Goal: Task Accomplishment & Management: Manage account settings

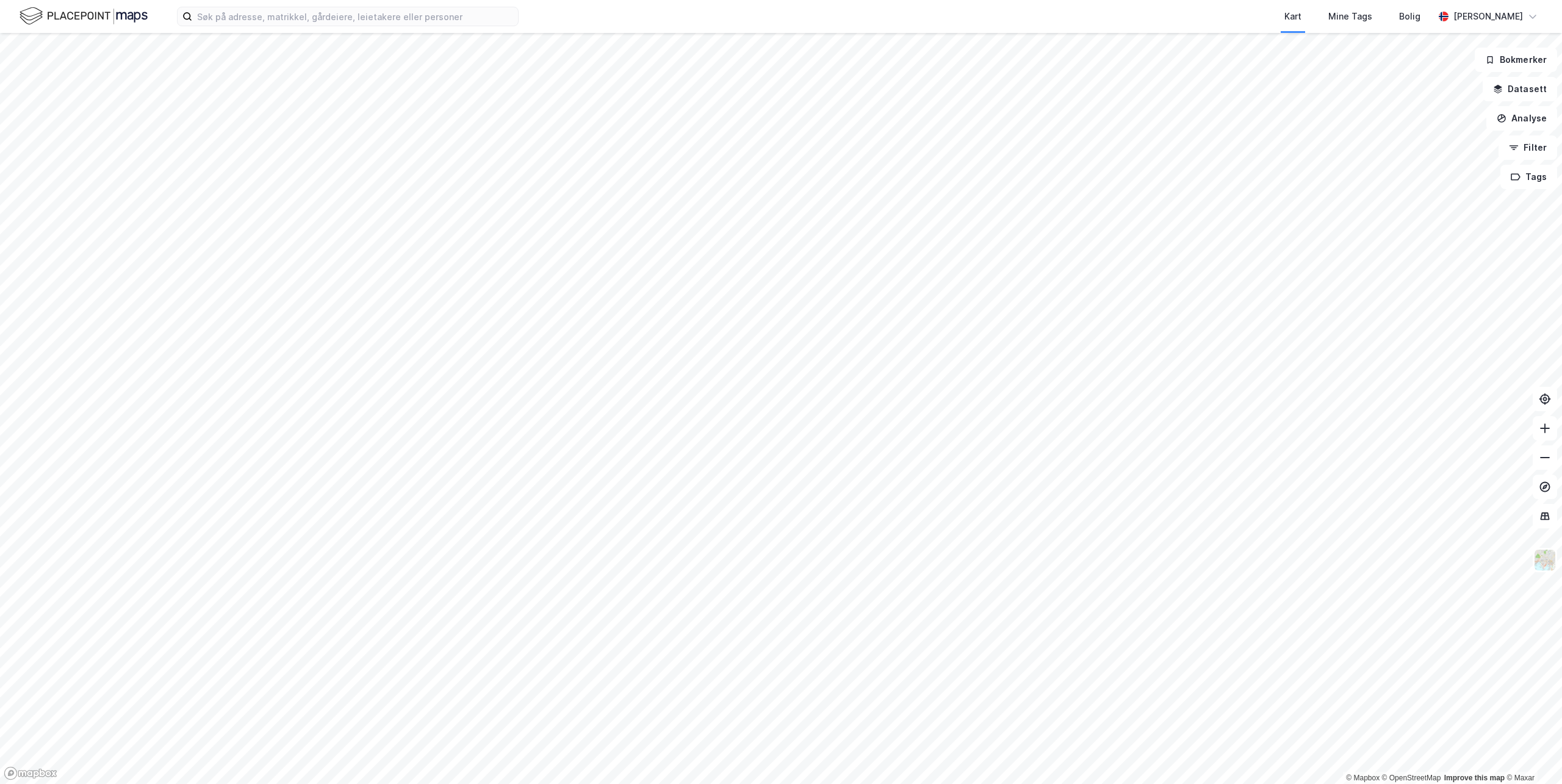
click at [85, 15] on img at bounding box center [83, 16] width 128 height 21
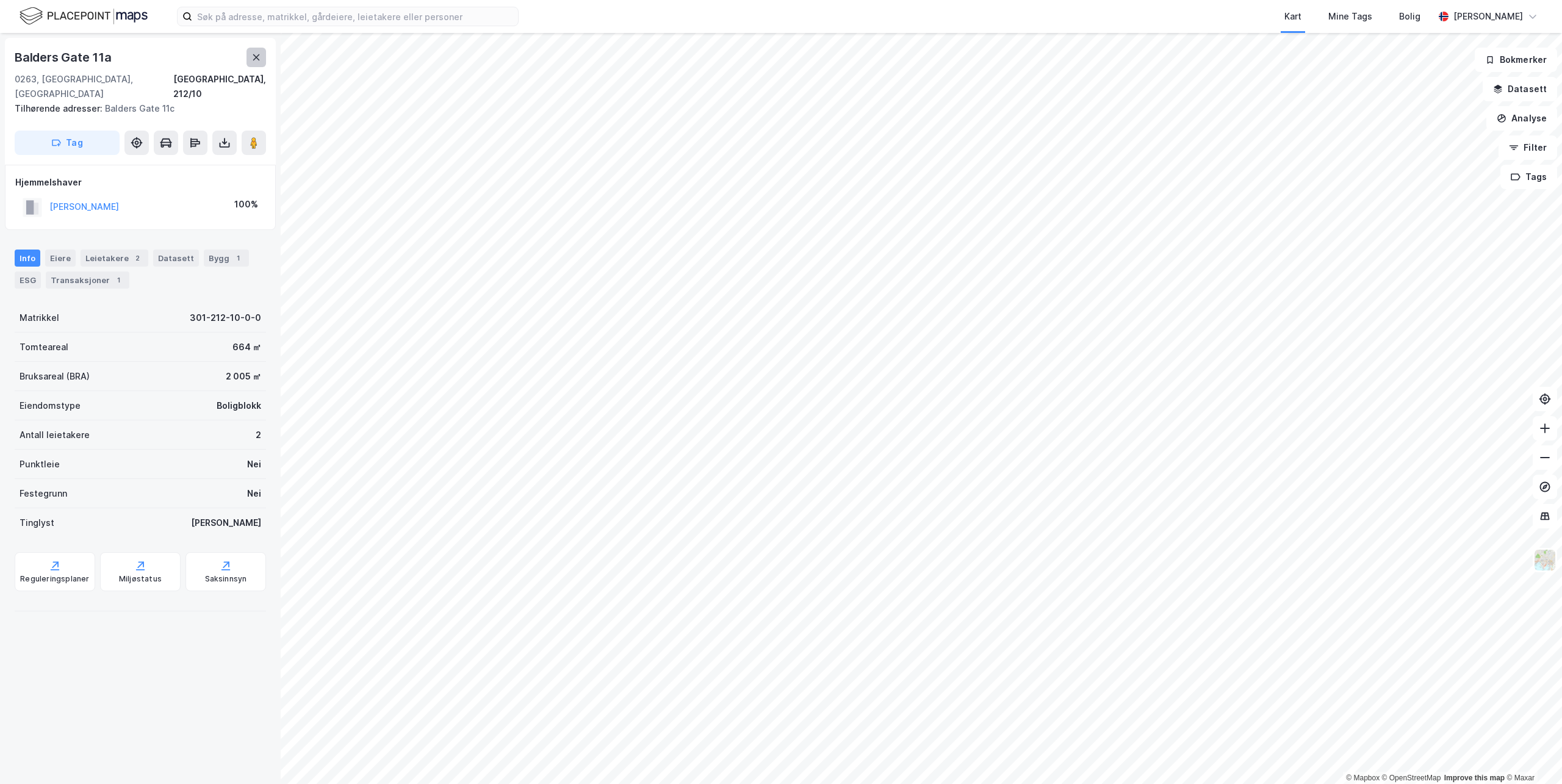
click at [250, 58] on button at bounding box center [256, 58] width 19 height 19
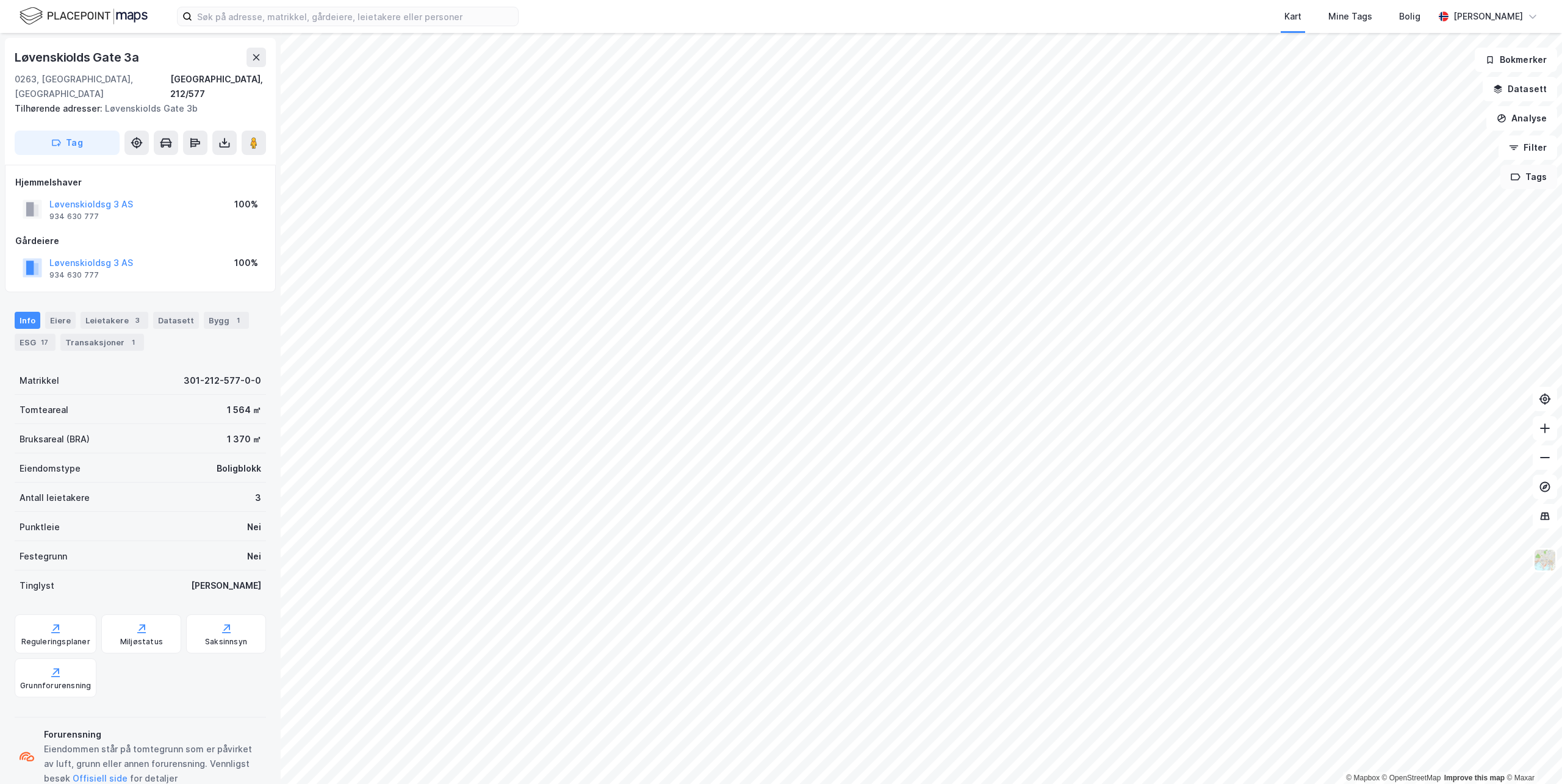
click at [1522, 177] on button "Tags" at bounding box center [1529, 177] width 57 height 25
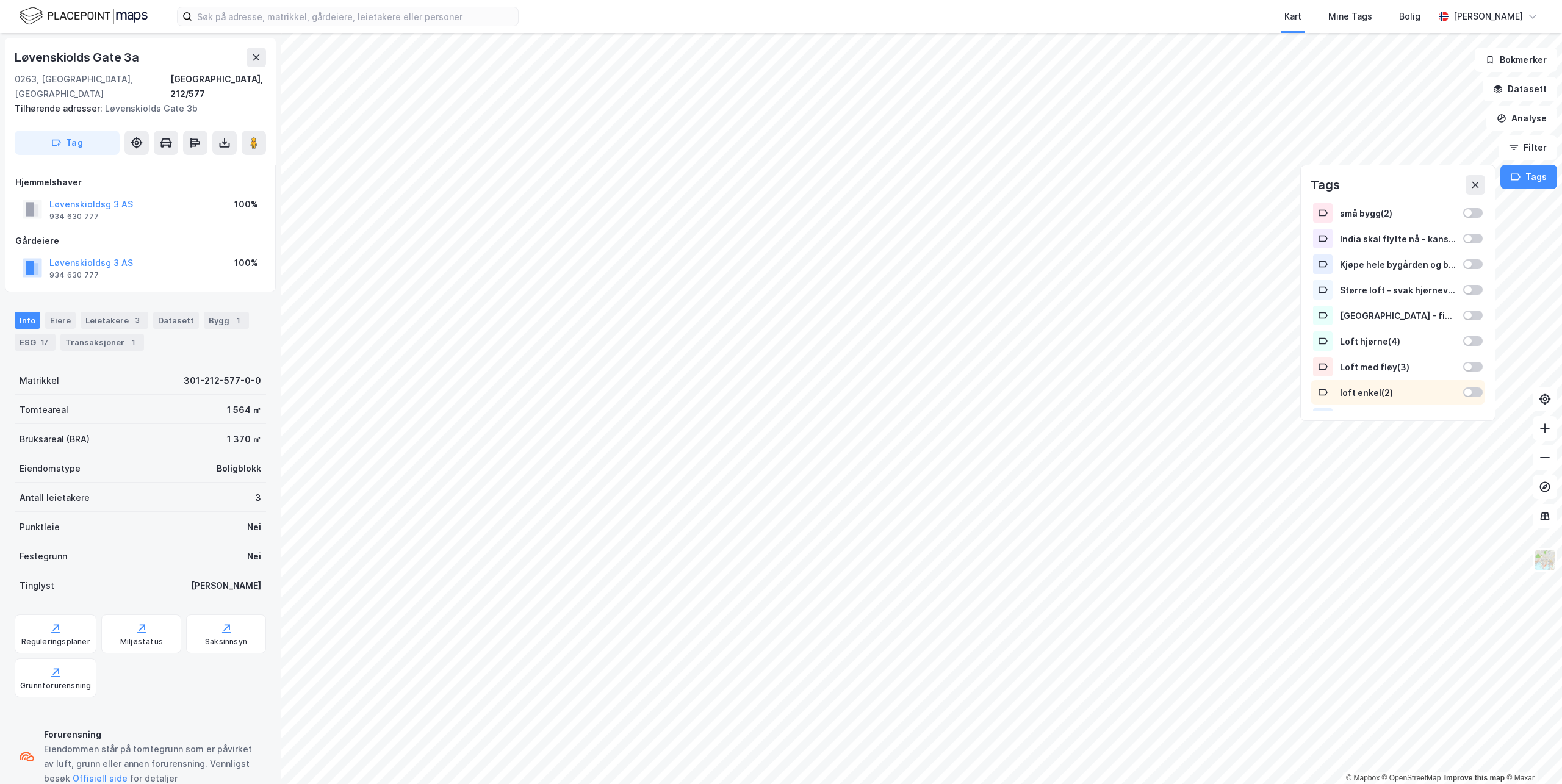
scroll to position [93, 0]
click at [1385, 347] on div "Loft med fløy ( 3 )" at bounding box center [1398, 347] width 116 height 11
click at [1425, 757] on button "Vis" at bounding box center [1438, 752] width 101 height 19
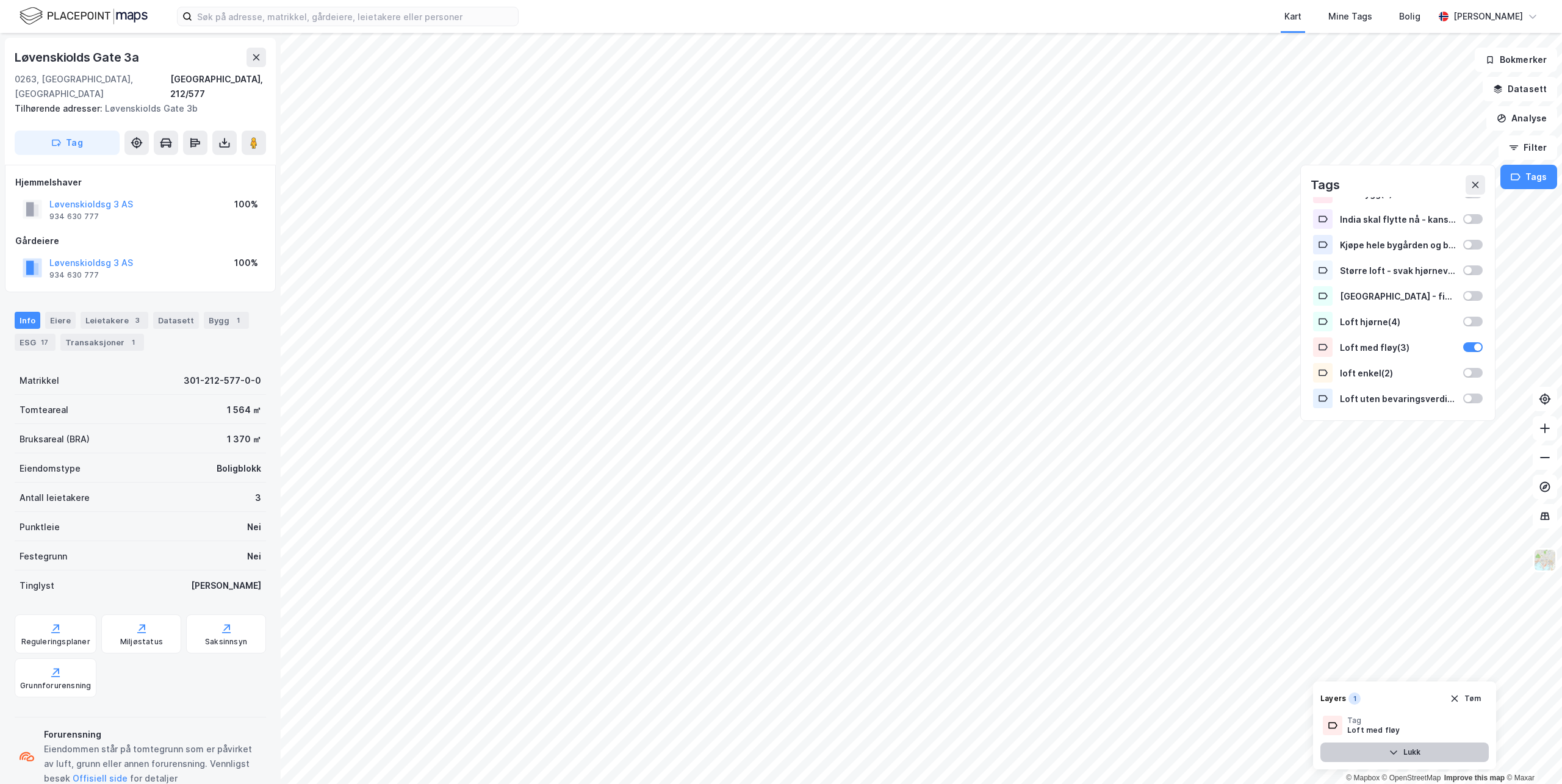
click at [1418, 749] on button "Lukk" at bounding box center [1404, 752] width 168 height 19
click at [1418, 749] on button "Vis" at bounding box center [1438, 752] width 101 height 19
click at [1430, 728] on icon at bounding box center [1433, 725] width 10 height 10
click at [1433, 726] on icon at bounding box center [1433, 725] width 10 height 10
click at [1475, 726] on icon at bounding box center [1477, 726] width 7 height 4
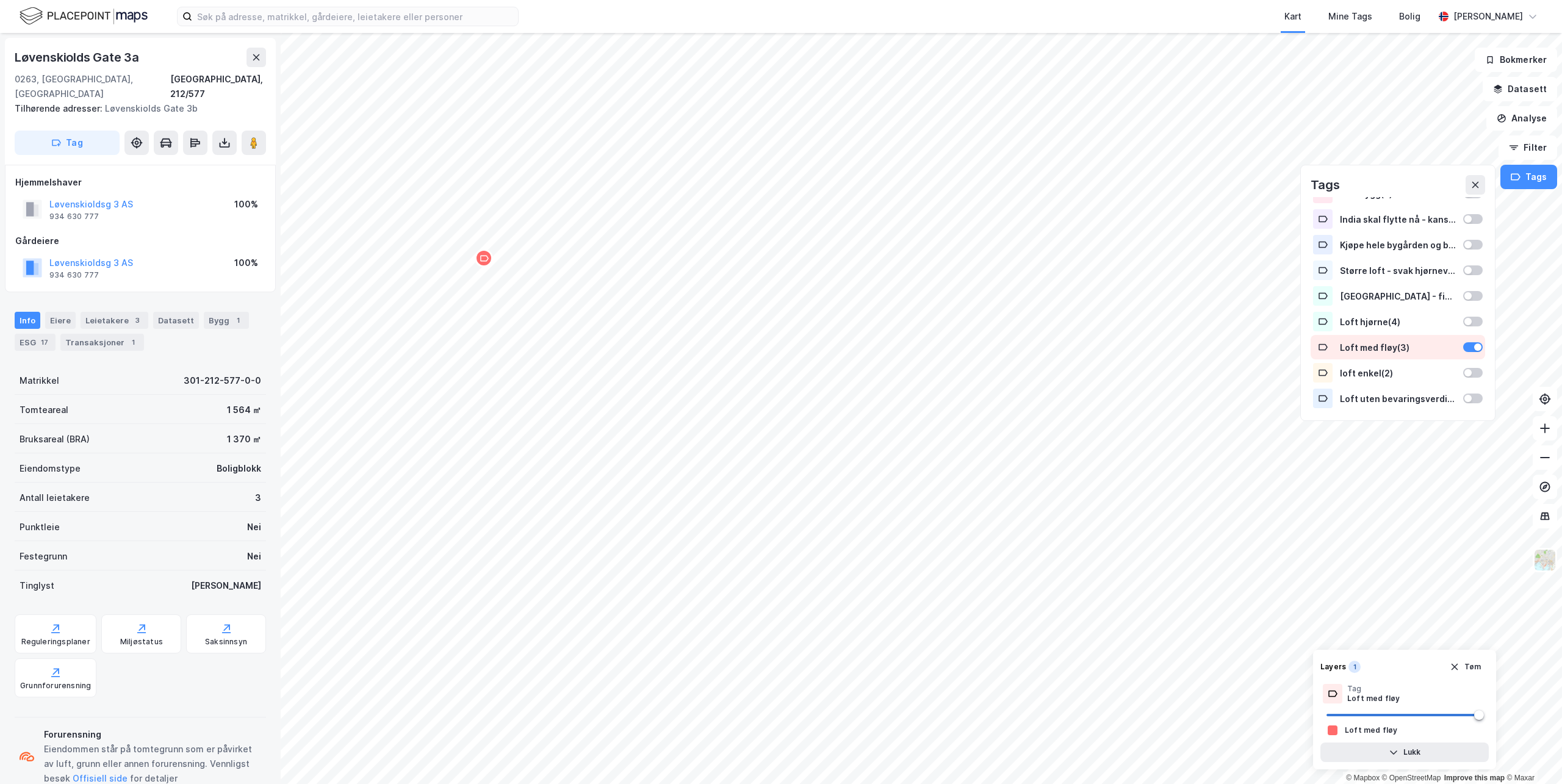
click at [1382, 345] on div "Loft med fløy ( 3 )" at bounding box center [1398, 347] width 116 height 11
click at [1379, 345] on div "Loft med fløy ( 3 )" at bounding box center [1398, 347] width 116 height 11
click at [1380, 344] on div "Loft med fløy ( 3 )" at bounding box center [1398, 347] width 116 height 11
click at [1444, 752] on button "Vis" at bounding box center [1438, 752] width 101 height 19
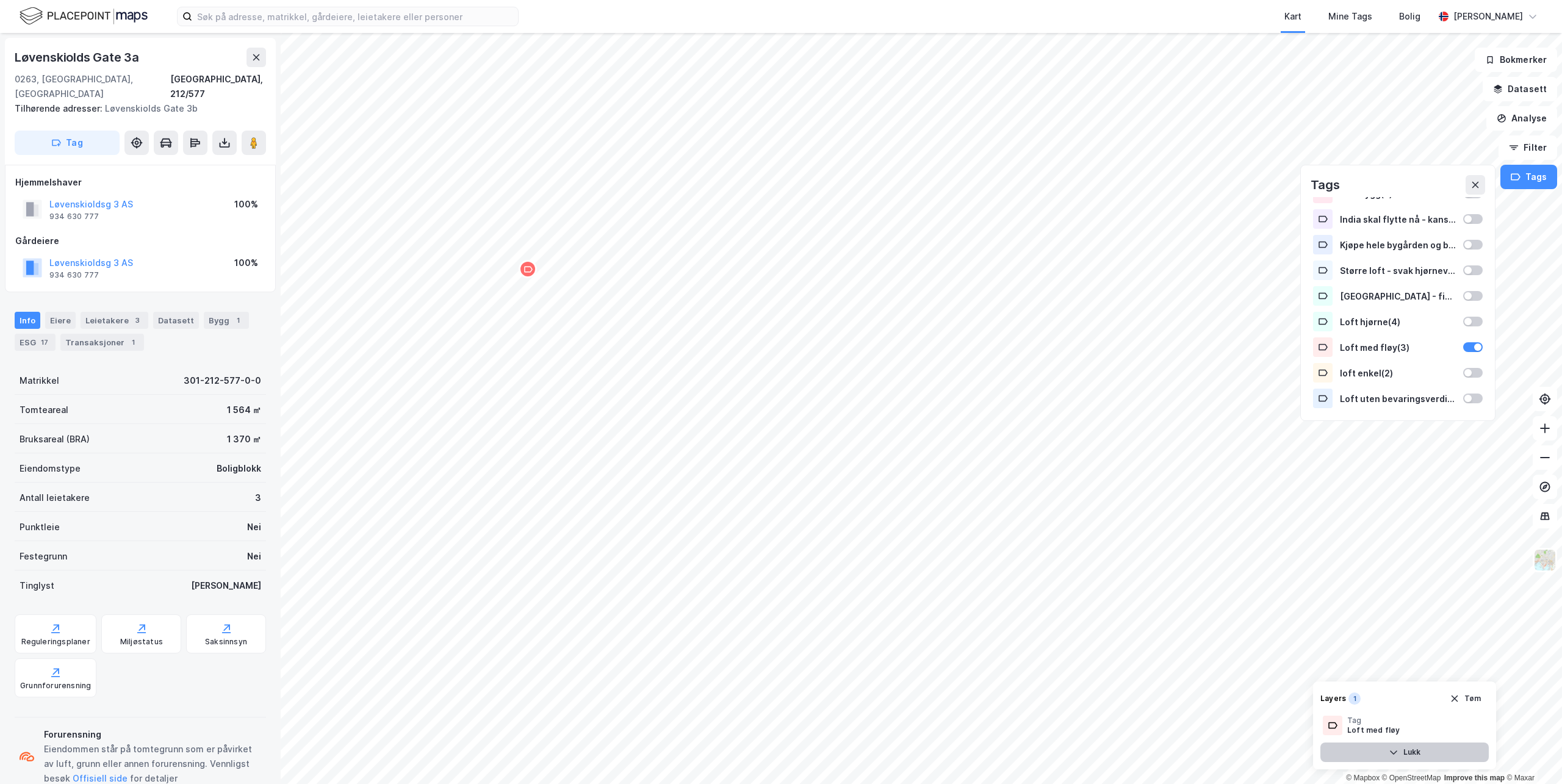
click at [1395, 745] on button "Lukk" at bounding box center [1404, 752] width 168 height 19
click at [174, 495] on div "© Mapbox © OpenStreetMap Improve this map © [GEOGRAPHIC_DATA][STREET_ADDRESS] T…" at bounding box center [781, 408] width 1562 height 751
click at [744, 783] on html "Kart Mine Tags Bolig [PERSON_NAME] © Mapbox © OpenStreetMap Improve this map © …" at bounding box center [781, 392] width 1562 height 784
click at [1464, 327] on div "Loft hjørne ( 4 )" at bounding box center [1397, 322] width 175 height 25
click at [1464, 369] on div "loft enkel ( 2 )" at bounding box center [1397, 373] width 175 height 25
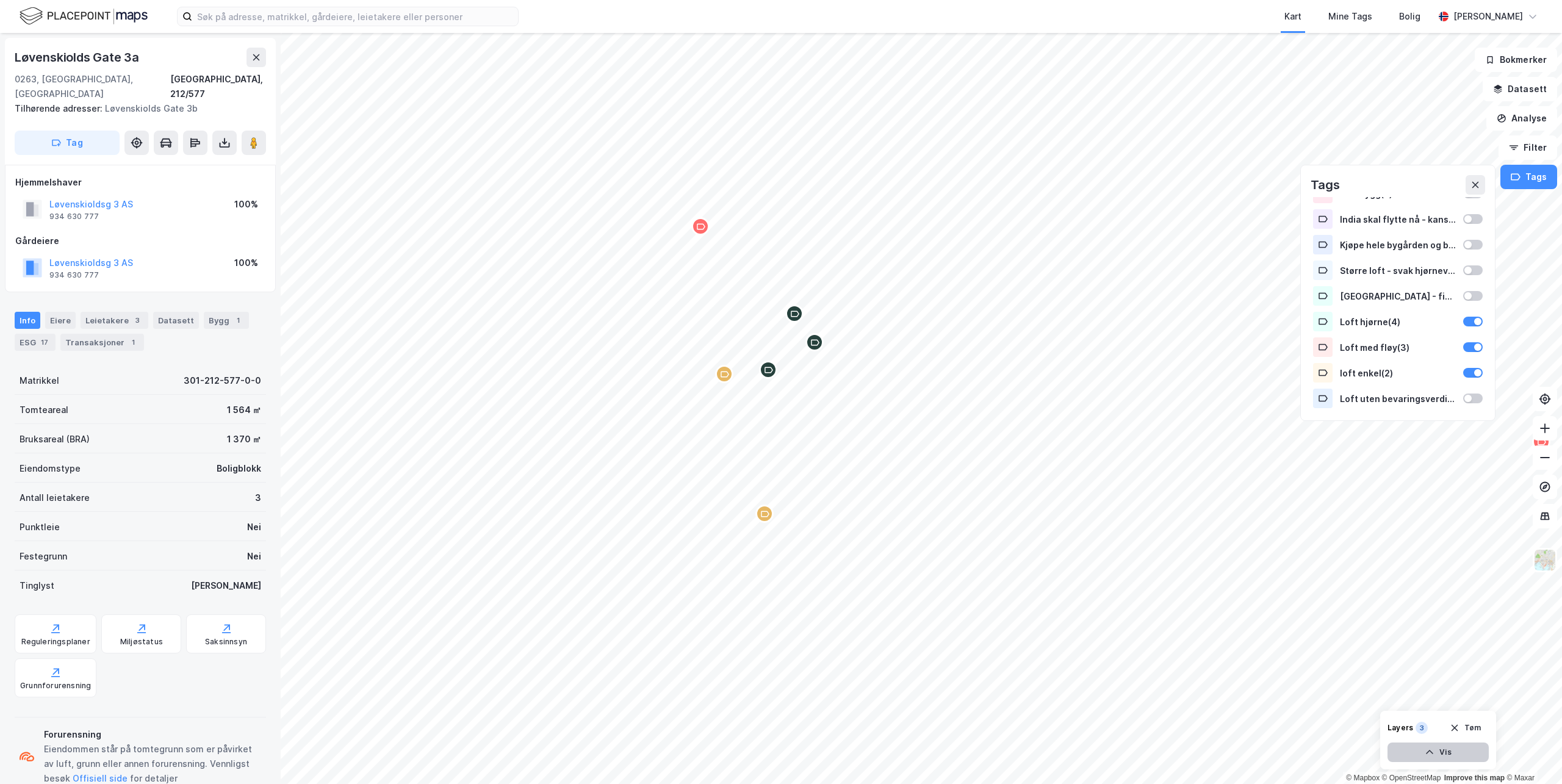
click at [1421, 749] on button "Vis" at bounding box center [1438, 752] width 101 height 19
click at [1372, 15] on div "Mine Tags" at bounding box center [1350, 16] width 44 height 15
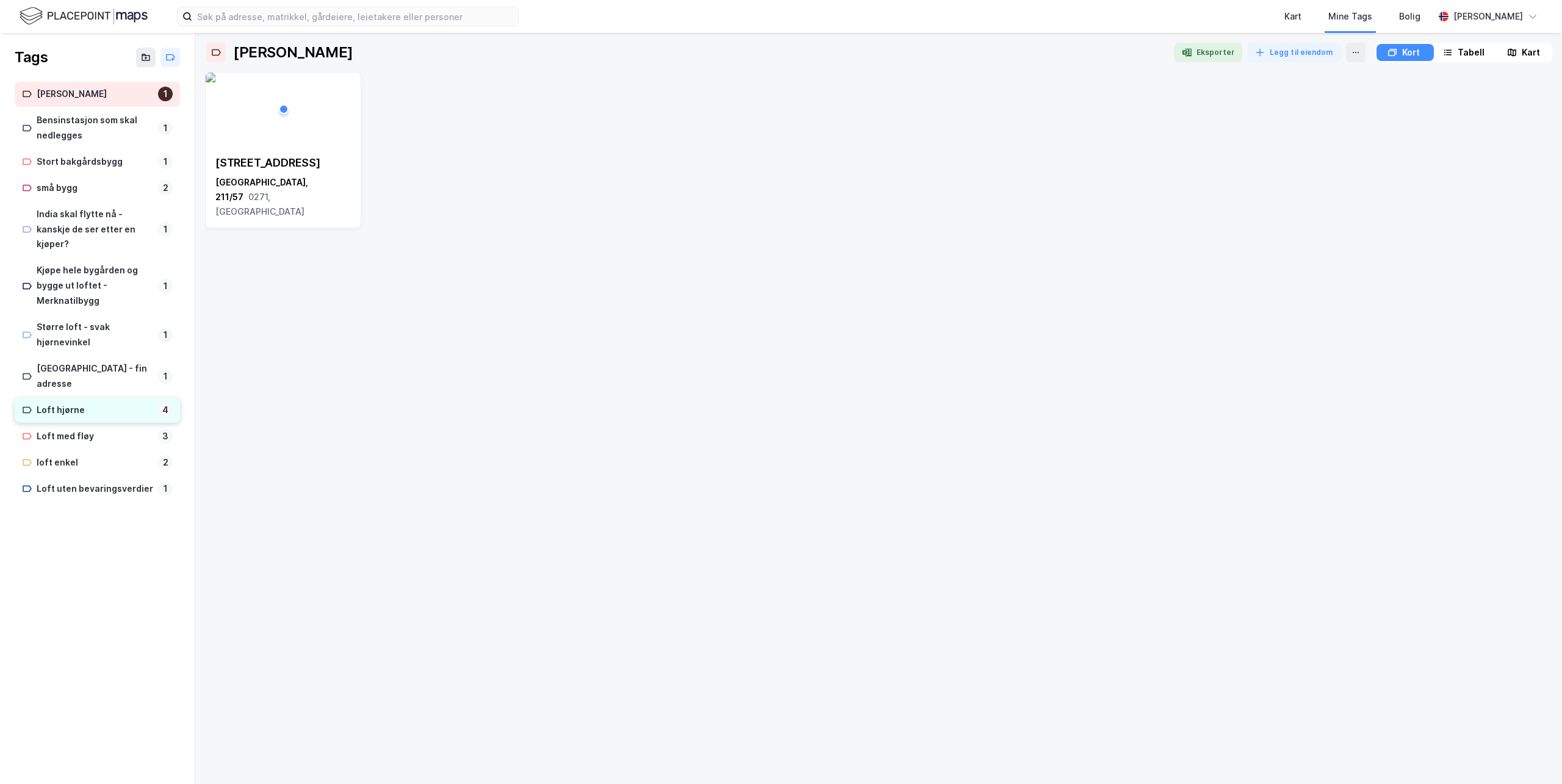
click at [70, 403] on div "Loft hjørne" at bounding box center [95, 410] width 117 height 15
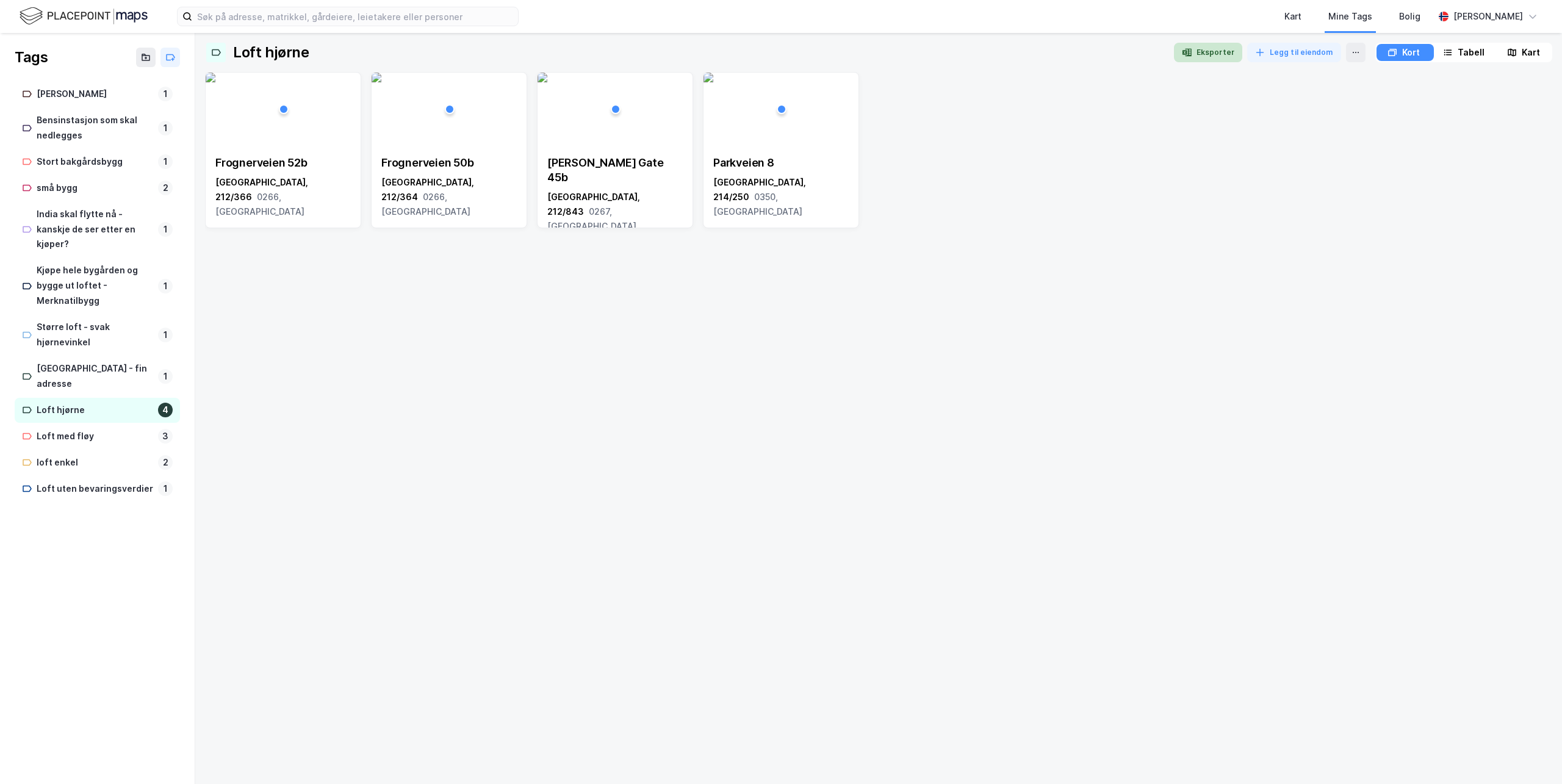
click at [1223, 52] on button "Eksporter" at bounding box center [1208, 52] width 68 height 19
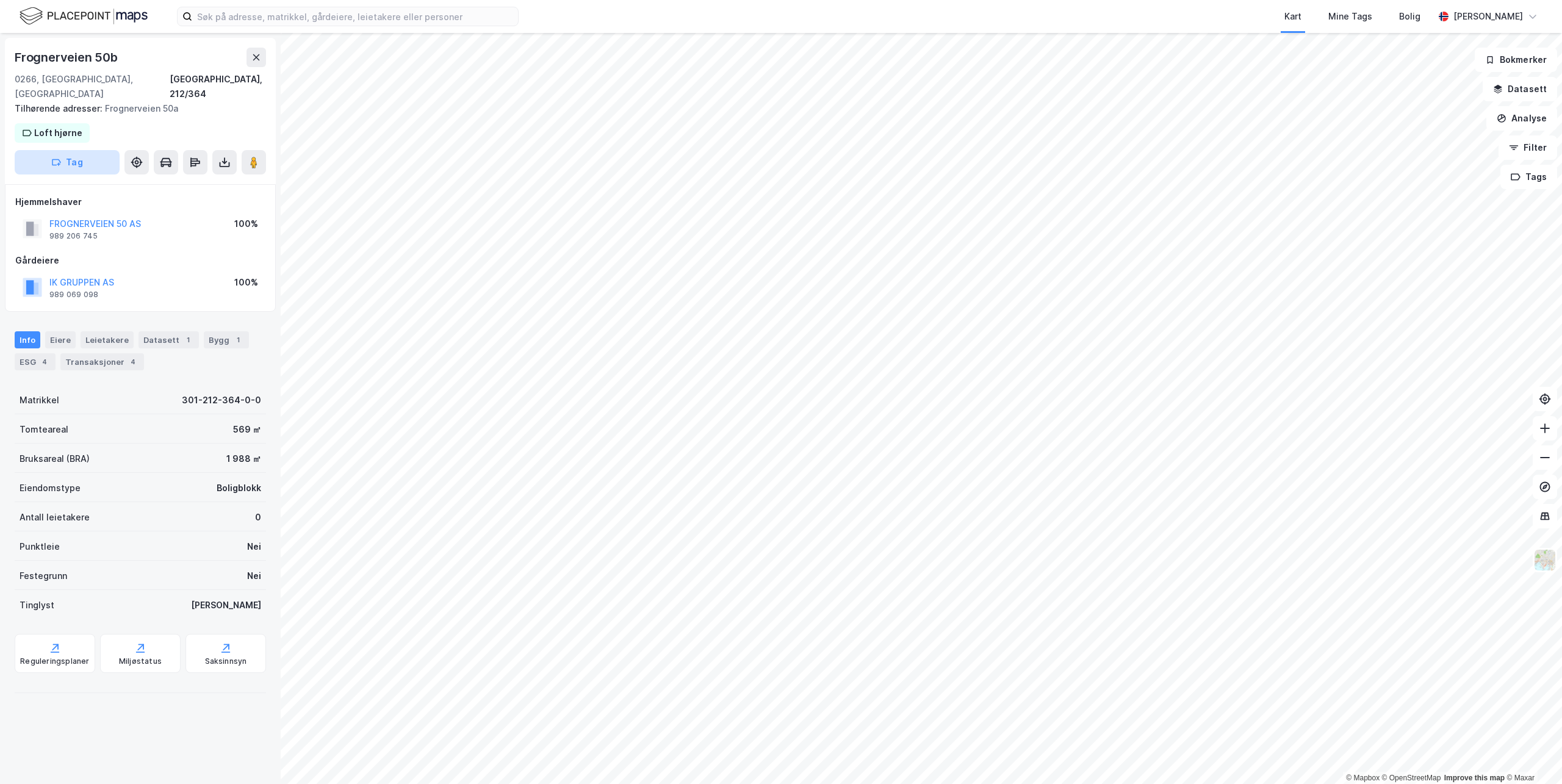
click at [90, 150] on button "Tag" at bounding box center [67, 162] width 105 height 25
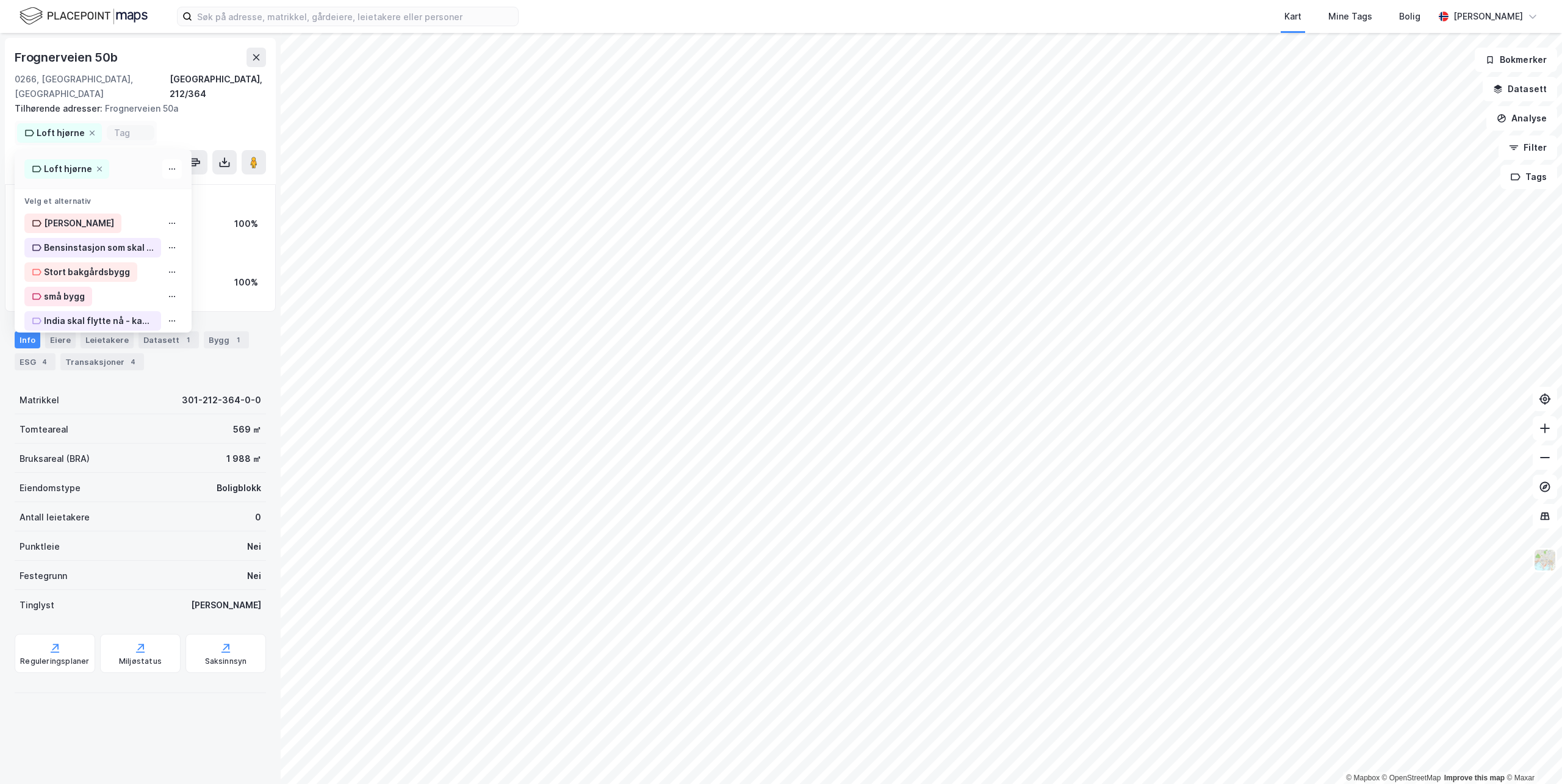
click at [127, 128] on input at bounding box center [130, 133] width 33 height 11
type input "Loft F2"
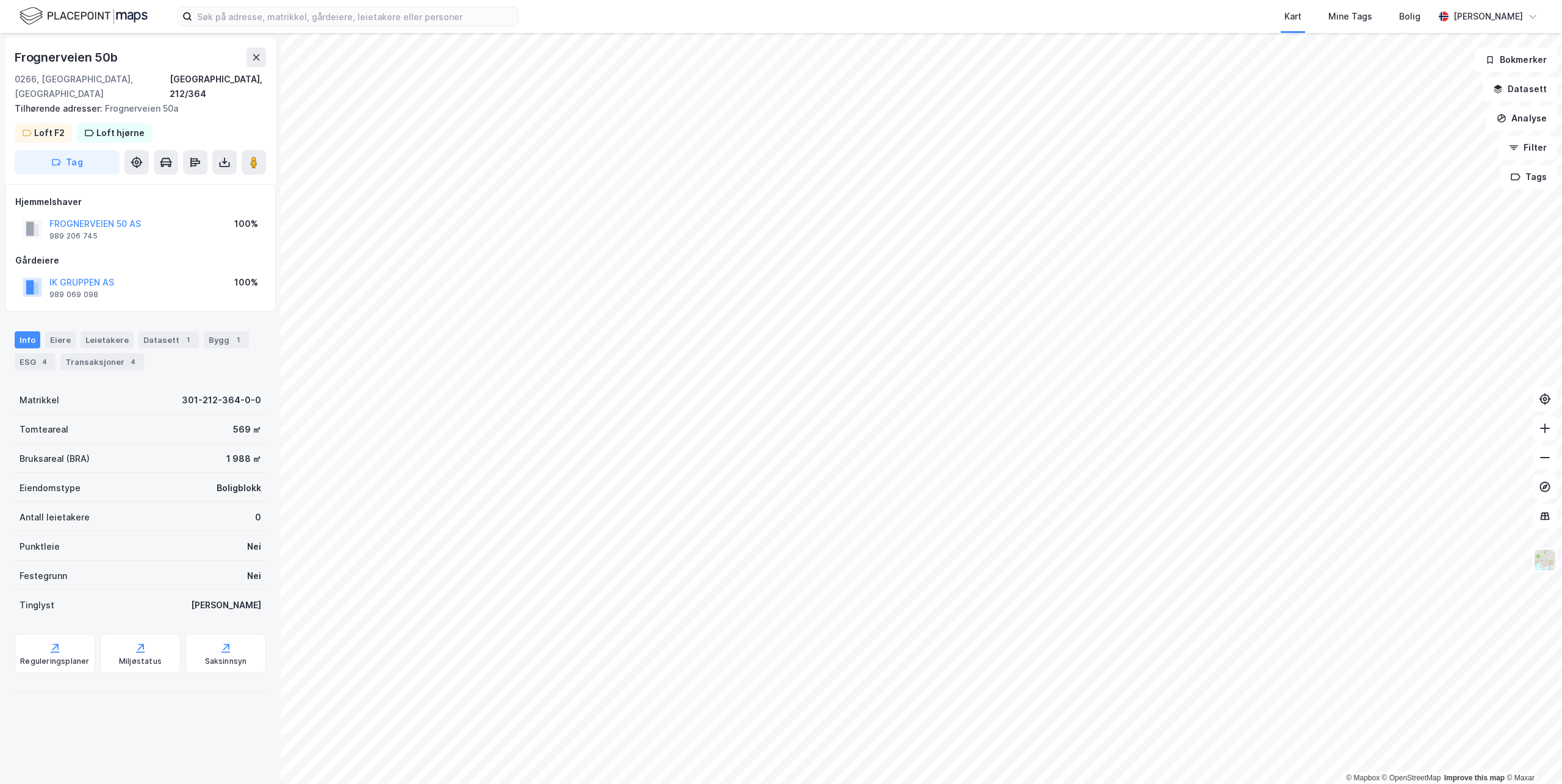
click at [172, 115] on div "Frognerveien 50b 0266, Oslo, Oslo Oslo, 212/364 Tilhørende adresser: Frognervei…" at bounding box center [141, 111] width 271 height 146
click at [167, 119] on div "Frognerveien 50b 0266, Oslo, Oslo Oslo, 212/364 Tilhørende adresser: Frognervei…" at bounding box center [141, 111] width 271 height 146
click at [83, 150] on button "Tag" at bounding box center [67, 162] width 105 height 25
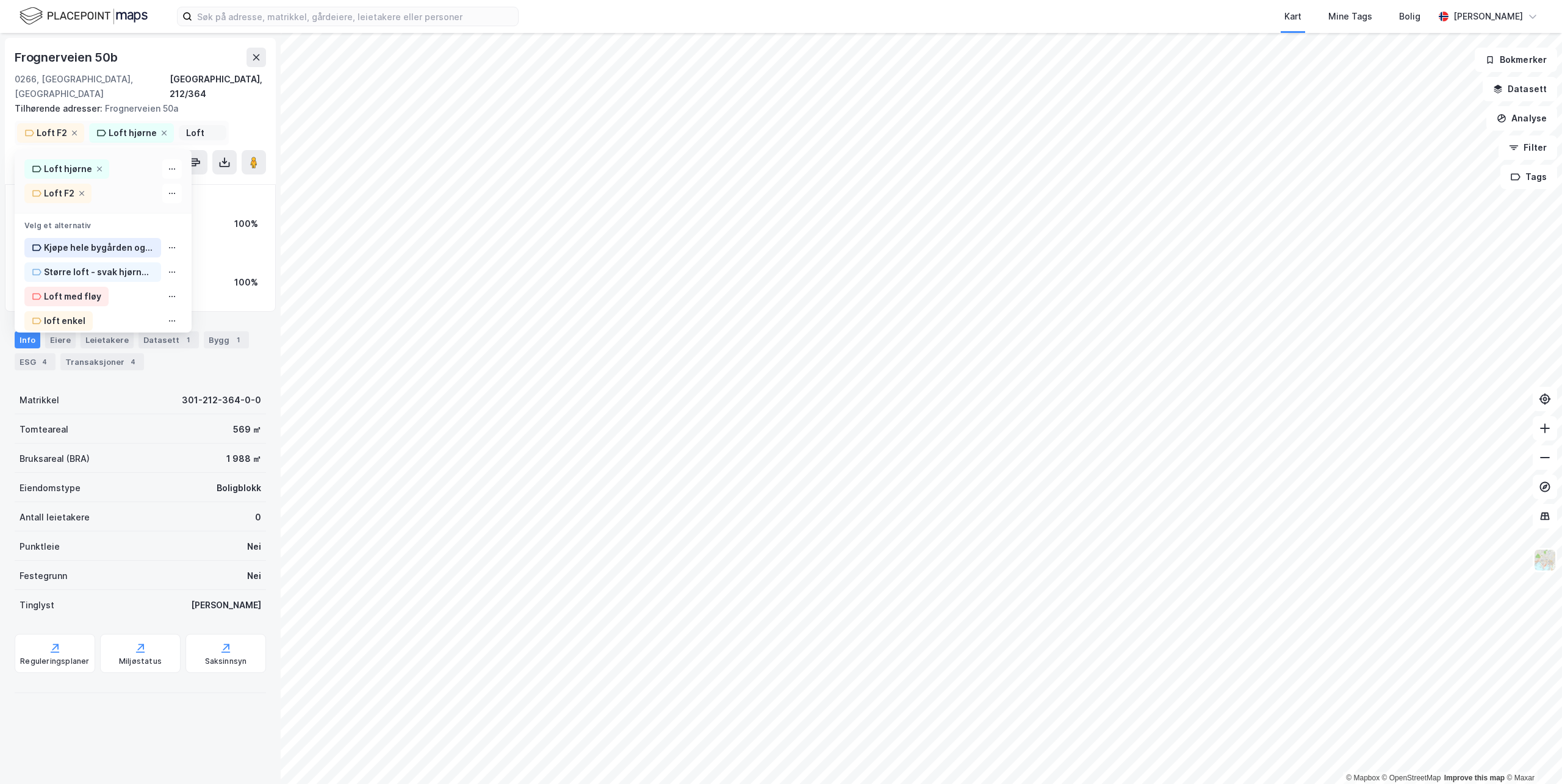
type input "Loft"
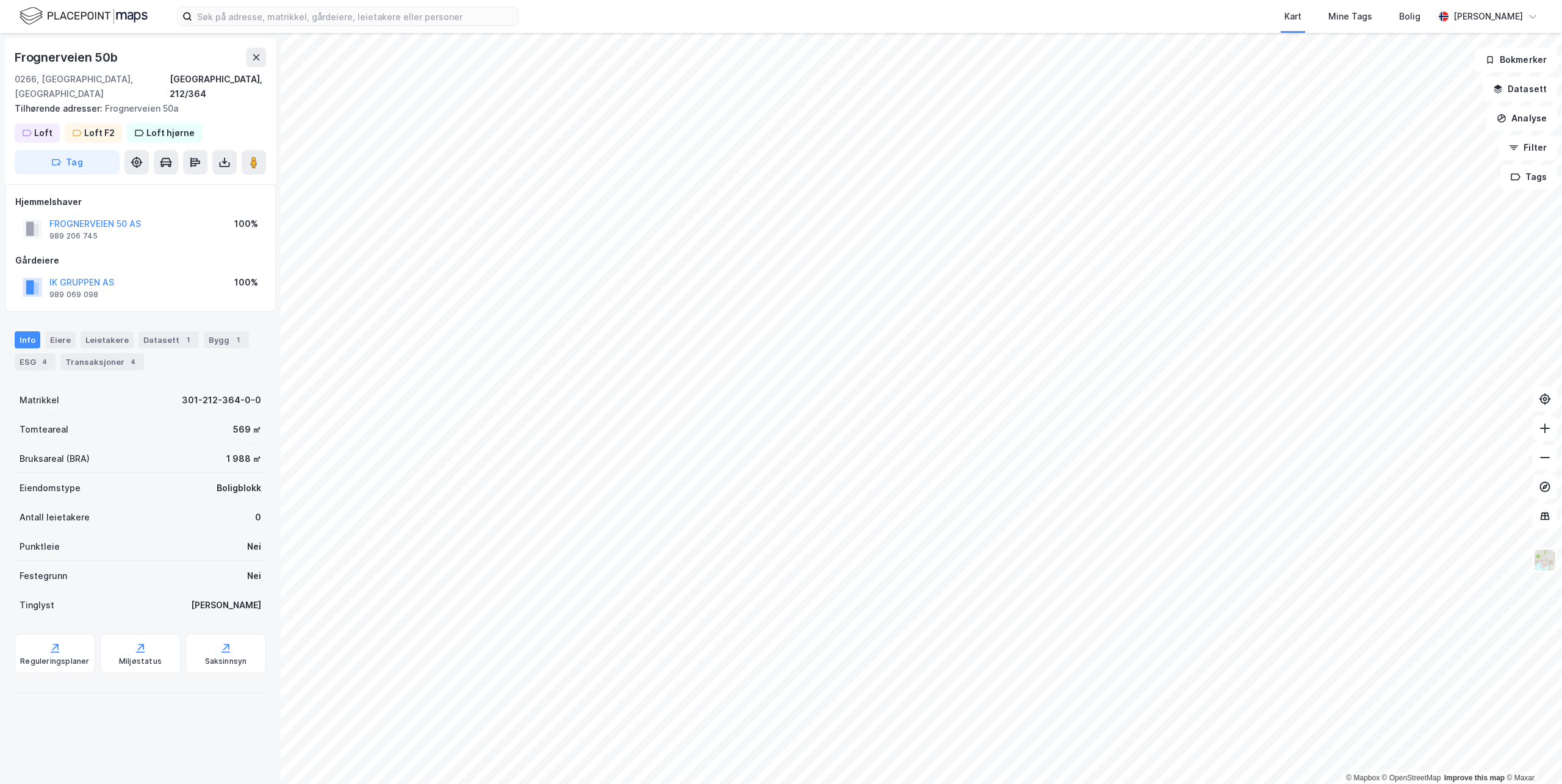
click at [210, 119] on div "Frognerveien 50b 0266, Oslo, Oslo Oslo, 212/364 Tilhørende adresser: Frognervei…" at bounding box center [141, 111] width 271 height 146
click at [84, 150] on button "Tag" at bounding box center [67, 162] width 105 height 25
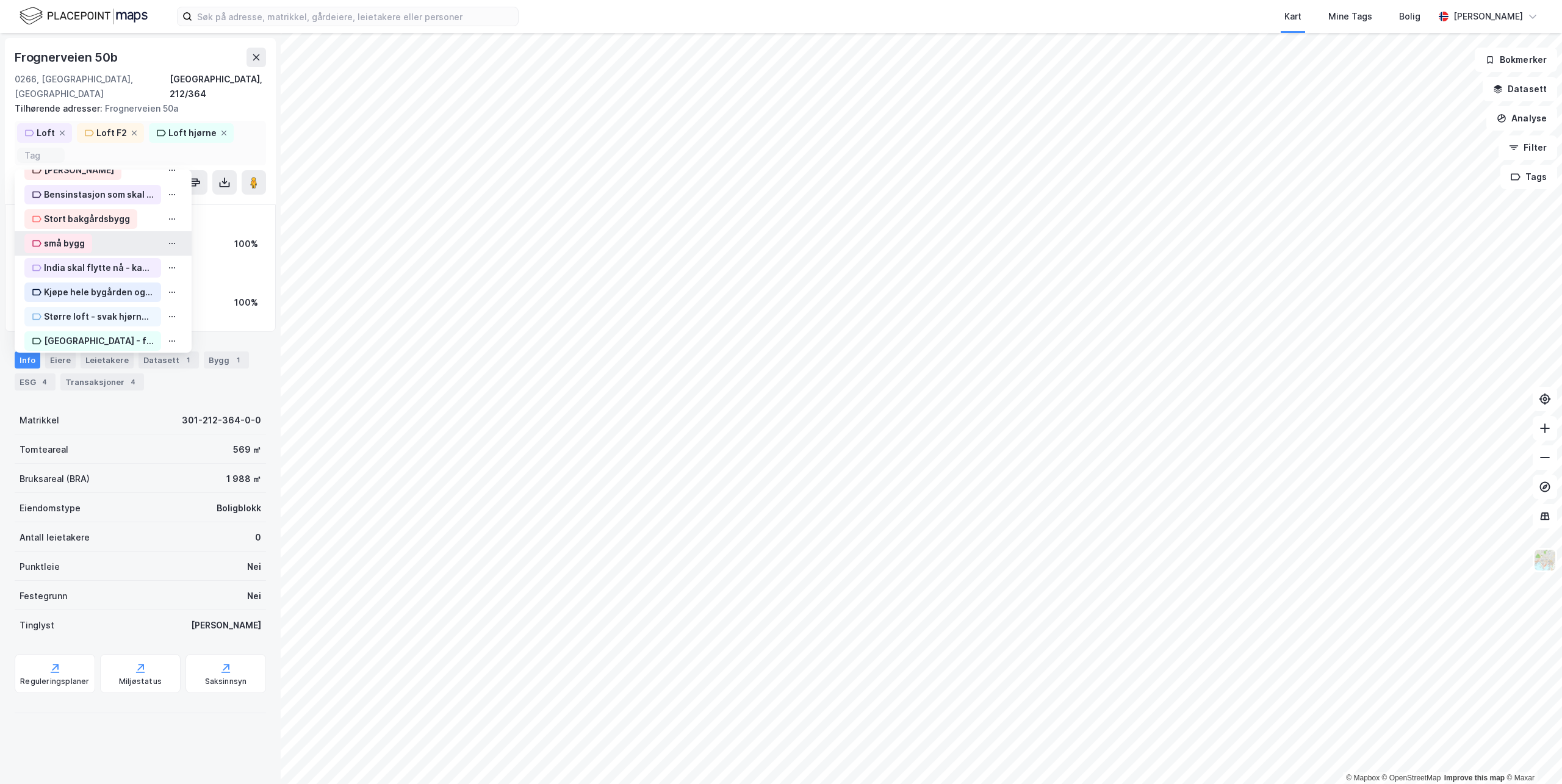
scroll to position [203, 0]
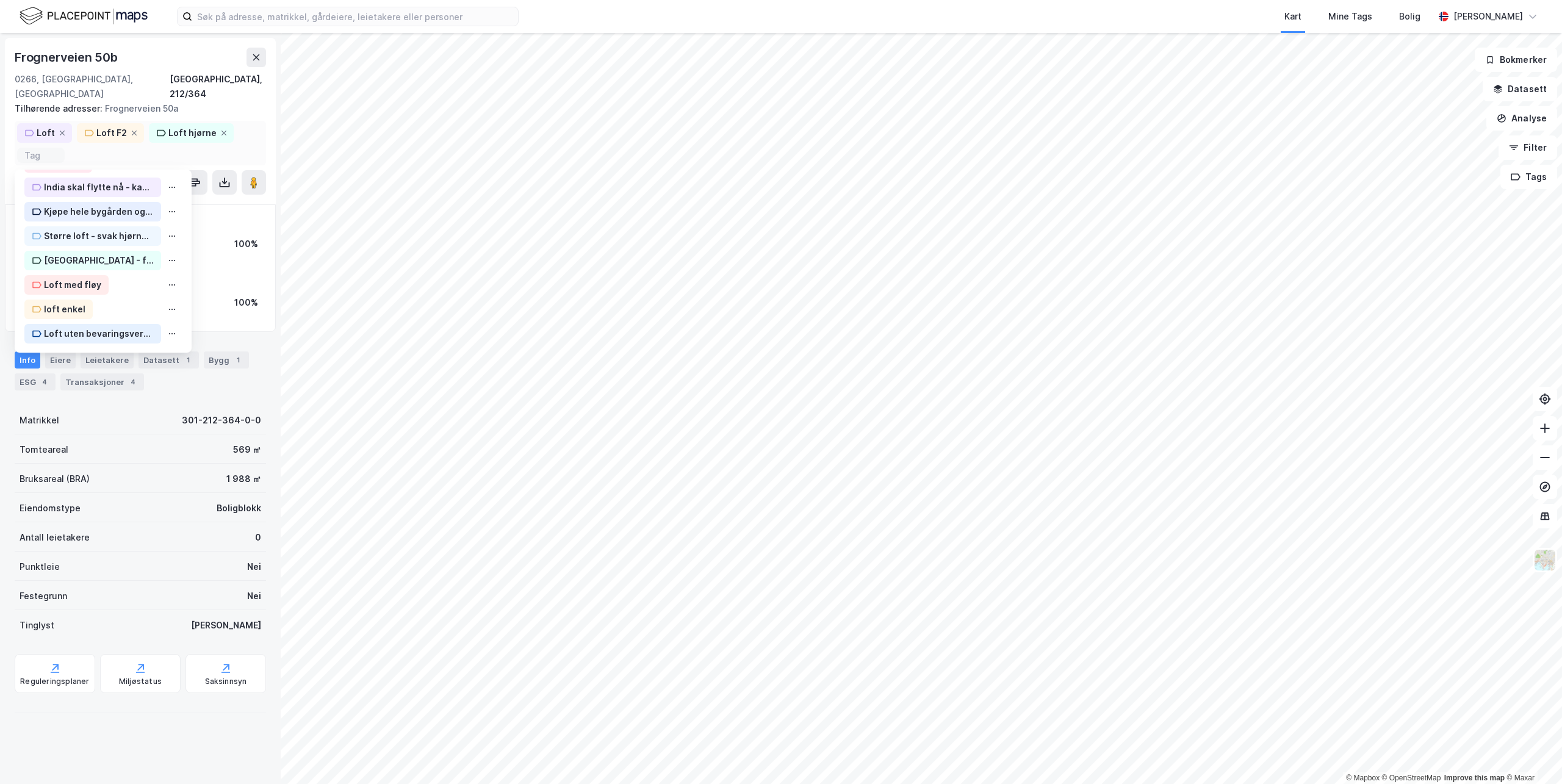
click at [261, 138] on div "Loft Loft F2 Loft hjørne" at bounding box center [141, 143] width 252 height 44
click at [181, 126] on div "Loft hjørne" at bounding box center [192, 133] width 48 height 15
click at [221, 129] on icon at bounding box center [224, 133] width 7 height 7
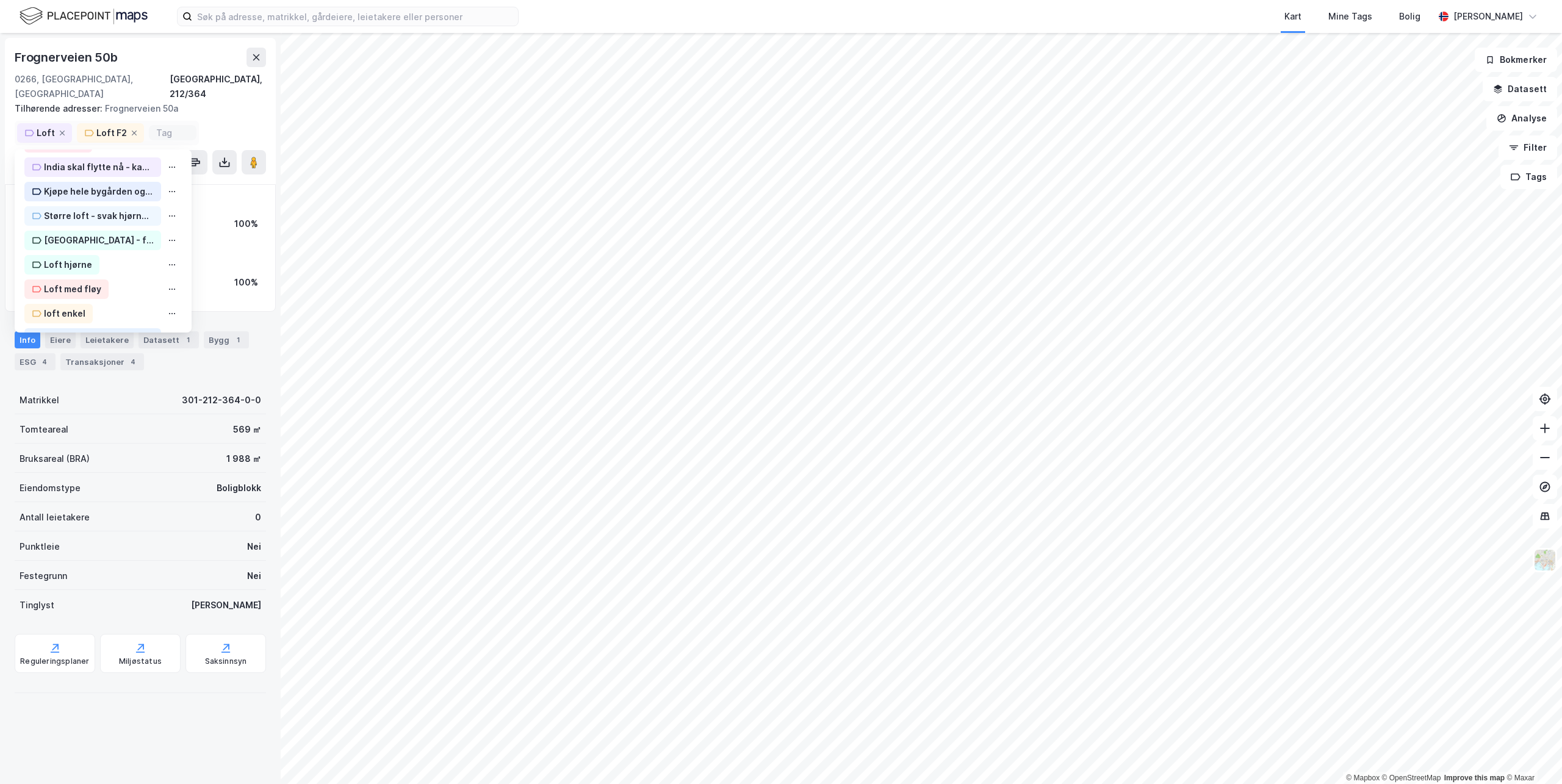
click at [177, 128] on input at bounding box center [172, 133] width 33 height 11
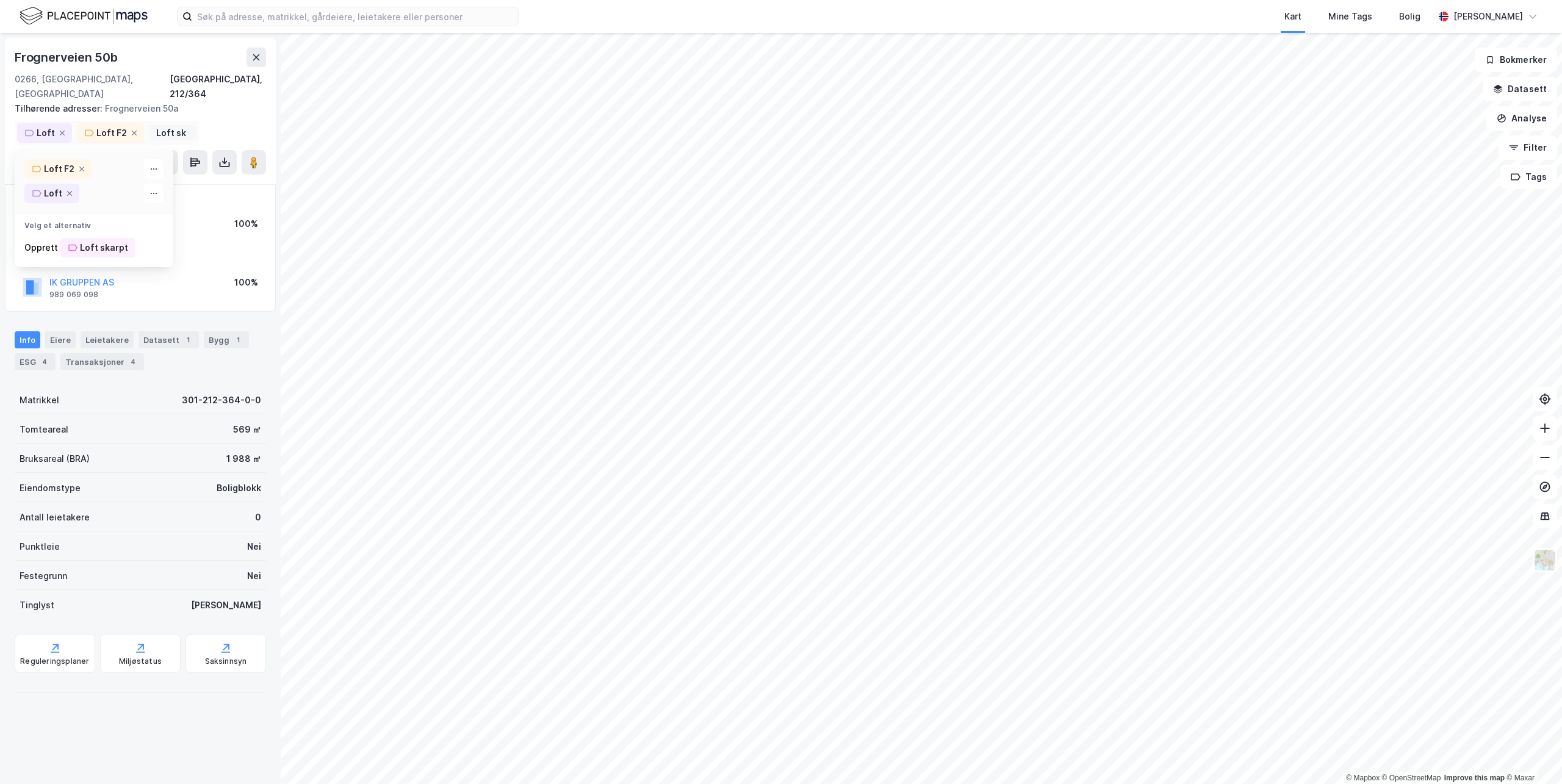
scroll to position [0, 0]
type input "L"
type input "S"
type input "4"
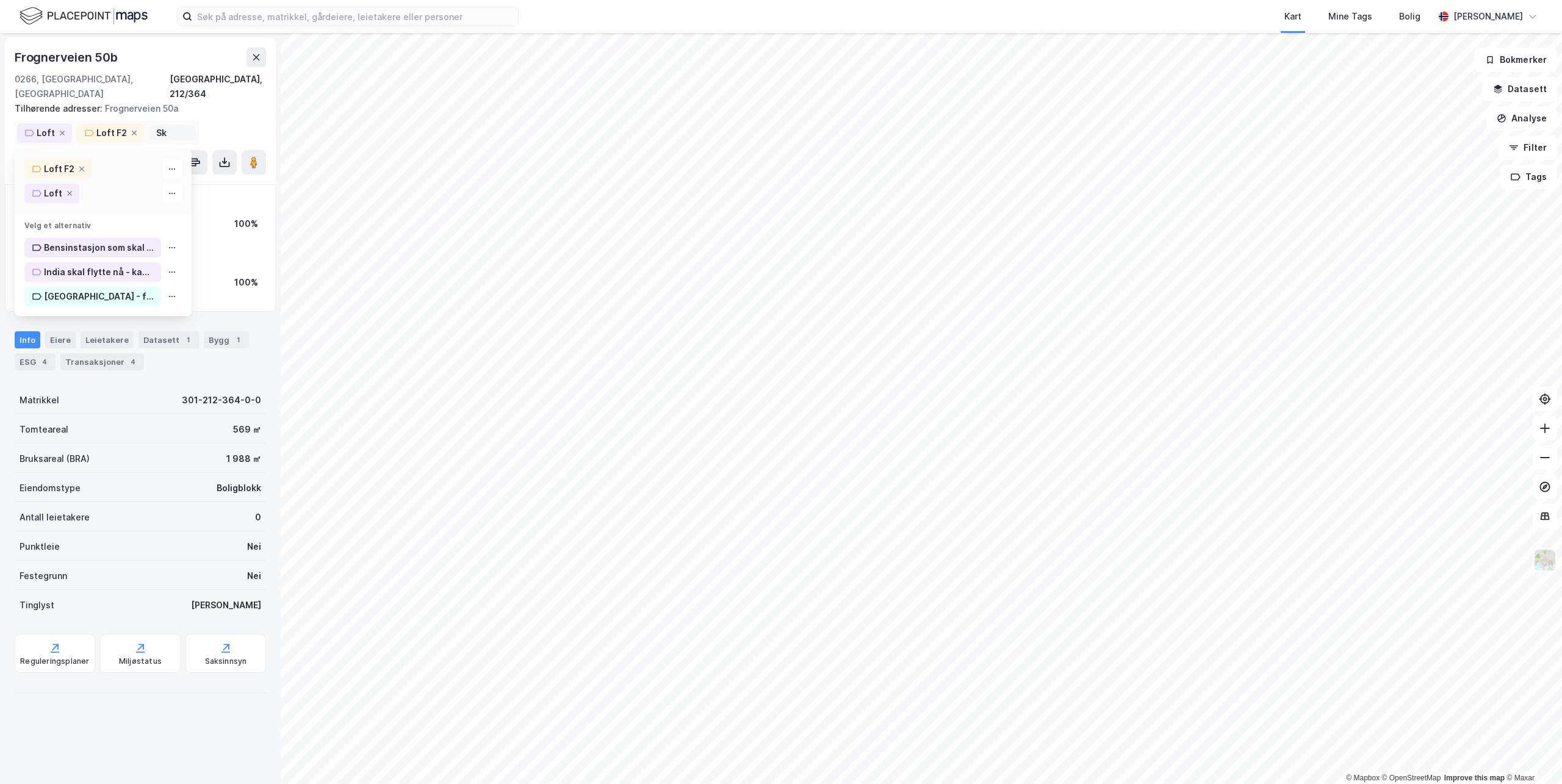
type input "S"
type input "O"
type input "Potensial kategori 2"
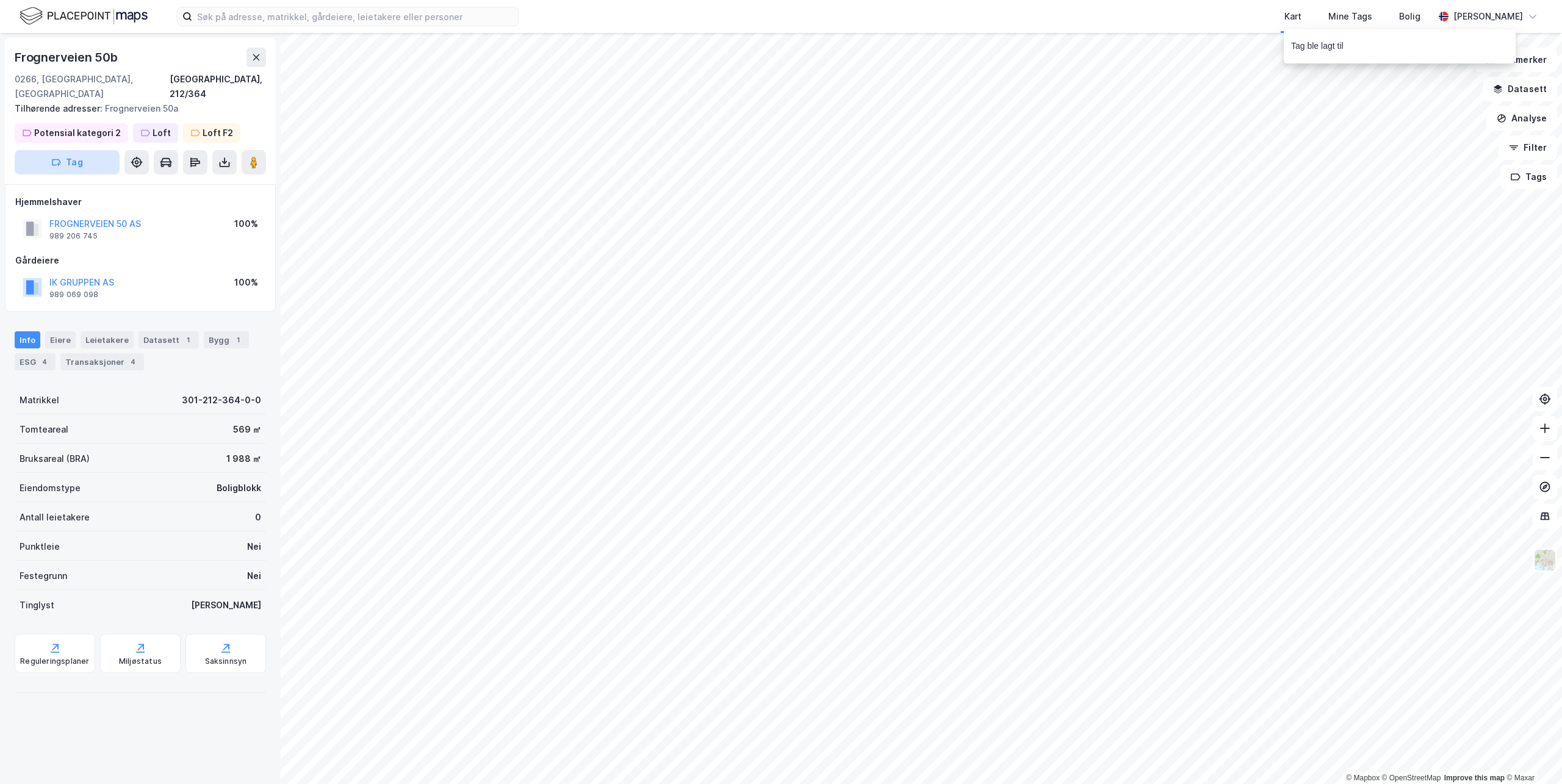
click at [77, 150] on button "Tag" at bounding box center [67, 162] width 105 height 25
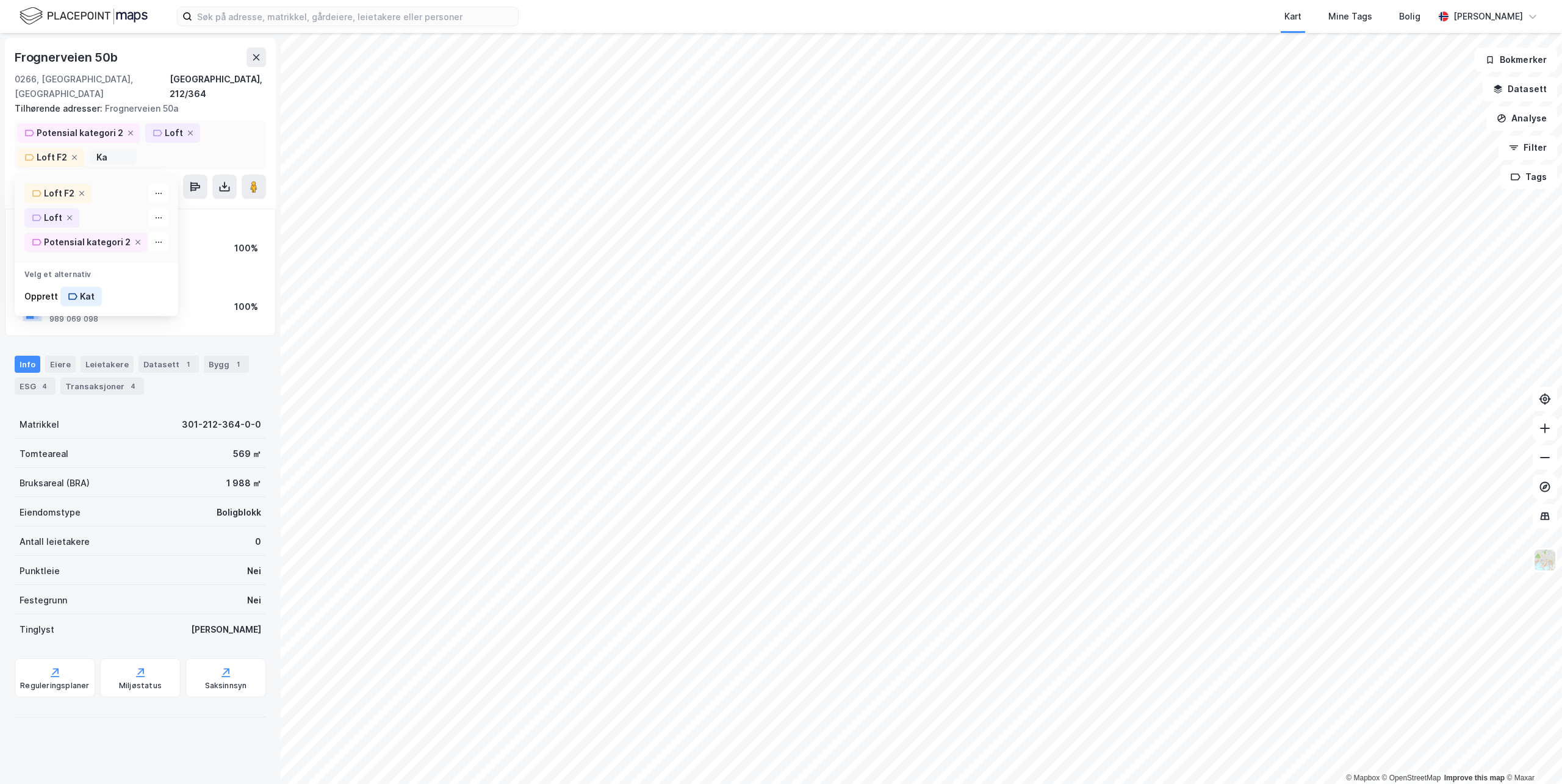
type input "K"
type input "3/5"
click at [15, 175] on button "Tag" at bounding box center [67, 187] width 105 height 25
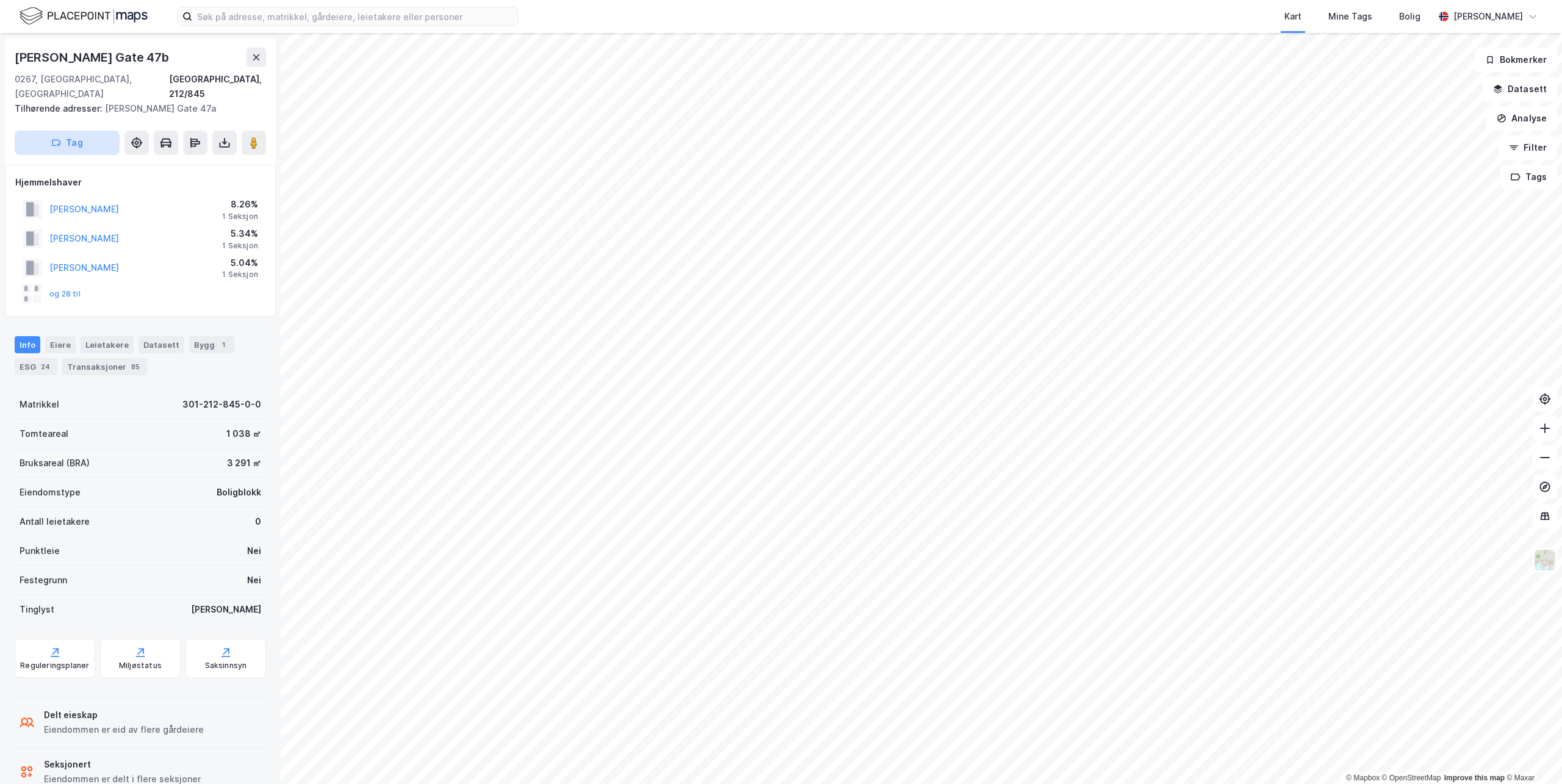
click at [88, 130] on button "Tag" at bounding box center [67, 143] width 105 height 25
click at [88, 125] on div "Thomas Heftyes Gate 47b 0267, Oslo, Oslo Oslo, 212/845 Tilhørende adresser: Tho…" at bounding box center [141, 101] width 271 height 127
click at [88, 130] on button "Tag" at bounding box center [67, 143] width 105 height 25
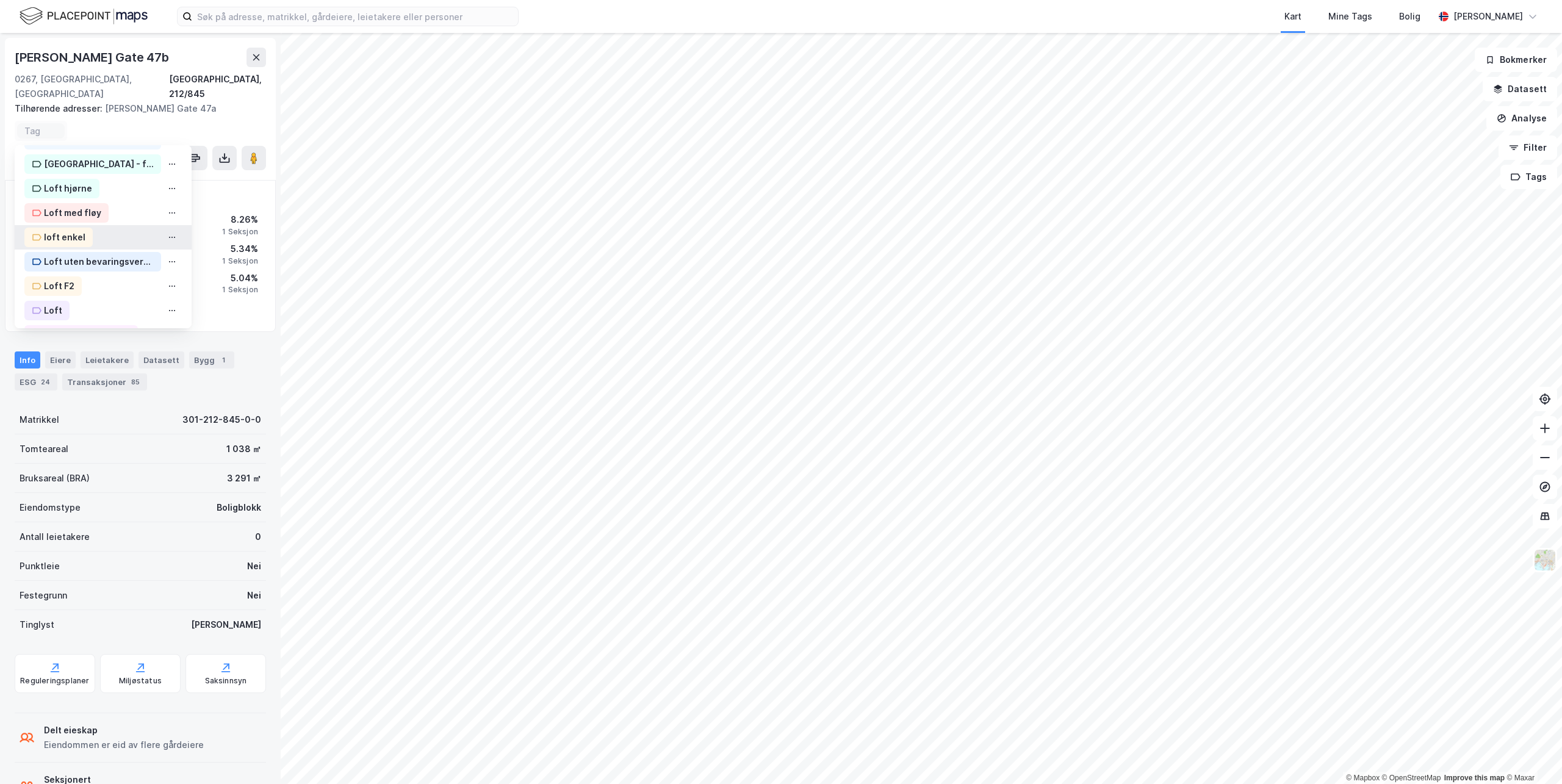
scroll to position [213, 0]
click at [63, 155] on div "Loft hjørne" at bounding box center [68, 162] width 48 height 15
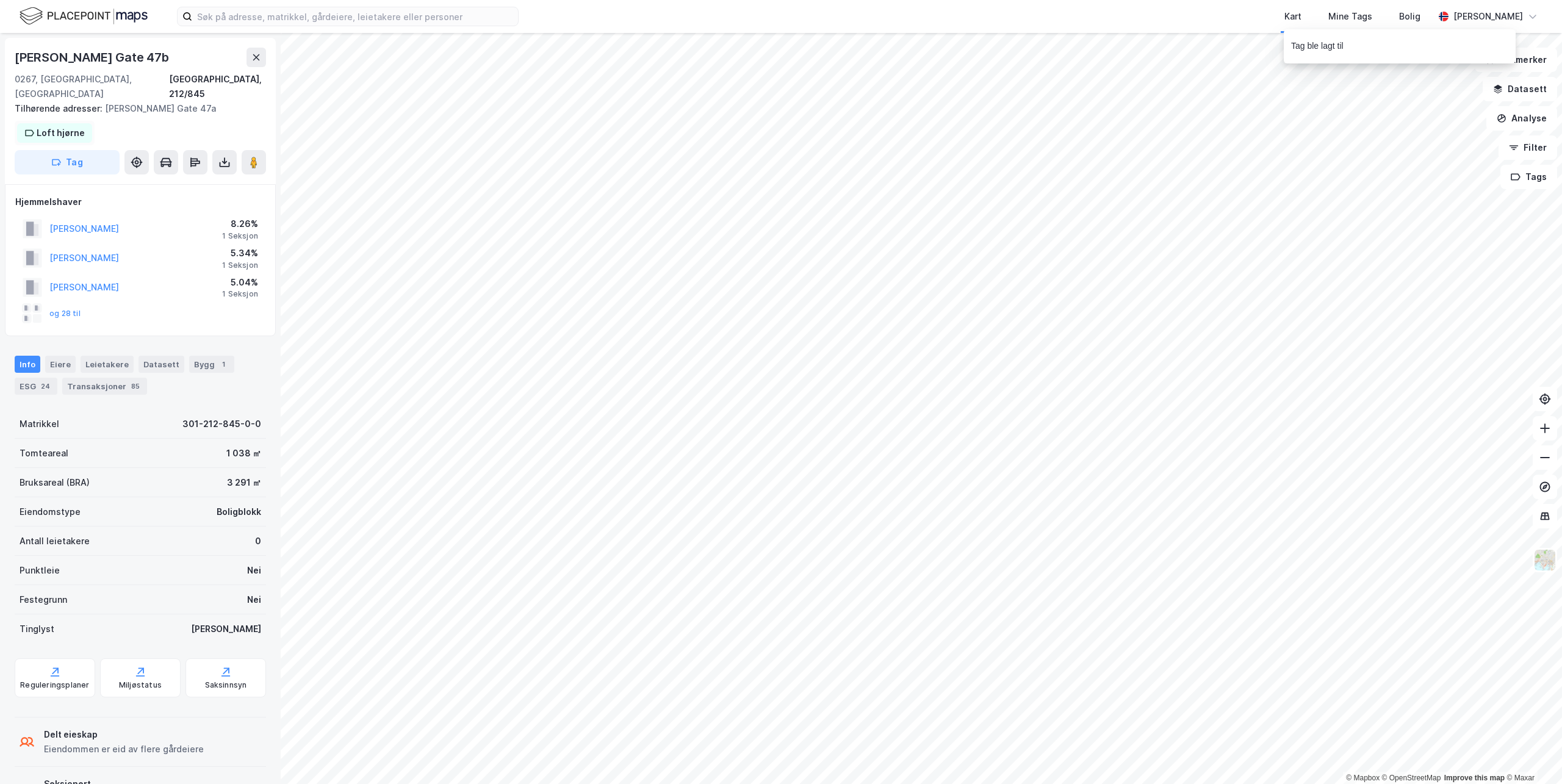
click at [80, 126] on div "Loft hjørne" at bounding box center [60, 133] width 48 height 15
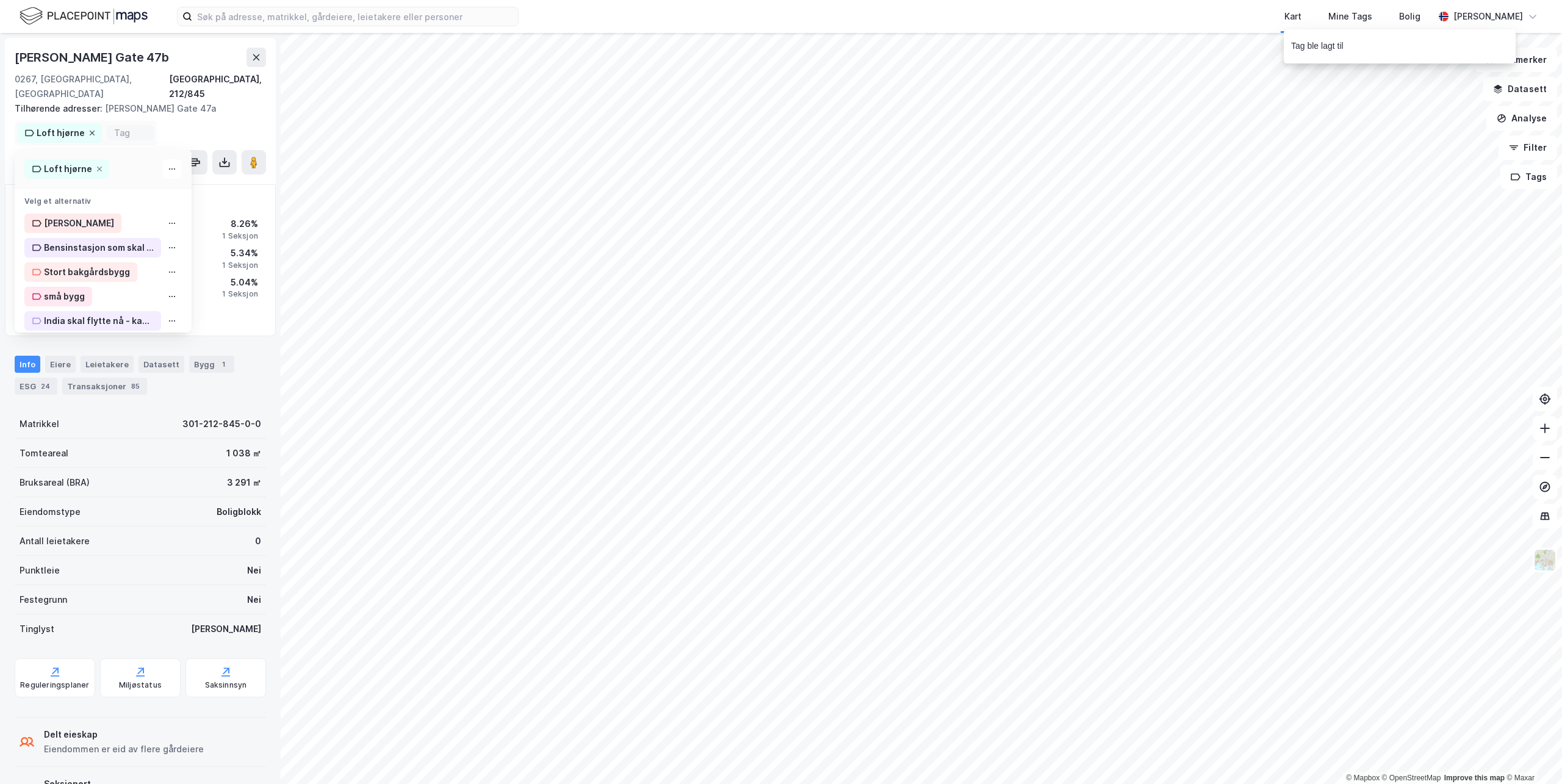
click at [89, 129] on icon at bounding box center [92, 133] width 7 height 7
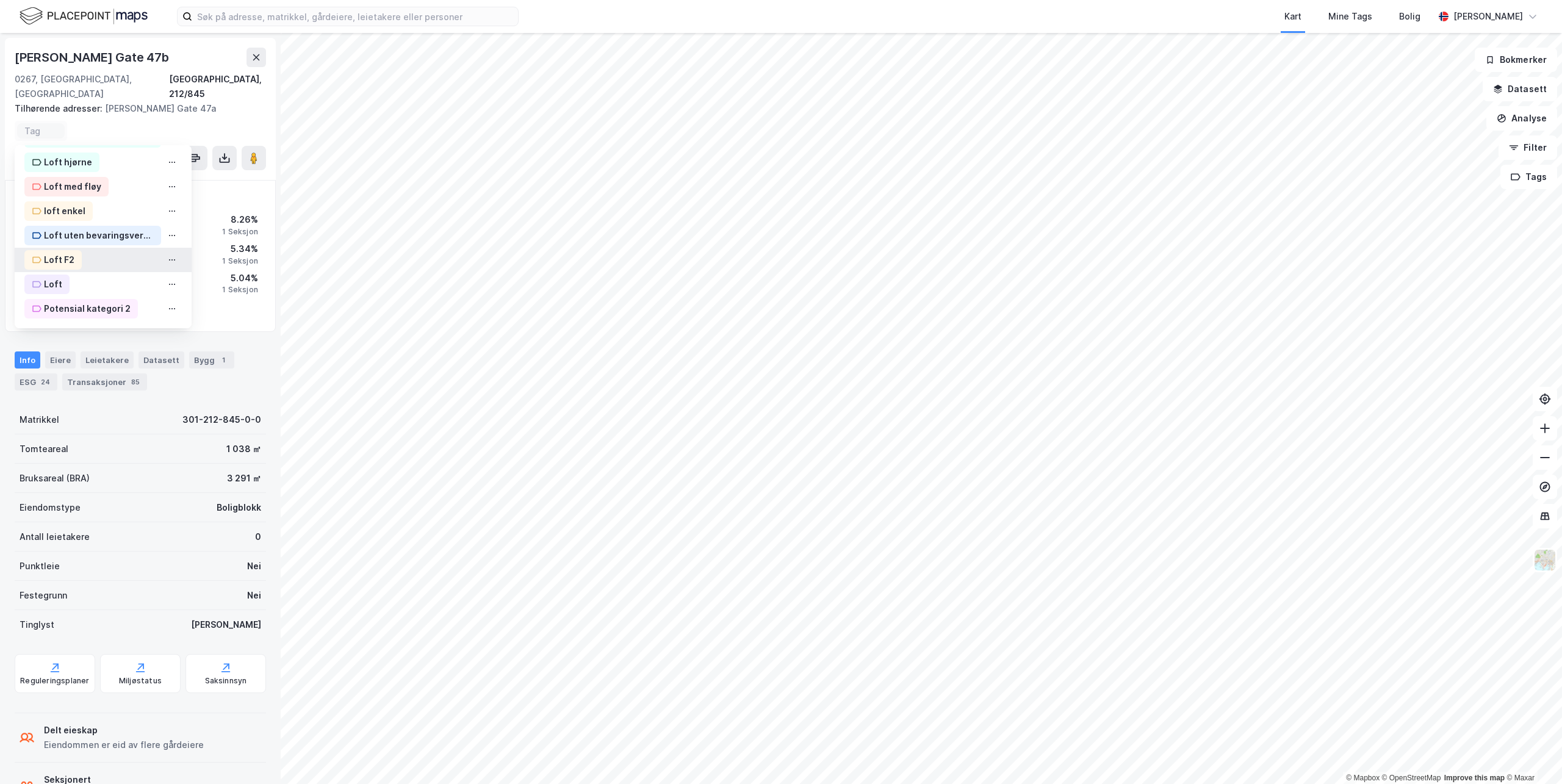
click at [67, 252] on div "Loft F2" at bounding box center [59, 260] width 30 height 15
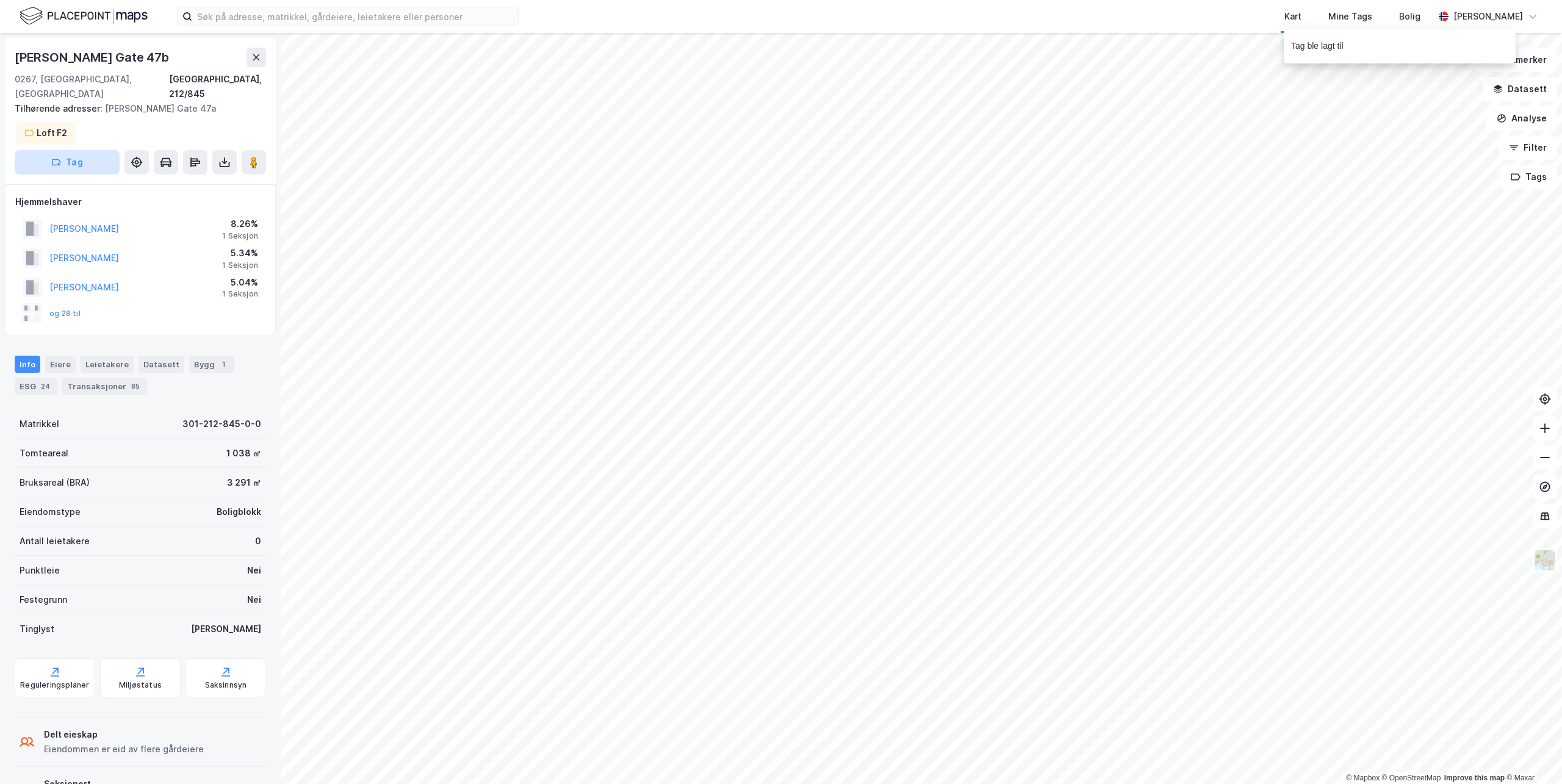
click at [82, 152] on button "Tag" at bounding box center [67, 162] width 105 height 25
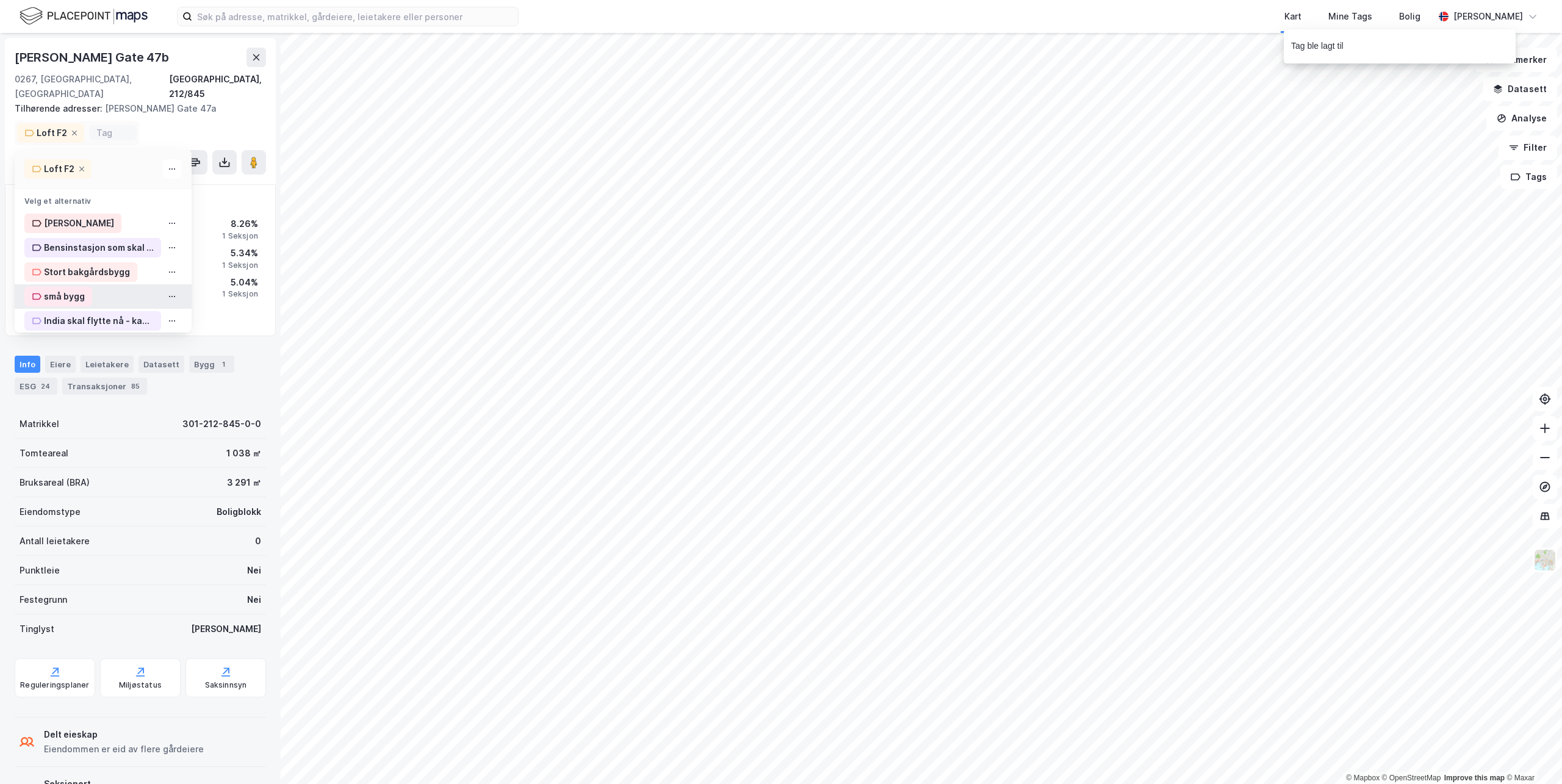
scroll to position [227, 0]
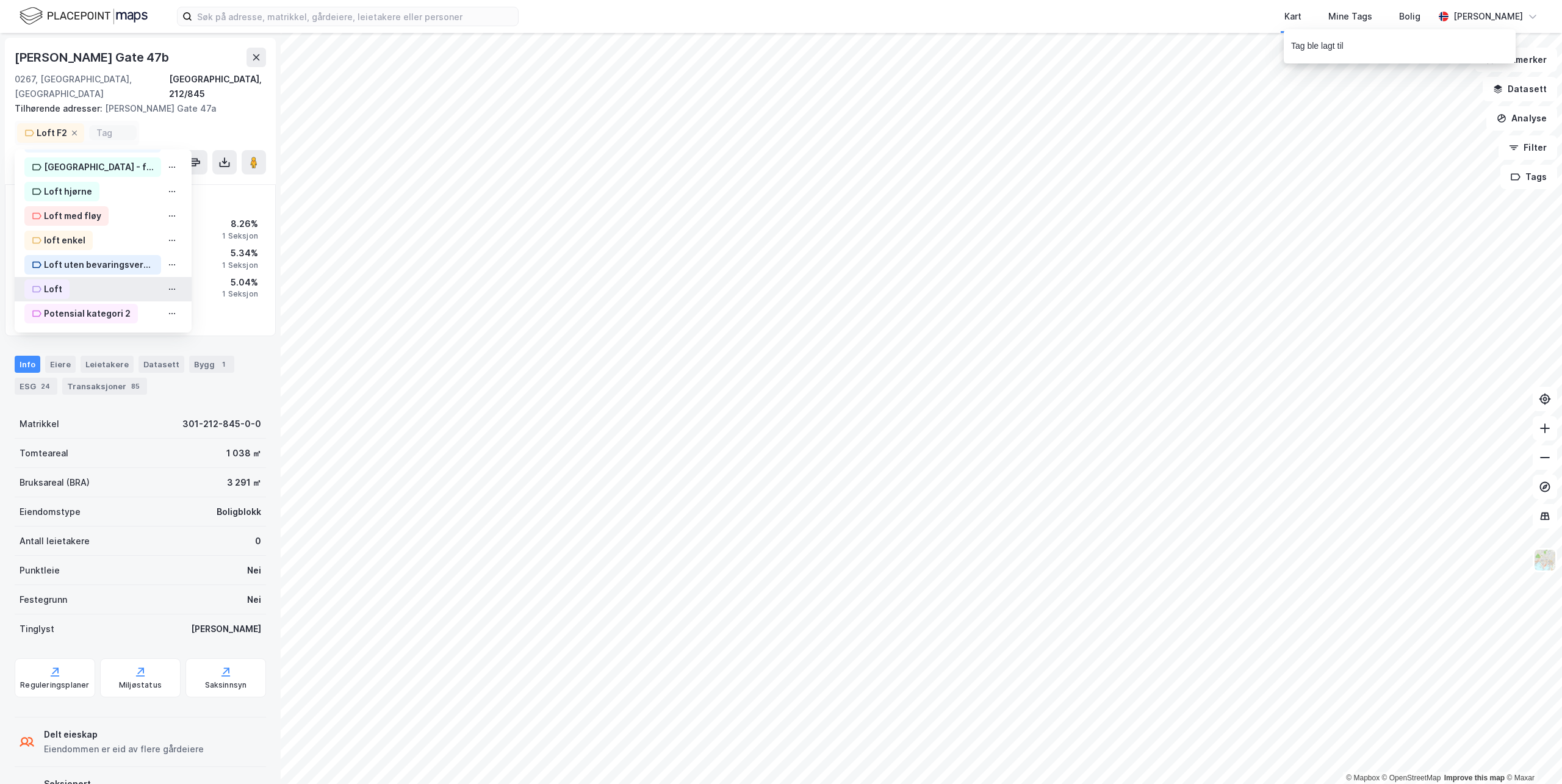
click at [70, 277] on div "Loft" at bounding box center [104, 290] width 177 height 25
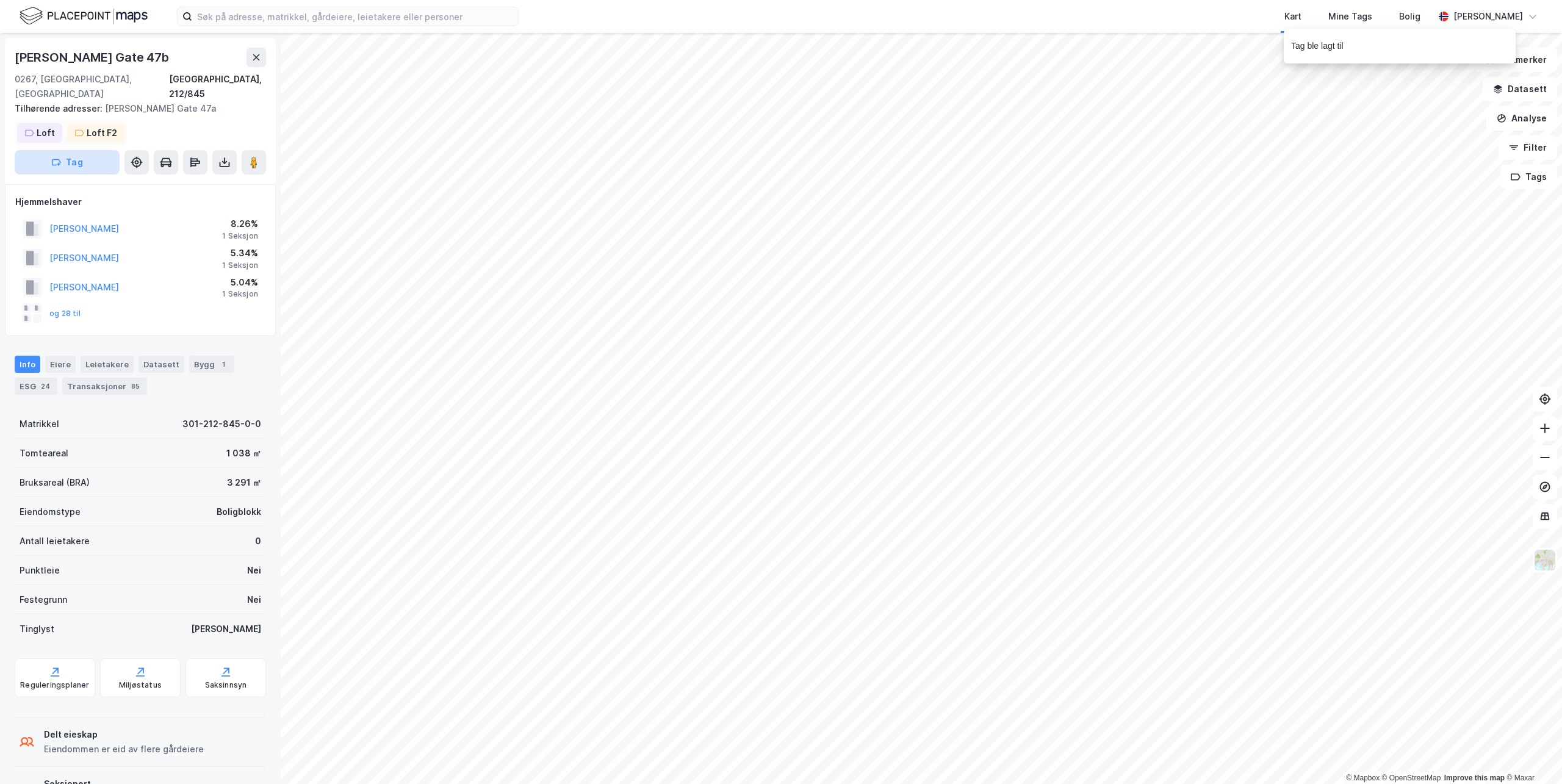
click at [91, 152] on button "Tag" at bounding box center [67, 162] width 105 height 25
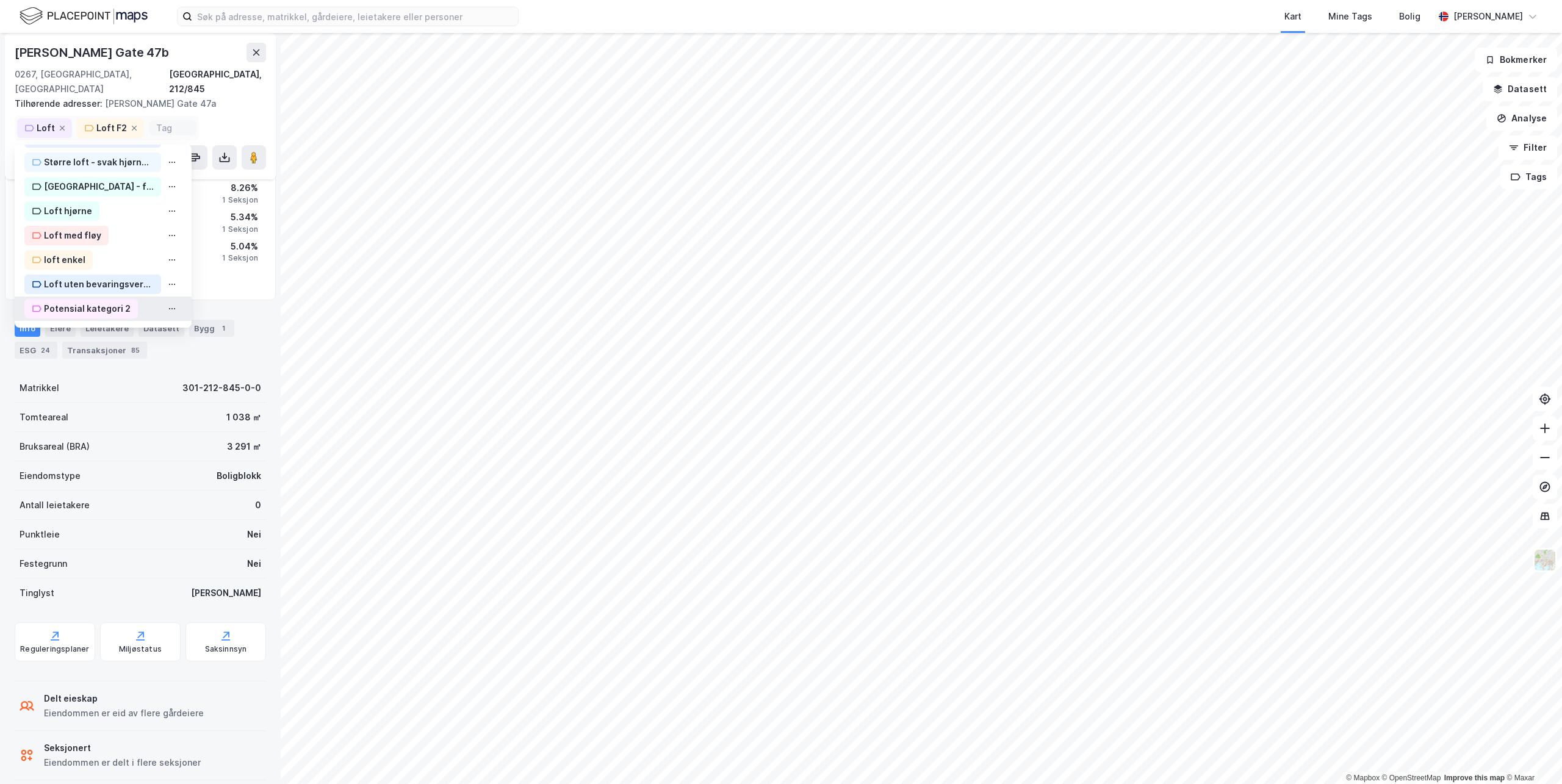
click at [97, 301] on div "Potensial kategori 2" at bounding box center [88, 308] width 87 height 15
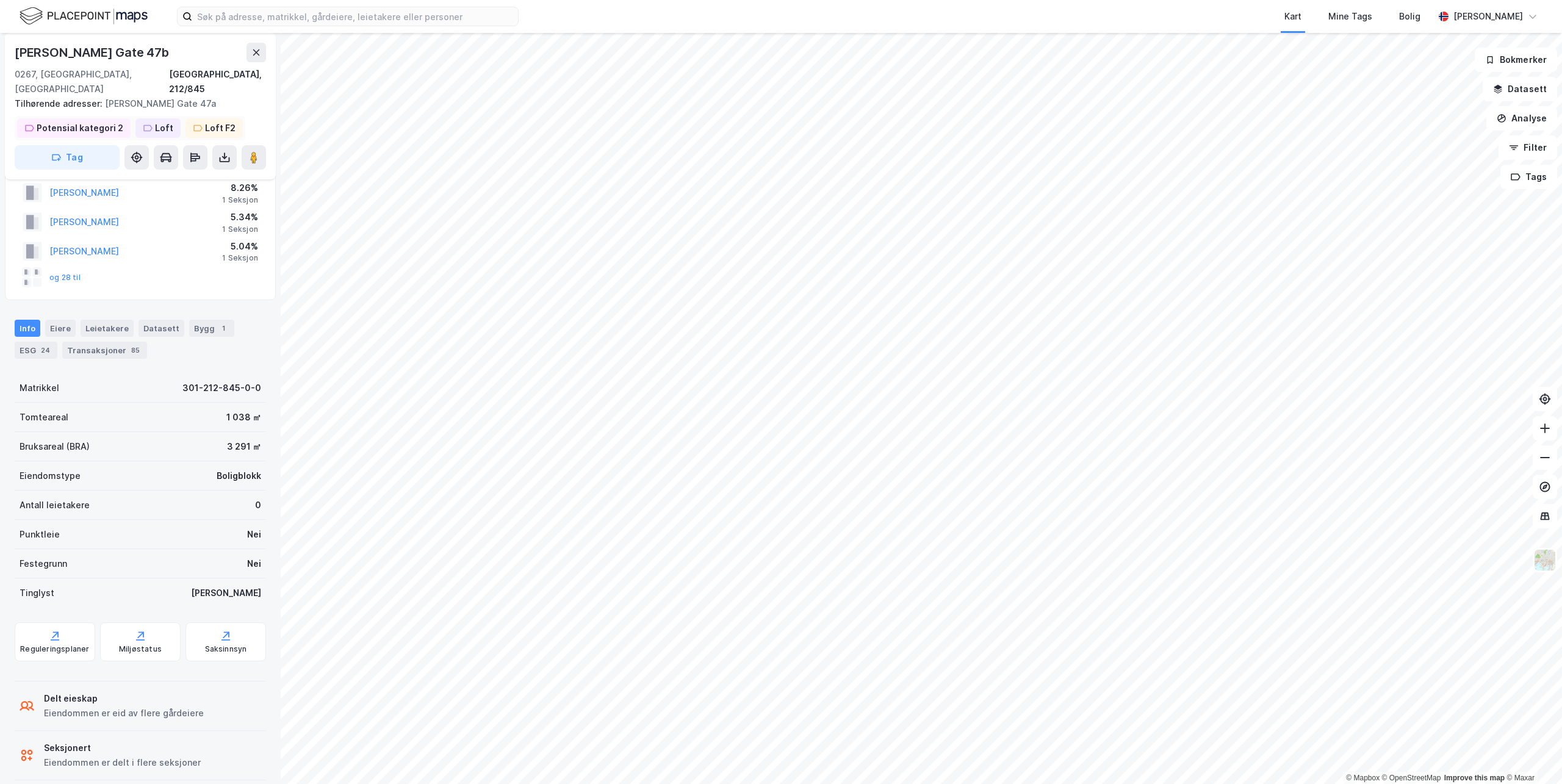
click at [89, 120] on div "Potensial kategori 2" at bounding box center [80, 128] width 87 height 15
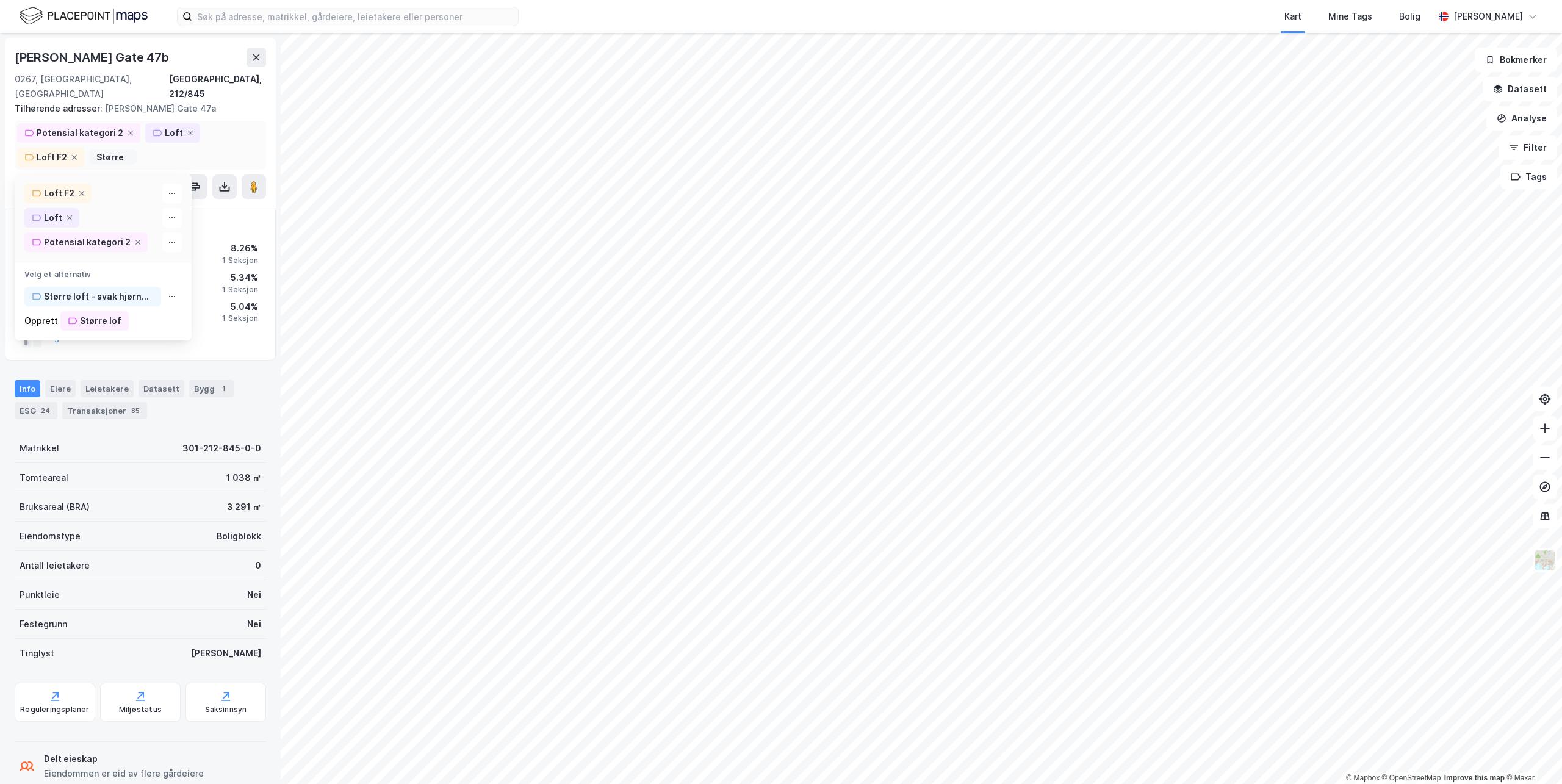
scroll to position [0, 0]
type input "S"
type input "s"
type input "hj"
click at [77, 314] on div "Loft hjørne" at bounding box center [68, 321] width 48 height 15
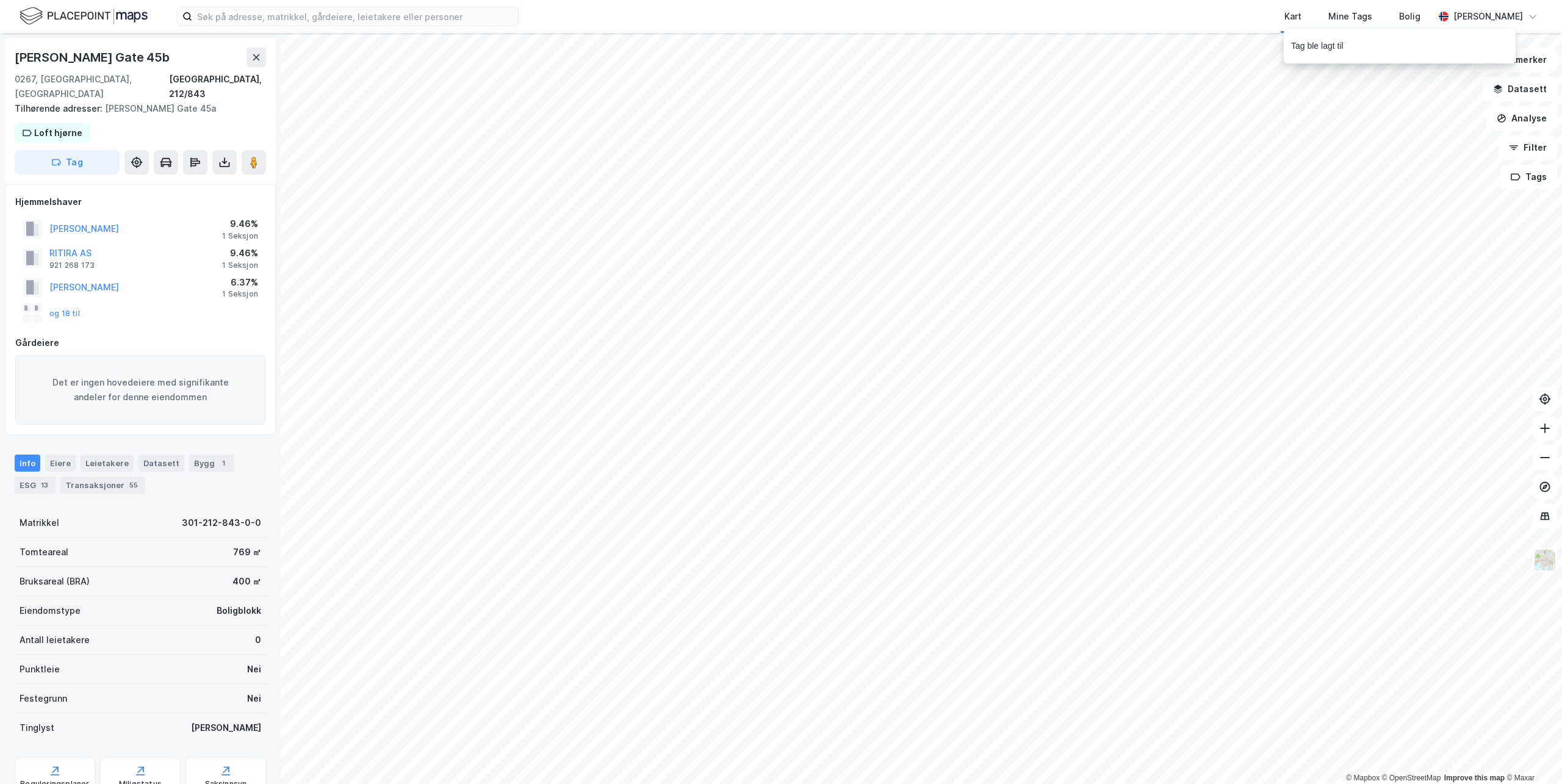
scroll to position [1, 0]
click at [87, 149] on button "Tag" at bounding box center [67, 161] width 105 height 25
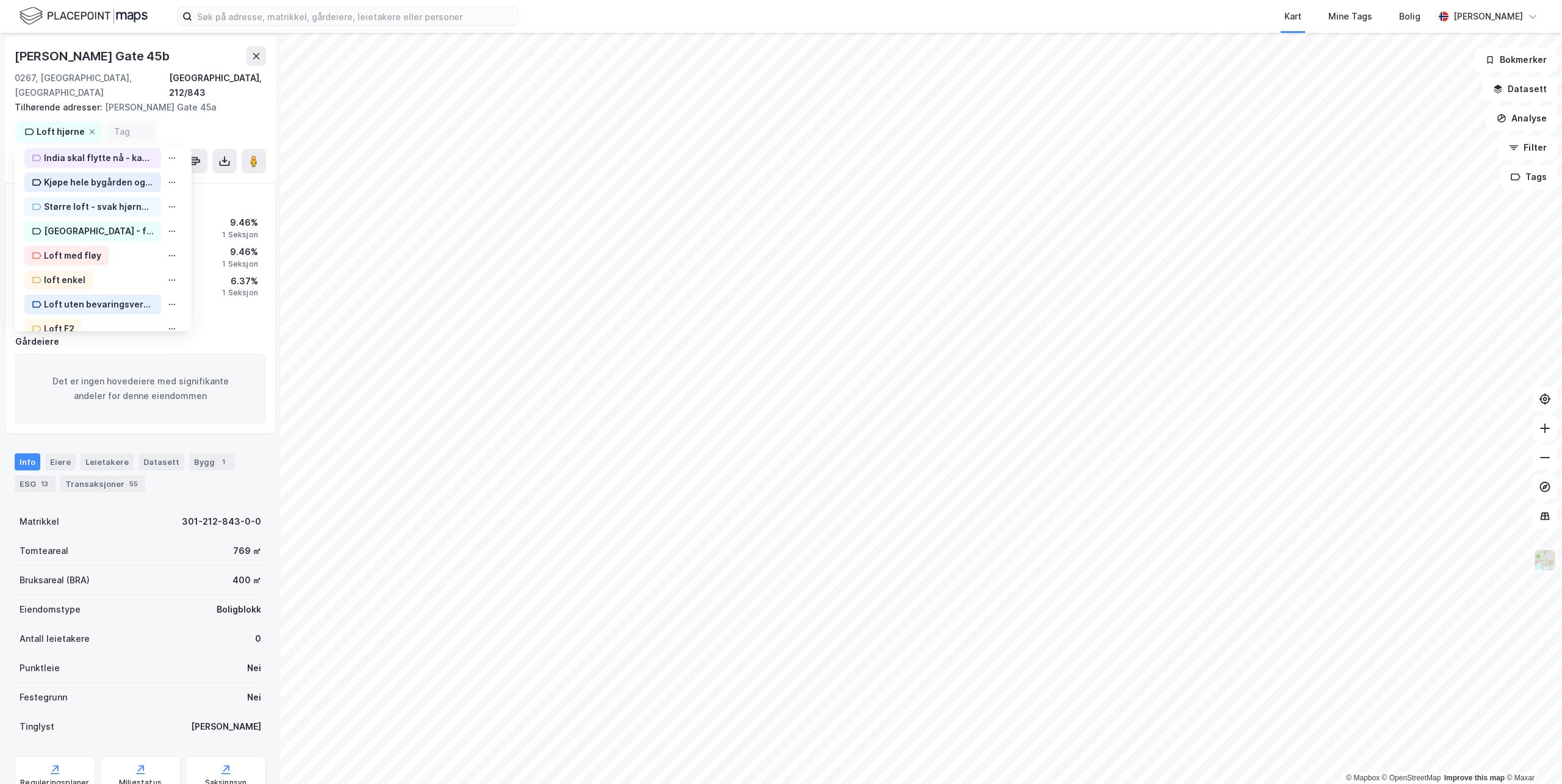
scroll to position [227, 0]
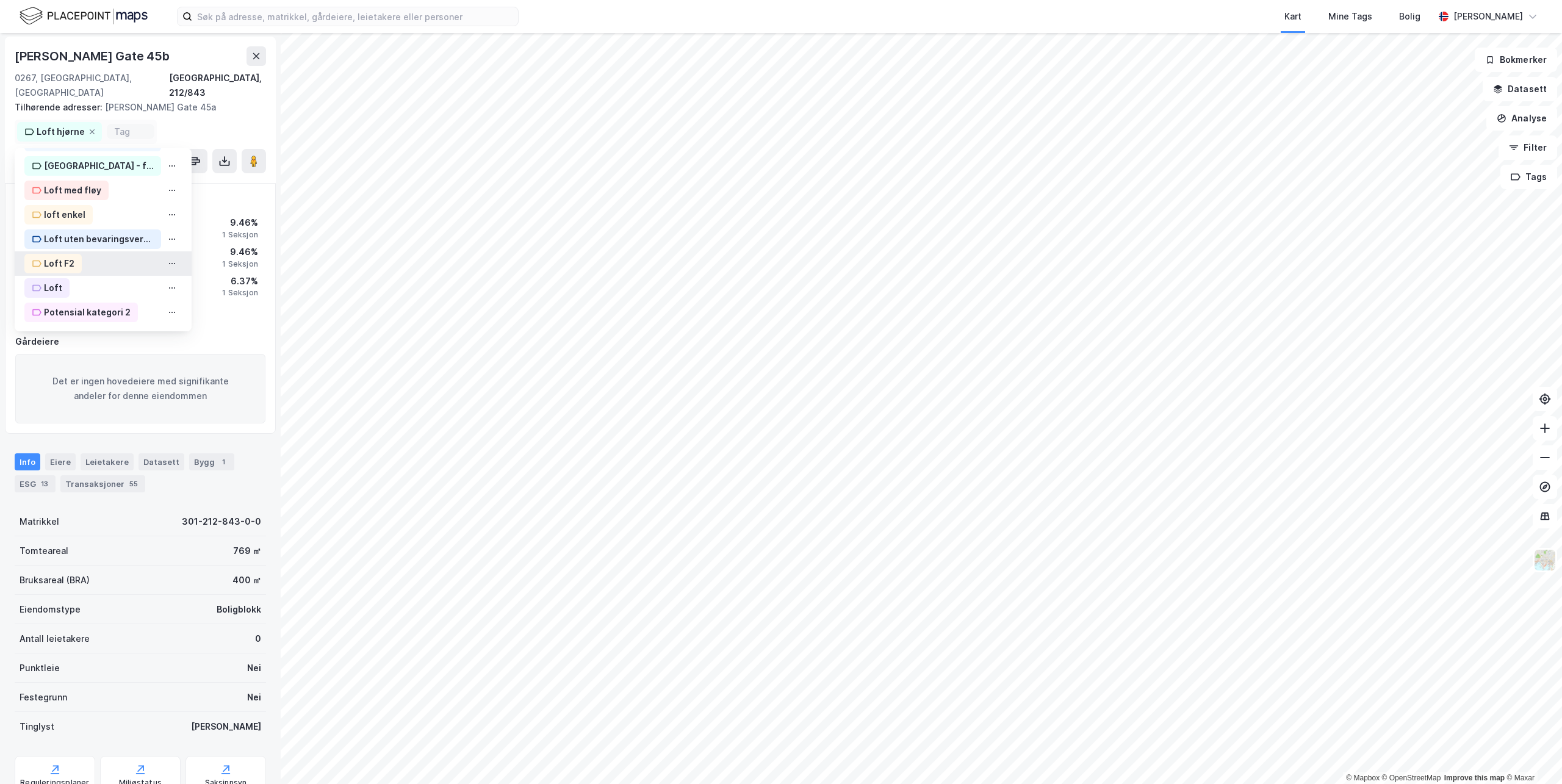
click at [59, 256] on div "Loft F2" at bounding box center [59, 263] width 30 height 15
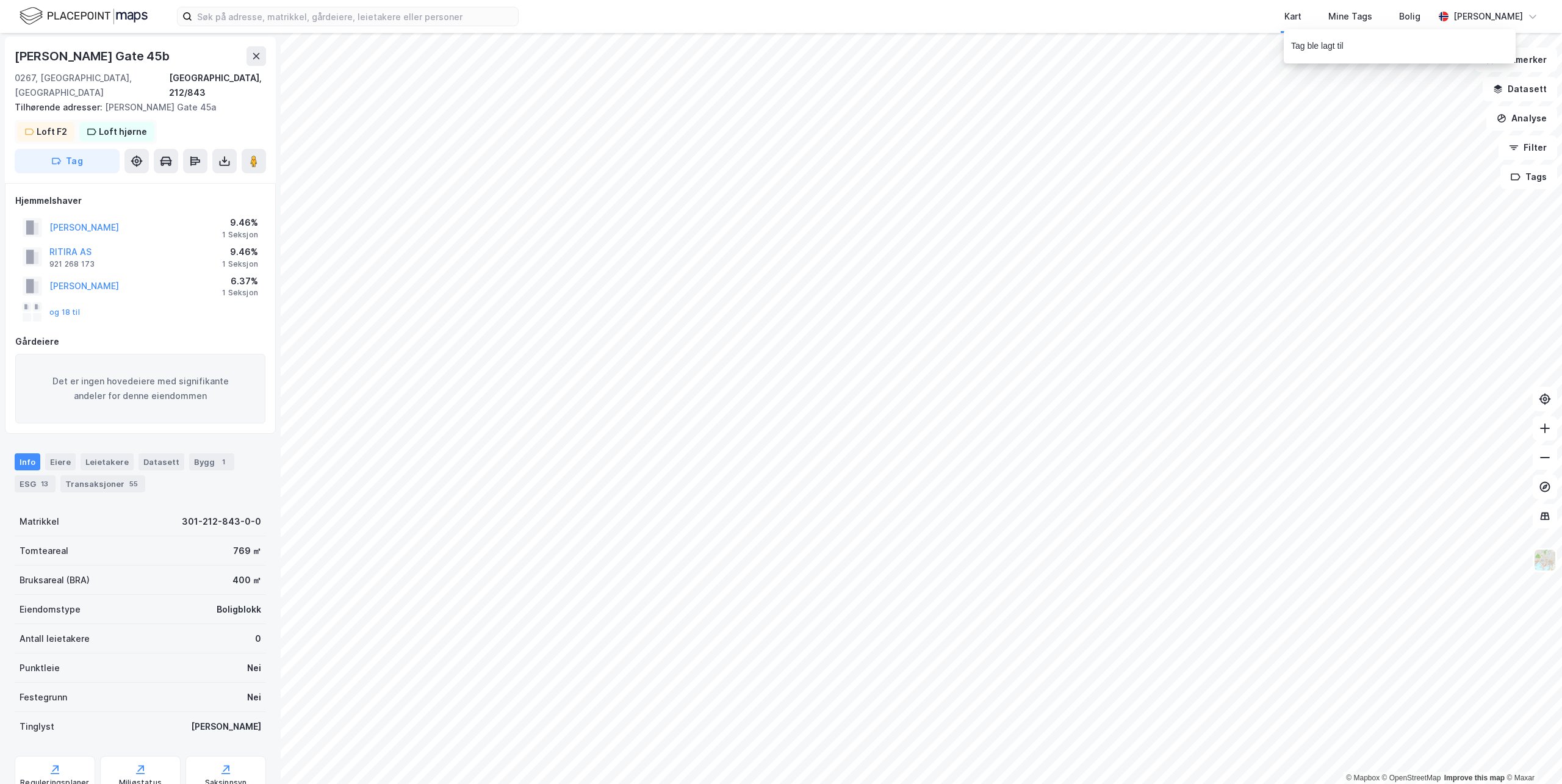
click at [104, 128] on div "Loft F2 Loft hjørne" at bounding box center [86, 132] width 142 height 25
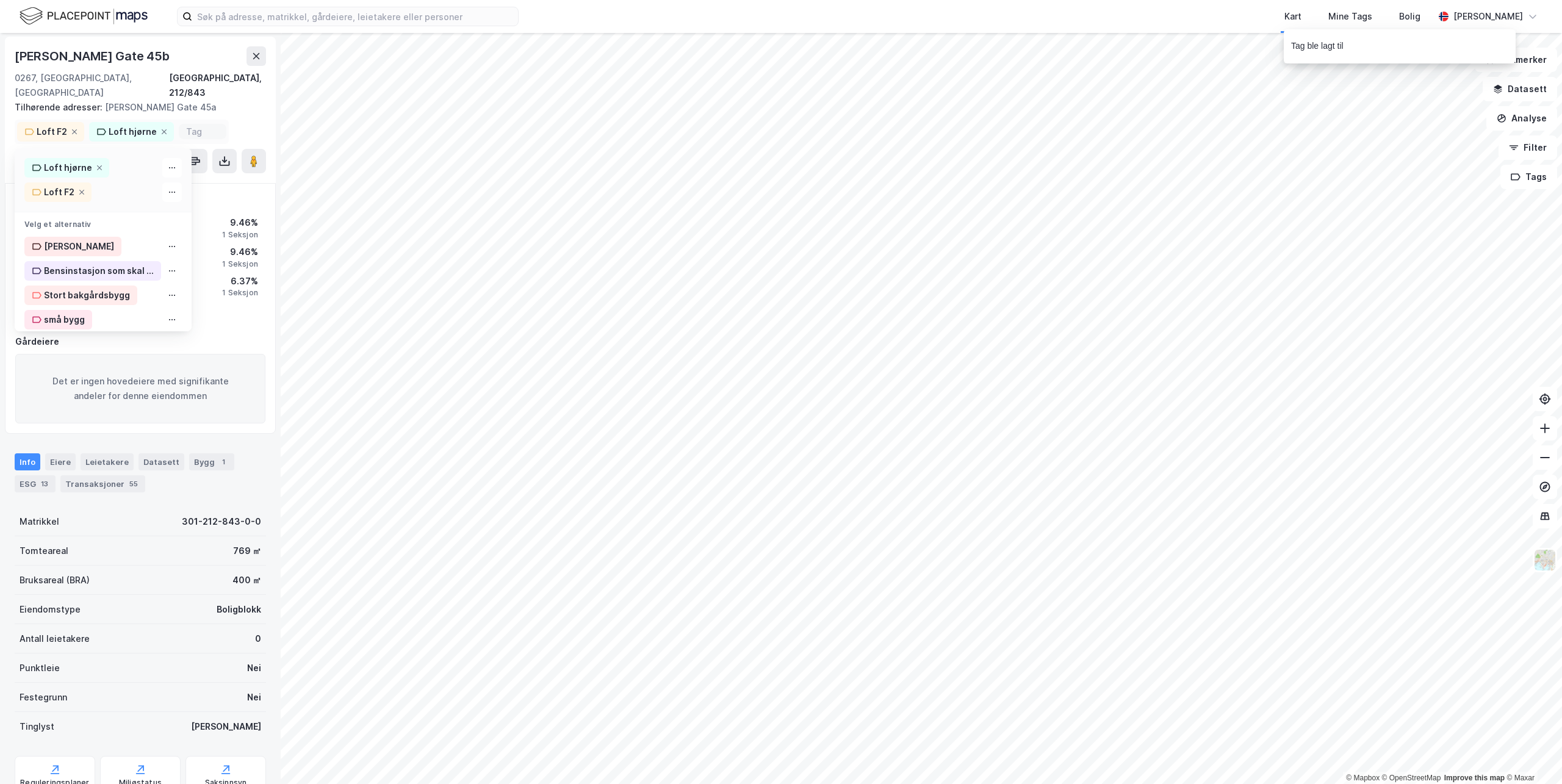
click at [191, 127] on input at bounding box center [202, 132] width 33 height 11
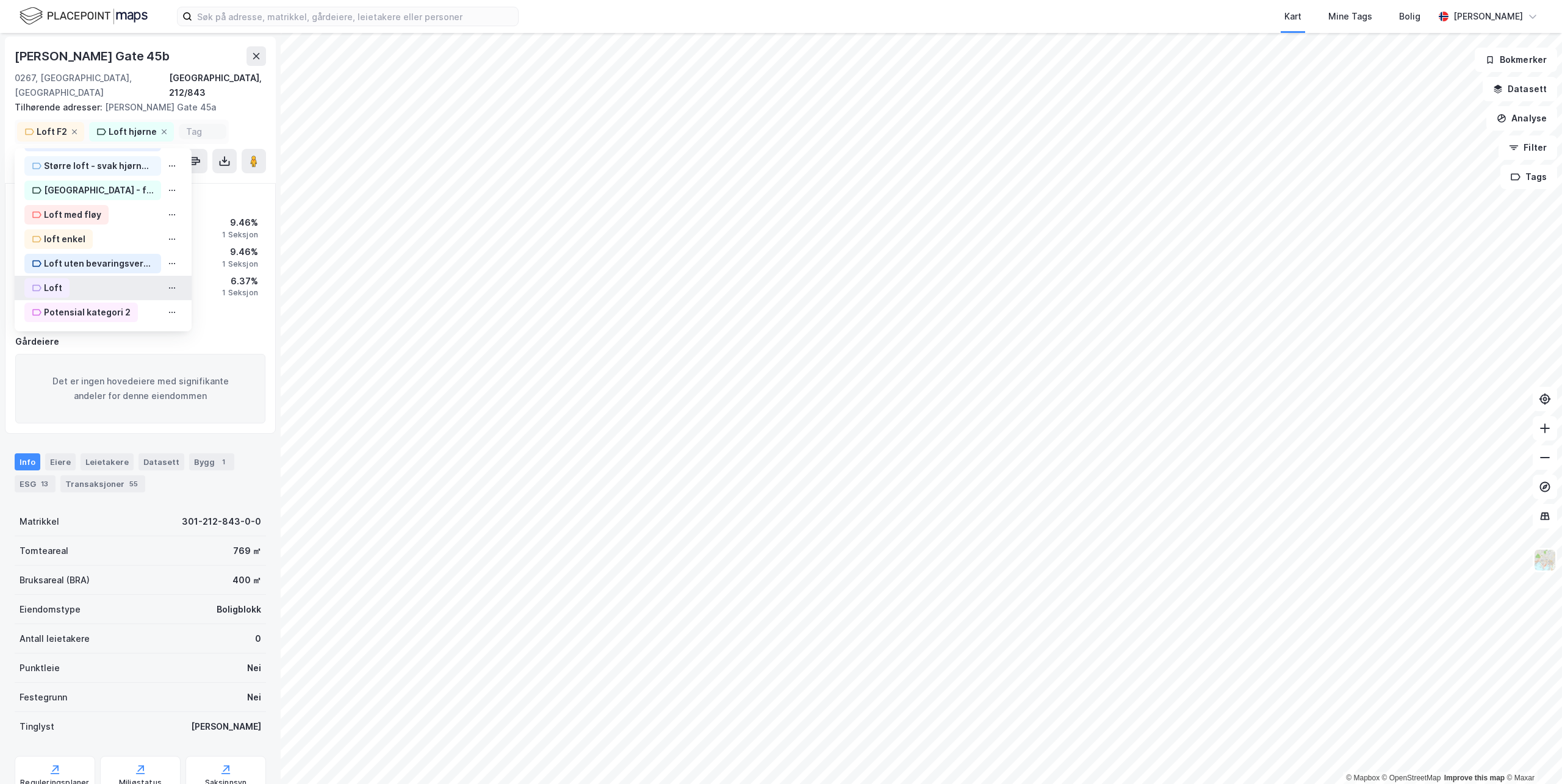
click at [55, 281] on div "Loft" at bounding box center [53, 288] width 19 height 15
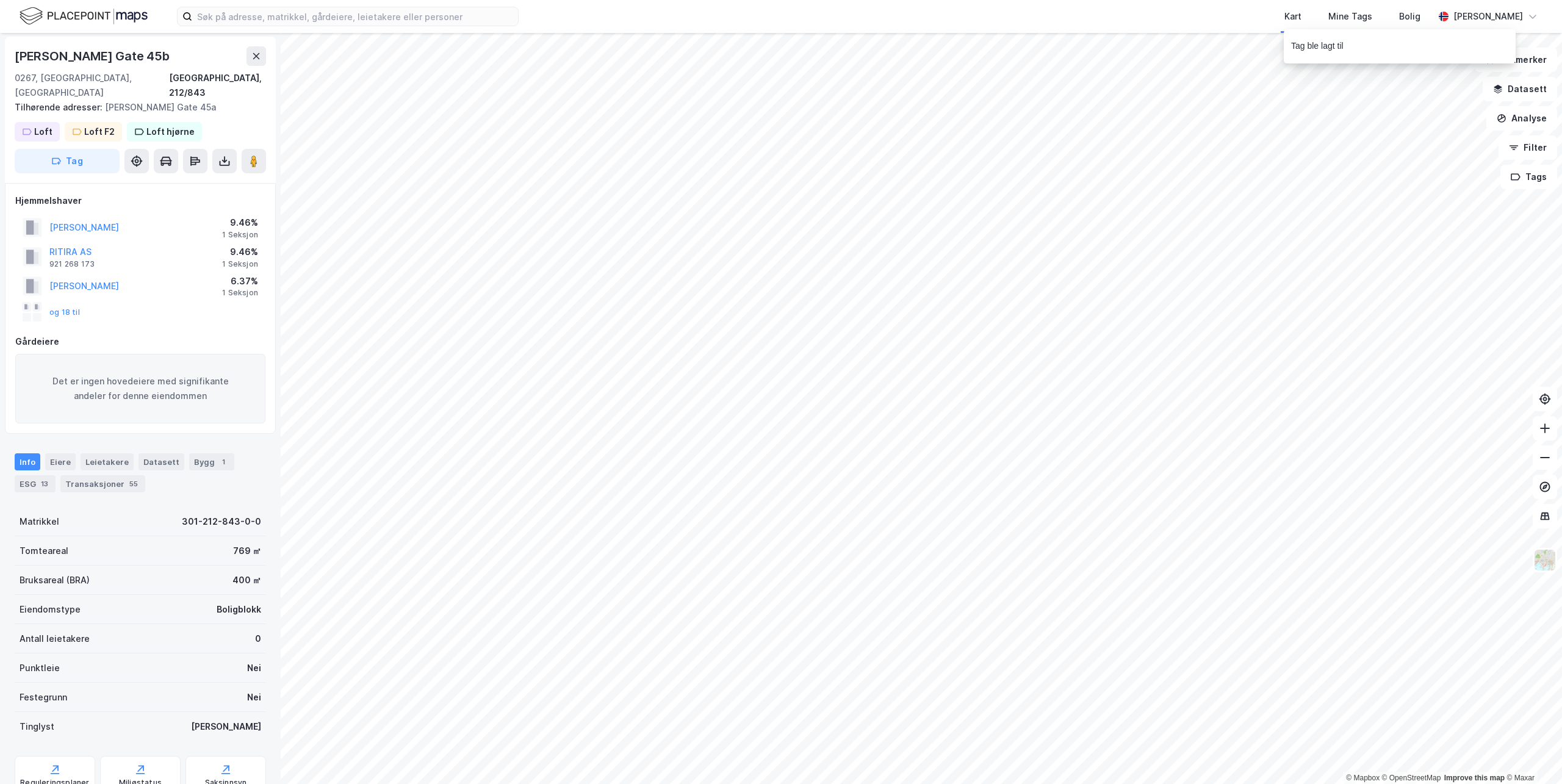
click at [201, 117] on div "Thomas Heftyes Gate 45b 0267, Oslo, Oslo Oslo, 212/843 Tilhørende adresser: Tho…" at bounding box center [141, 109] width 271 height 146
click at [57, 156] on icon "button" at bounding box center [56, 160] width 10 height 10
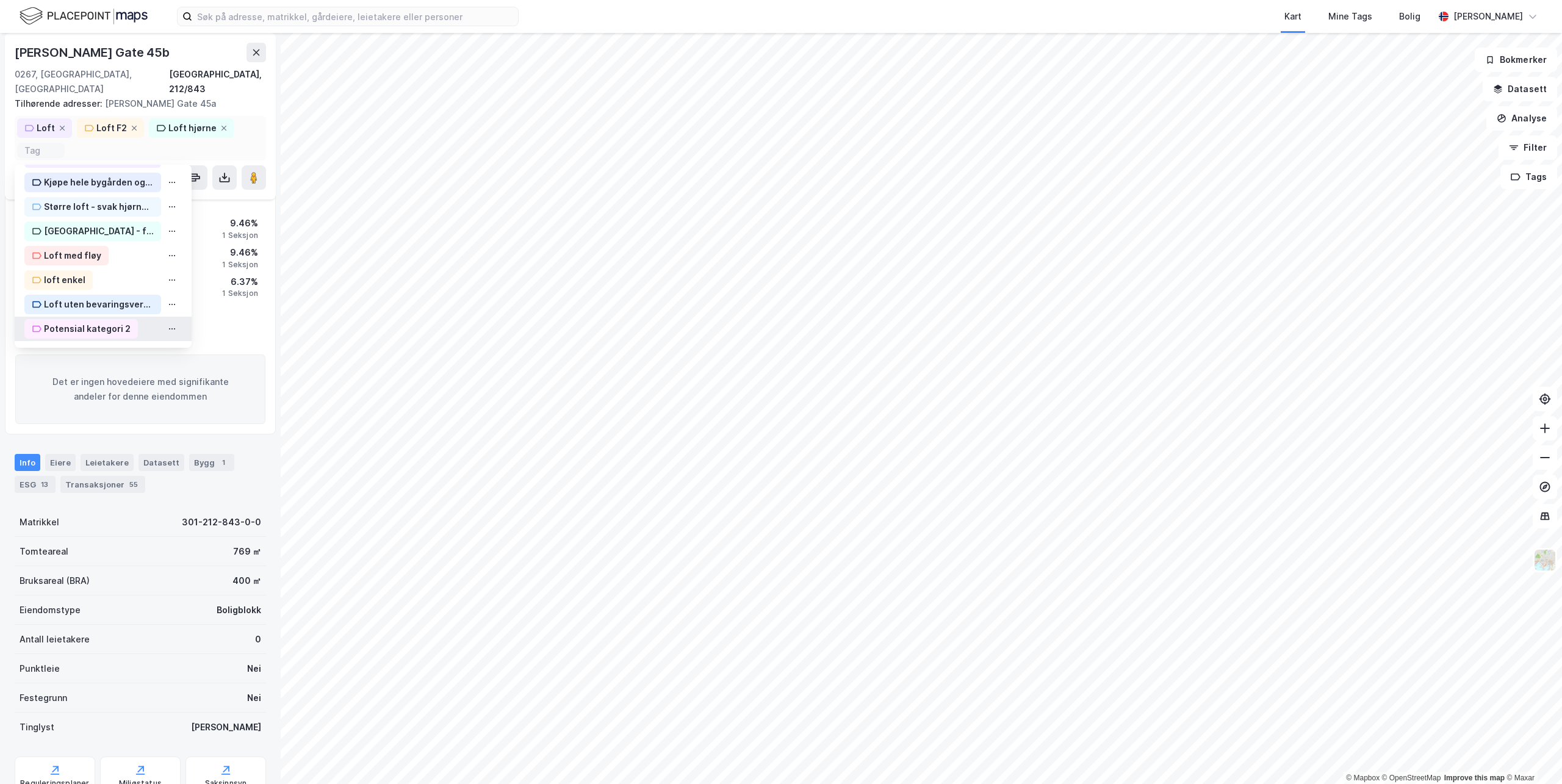
click at [87, 322] on div "Potensial kategori 2" at bounding box center [88, 329] width 87 height 15
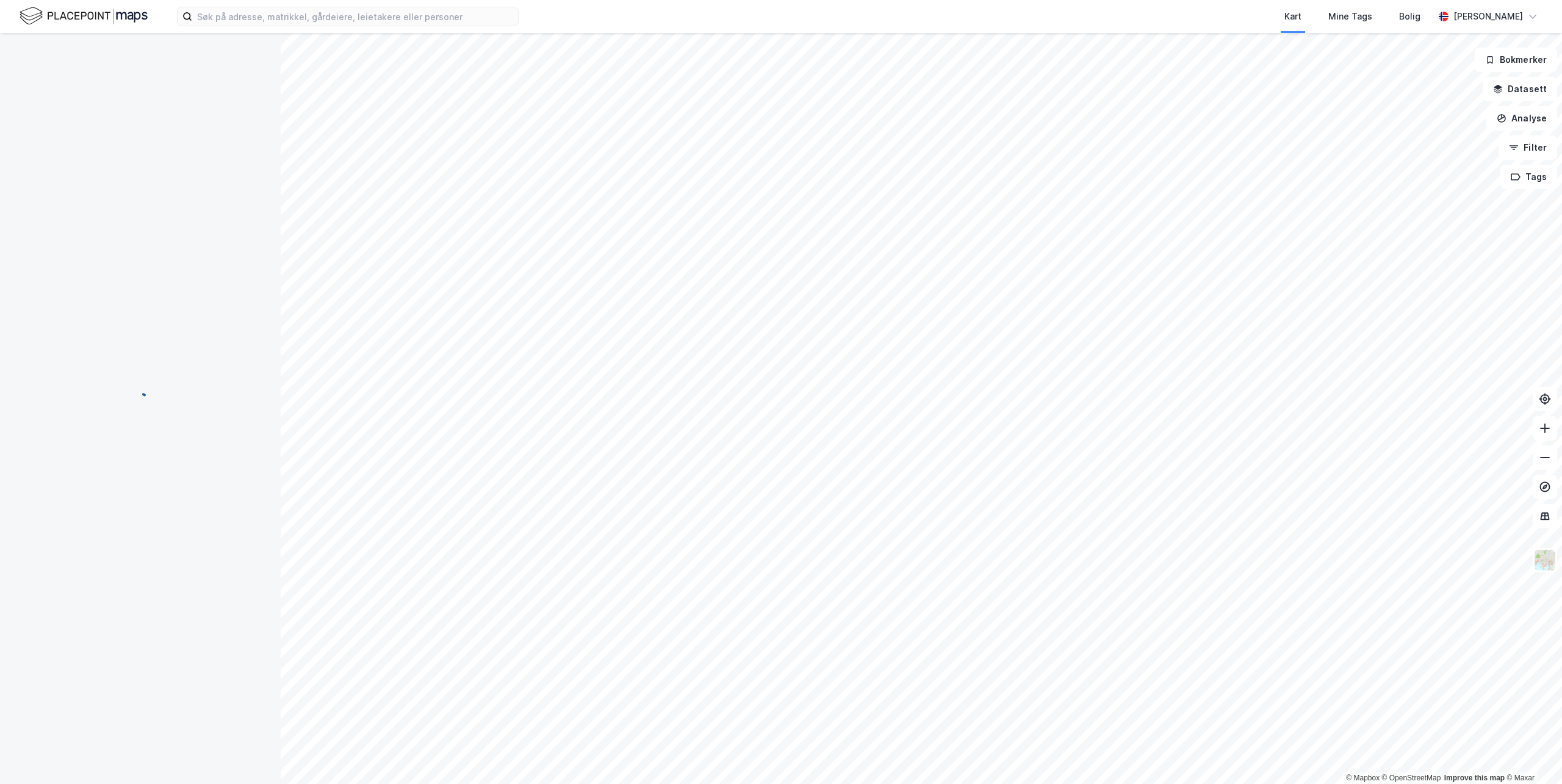
scroll to position [0, 0]
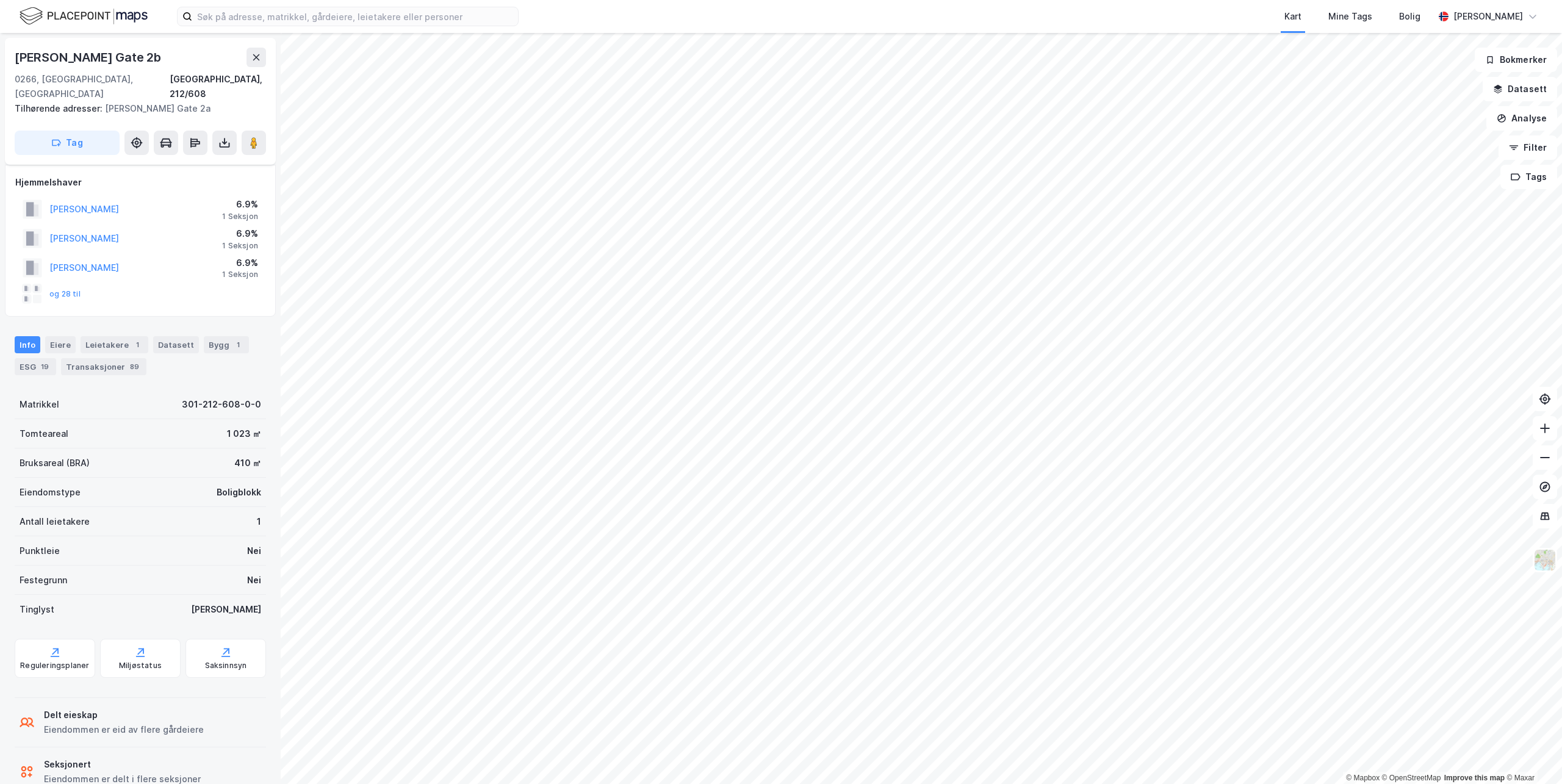
scroll to position [17, 0]
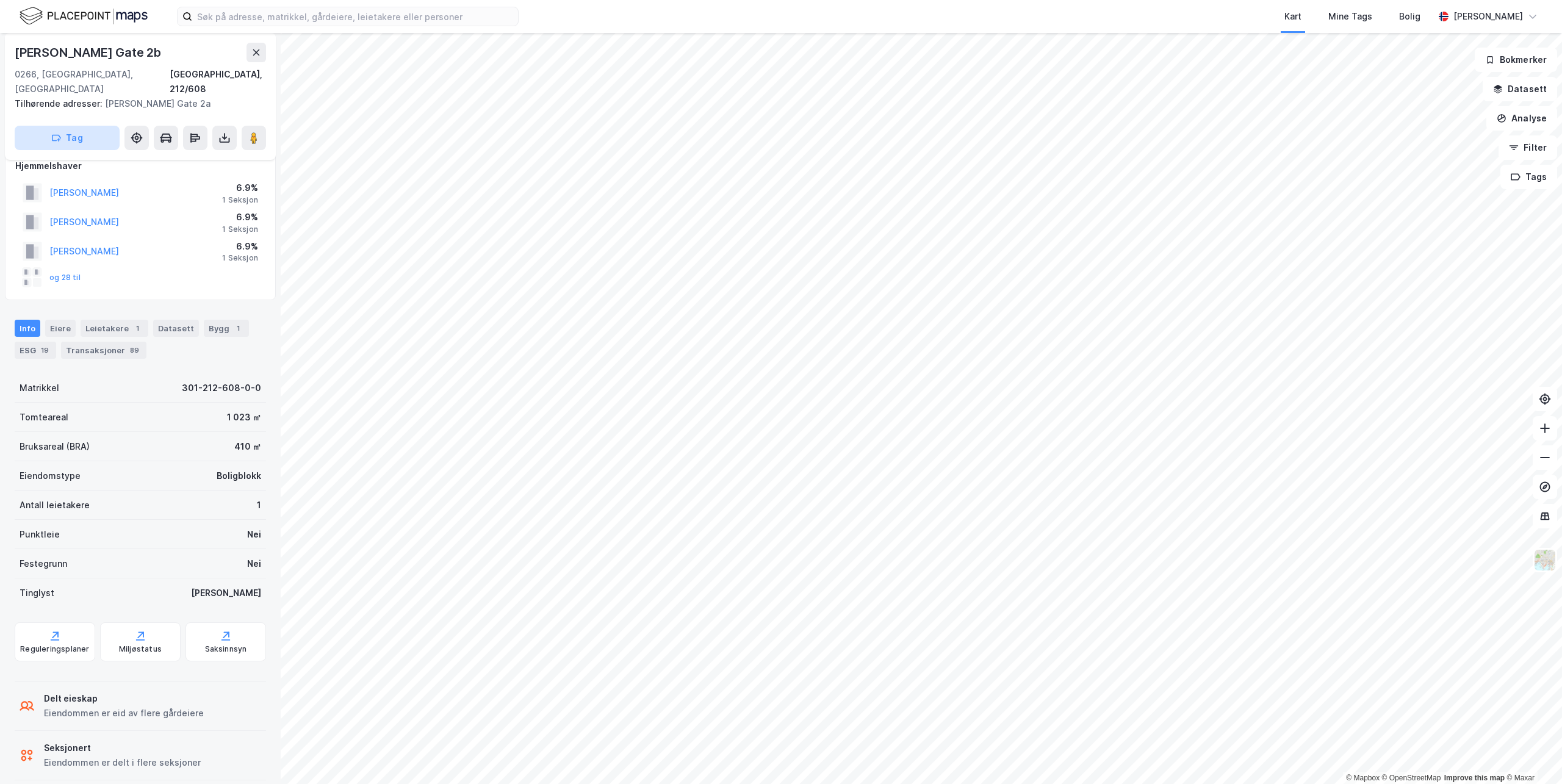
click at [89, 126] on button "Tag" at bounding box center [67, 138] width 105 height 25
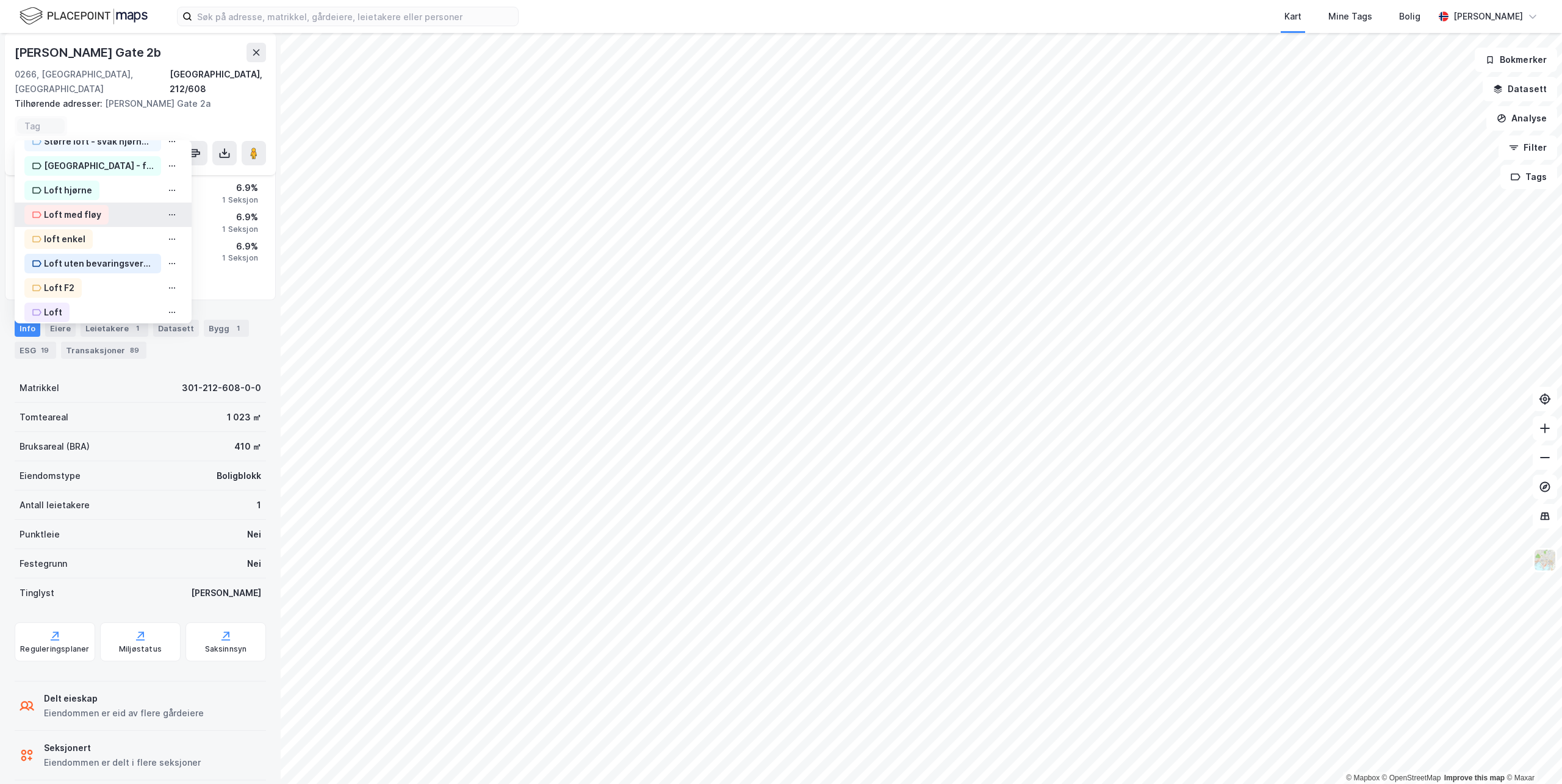
scroll to position [151, 0]
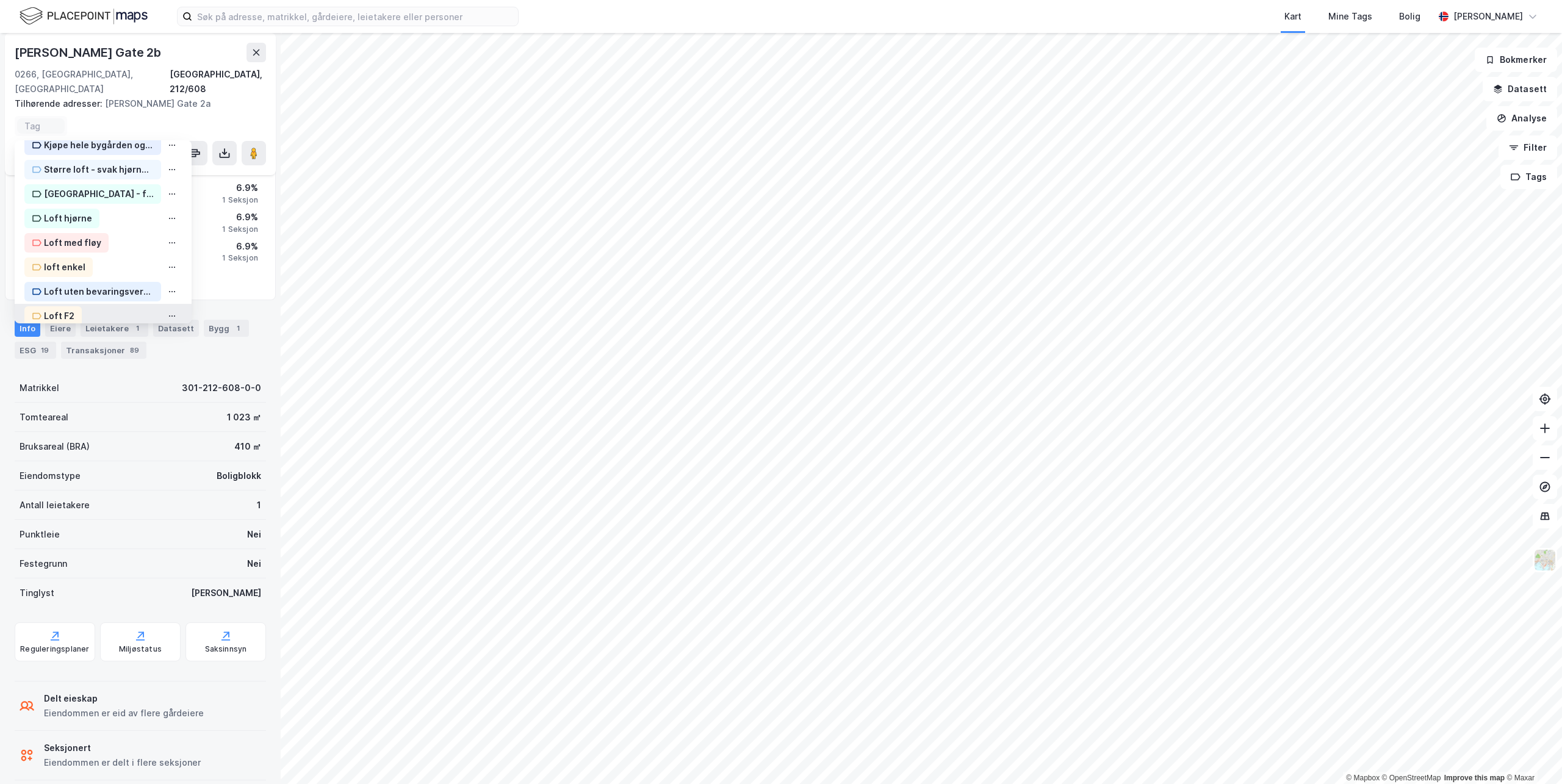
click at [56, 309] on div "Loft F2" at bounding box center [59, 316] width 30 height 15
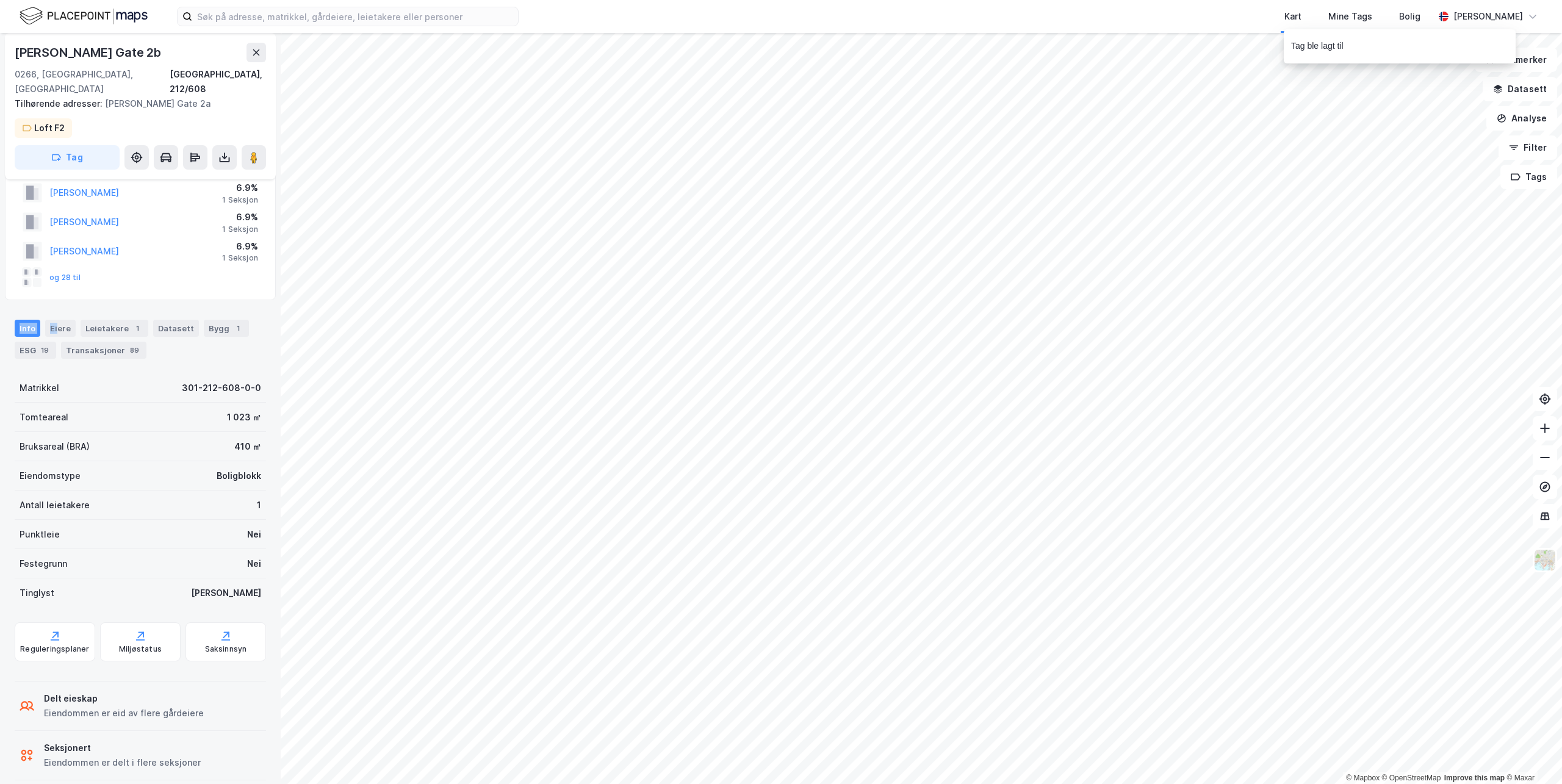
drag, startPoint x: 55, startPoint y: 301, endPoint x: 85, endPoint y: 252, distance: 57.5
click at [85, 252] on div "Magnus Bergs Gate 2b 0266, Oslo, Oslo Oslo, 212/608 Tilhørende adresser: Magnus…" at bounding box center [140, 408] width 281 height 751
drag, startPoint x: 85, startPoint y: 252, endPoint x: 65, endPoint y: 146, distance: 107.9
click at [65, 146] on button "Tag" at bounding box center [67, 158] width 105 height 25
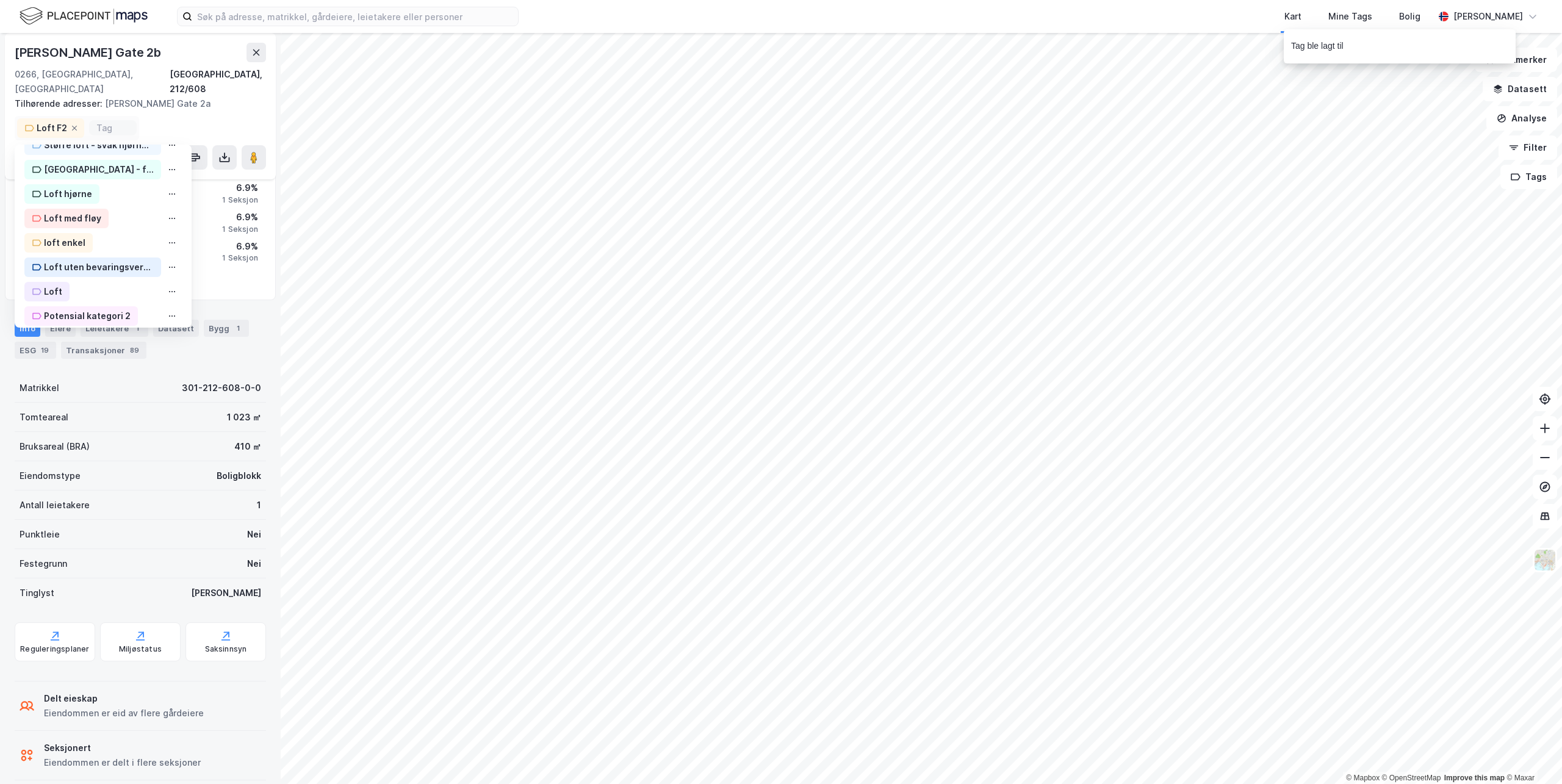
scroll to position [227, 0]
click at [62, 301] on div "Potensial kategori 2" at bounding box center [88, 308] width 87 height 15
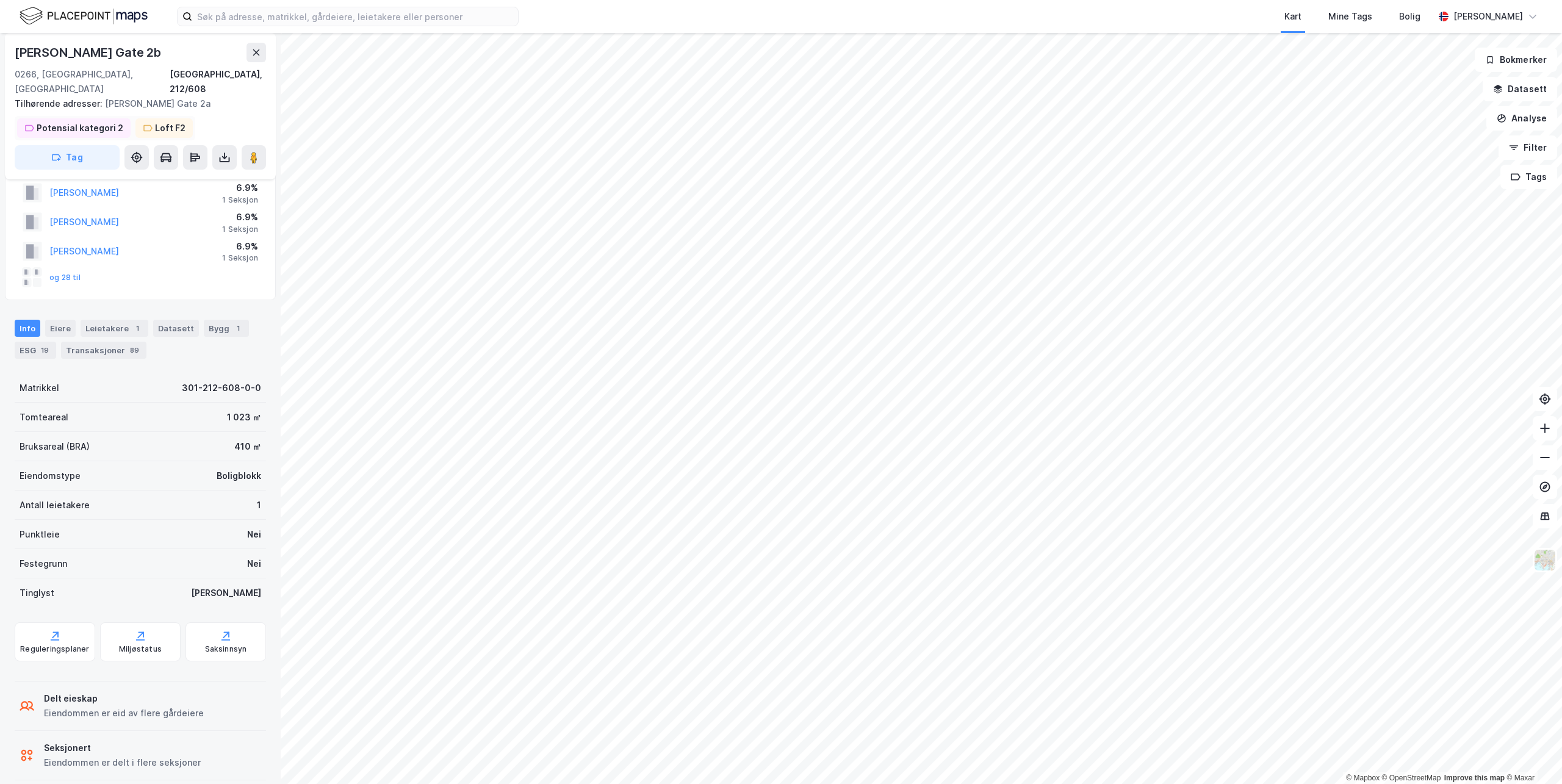
click at [105, 120] on div "Potensial kategori 2" at bounding box center [80, 128] width 87 height 15
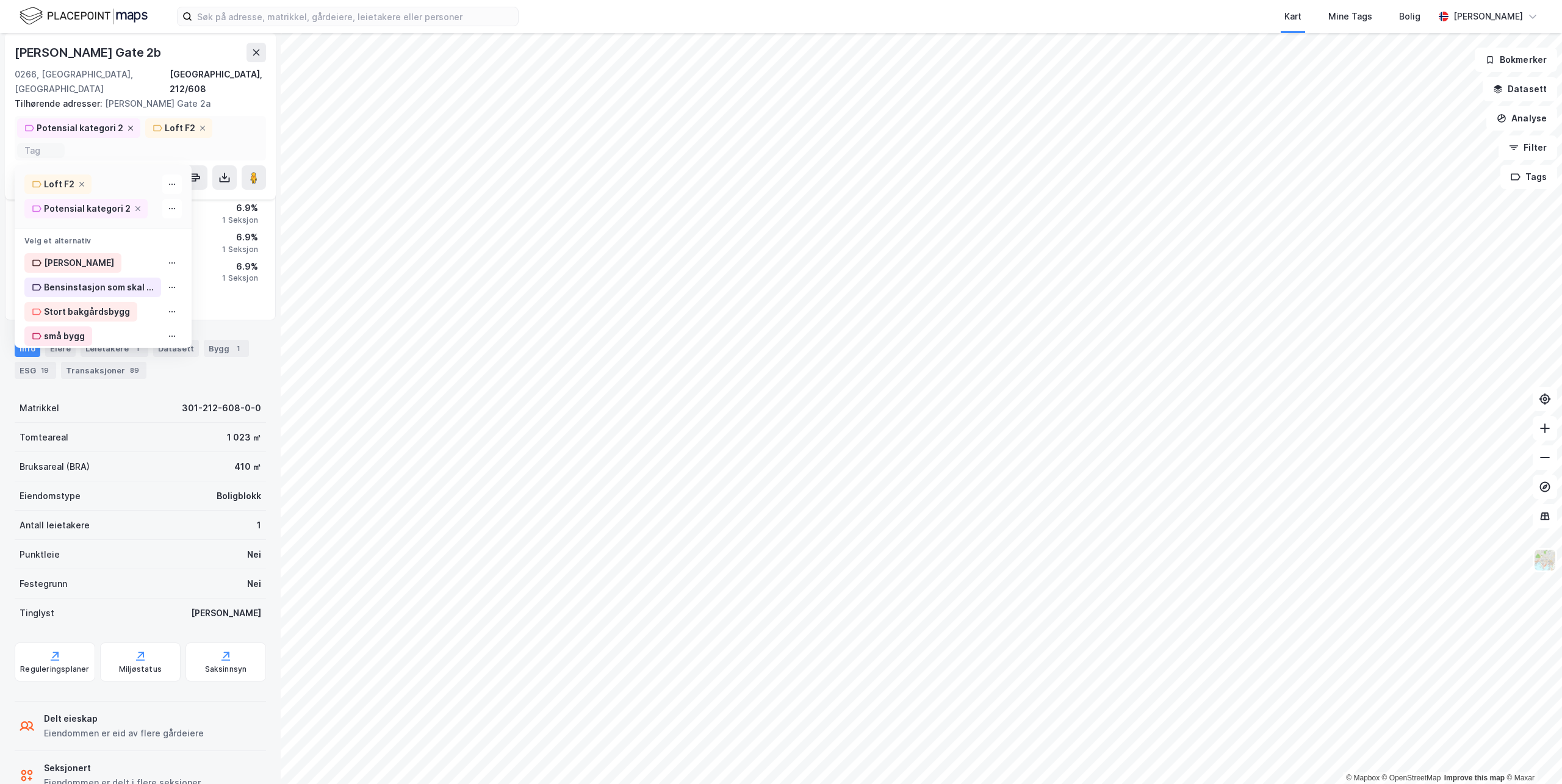
click at [127, 125] on icon at bounding box center [130, 128] width 7 height 7
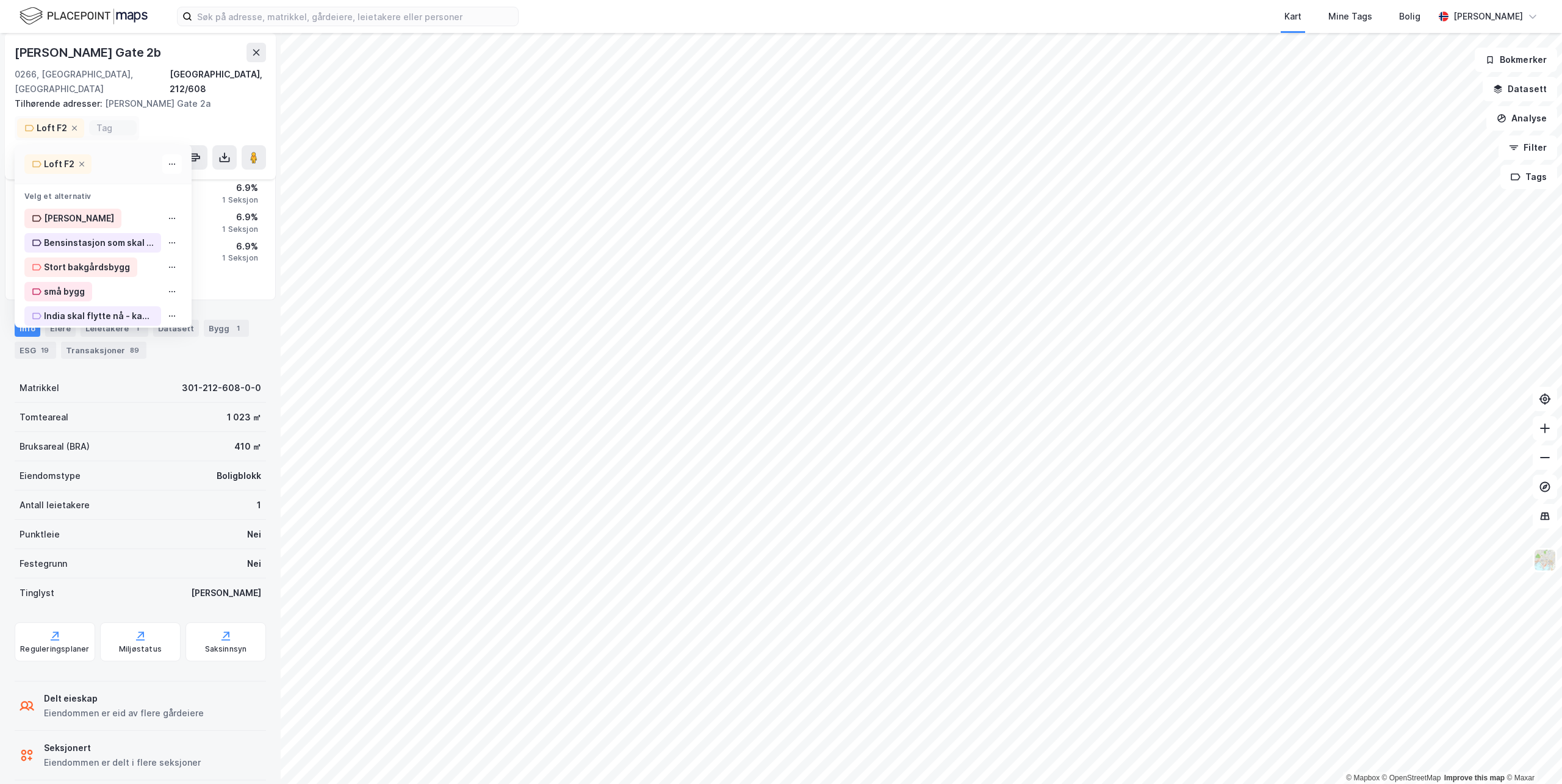
click at [107, 122] on input at bounding box center [113, 128] width 33 height 11
type input "potensial kategori 3"
click at [116, 122] on input "potensial kategori 3" at bounding box center [113, 128] width 33 height 11
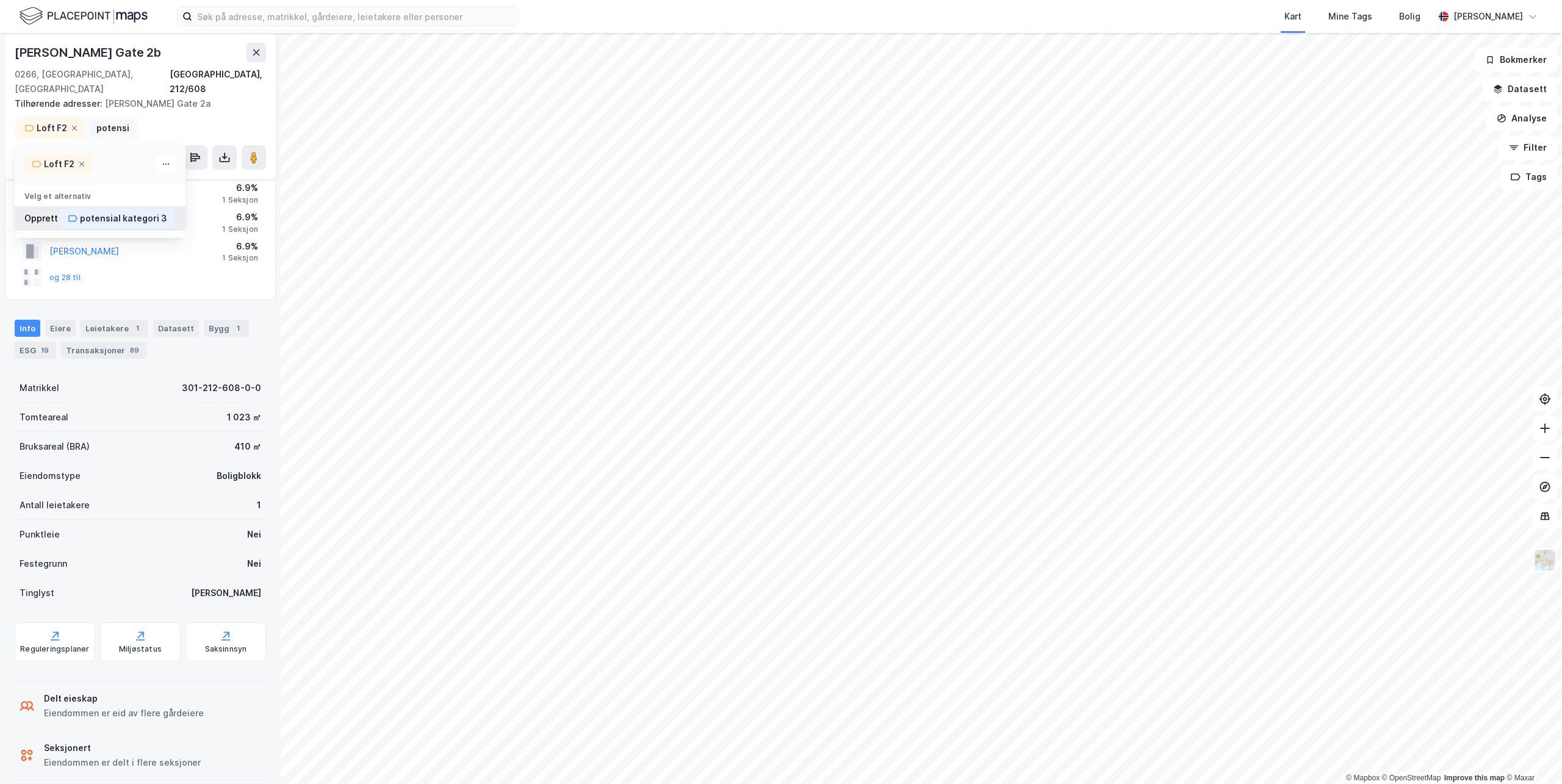
click at [109, 211] on div "potensial kategori 3" at bounding box center [123, 218] width 87 height 15
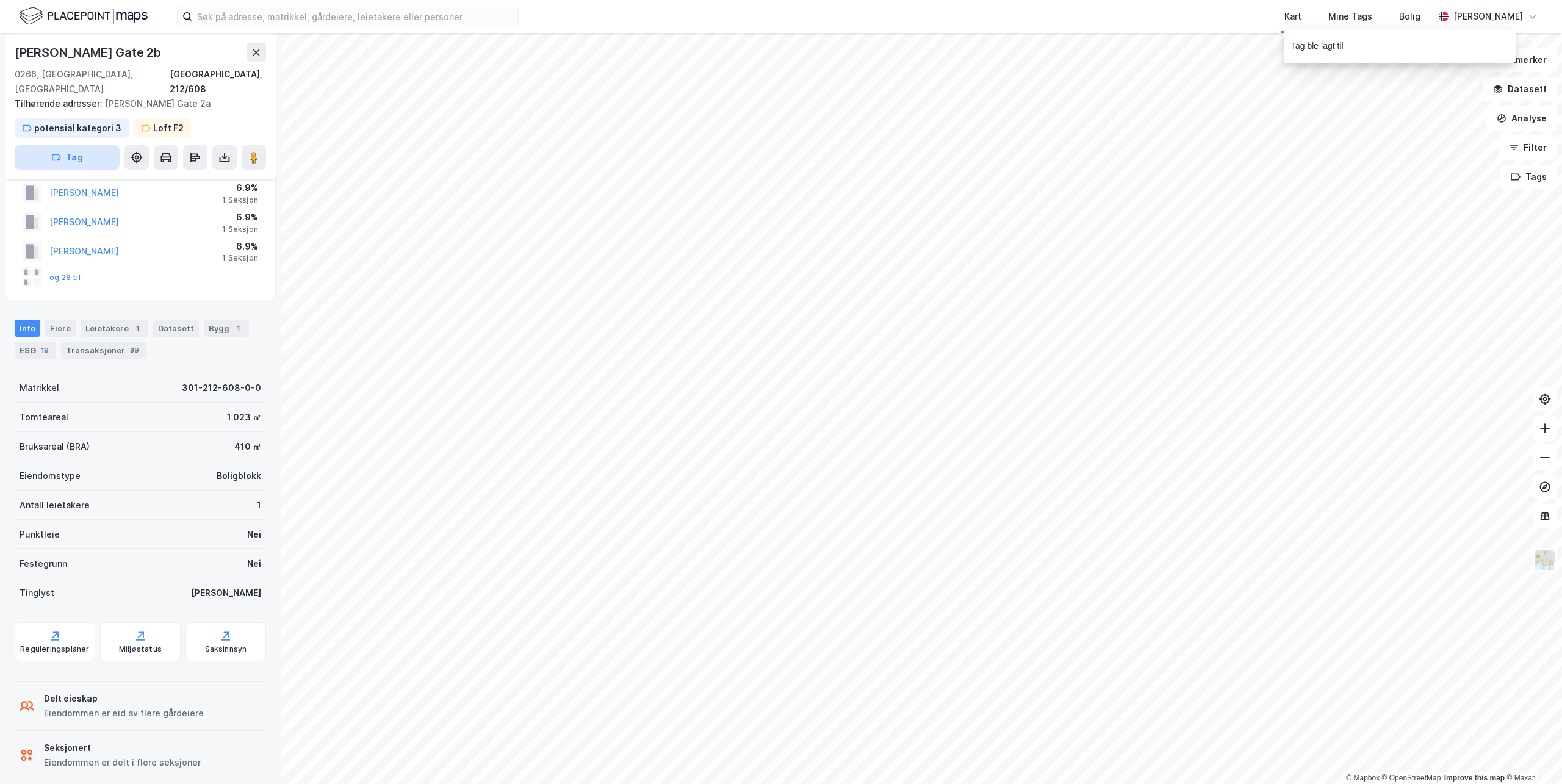
click at [70, 145] on button "Tag" at bounding box center [67, 158] width 105 height 25
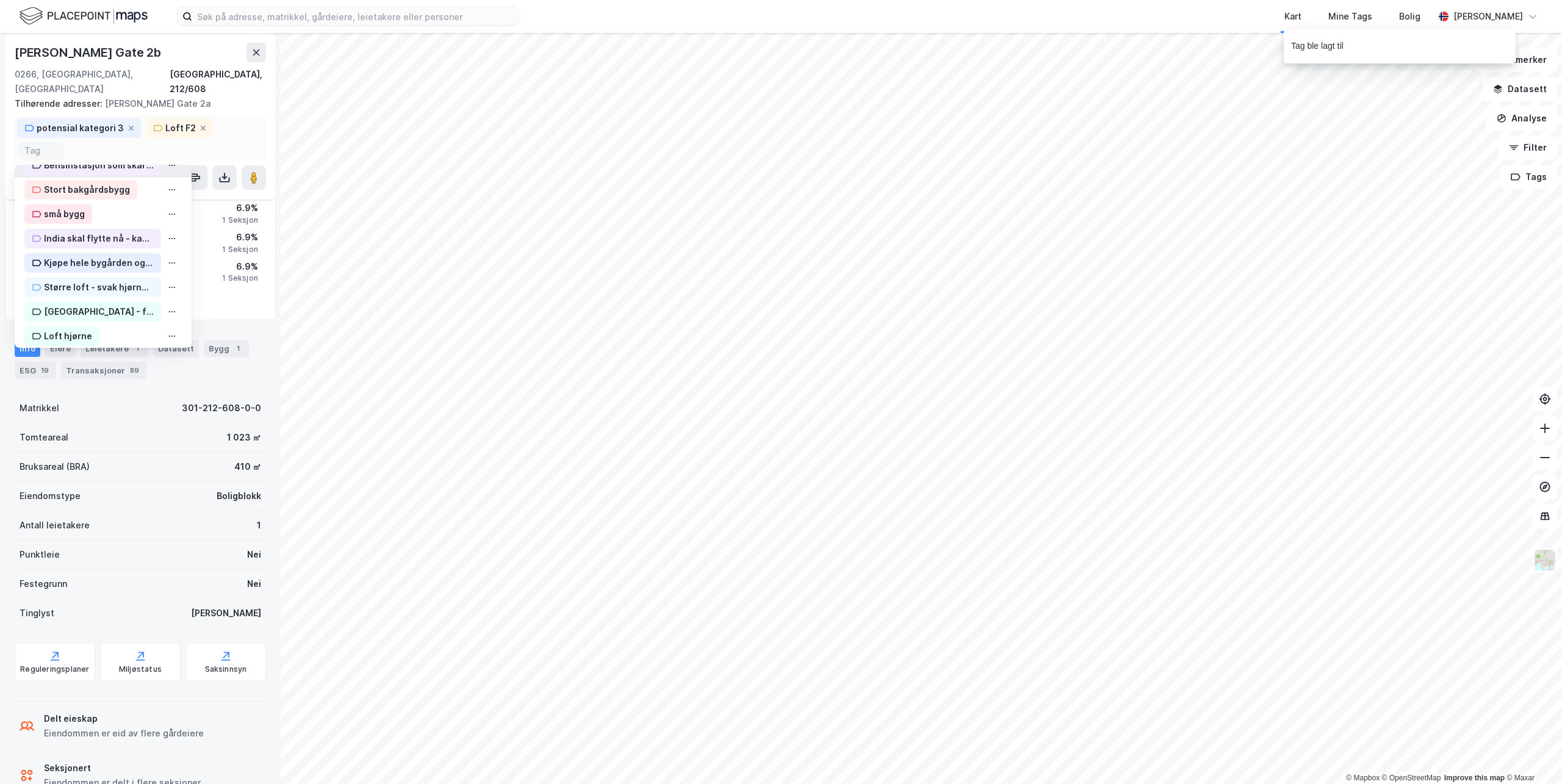
scroll to position [183, 0]
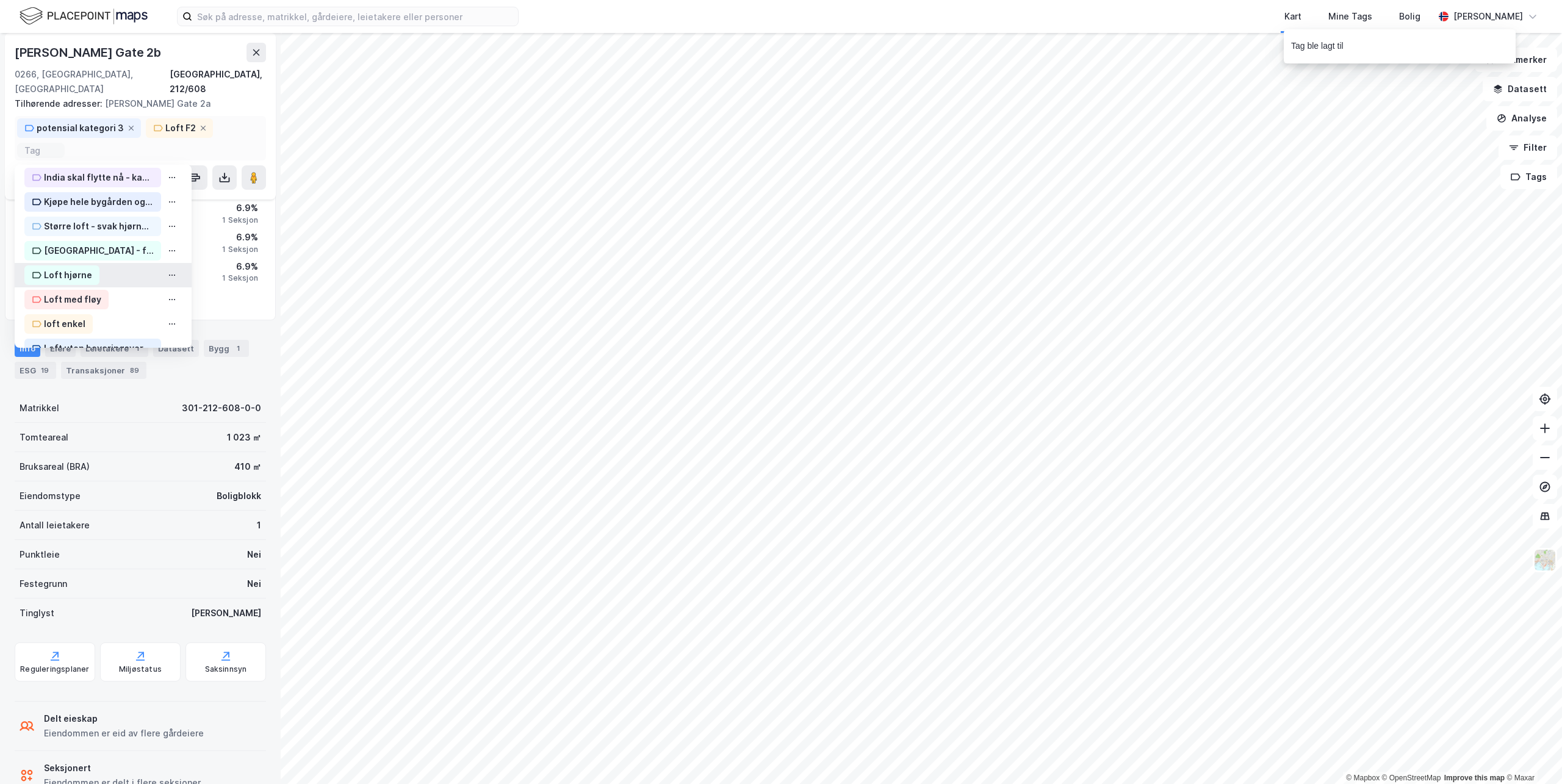
click at [75, 268] on div "Loft hjørne" at bounding box center [68, 275] width 48 height 15
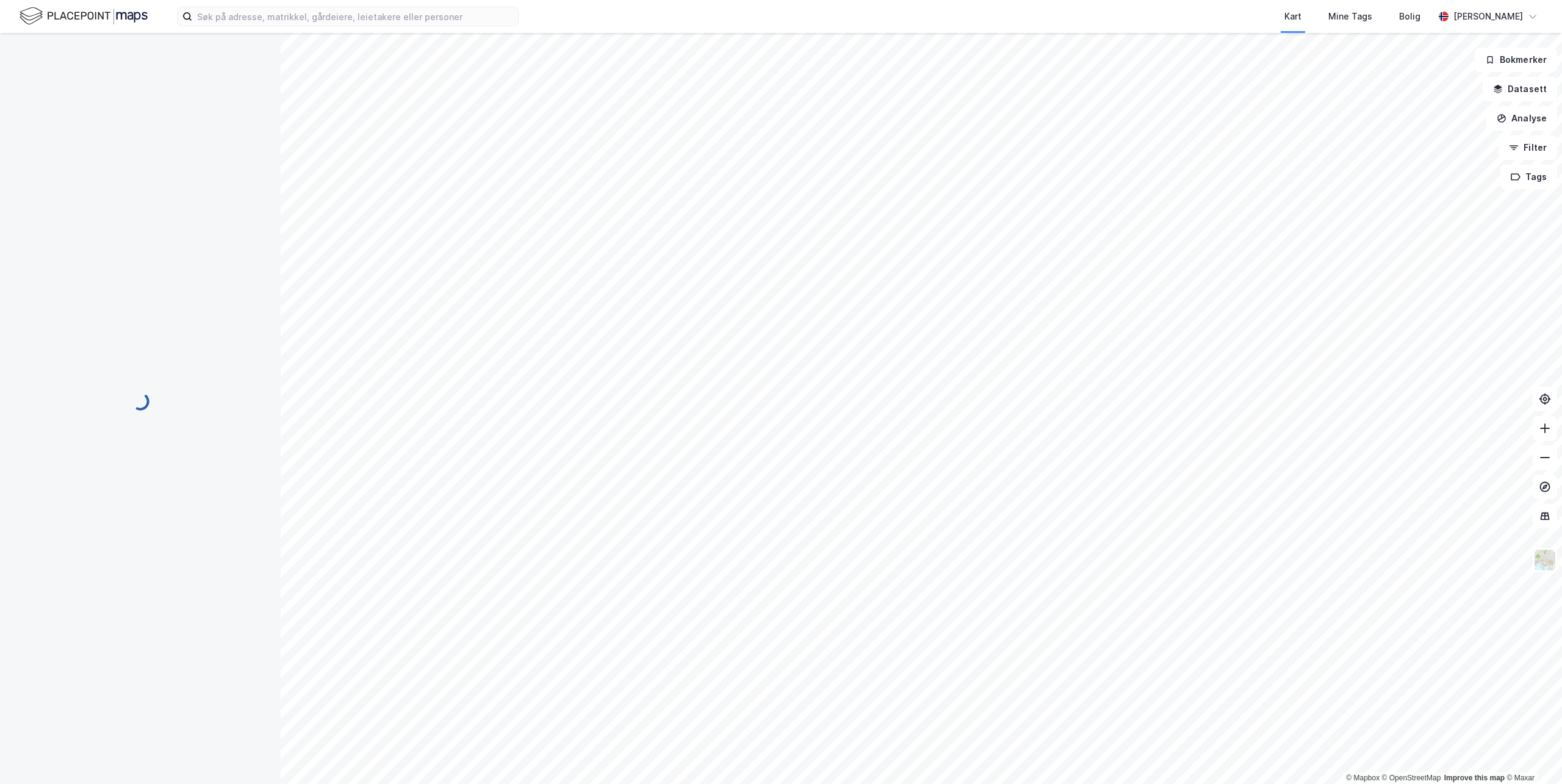
scroll to position [36, 0]
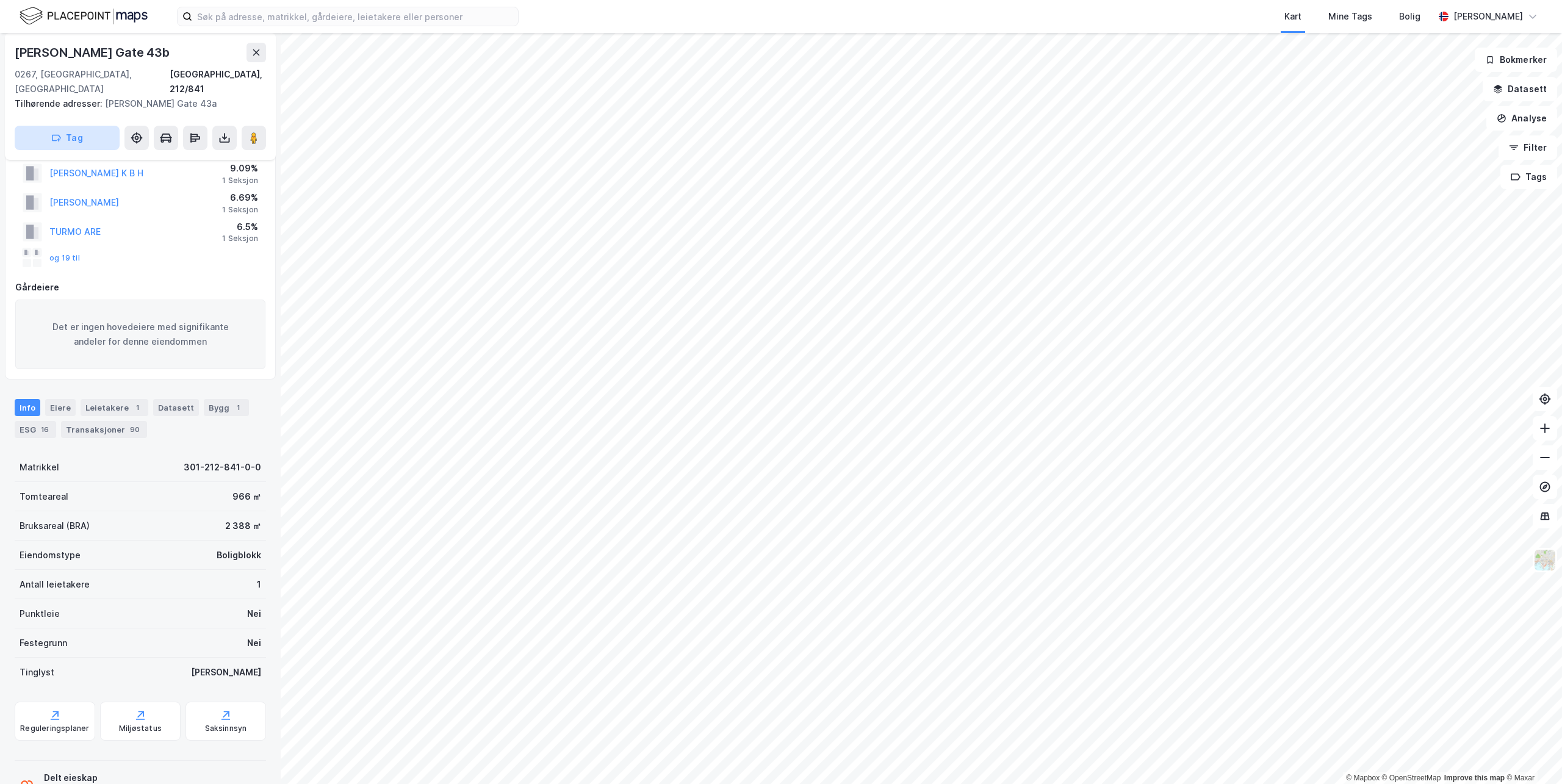
click at [85, 126] on button "Tag" at bounding box center [67, 138] width 105 height 25
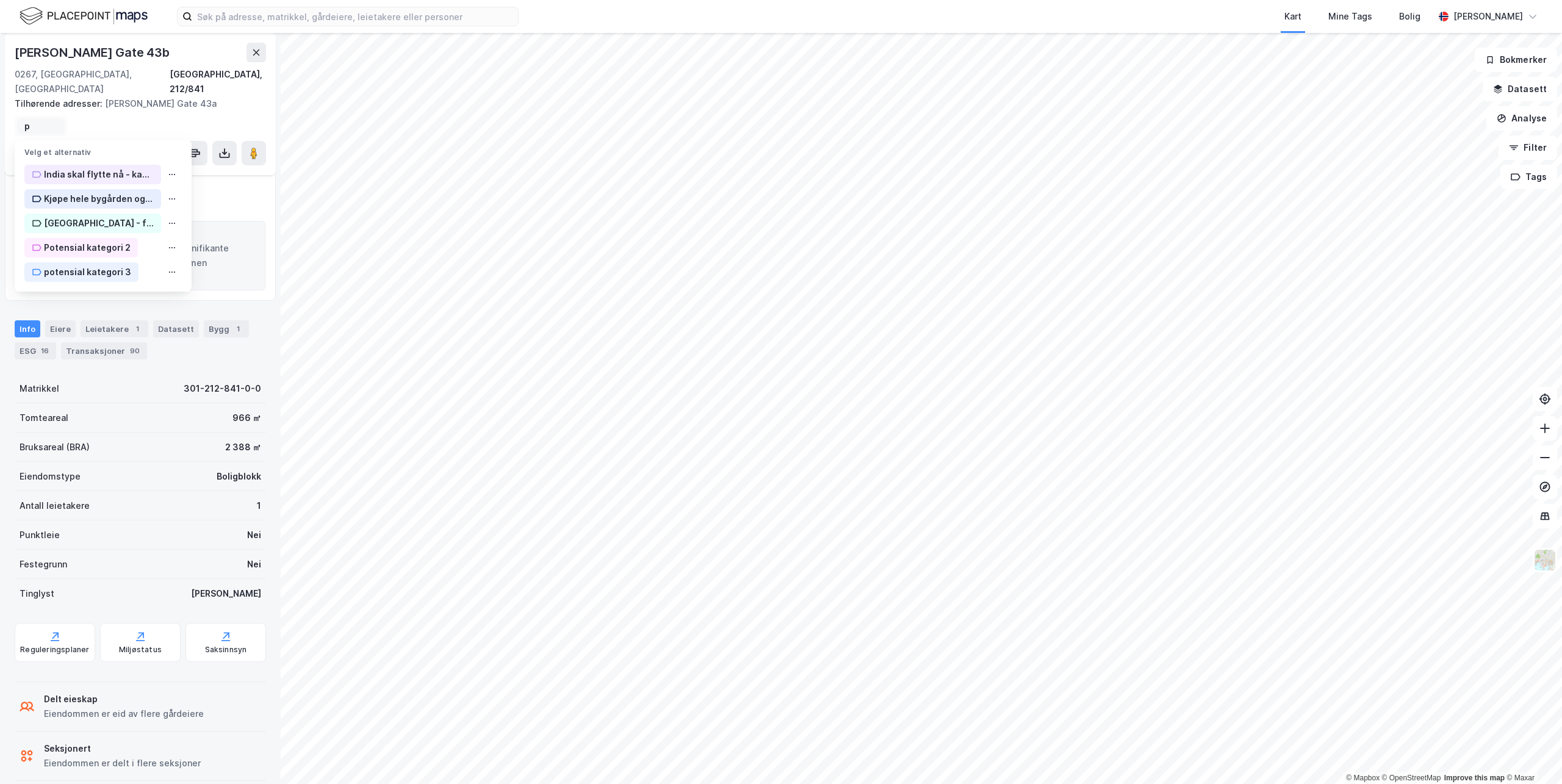
scroll to position [0, 0]
type input "potensial"
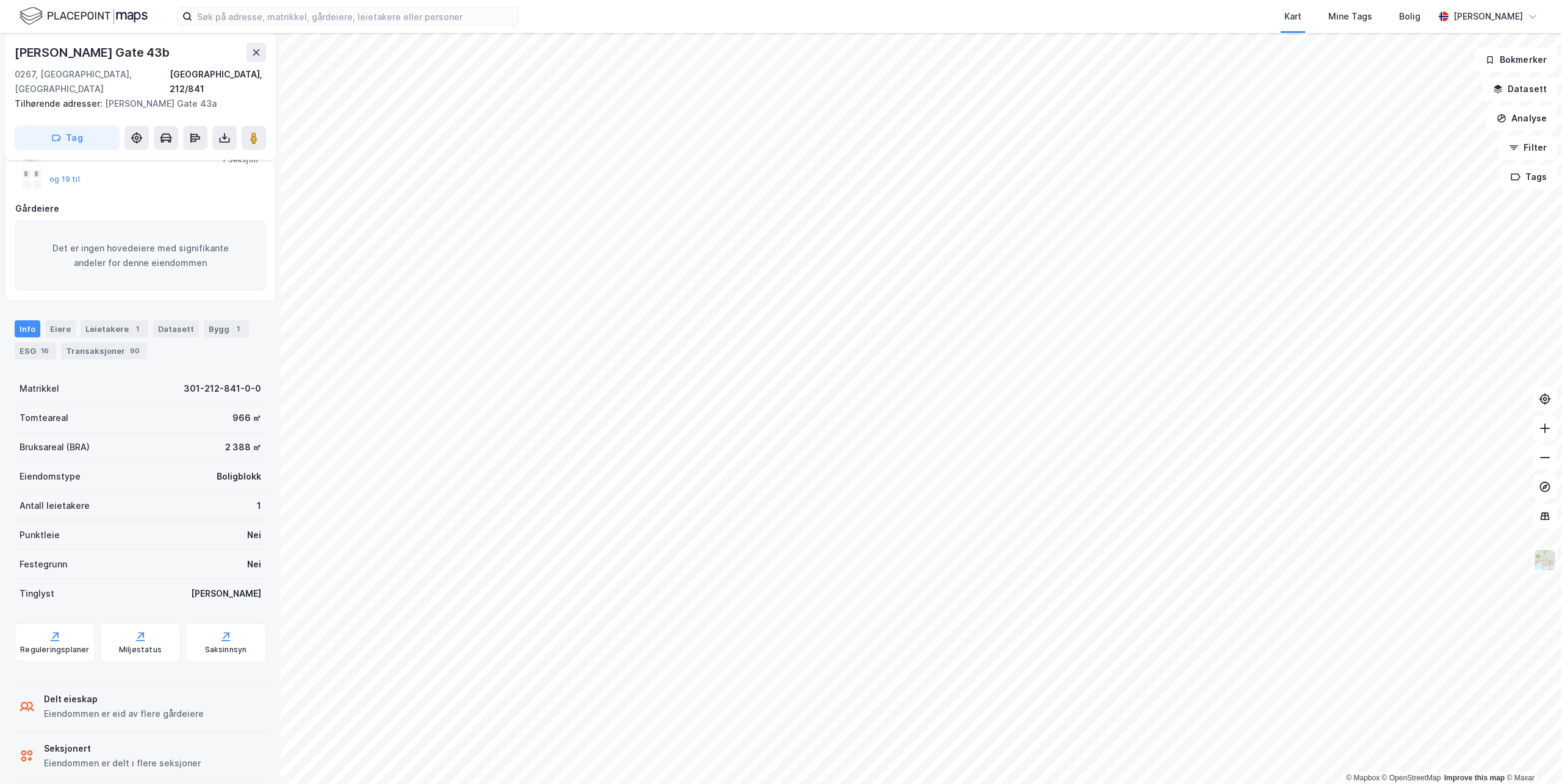
drag, startPoint x: 68, startPoint y: 107, endPoint x: 89, endPoint y: 108, distance: 21.0
click at [89, 108] on div "Thomas Heftyes Gate 43b 0267, Oslo, Oslo Oslo, 212/841 Tilhørende adresser: Tho…" at bounding box center [141, 96] width 271 height 127
click at [38, 126] on button "Tag" at bounding box center [67, 138] width 105 height 25
click at [60, 119] on div "potensial" at bounding box center [41, 126] width 48 height 15
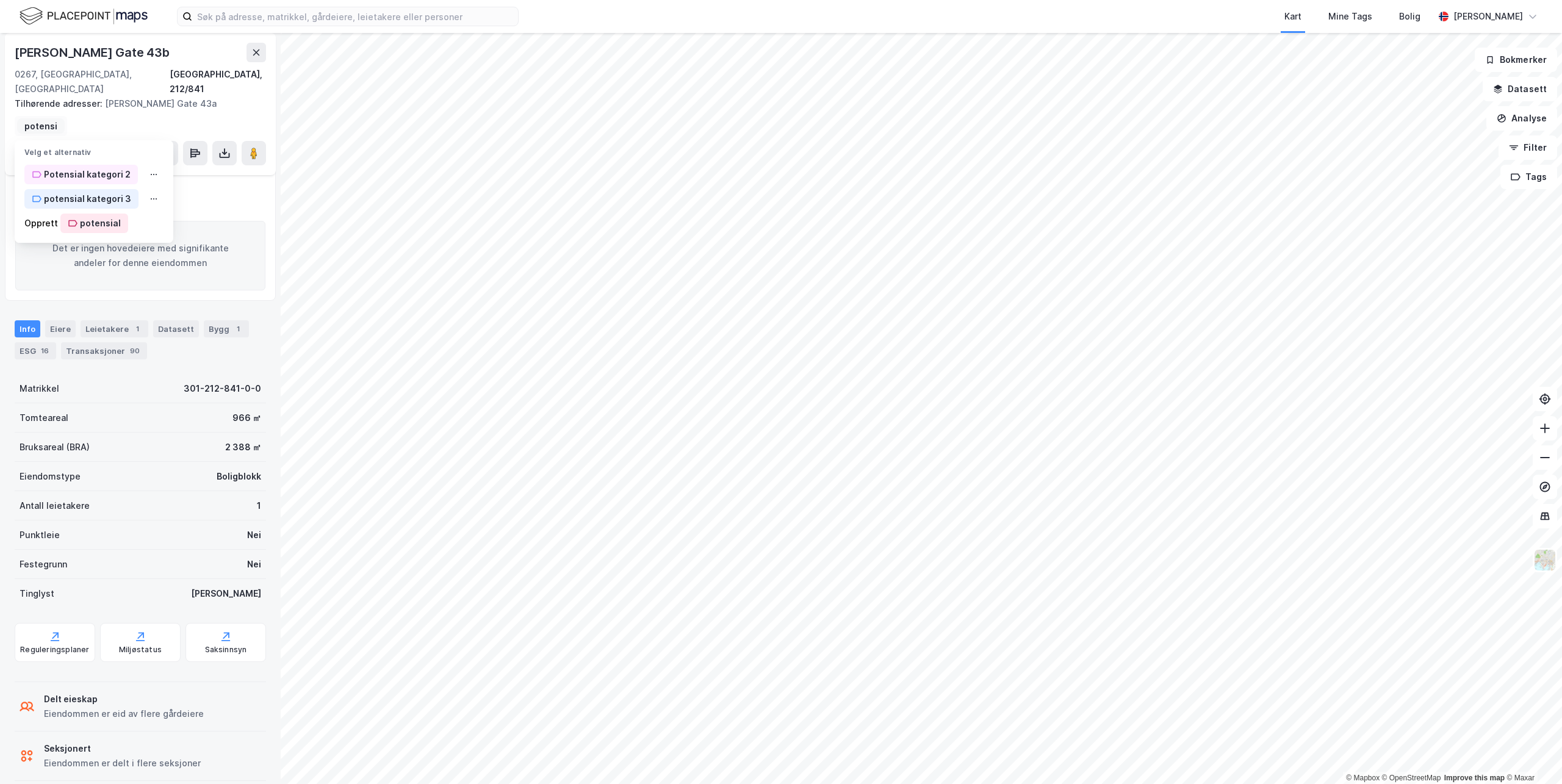
click at [27, 120] on input "potensial" at bounding box center [41, 126] width 33 height 11
type input "potensial kategori 1"
click at [128, 167] on div "potensial kategori 1" at bounding box center [122, 175] width 85 height 15
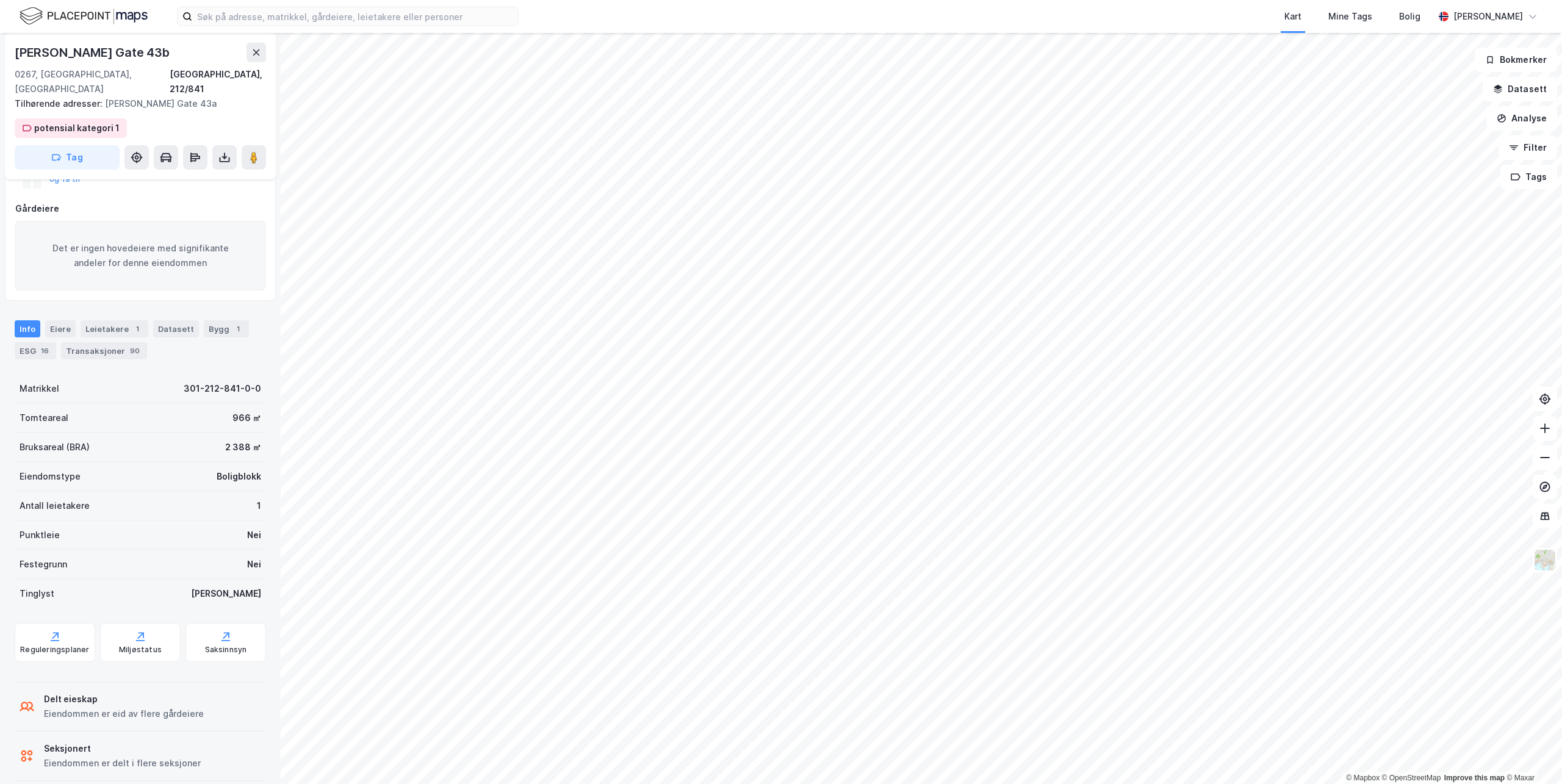
scroll to position [0, 0]
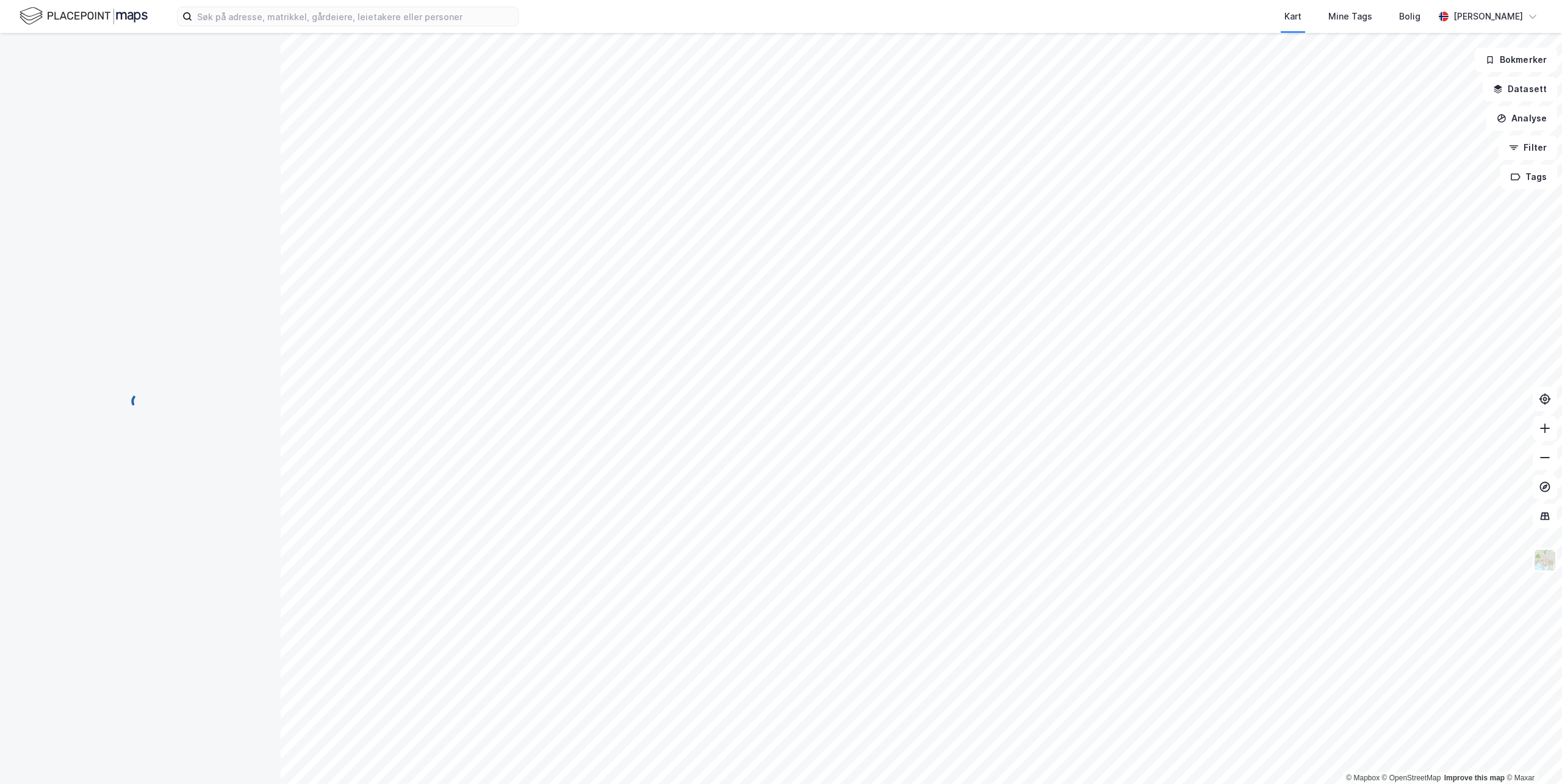
scroll to position [21, 0]
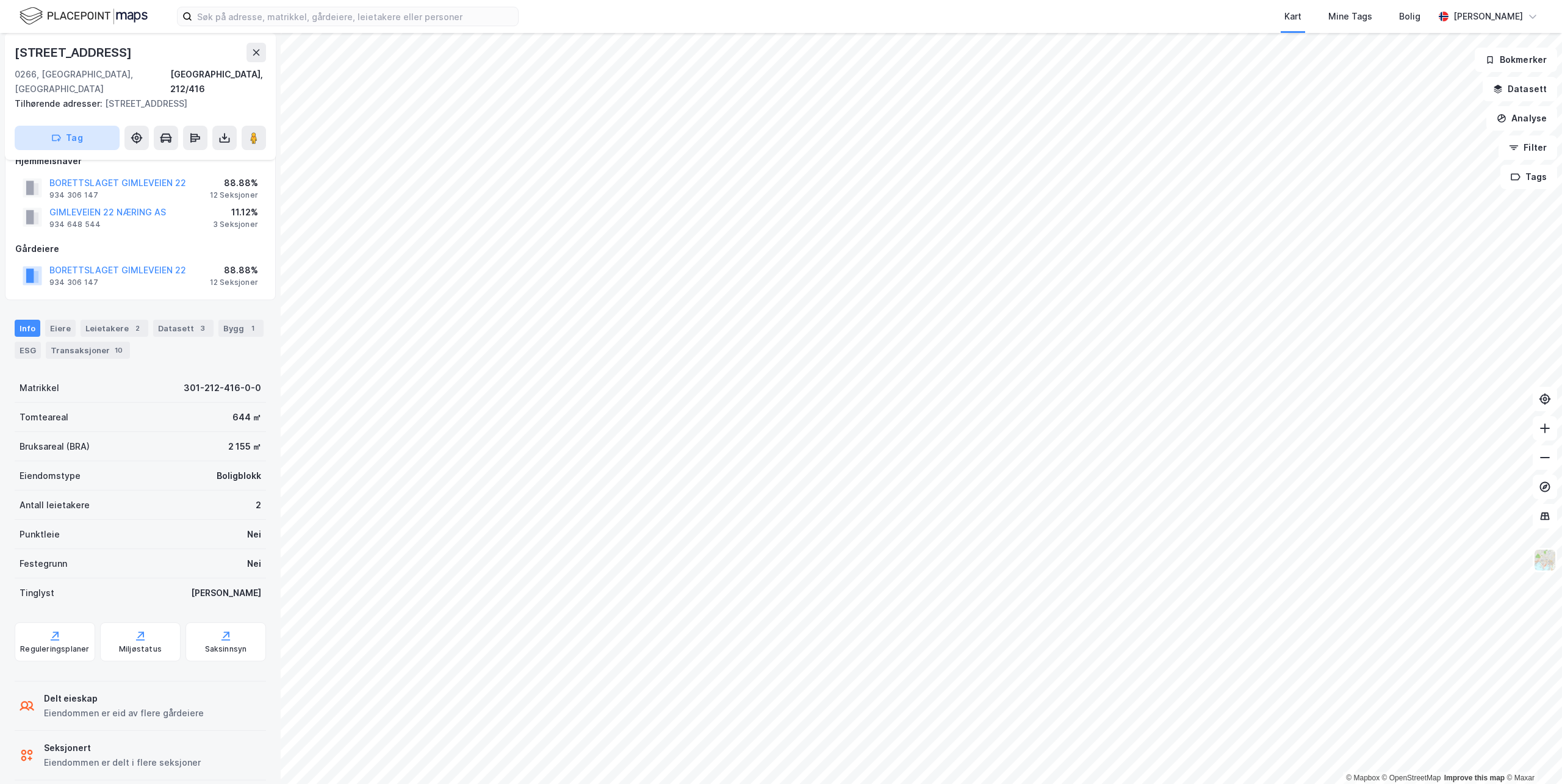
click at [75, 126] on button "Tag" at bounding box center [67, 138] width 105 height 25
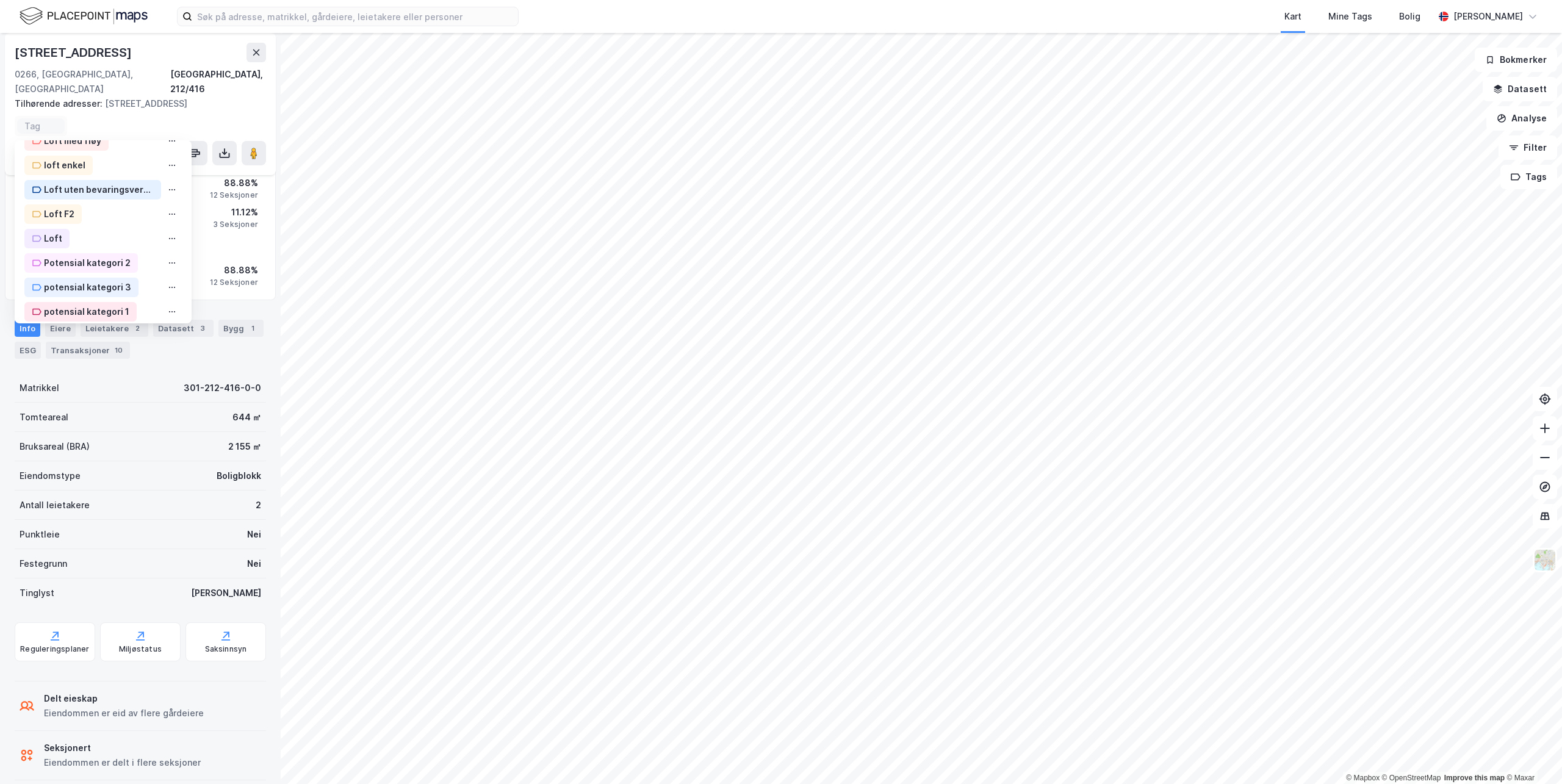
scroll to position [261, 0]
click at [81, 248] on div "Potensial kategori 2" at bounding box center [88, 255] width 87 height 15
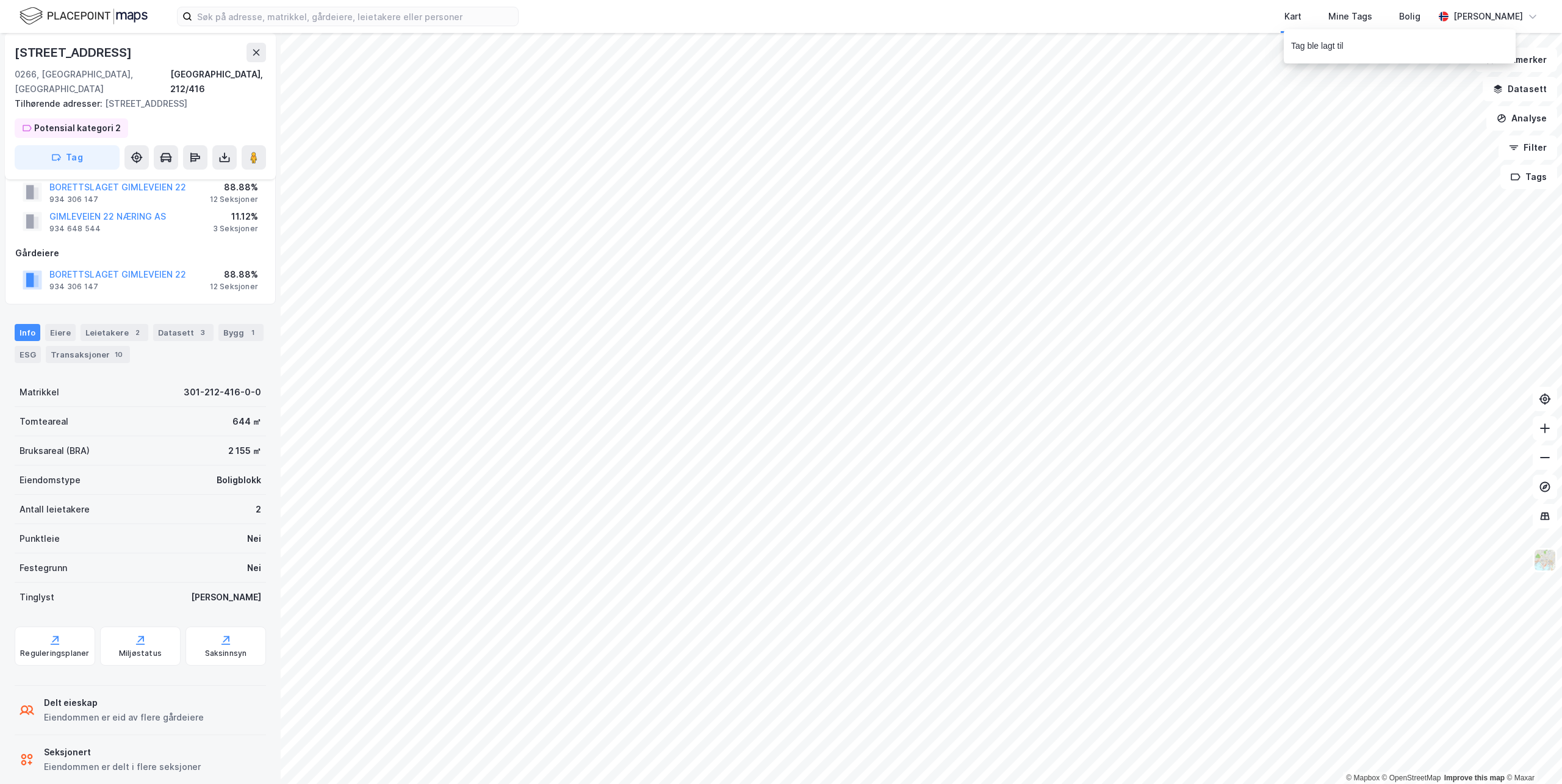
scroll to position [41, 0]
click at [61, 152] on icon "button" at bounding box center [56, 157] width 10 height 10
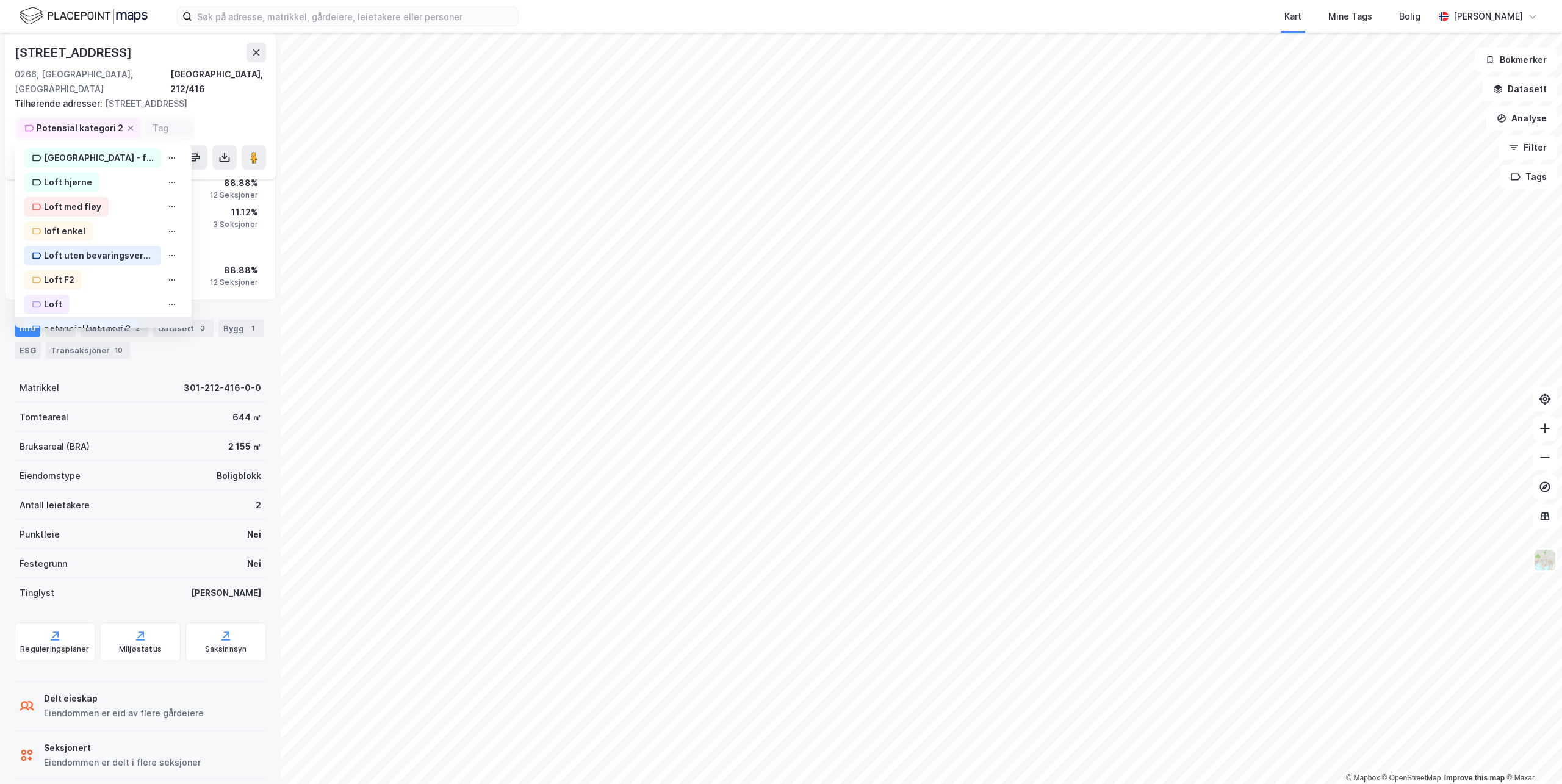
scroll to position [154, 0]
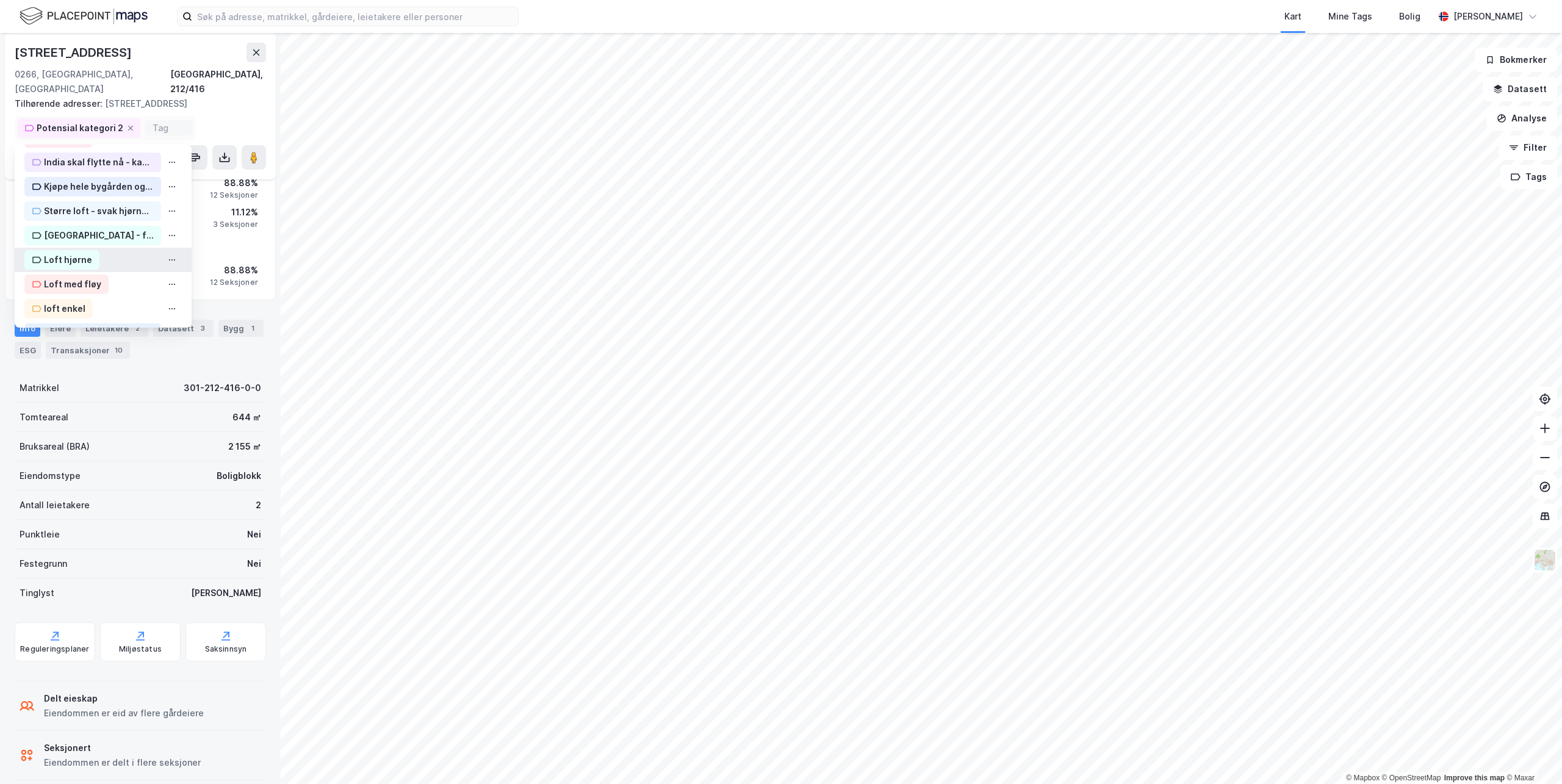
click at [71, 250] on div "Loft hjørne" at bounding box center [62, 260] width 75 height 19
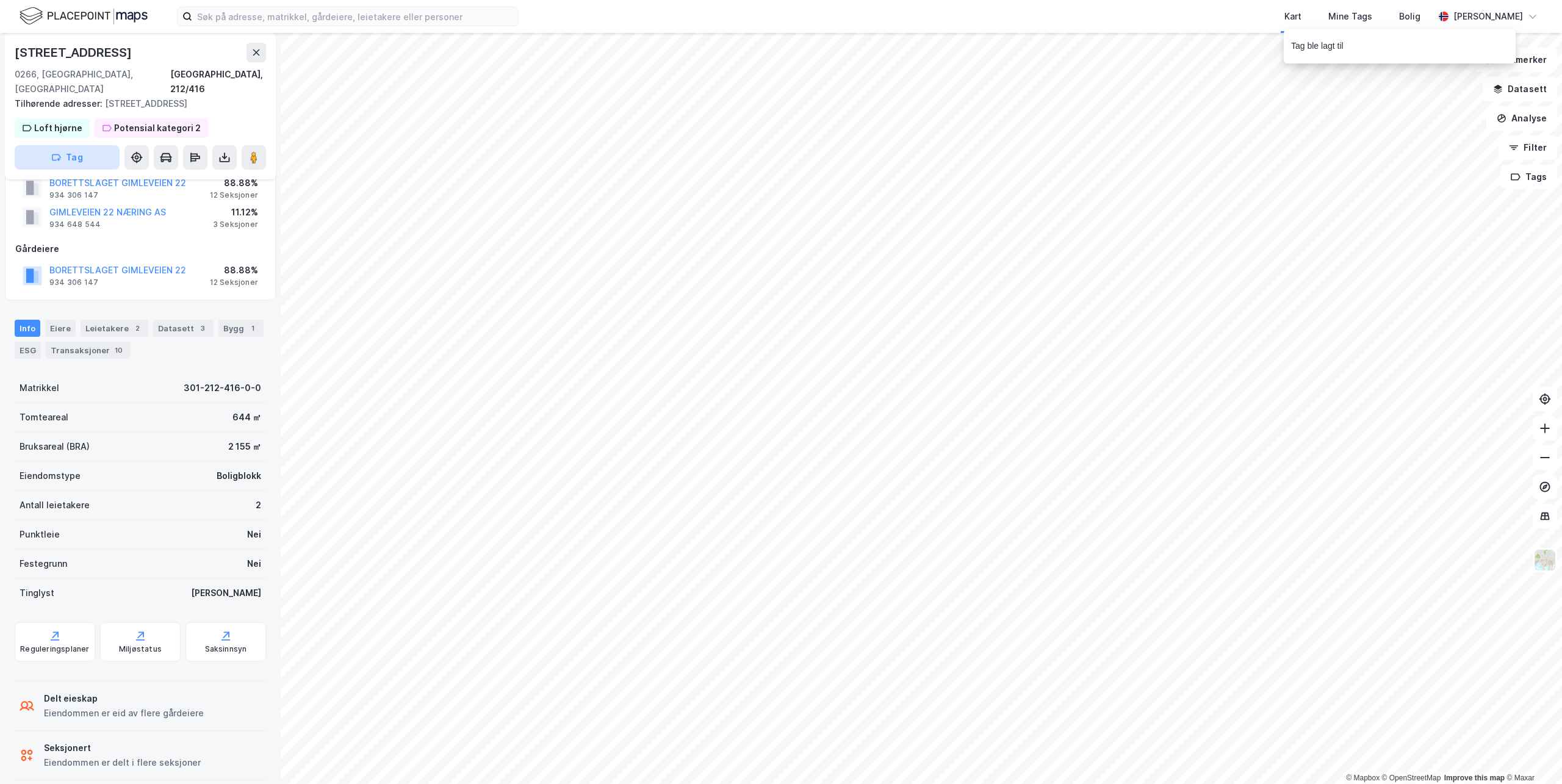
click at [77, 145] on button "Tag" at bounding box center [67, 158] width 105 height 25
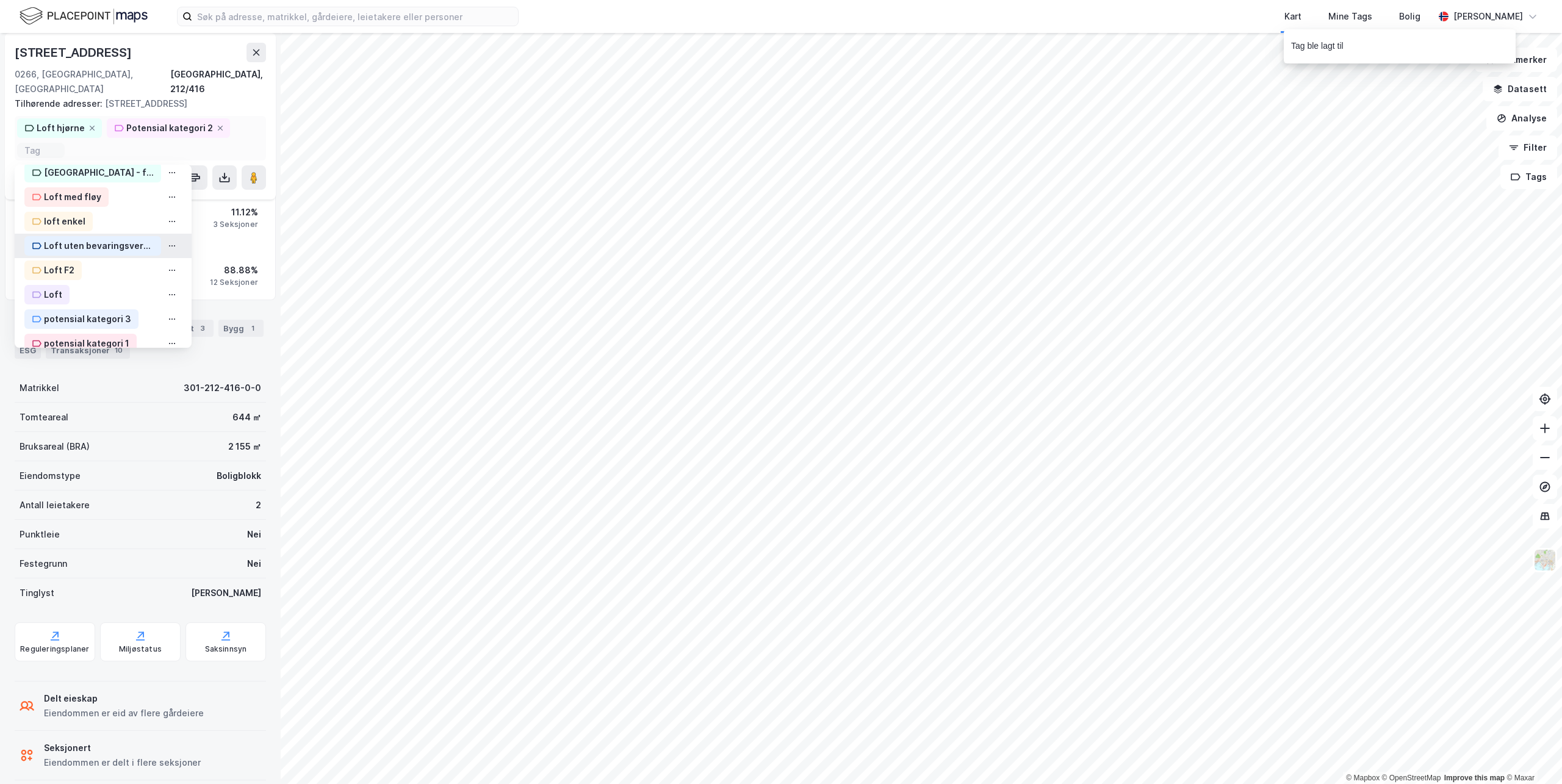
scroll to position [276, 0]
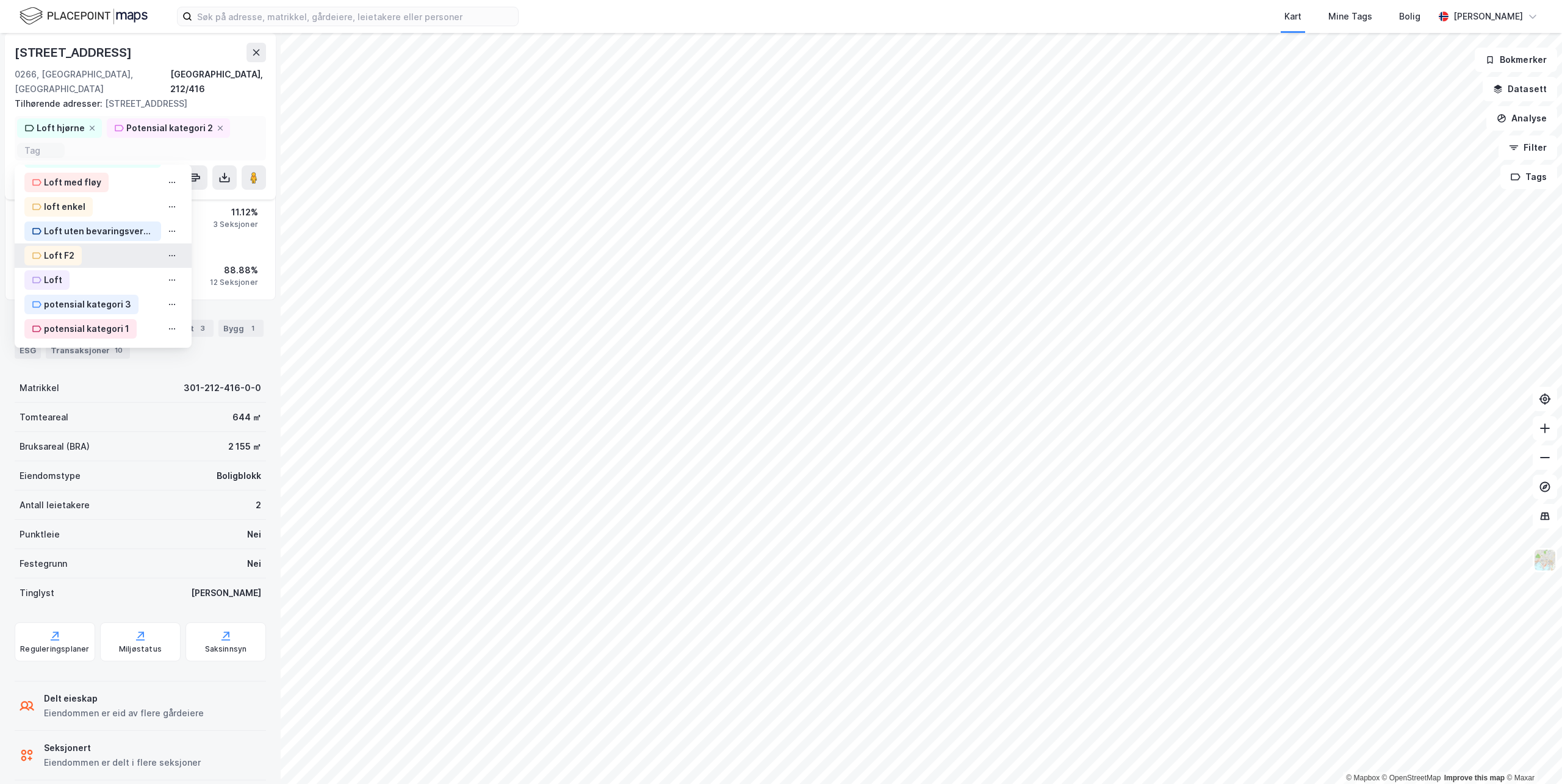
click at [60, 248] on div "Loft F2" at bounding box center [59, 255] width 30 height 15
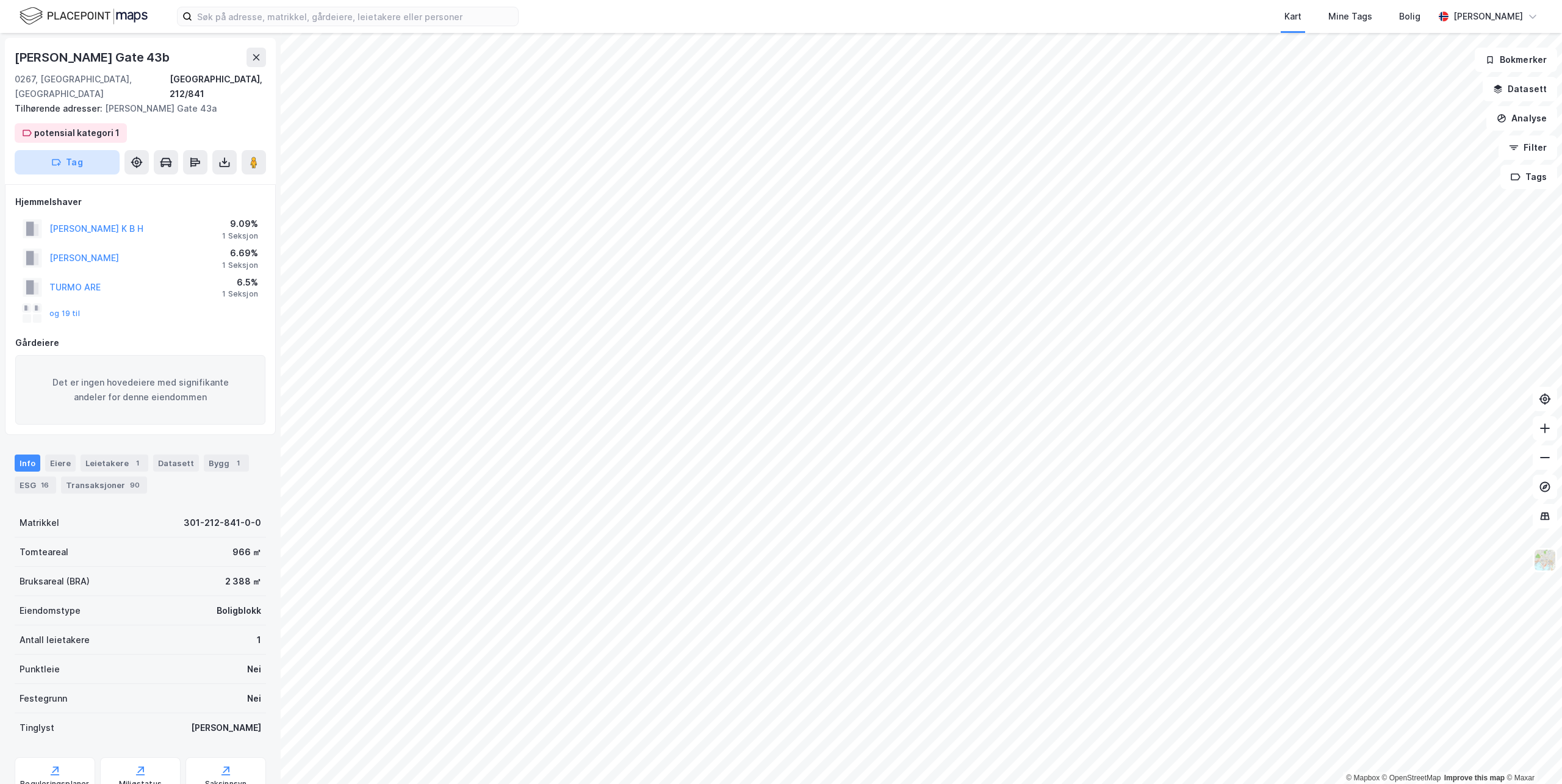
click at [105, 150] on button "Tag" at bounding box center [67, 162] width 105 height 25
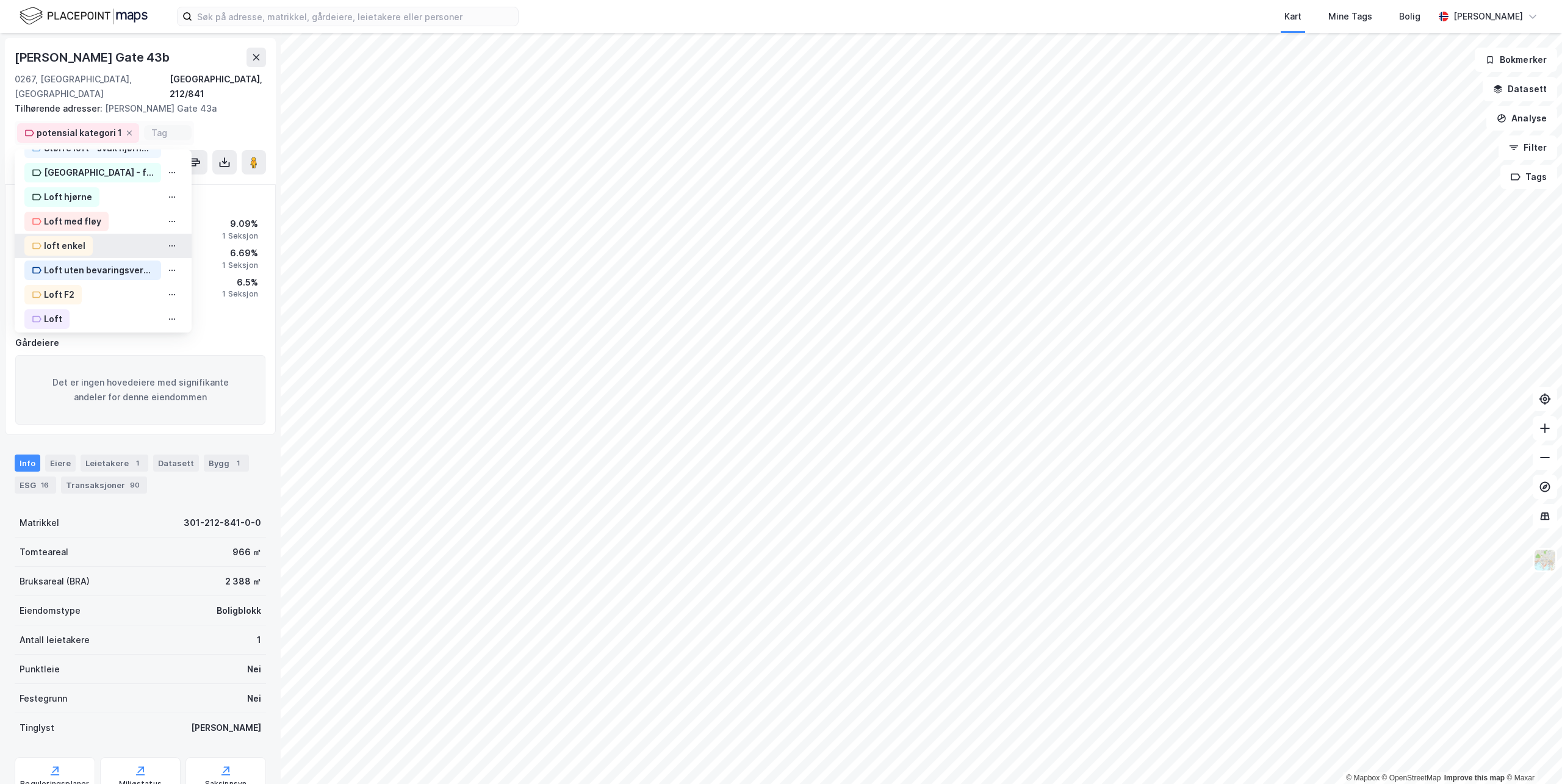
scroll to position [214, 0]
click at [58, 294] on div "Loft F2" at bounding box center [59, 301] width 30 height 15
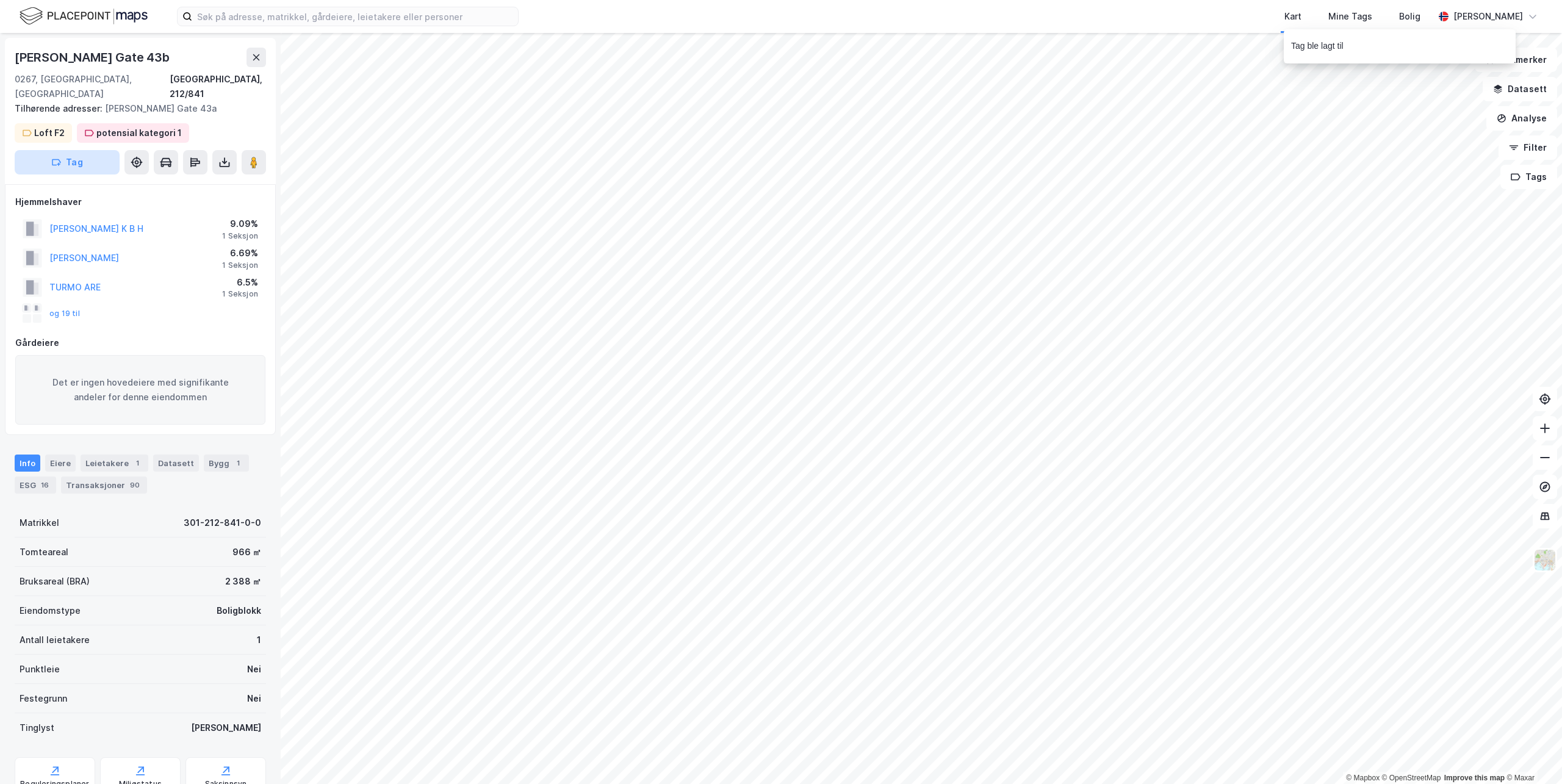
click at [81, 150] on button "Tag" at bounding box center [67, 162] width 105 height 25
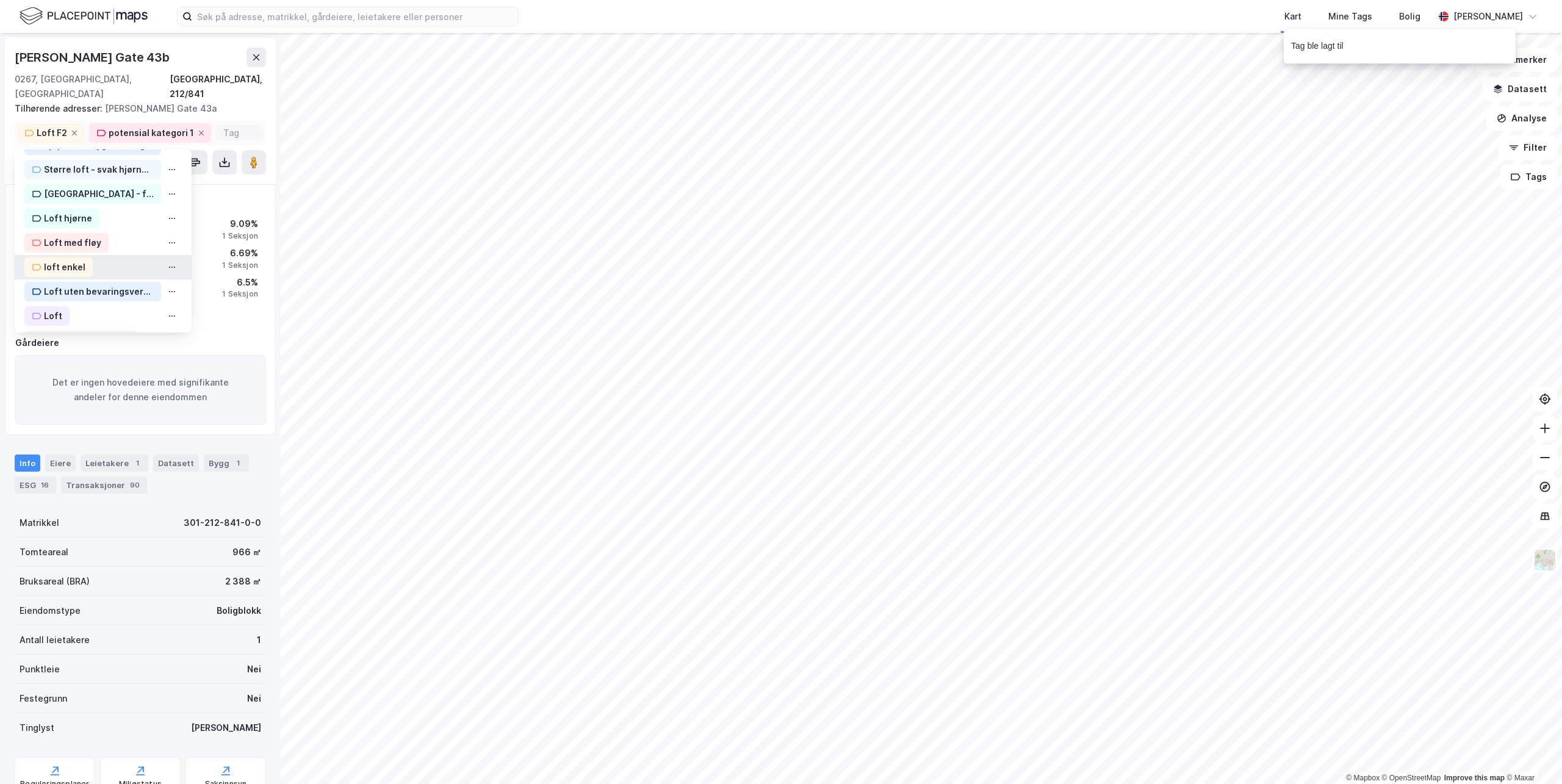
scroll to position [276, 0]
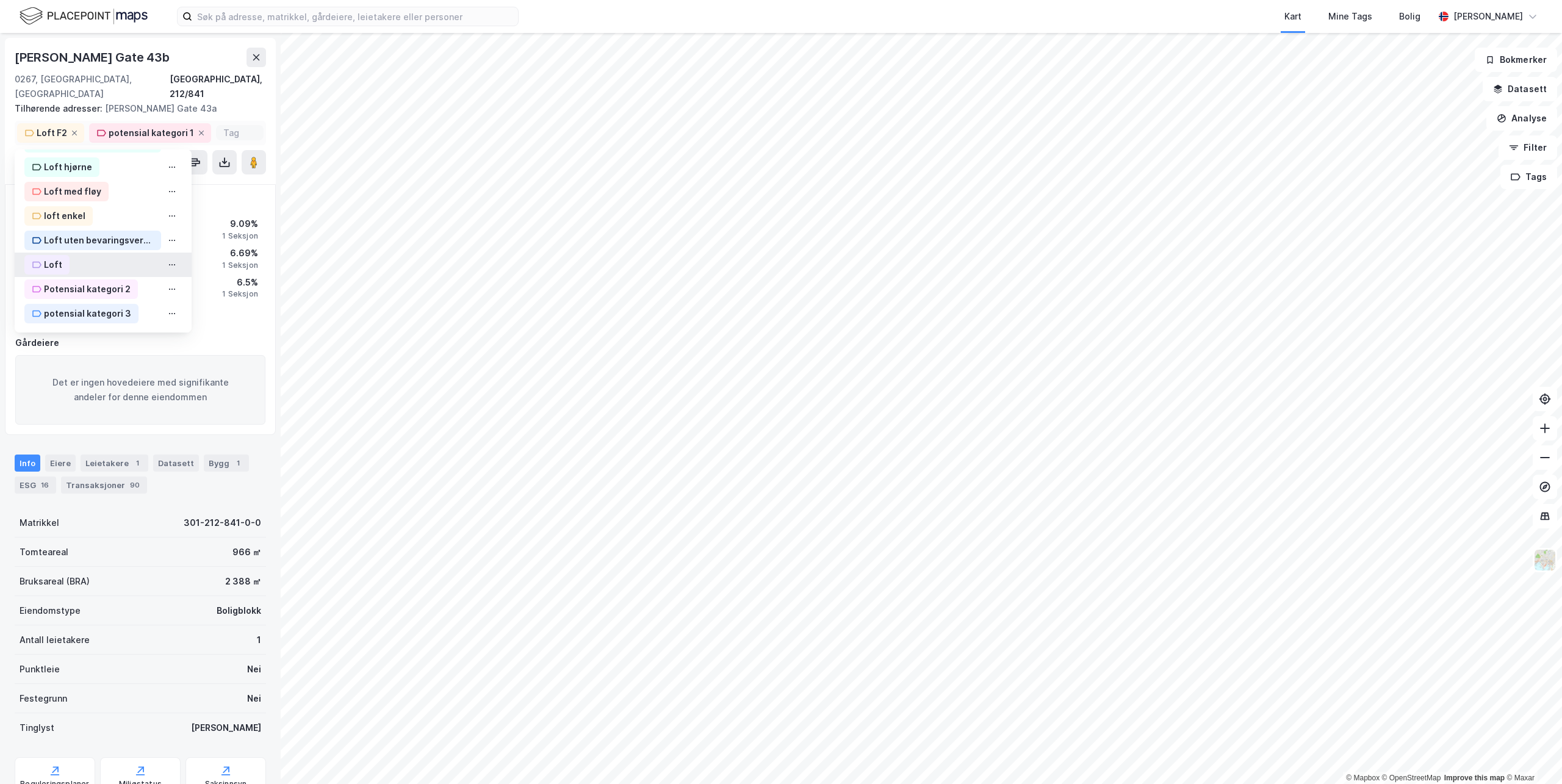
click at [52, 258] on div "Loft" at bounding box center [53, 265] width 19 height 15
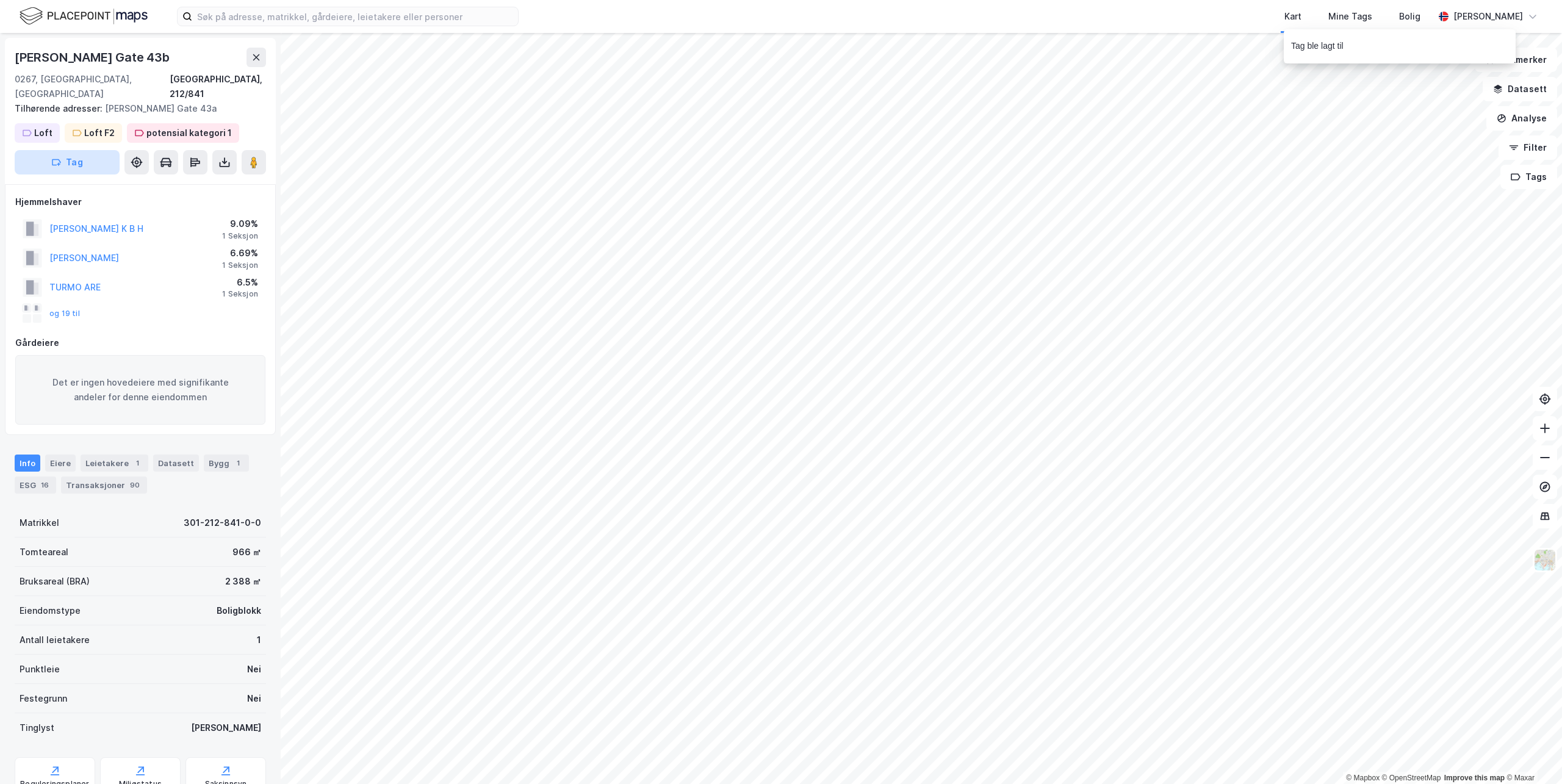
click at [82, 150] on button "Tag" at bounding box center [67, 162] width 105 height 25
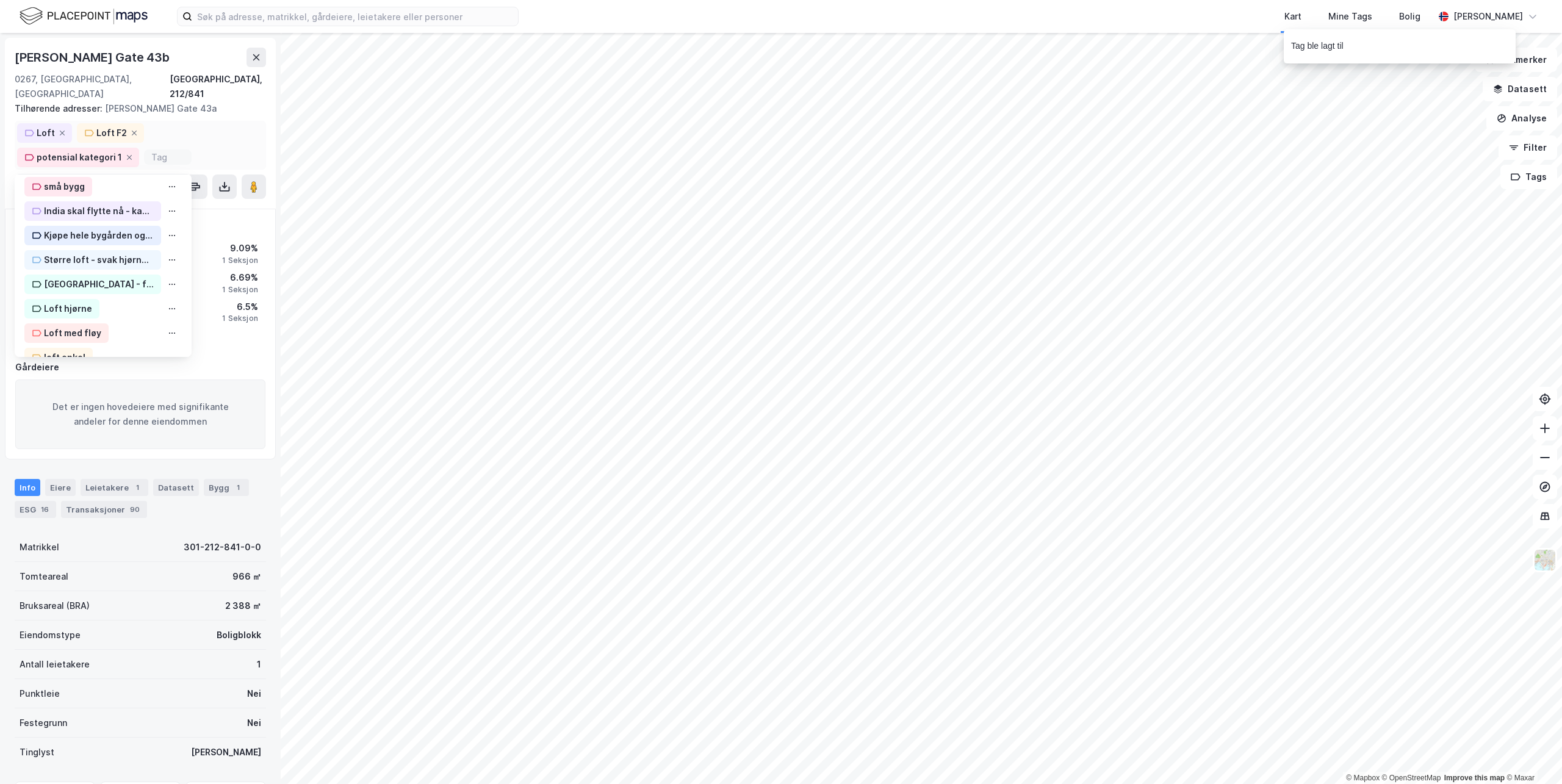
scroll to position [245, 0]
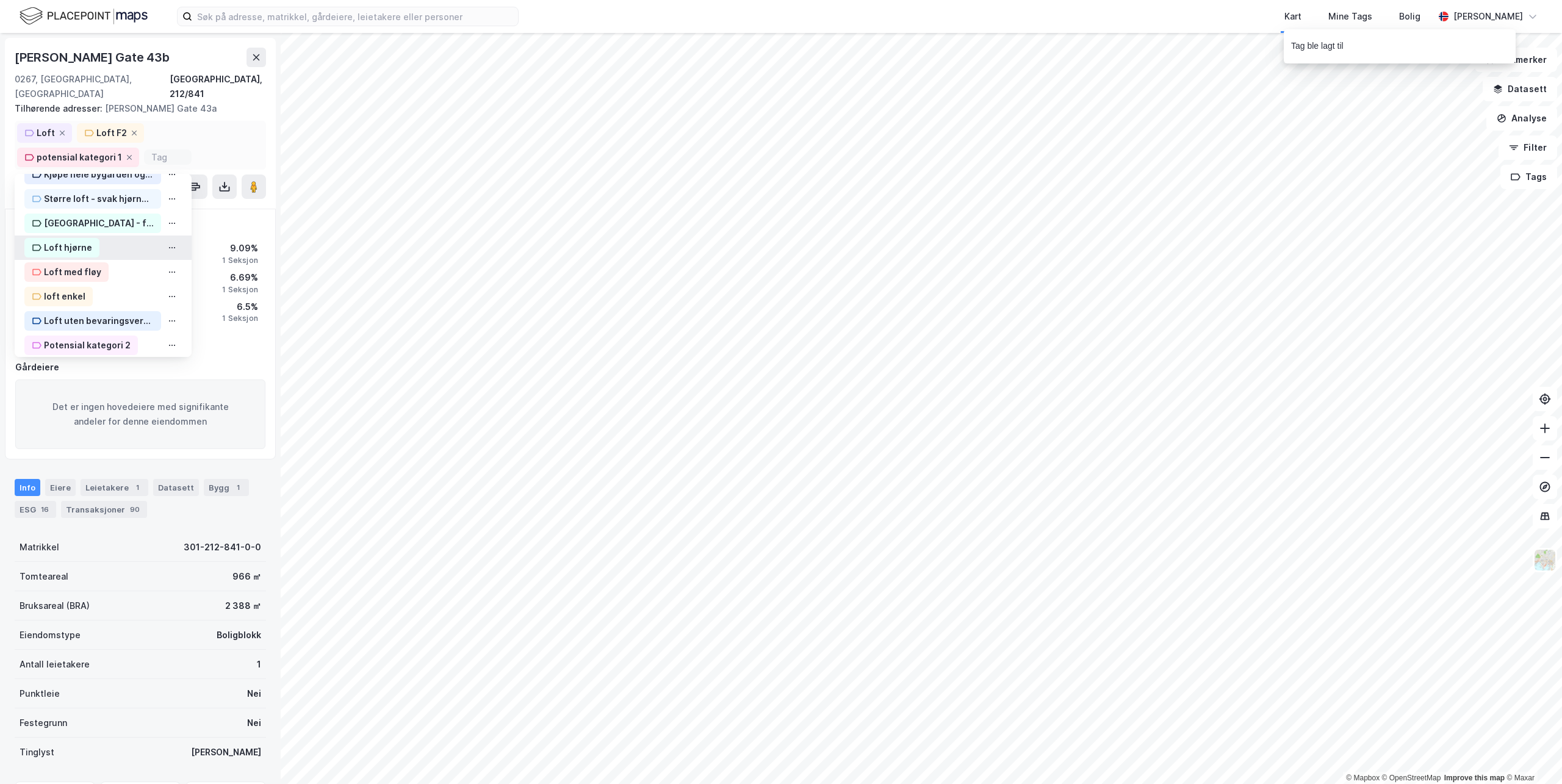
click at [68, 240] on div "Loft hjørne" at bounding box center [68, 247] width 48 height 15
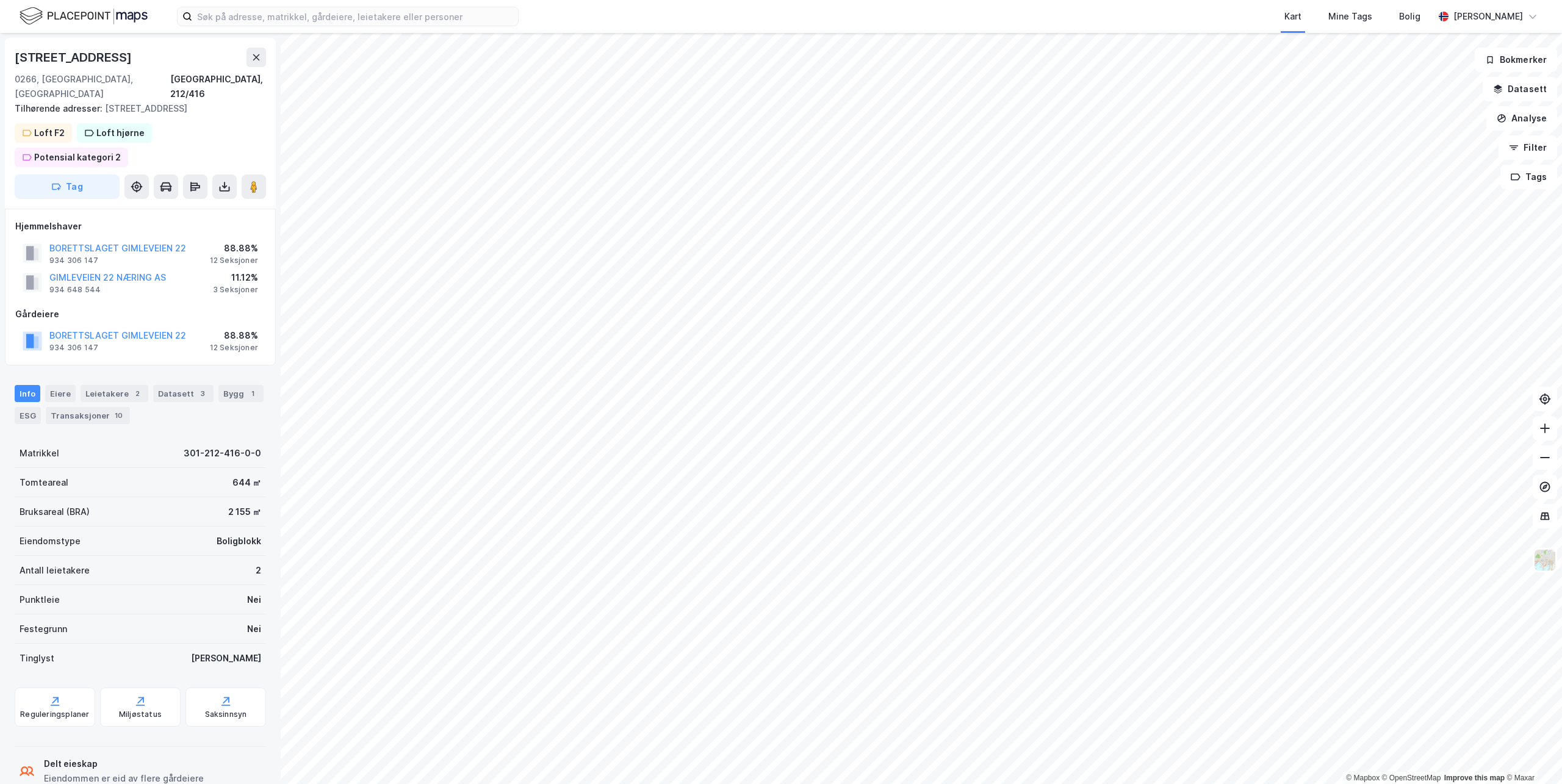
scroll to position [1, 0]
click at [66, 174] on button "Tag" at bounding box center [67, 186] width 105 height 25
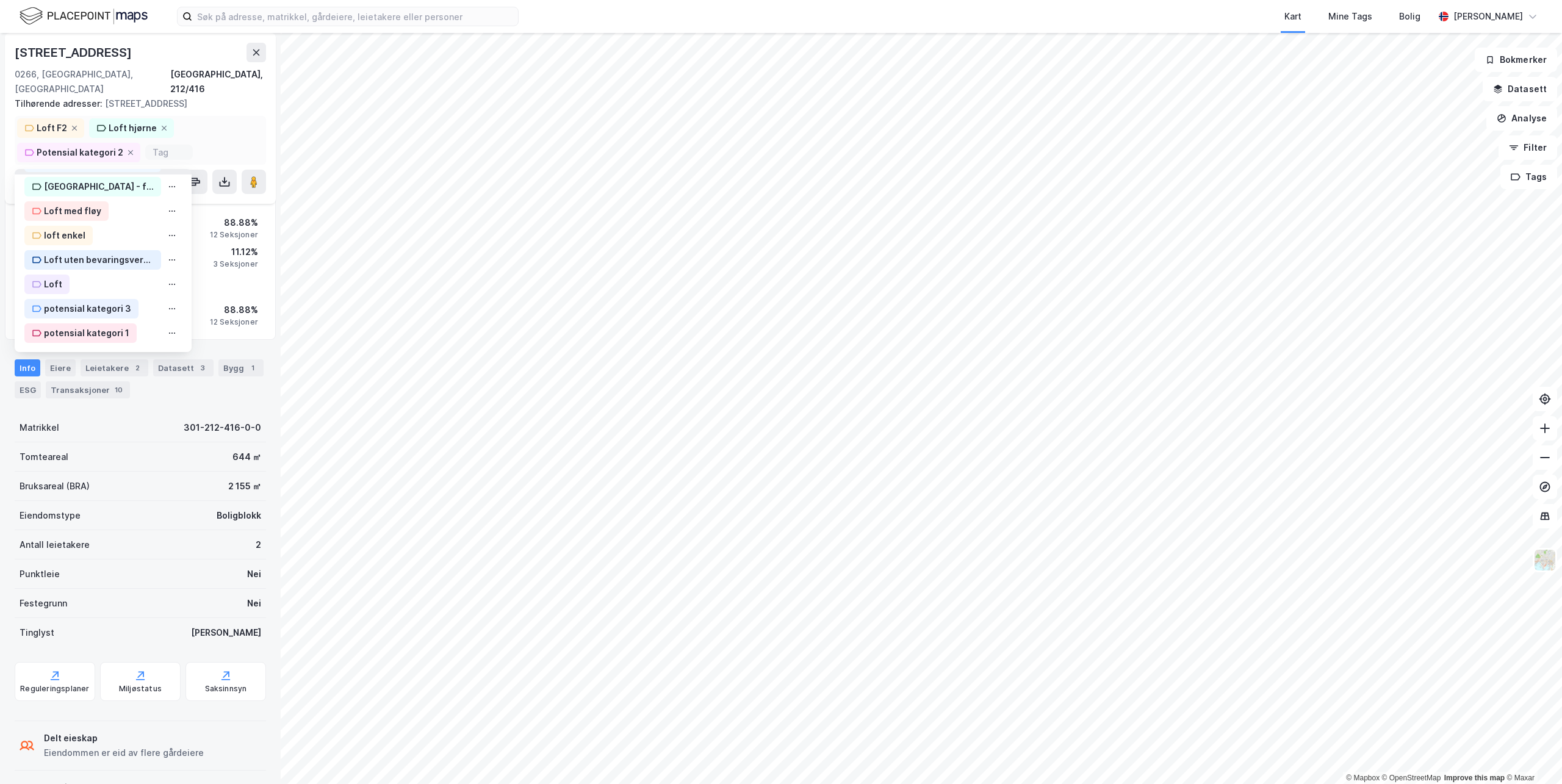
scroll to position [276, 0]
click at [56, 277] on div "Loft" at bounding box center [53, 284] width 19 height 15
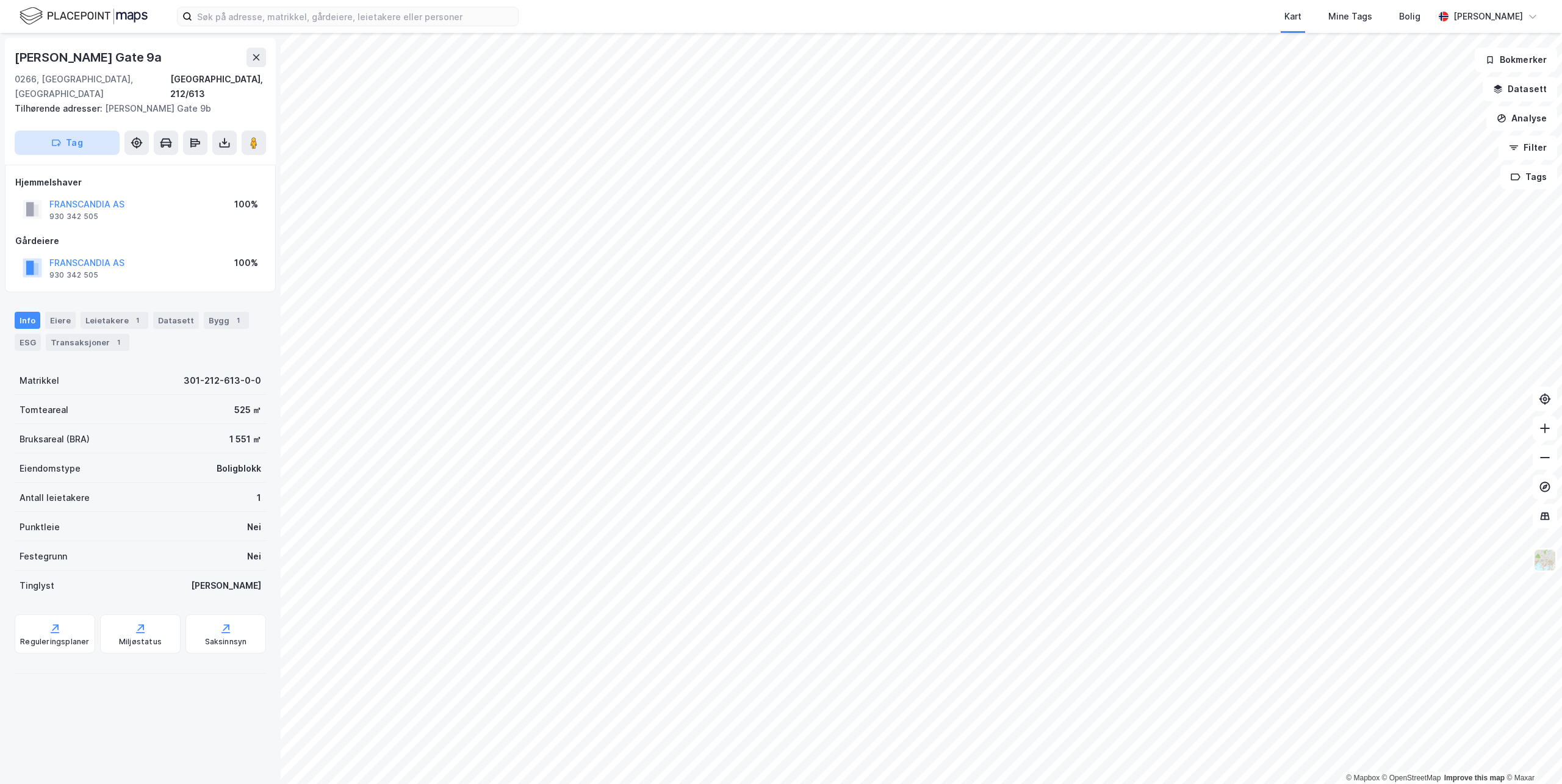
click at [93, 130] on button "Tag" at bounding box center [67, 143] width 105 height 25
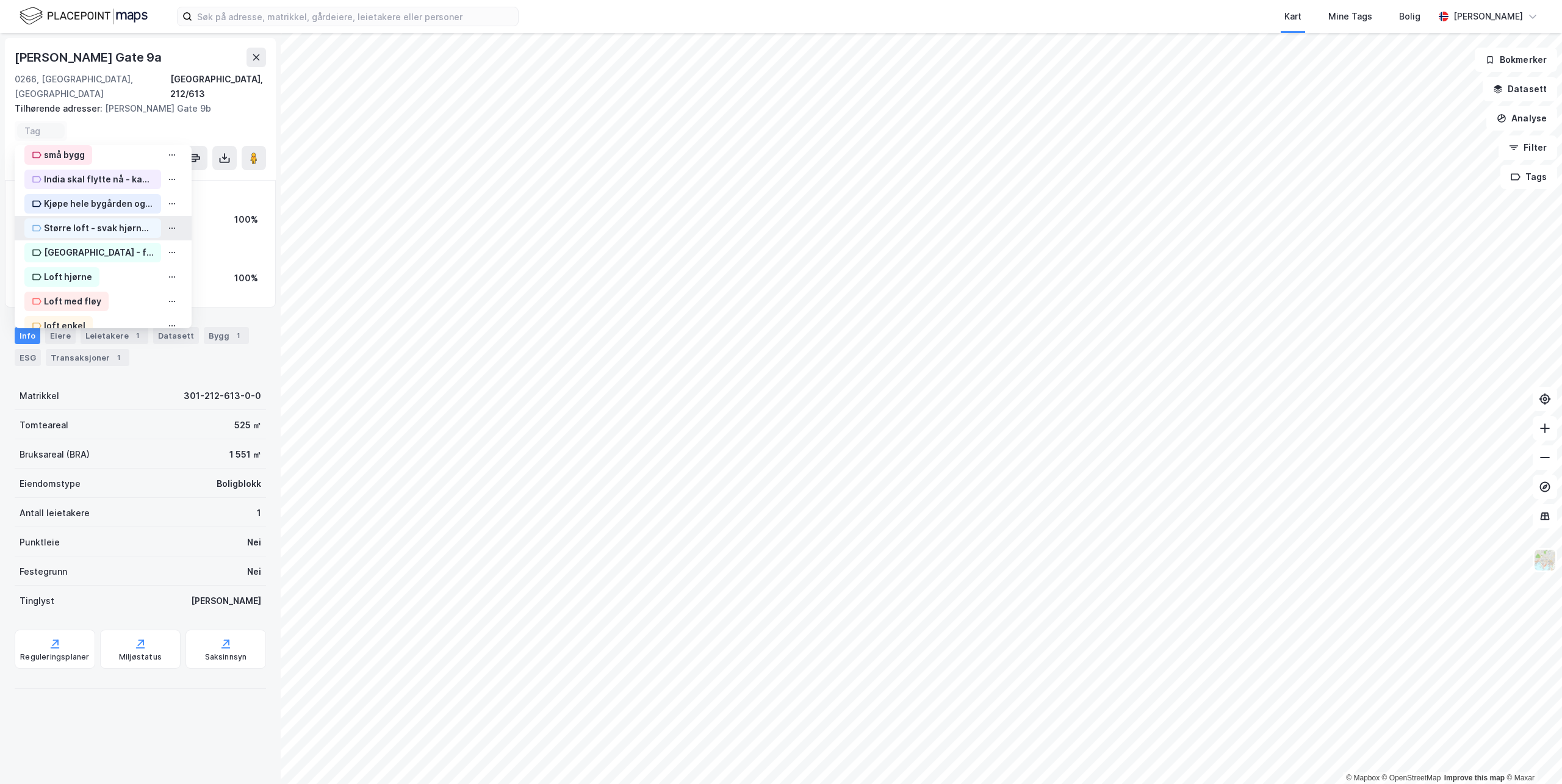
scroll to position [122, 0]
click at [74, 245] on div "Loft hjørne" at bounding box center [68, 252] width 48 height 15
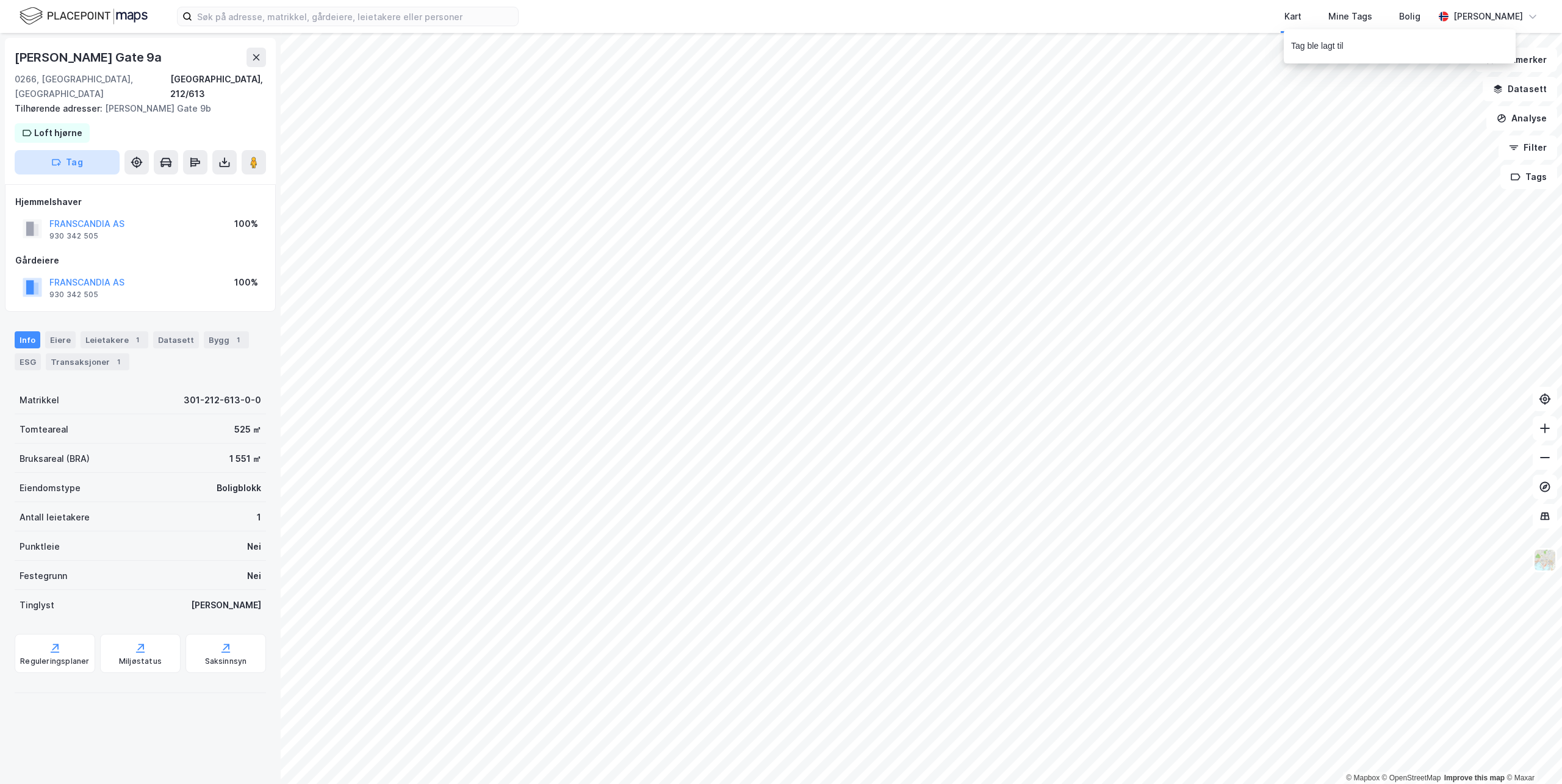
click at [85, 150] on button "Tag" at bounding box center [67, 162] width 105 height 25
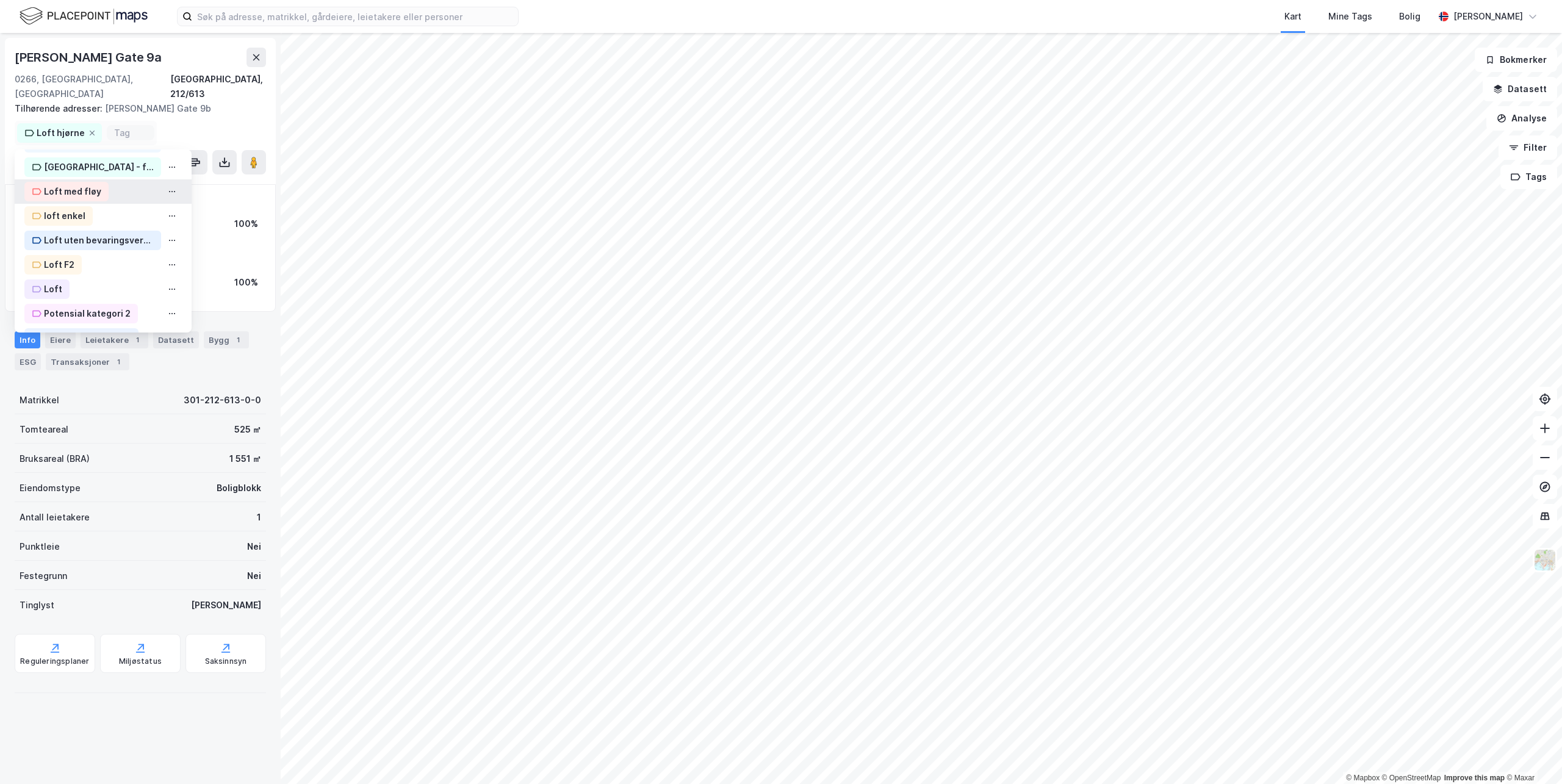
scroll to position [245, 0]
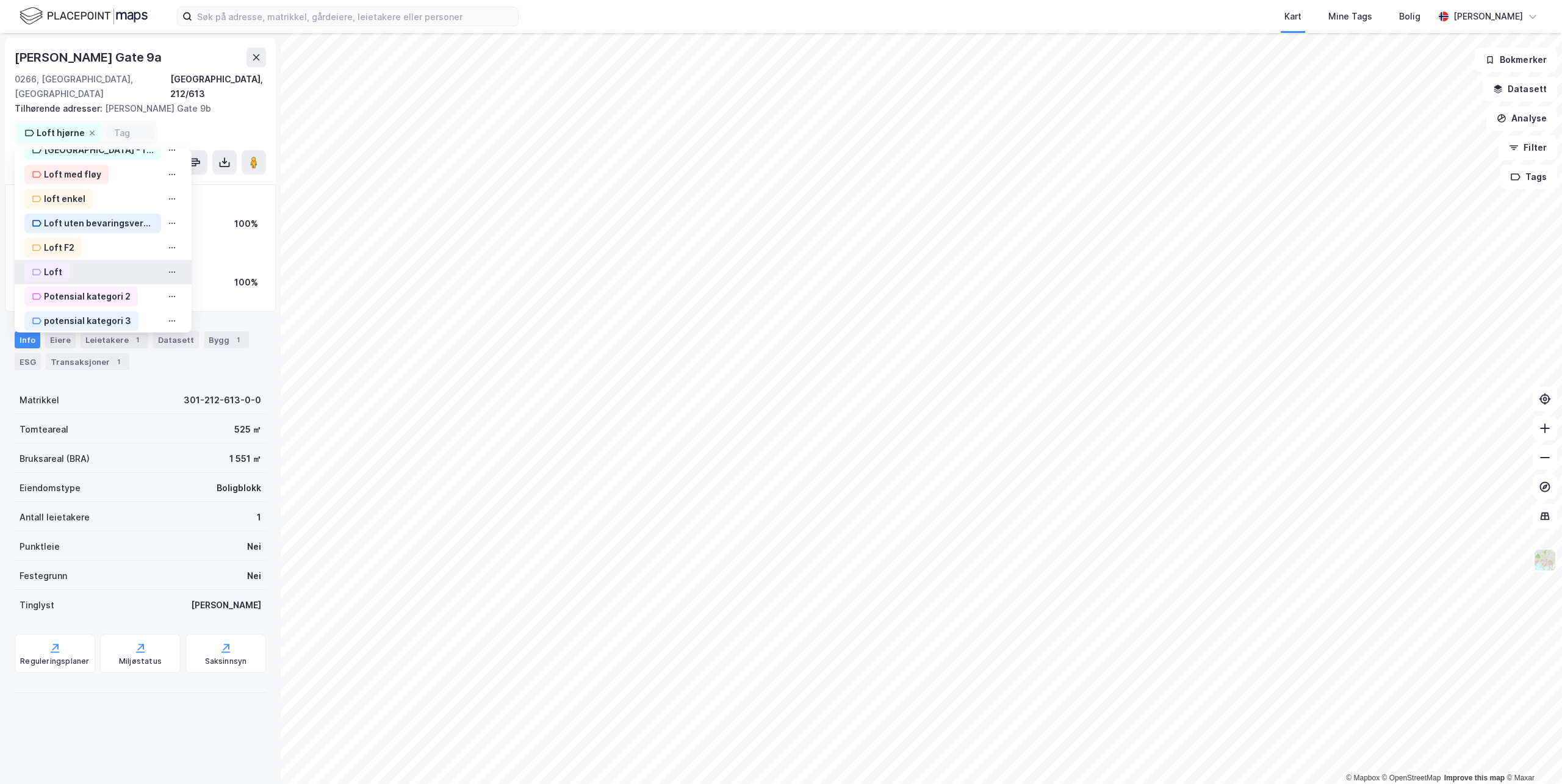
click at [58, 265] on div "Loft" at bounding box center [53, 272] width 19 height 15
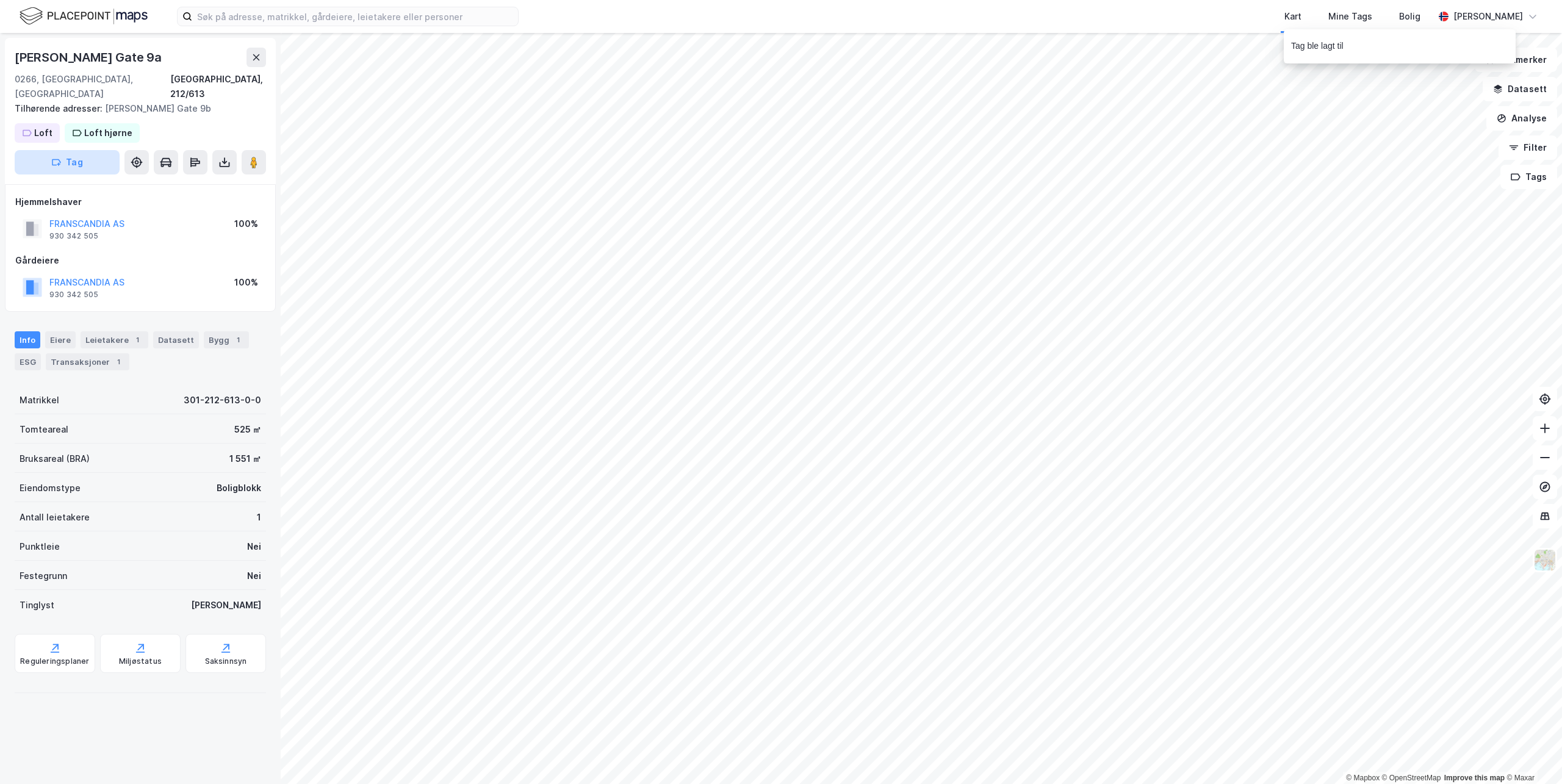
click at [92, 150] on button "Tag" at bounding box center [67, 162] width 105 height 25
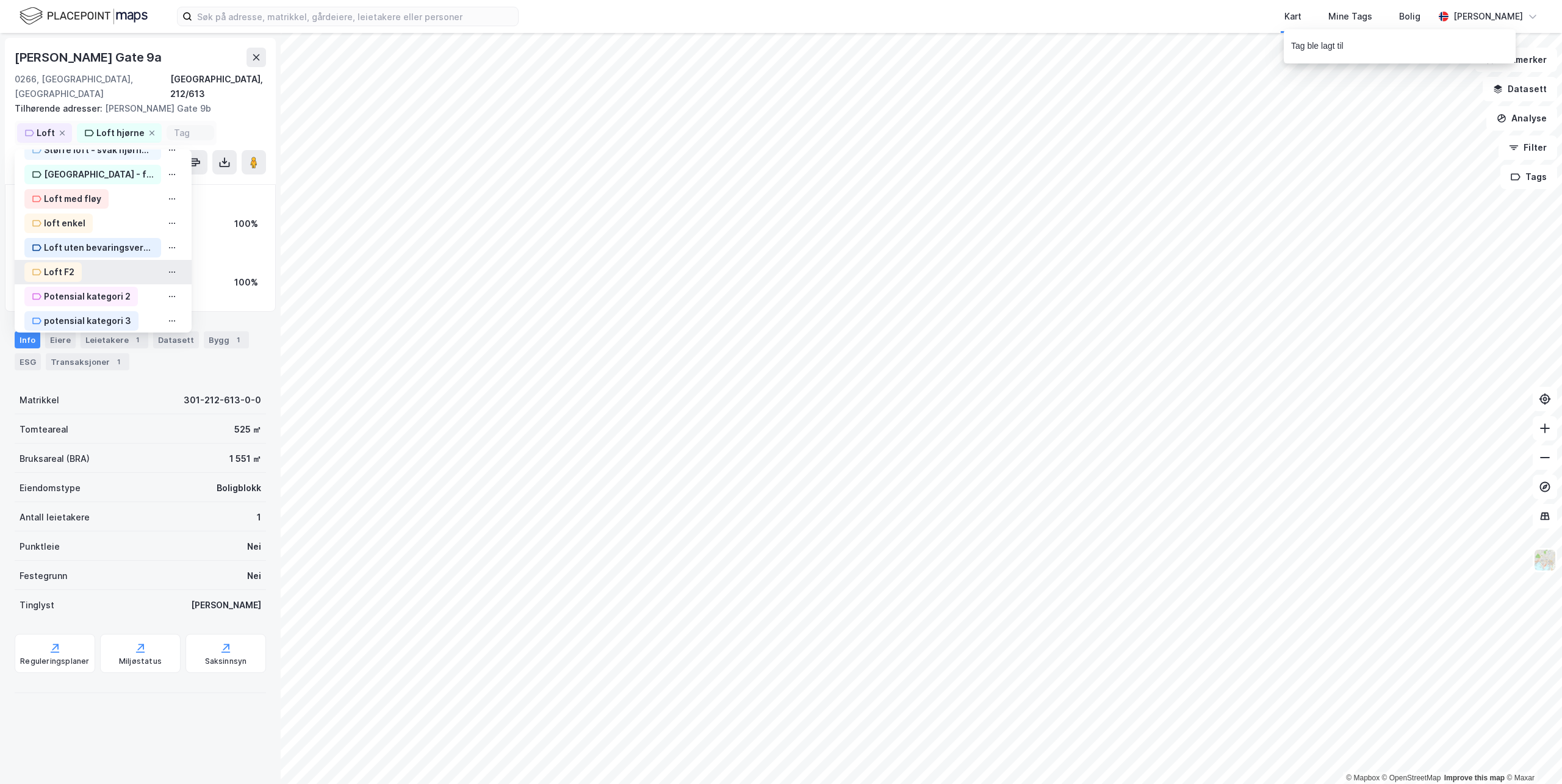
click at [59, 265] on div "Loft F2" at bounding box center [59, 272] width 30 height 15
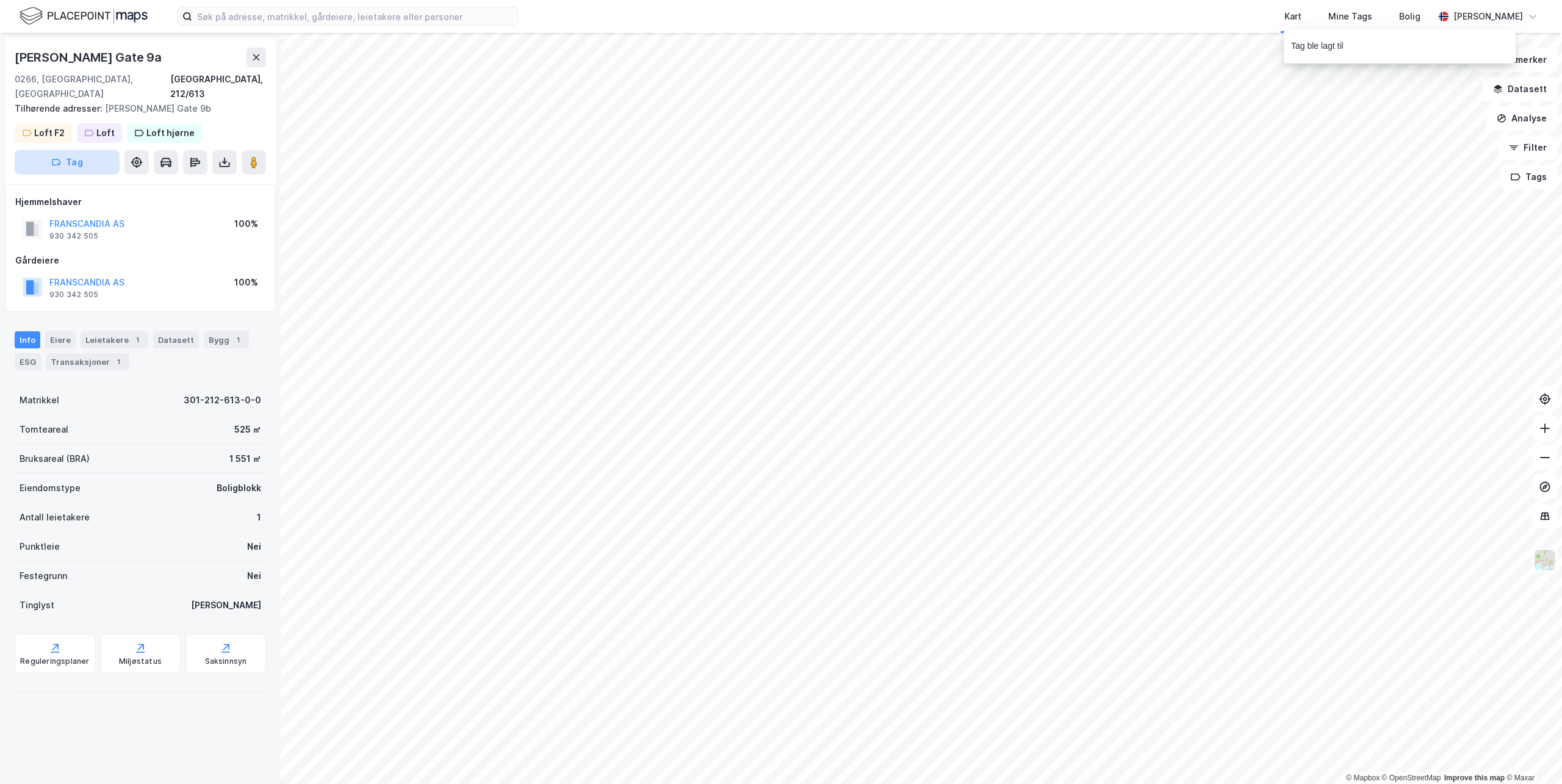
click at [76, 150] on button "Tag" at bounding box center [67, 162] width 105 height 25
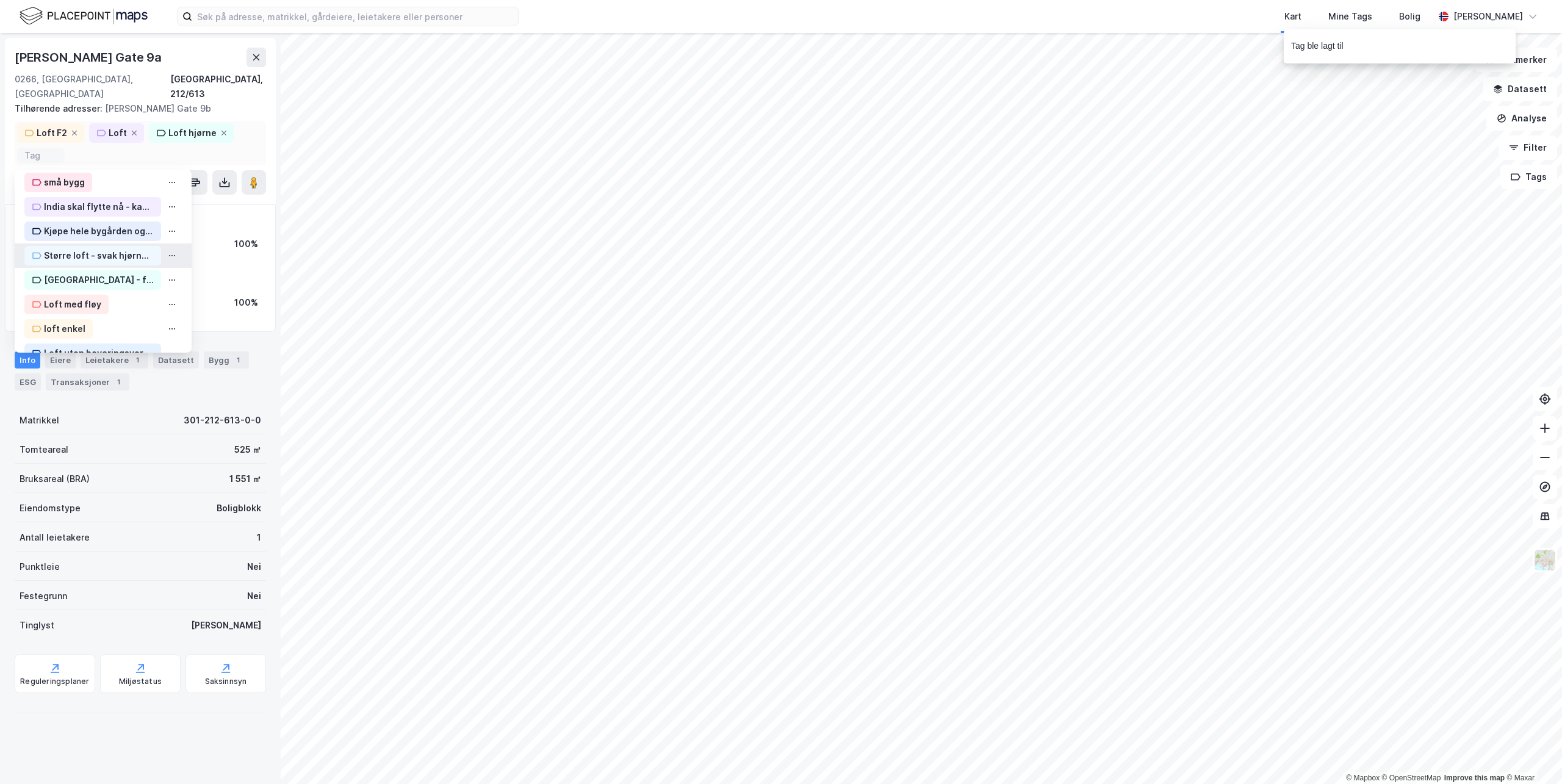
scroll to position [276, 0]
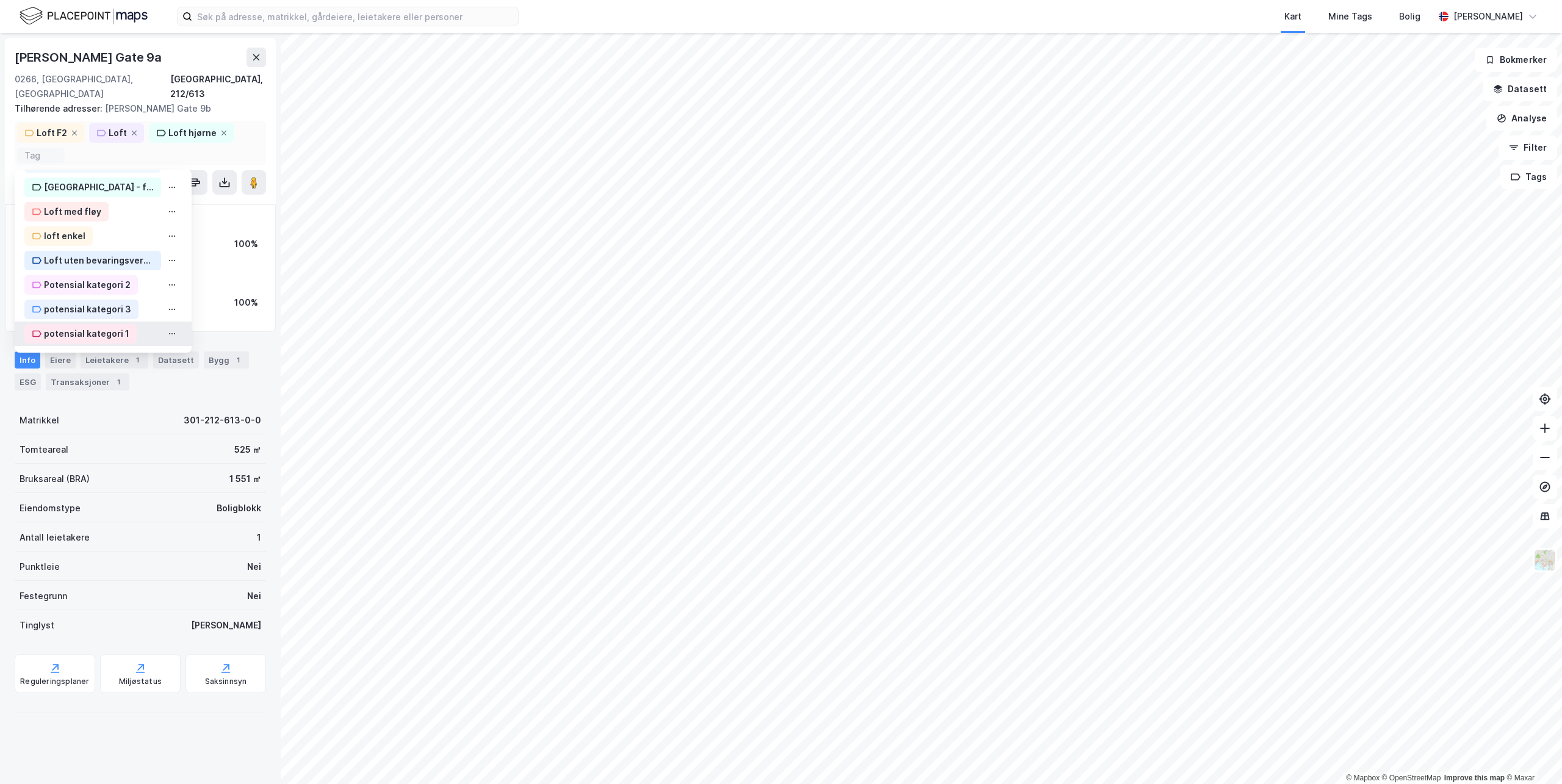
click at [75, 326] on div "potensial kategori 1" at bounding box center [87, 333] width 85 height 15
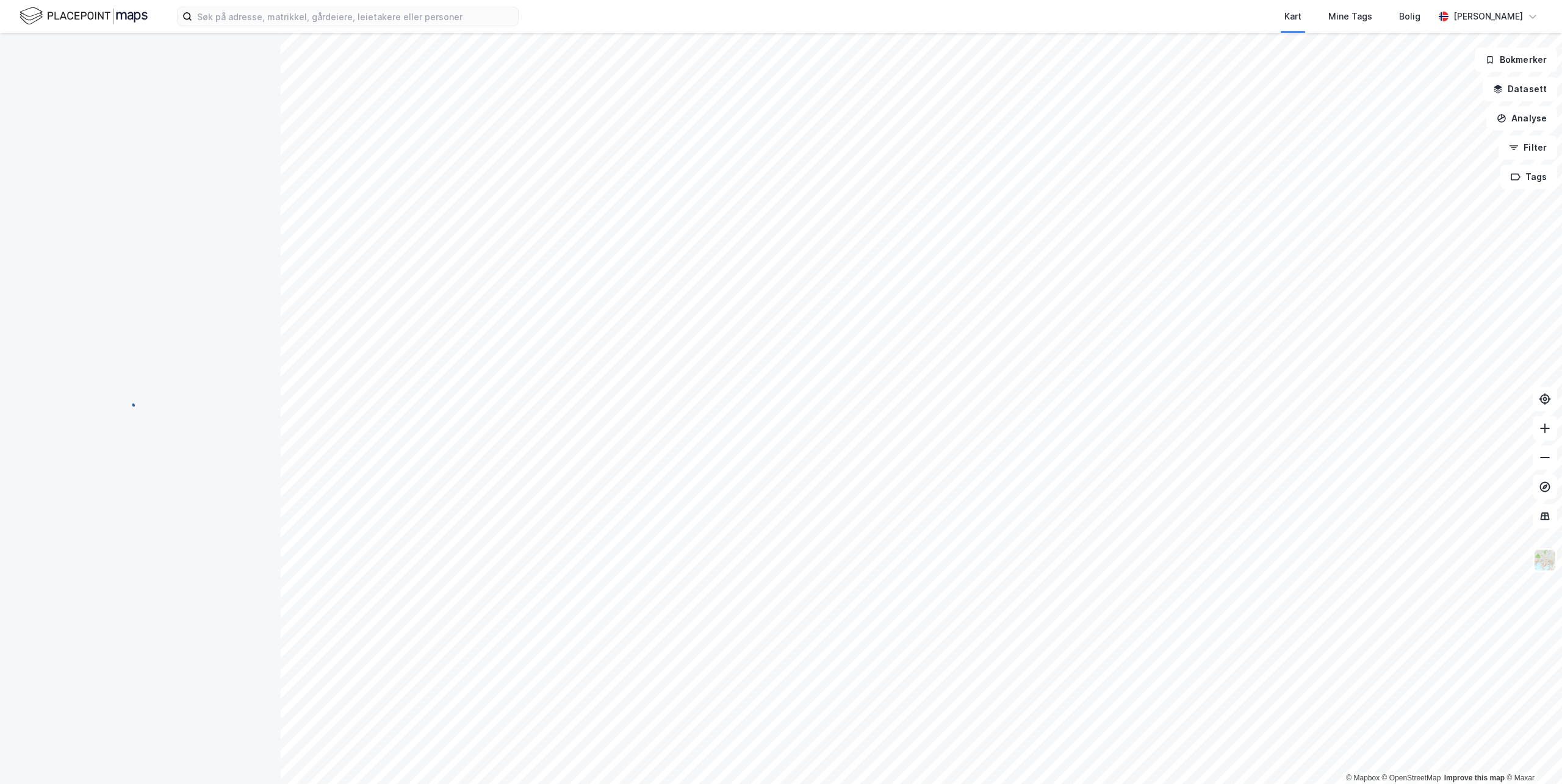
scroll to position [26, 0]
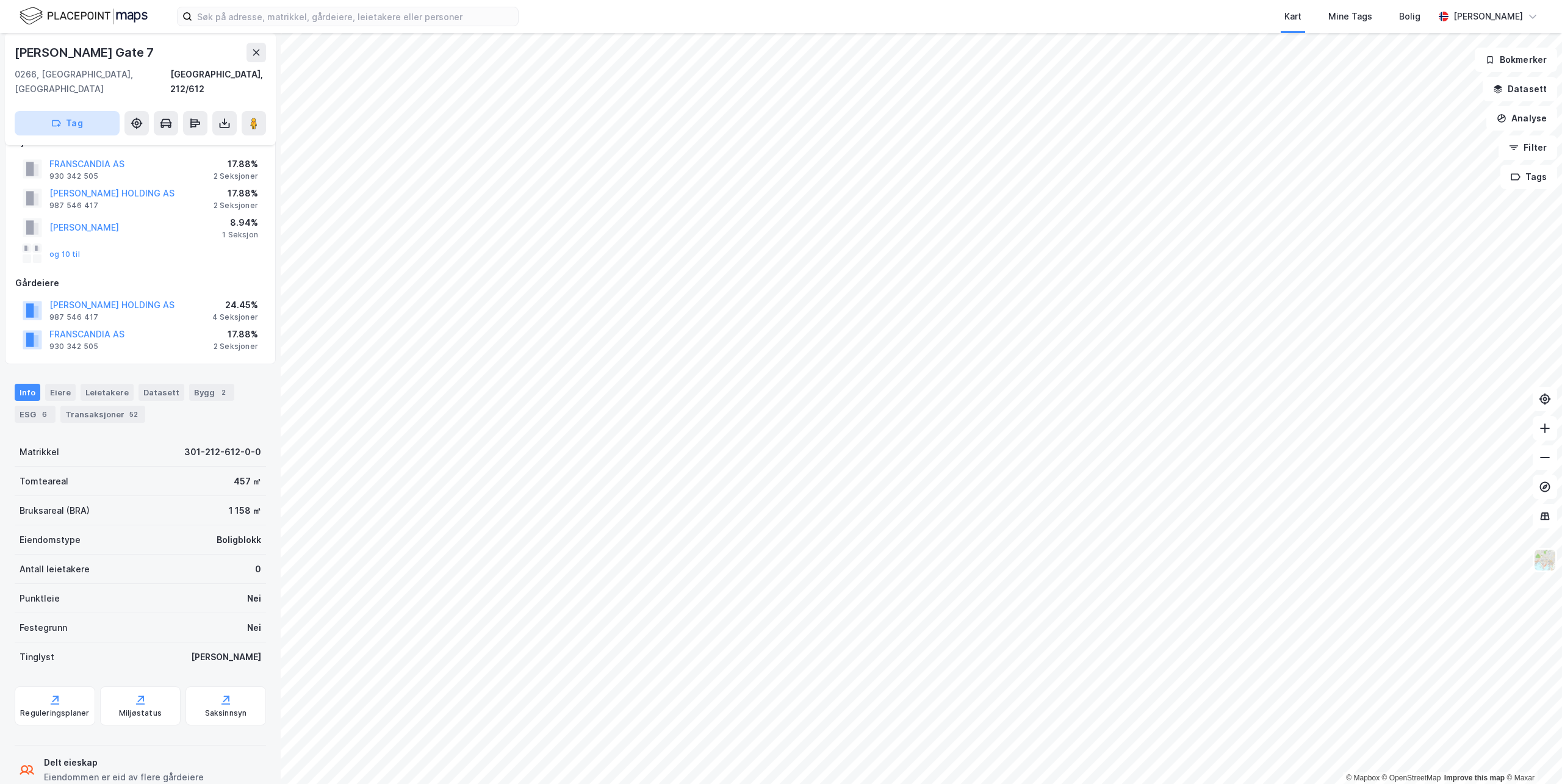
click at [89, 111] on button "Tag" at bounding box center [67, 123] width 105 height 25
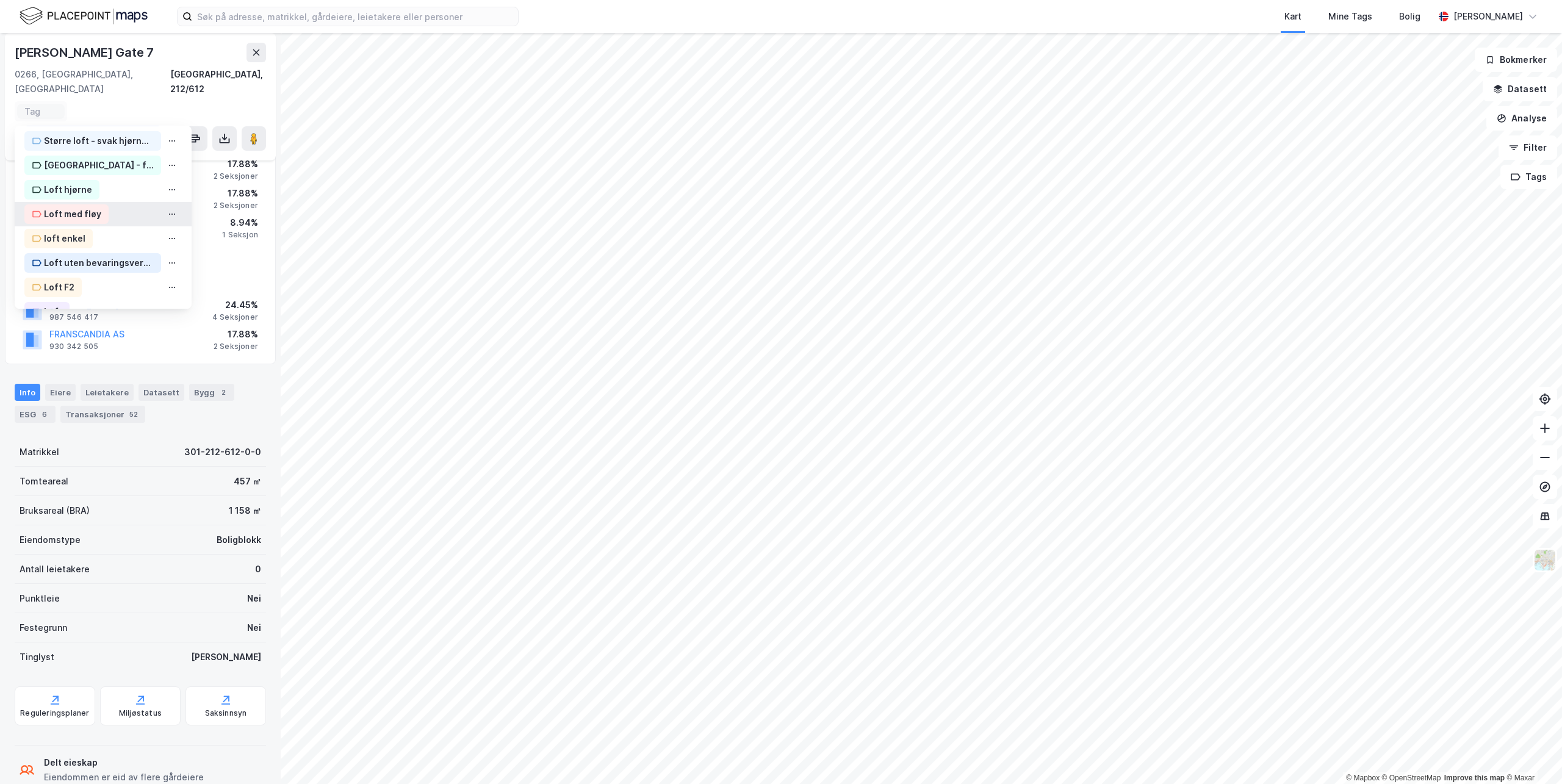
scroll to position [183, 0]
click at [70, 213] on div "loft enkel" at bounding box center [65, 221] width 42 height 15
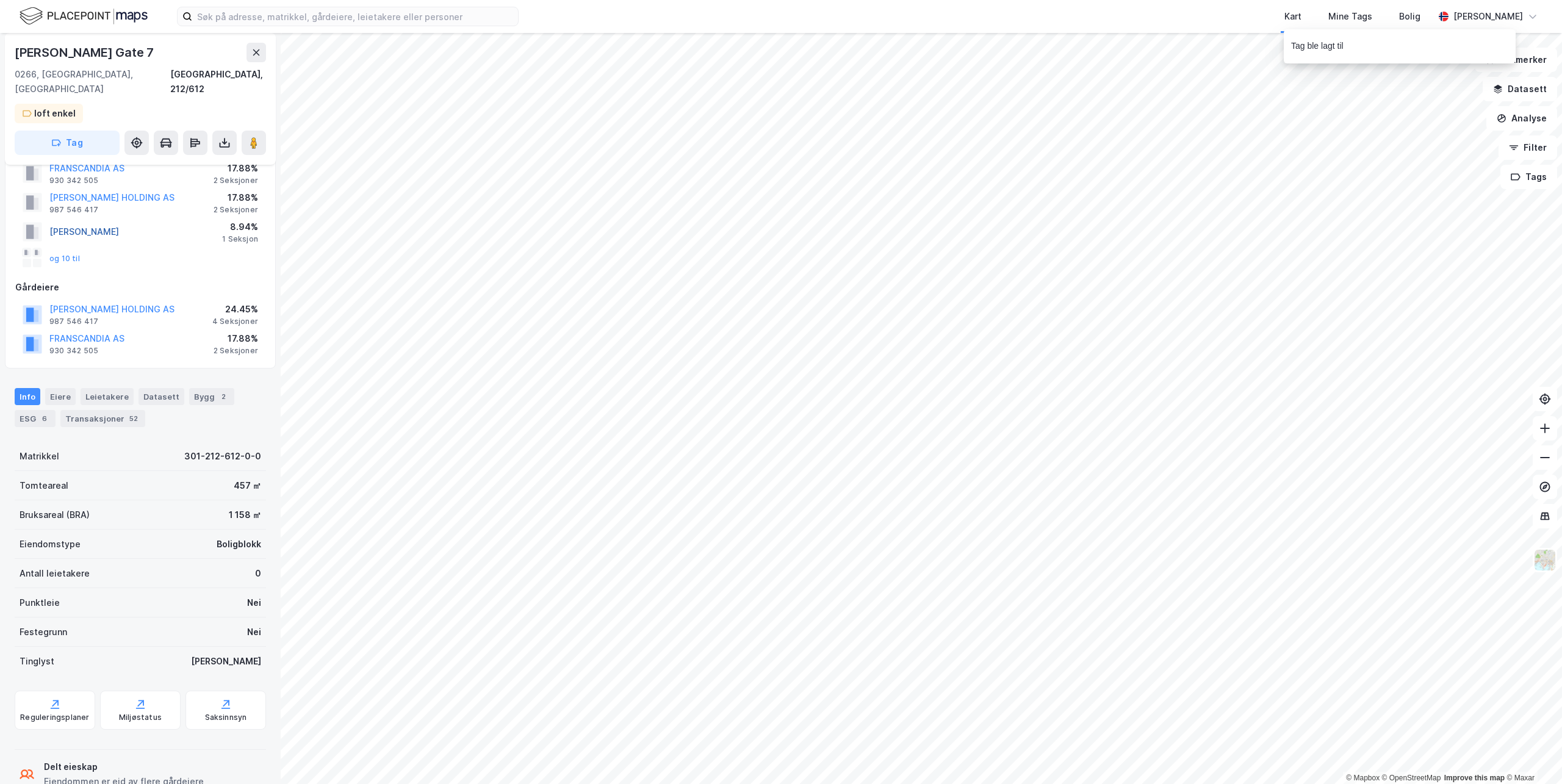
scroll to position [45, 0]
click at [95, 99] on div "Magnus Bergs Gate 7 0266, Oslo, Oslo Oslo, 212/612 loft enkel Tag" at bounding box center [141, 98] width 271 height 132
click at [86, 130] on button "Tag" at bounding box center [67, 143] width 105 height 25
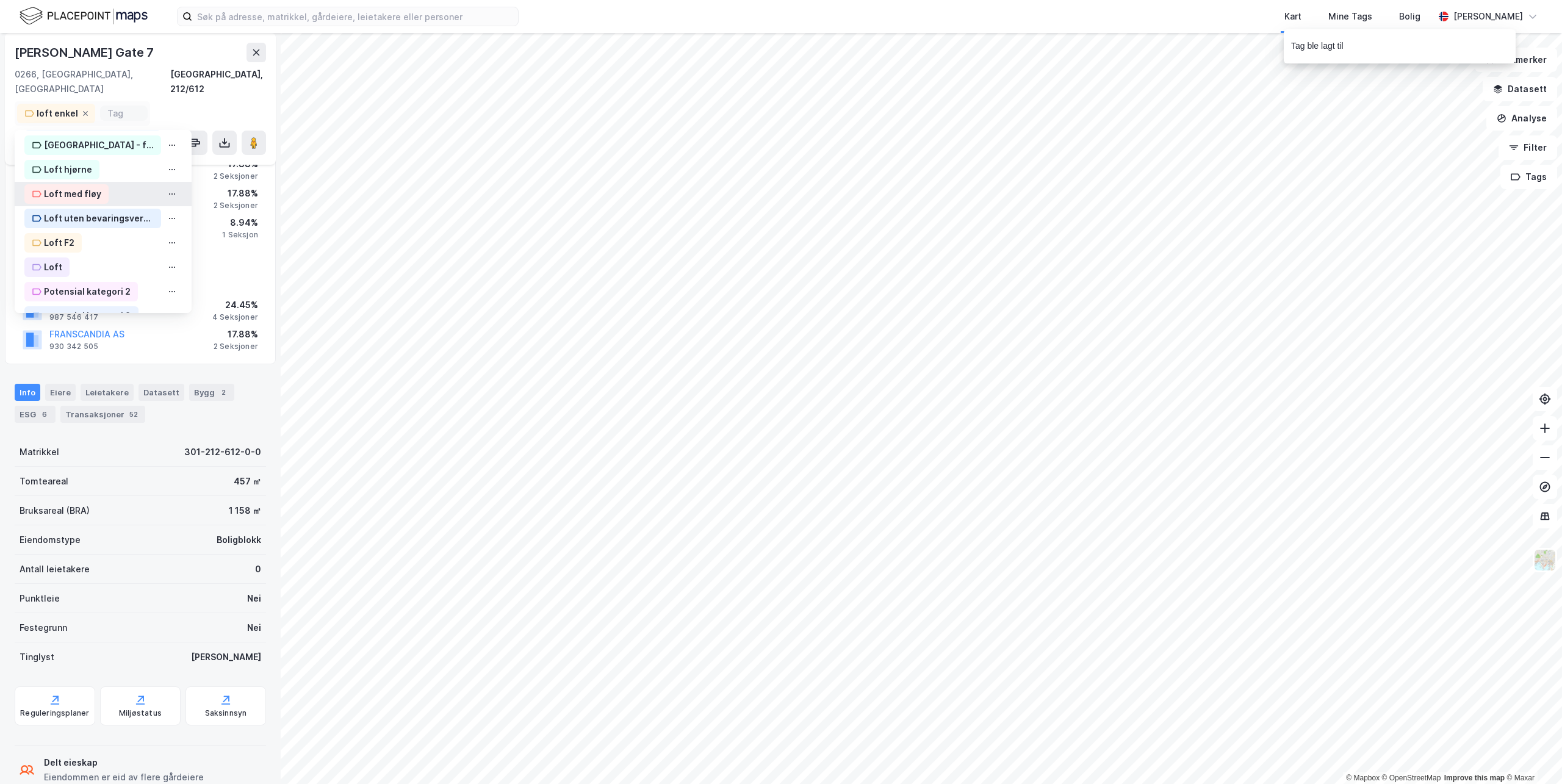
scroll to position [245, 0]
click at [59, 221] on div "Loft F2" at bounding box center [59, 228] width 30 height 15
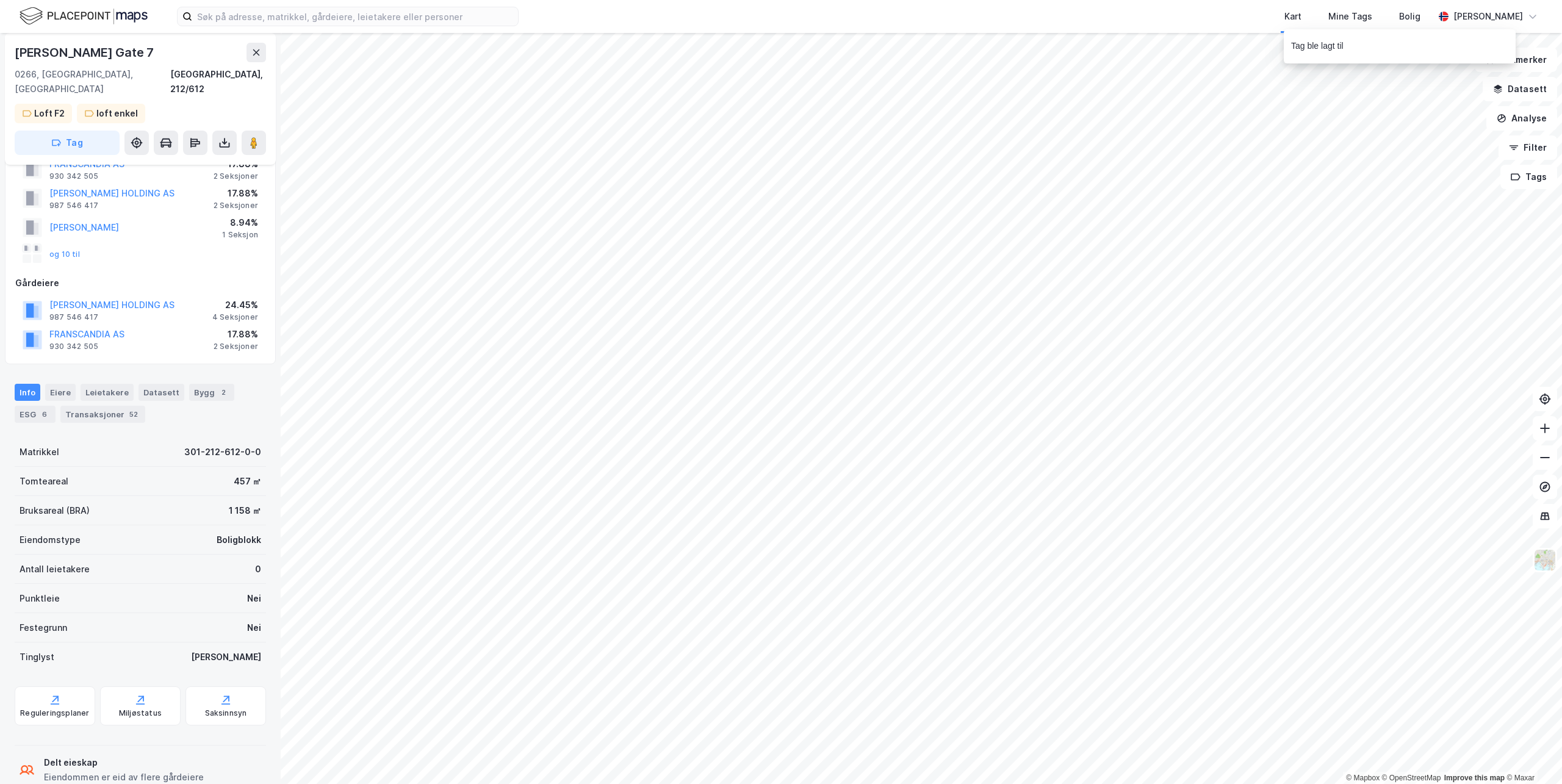
click at [156, 93] on div "Magnus Bergs Gate 7 0266, Oslo, Oslo Oslo, 212/612 Loft F2 loft enkel Tag" at bounding box center [141, 98] width 271 height 132
click at [153, 99] on div "Magnus Bergs Gate 7 0266, Oslo, Oslo Oslo, 212/612 Loft F2 loft enkel Tag" at bounding box center [141, 98] width 271 height 132
click at [105, 130] on button "Tag" at bounding box center [67, 143] width 105 height 25
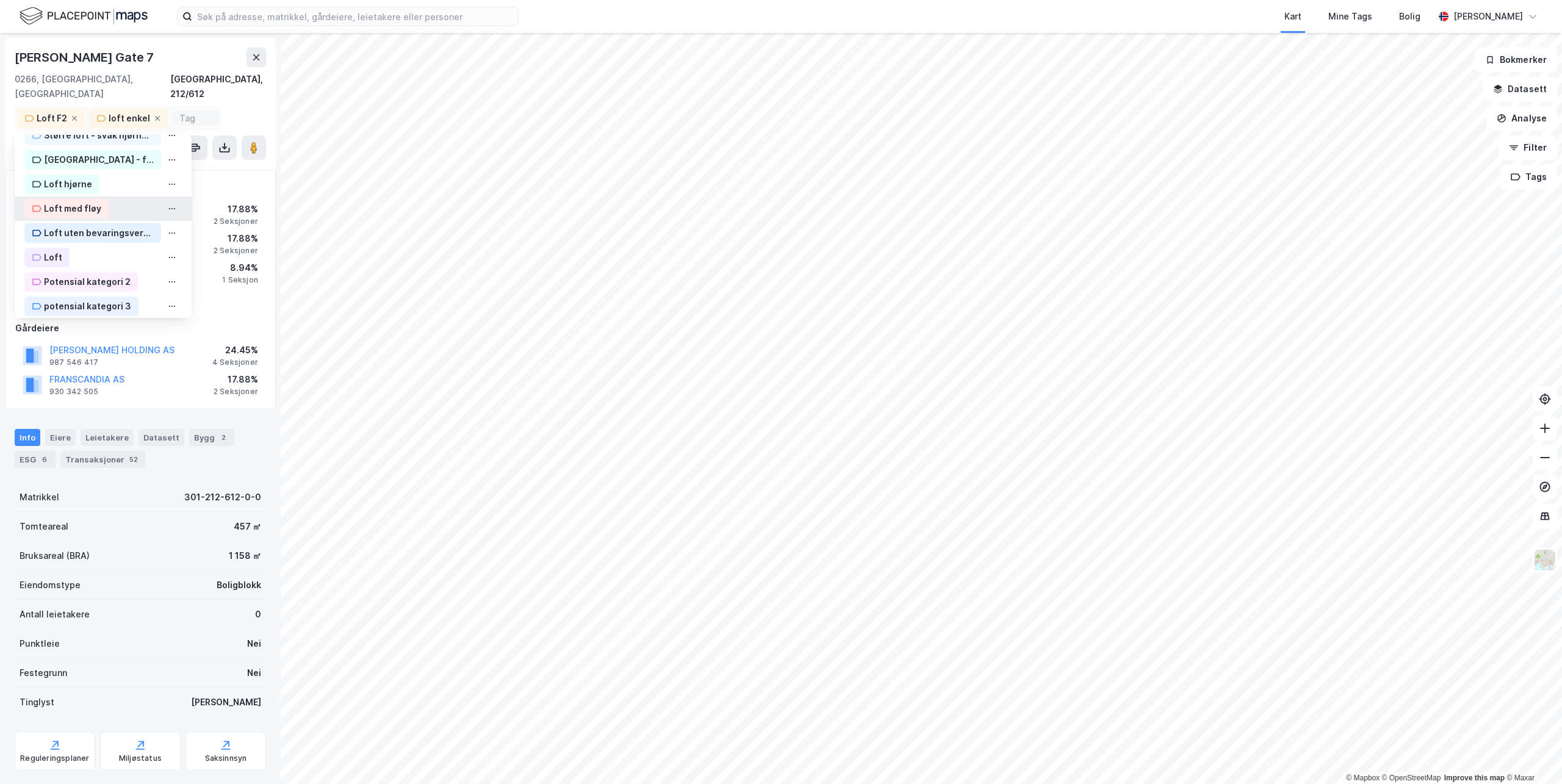
scroll to position [276, 0]
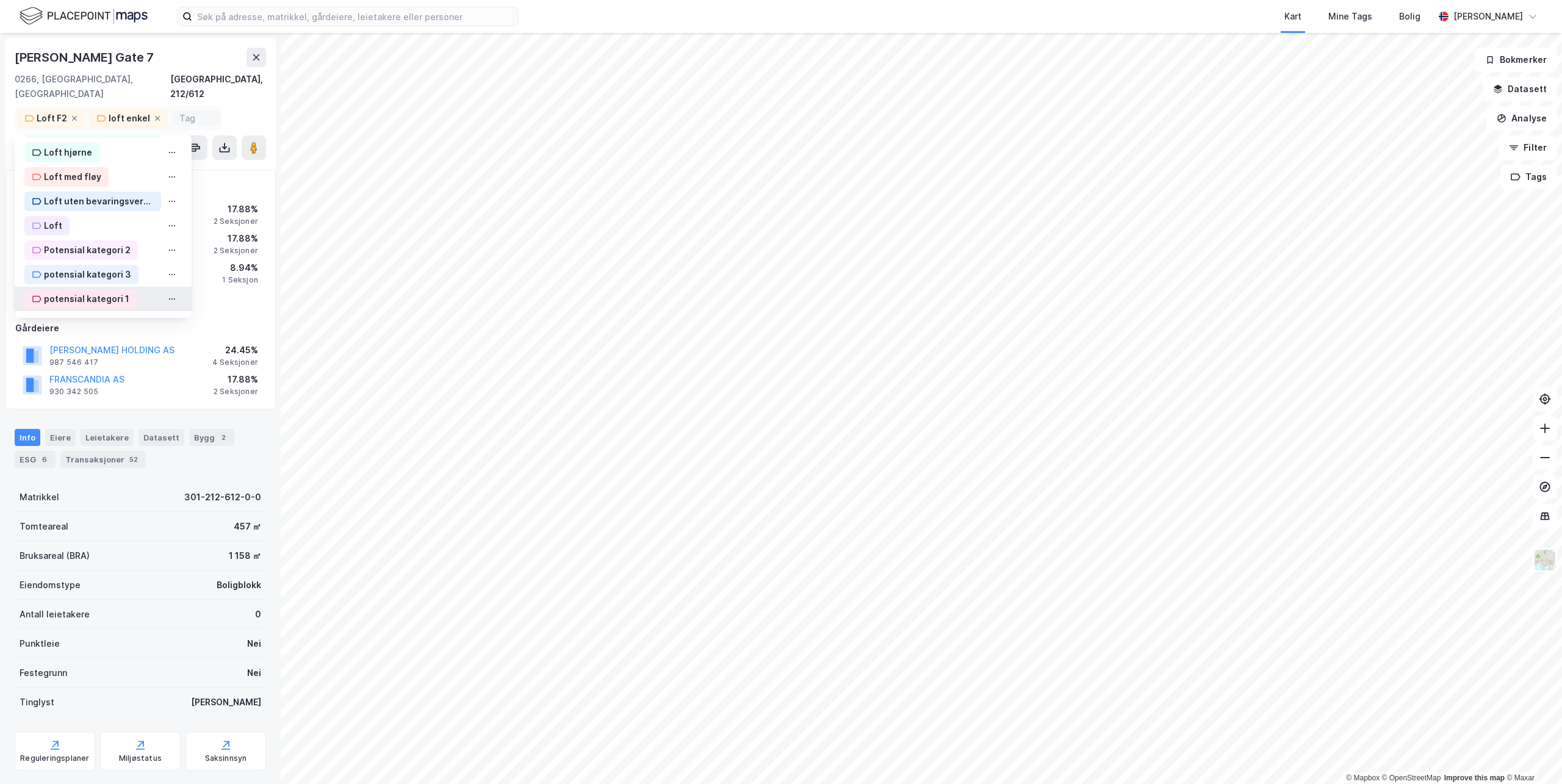
click at [77, 289] on div "potensial kategori 1" at bounding box center [81, 299] width 113 height 19
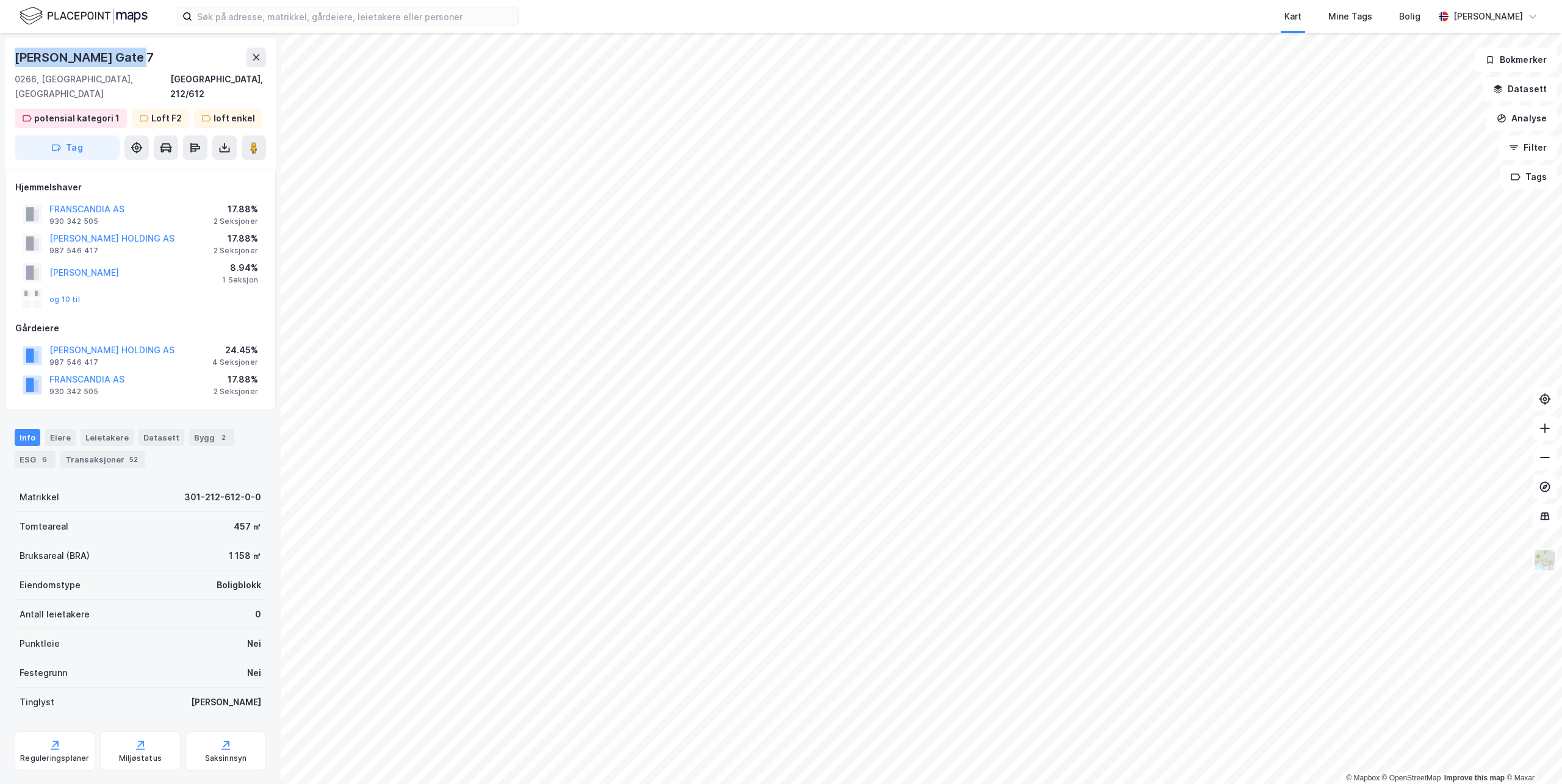
drag, startPoint x: 138, startPoint y: 58, endPoint x: 14, endPoint y: 50, distance: 124.3
click at [14, 50] on div "Magnus Bergs Gate 7 0266, Oslo, Oslo Oslo, 212/612 potensial kategori 1 Loft F2…" at bounding box center [141, 104] width 271 height 132
copy div "Magnus Bergs Gate 7"
click at [74, 136] on button "Tag" at bounding box center [67, 148] width 105 height 25
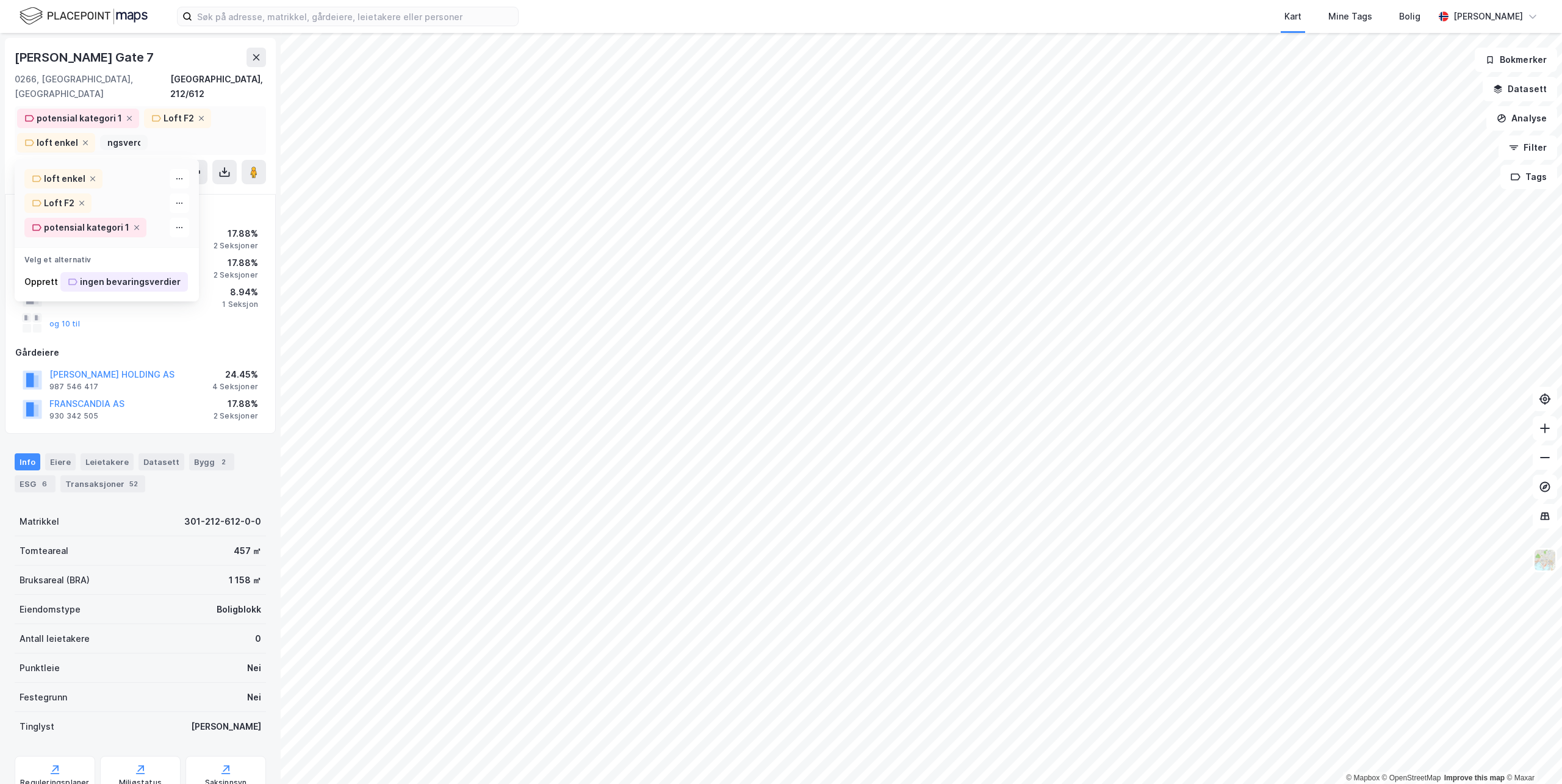
scroll to position [0, 62]
type input "ingen bevaringsverdier"
click at [107, 275] on div "ingen bevaringsverdier" at bounding box center [130, 282] width 101 height 15
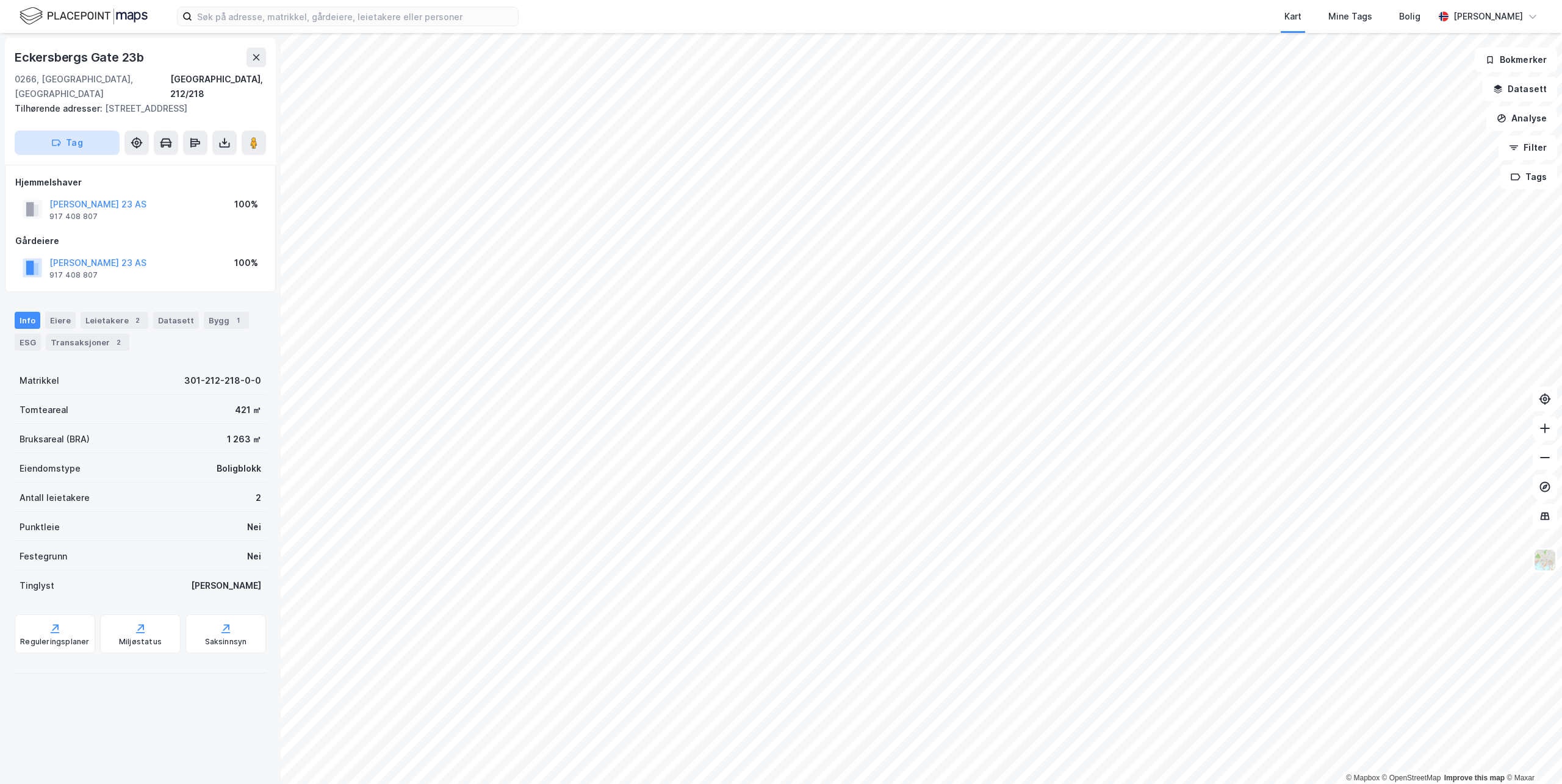
click at [99, 147] on button "Tag" at bounding box center [67, 143] width 105 height 25
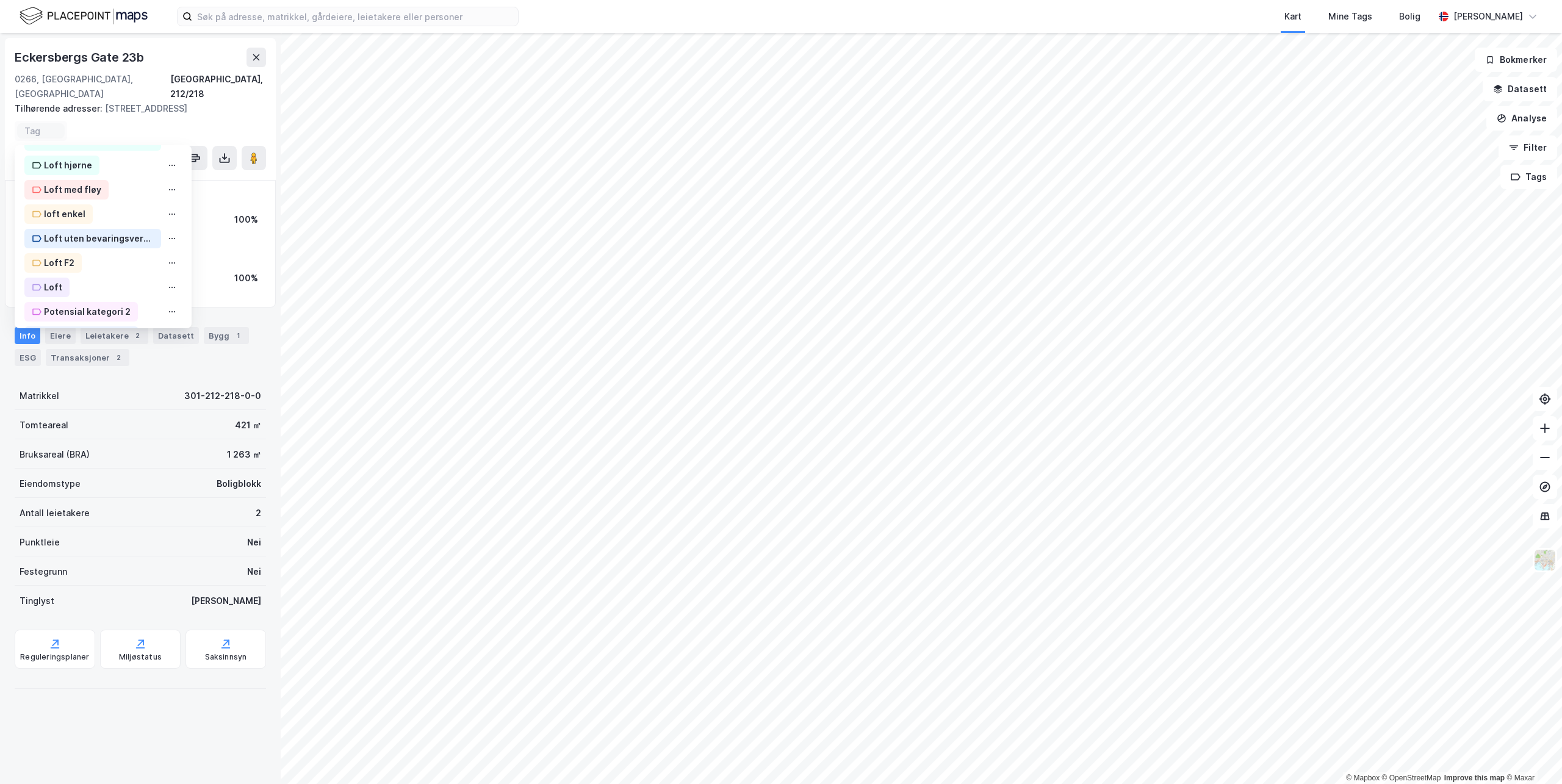
scroll to position [245, 0]
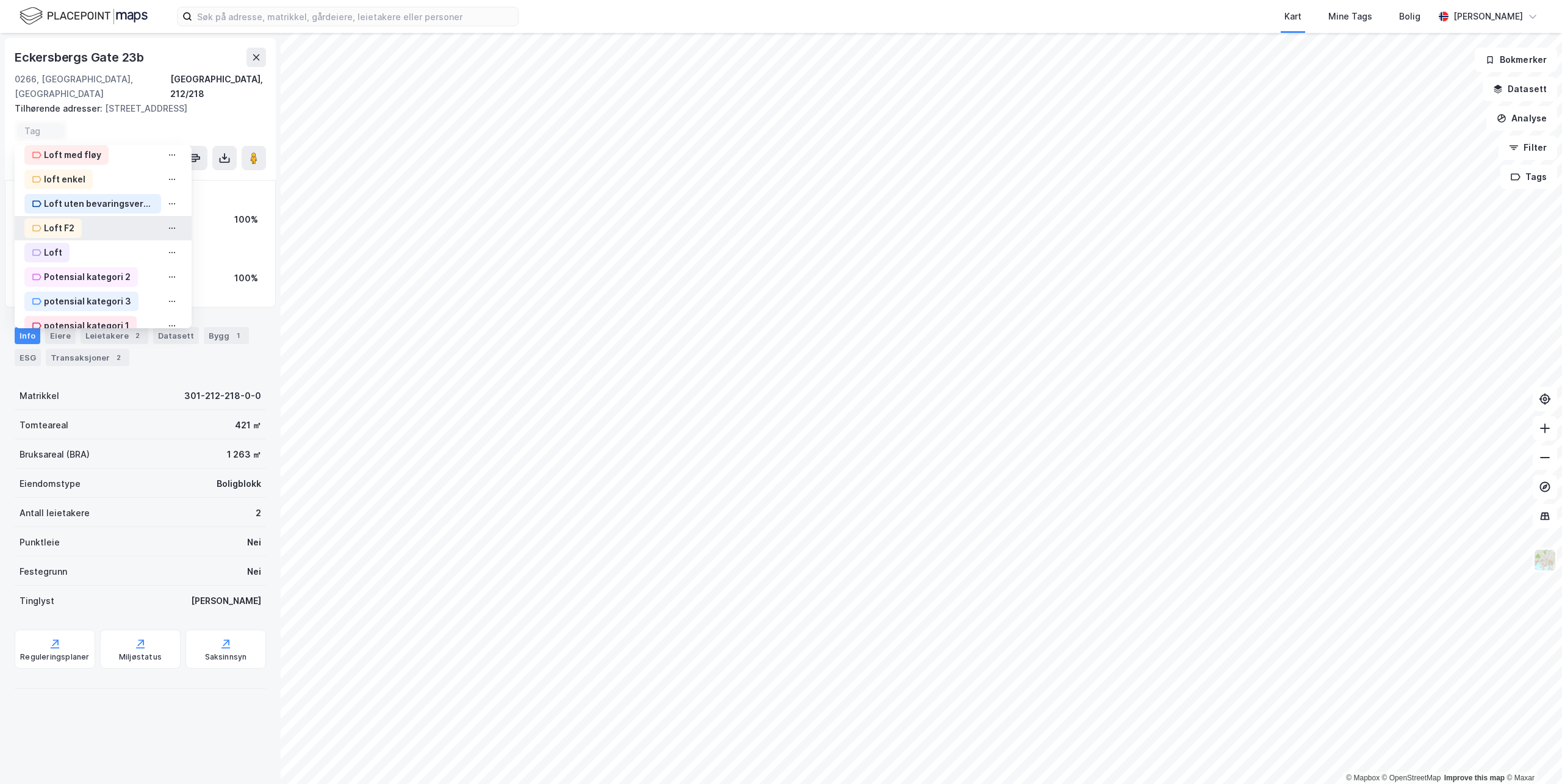
click at [66, 229] on div "Loft F2" at bounding box center [59, 228] width 30 height 15
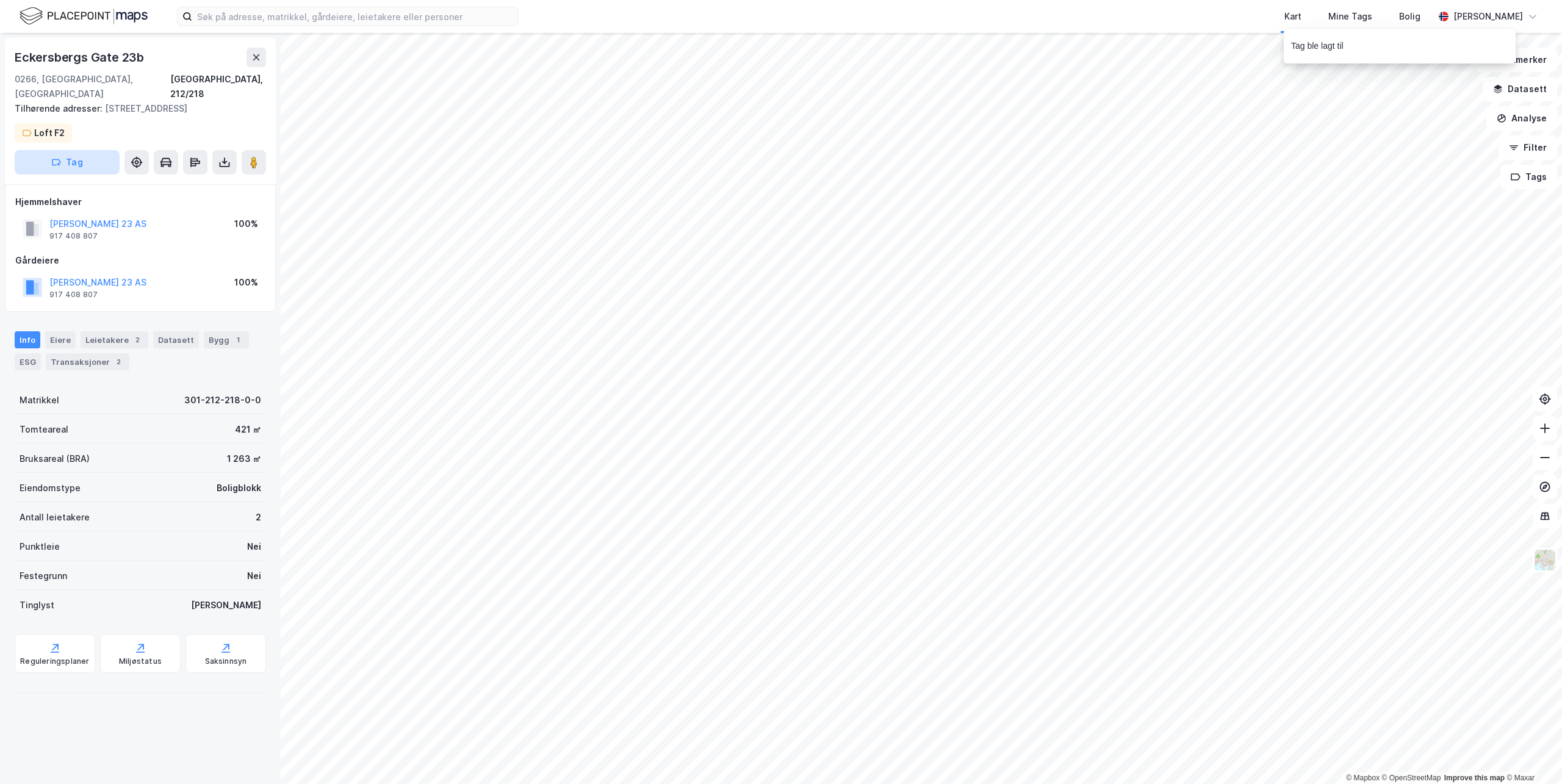
click at [62, 169] on button "Tag" at bounding box center [67, 162] width 105 height 25
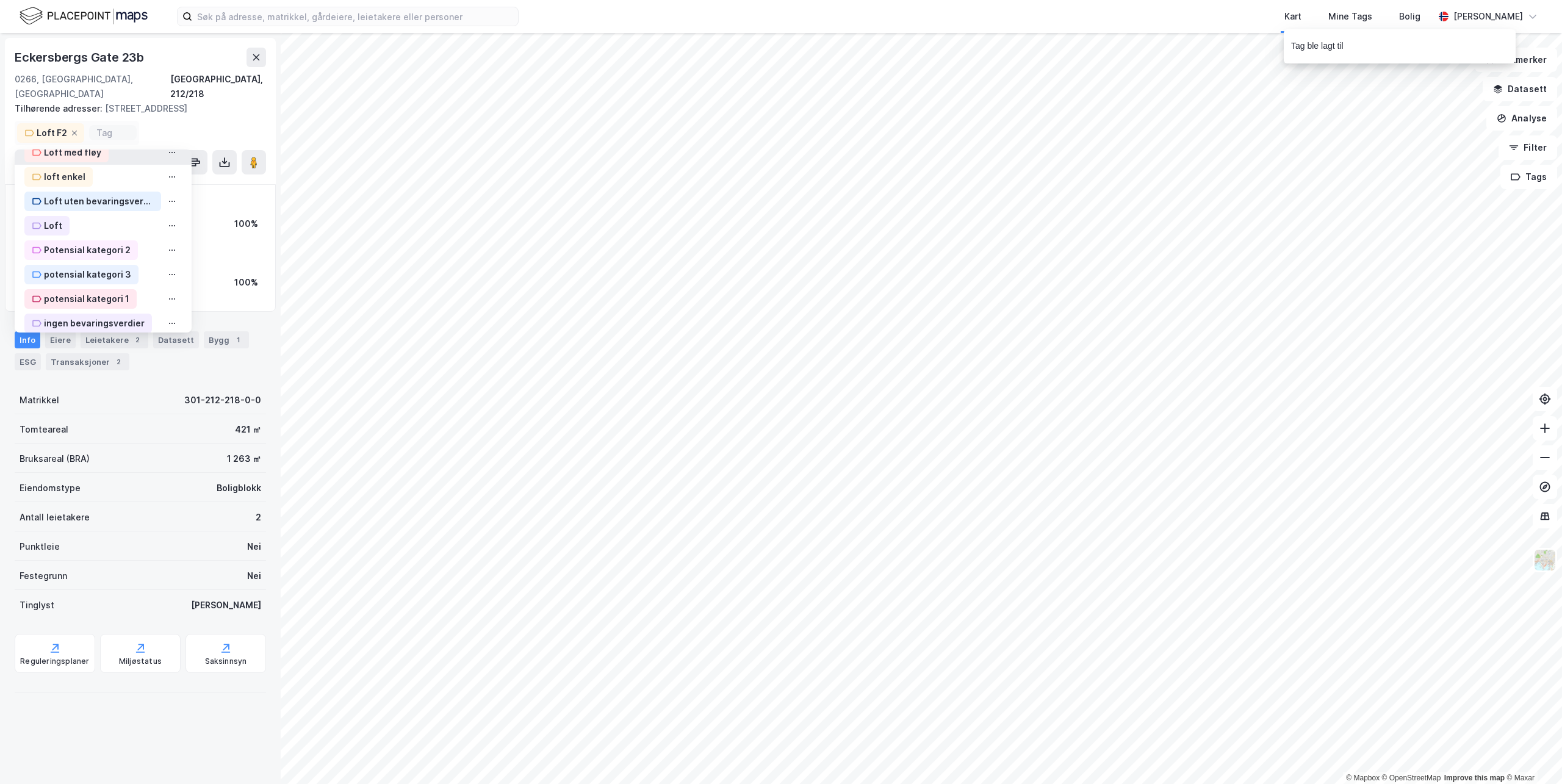
scroll to position [300, 0]
click at [56, 214] on div "Loft" at bounding box center [53, 216] width 19 height 15
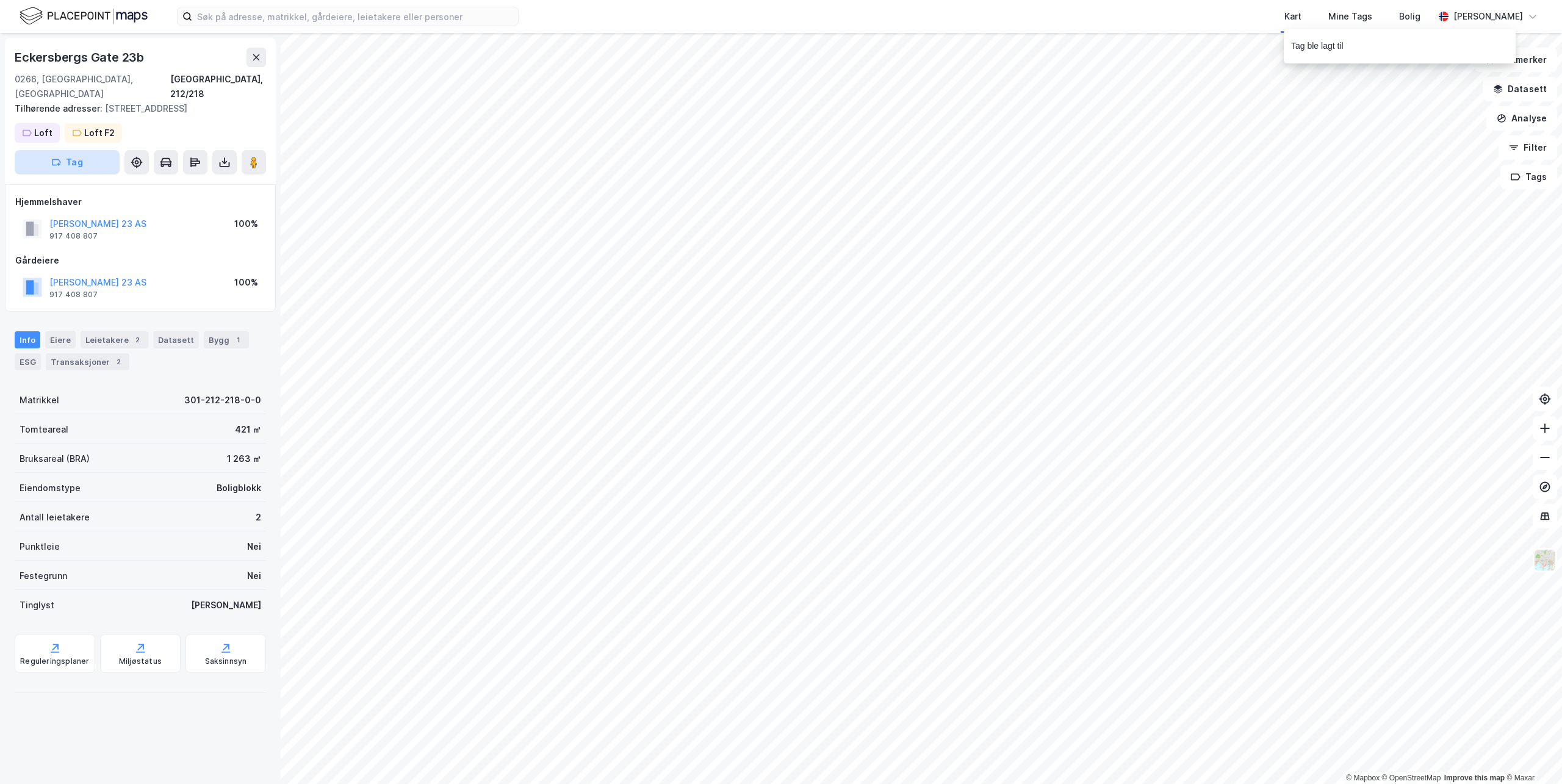
click at [66, 166] on button "Tag" at bounding box center [67, 162] width 105 height 25
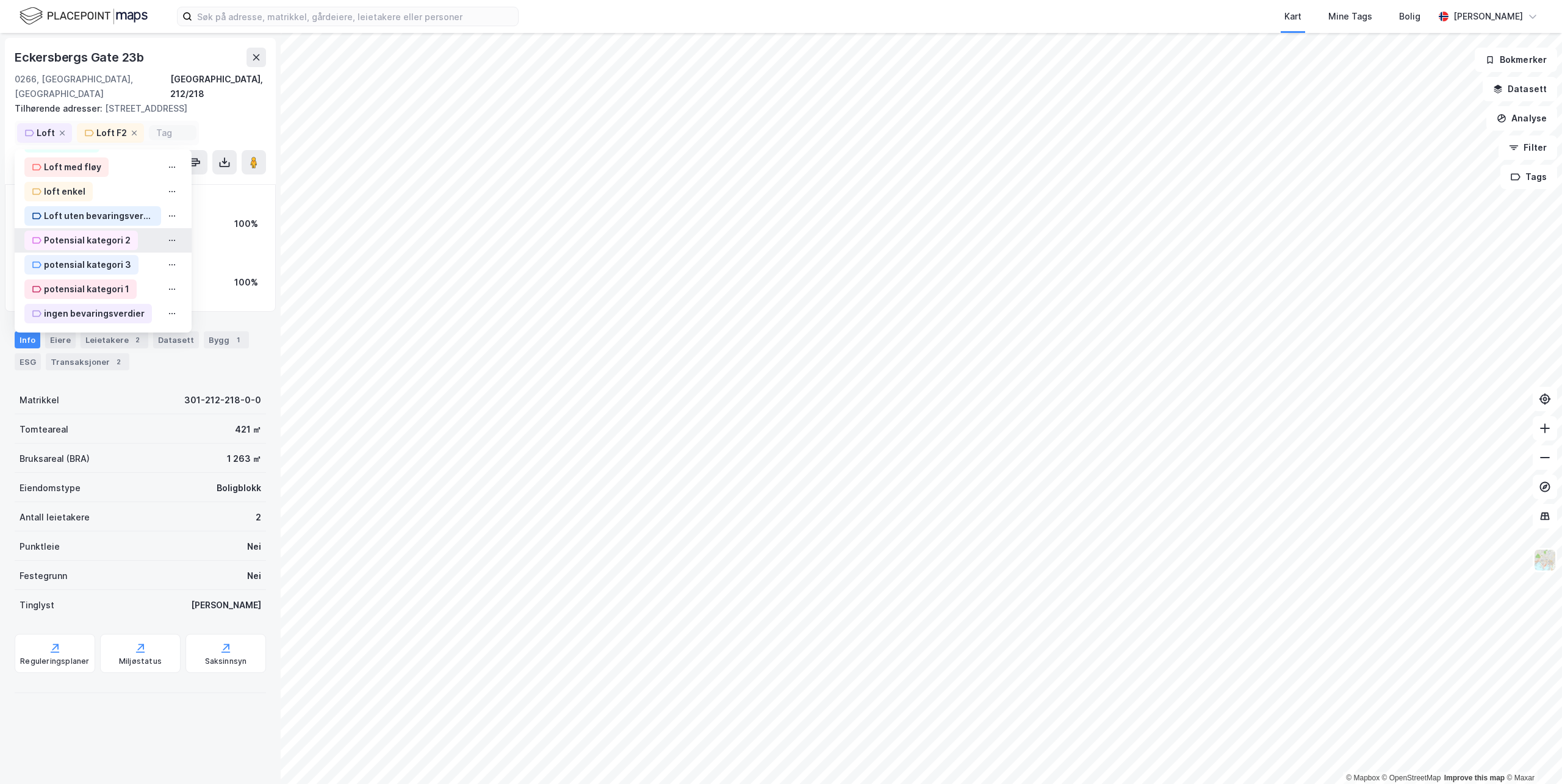
click at [97, 245] on div "Potensial kategori 2" at bounding box center [88, 240] width 87 height 15
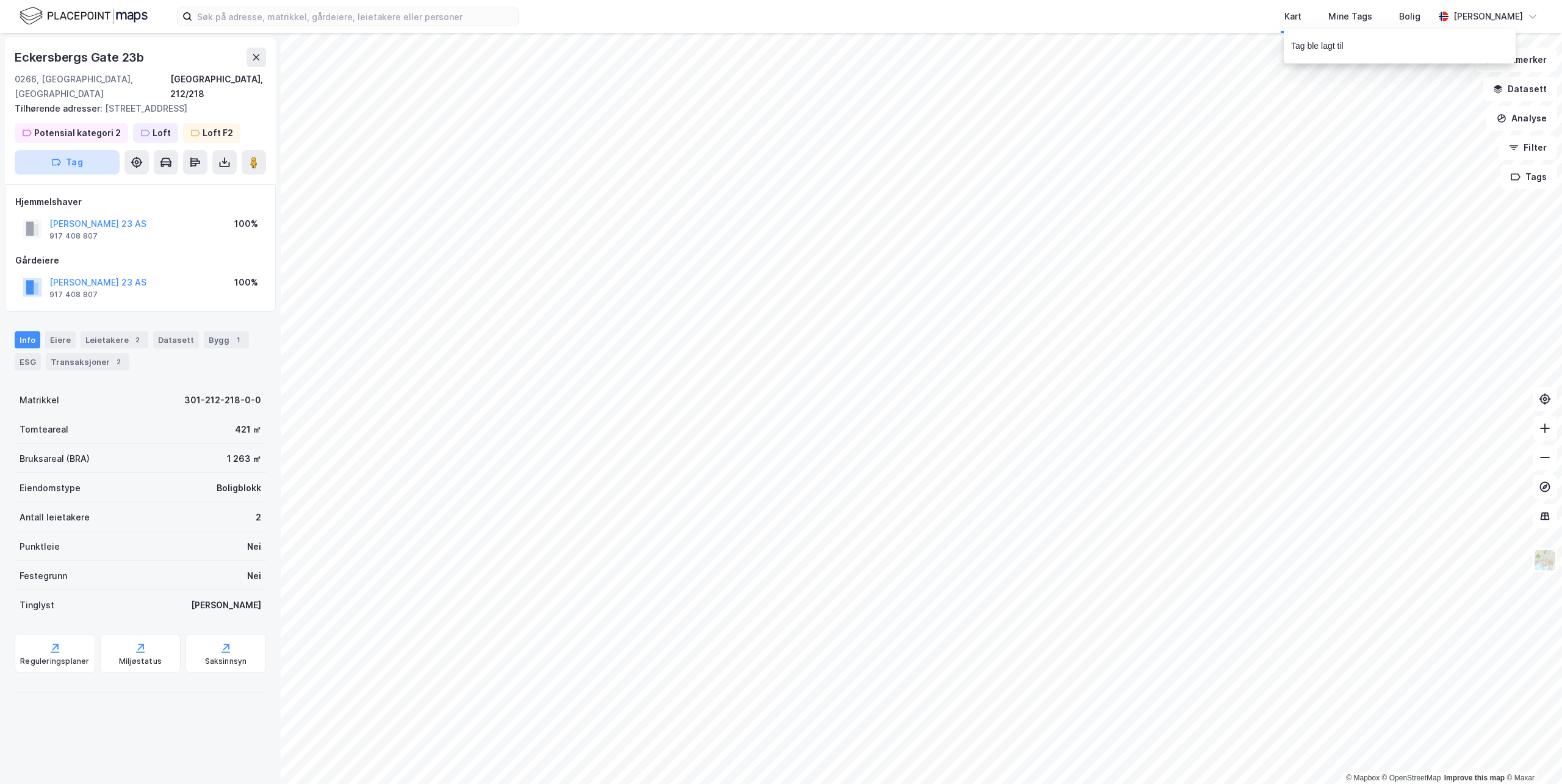
click at [77, 167] on button "Tag" at bounding box center [67, 162] width 105 height 25
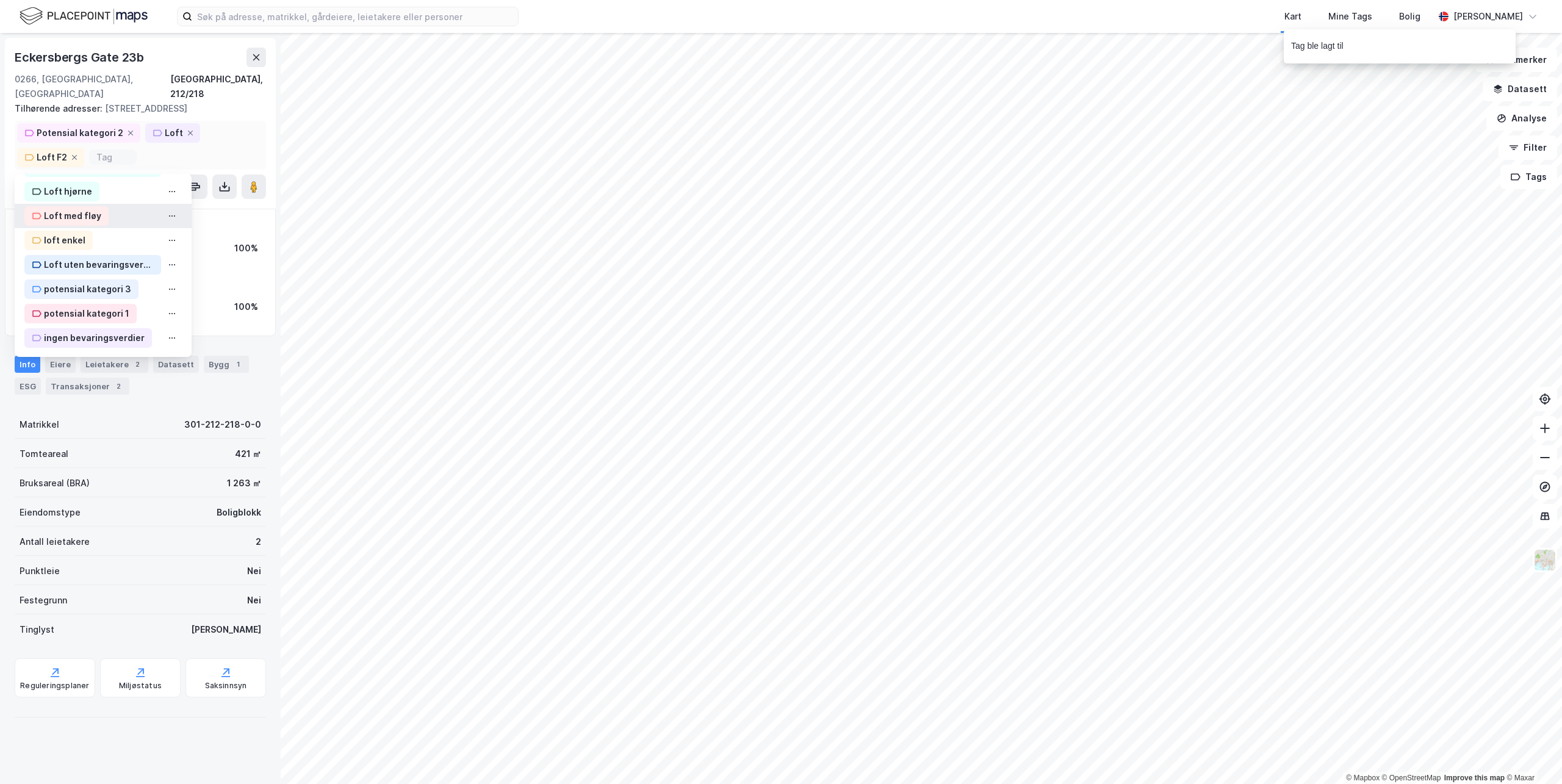
click at [86, 214] on div "Loft med fløy" at bounding box center [73, 216] width 58 height 15
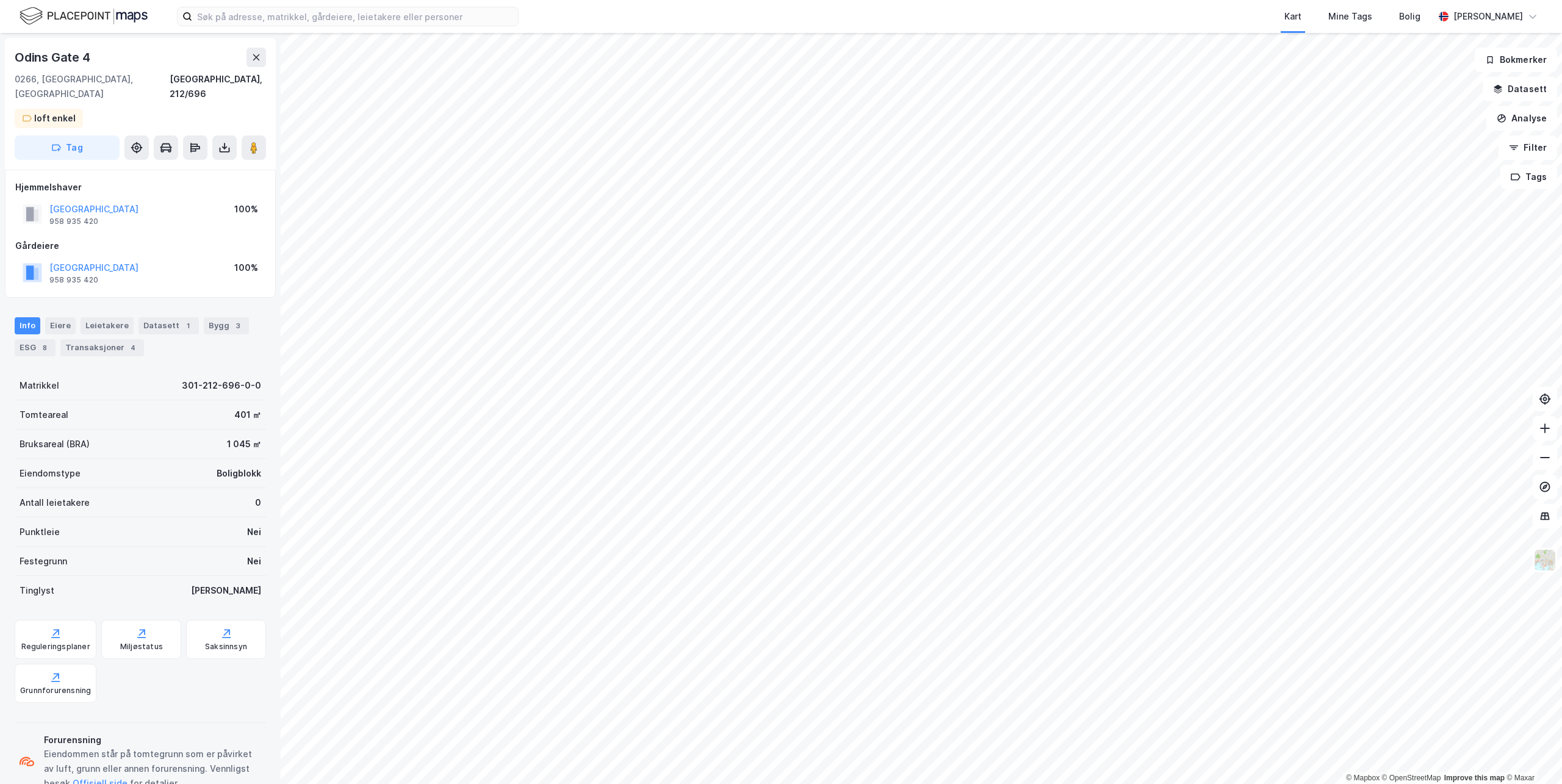
scroll to position [1, 0]
click at [0, 44] on html "Kart Mine Tags Bolig Millie Thrygg © Mapbox © OpenStreetMap Improve this map © …" at bounding box center [781, 392] width 1562 height 784
click at [73, 53] on div "Odins Gate 4" at bounding box center [54, 56] width 78 height 19
click at [73, 52] on div "Odins Gate 4" at bounding box center [54, 56] width 78 height 19
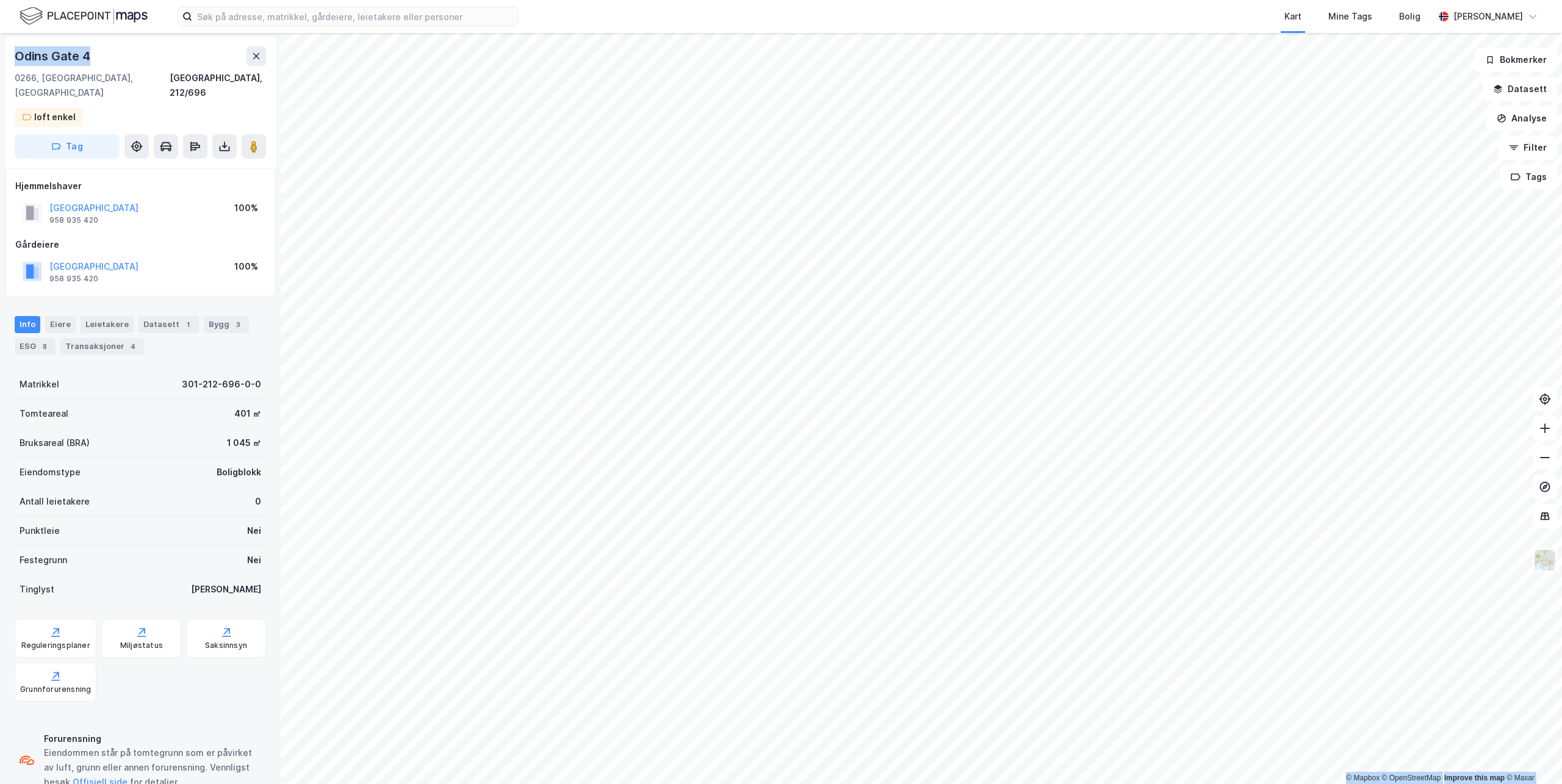
drag, startPoint x: 89, startPoint y: 52, endPoint x: -7, endPoint y: 53, distance: 96.0
click at [0, 53] on html "Kart Mine Tags Bolig Millie Thrygg © Mapbox © OpenStreetMap Improve this map © …" at bounding box center [781, 392] width 1562 height 784
copy div "© Mapbox © OpenStreetMap Improve this map © Maxar Odins Gate 4"
click at [77, 135] on button "Tag" at bounding box center [67, 147] width 105 height 25
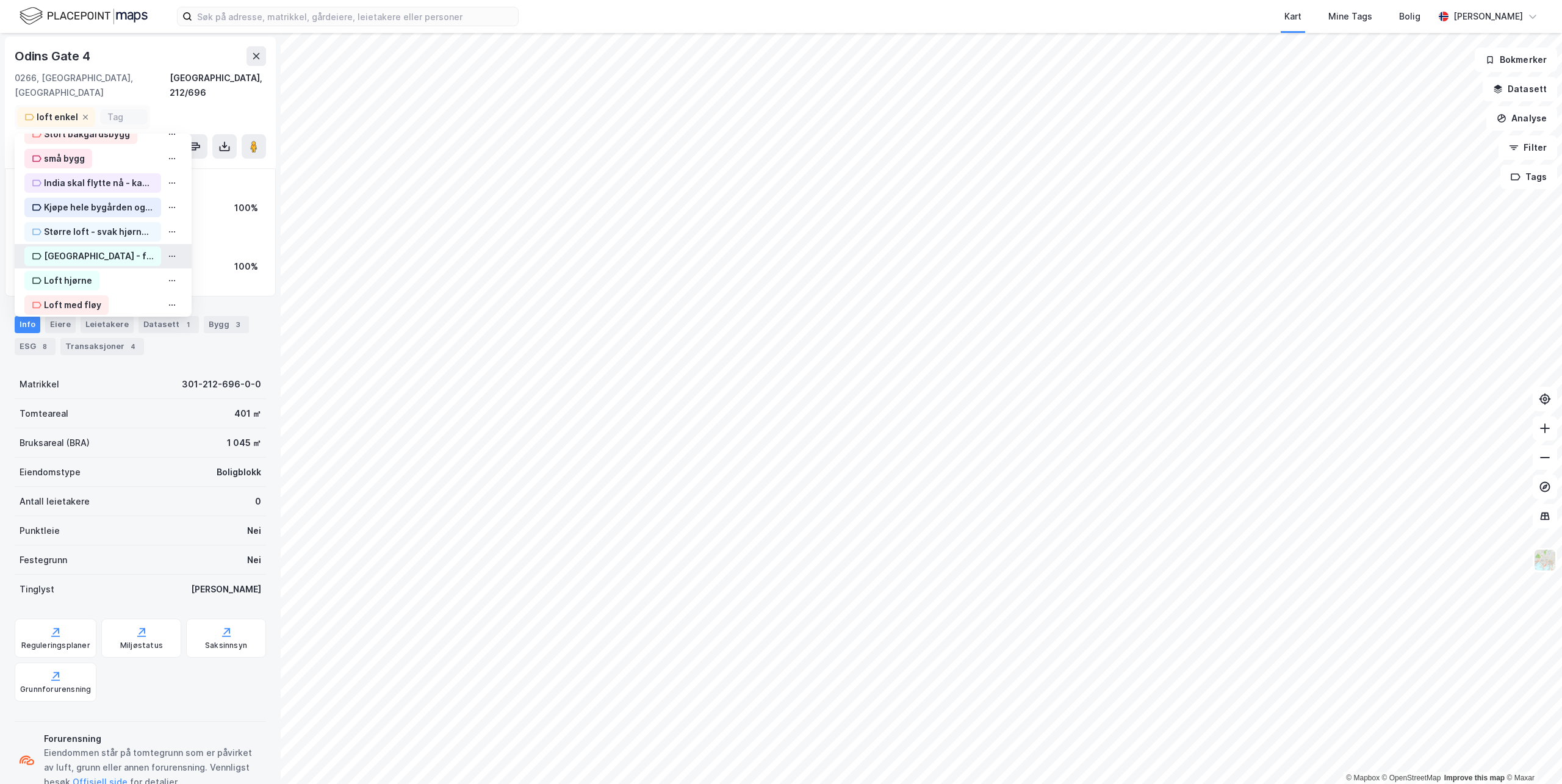
scroll to position [183, 0]
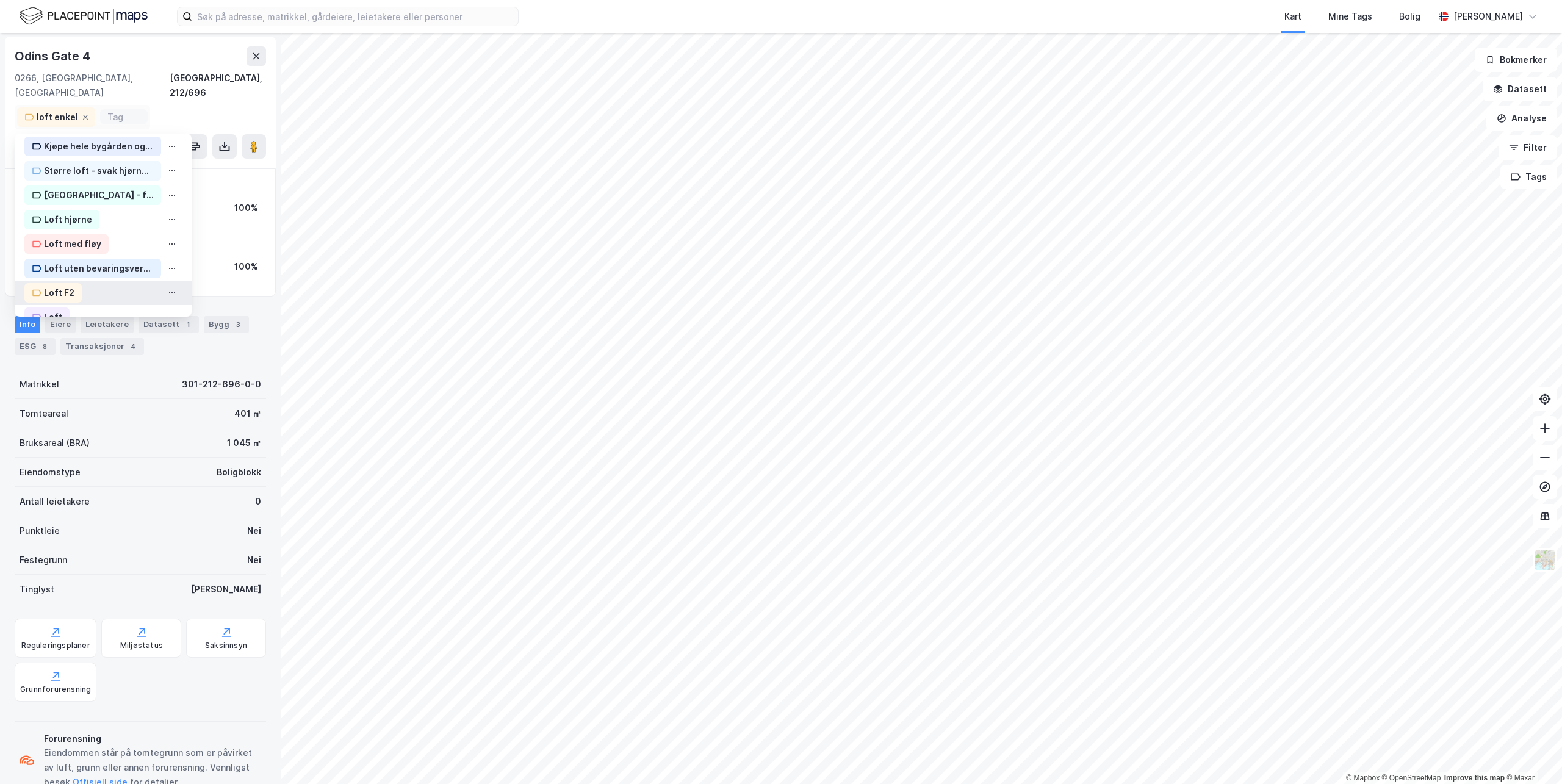
click at [48, 285] on div "Loft F2" at bounding box center [59, 292] width 30 height 15
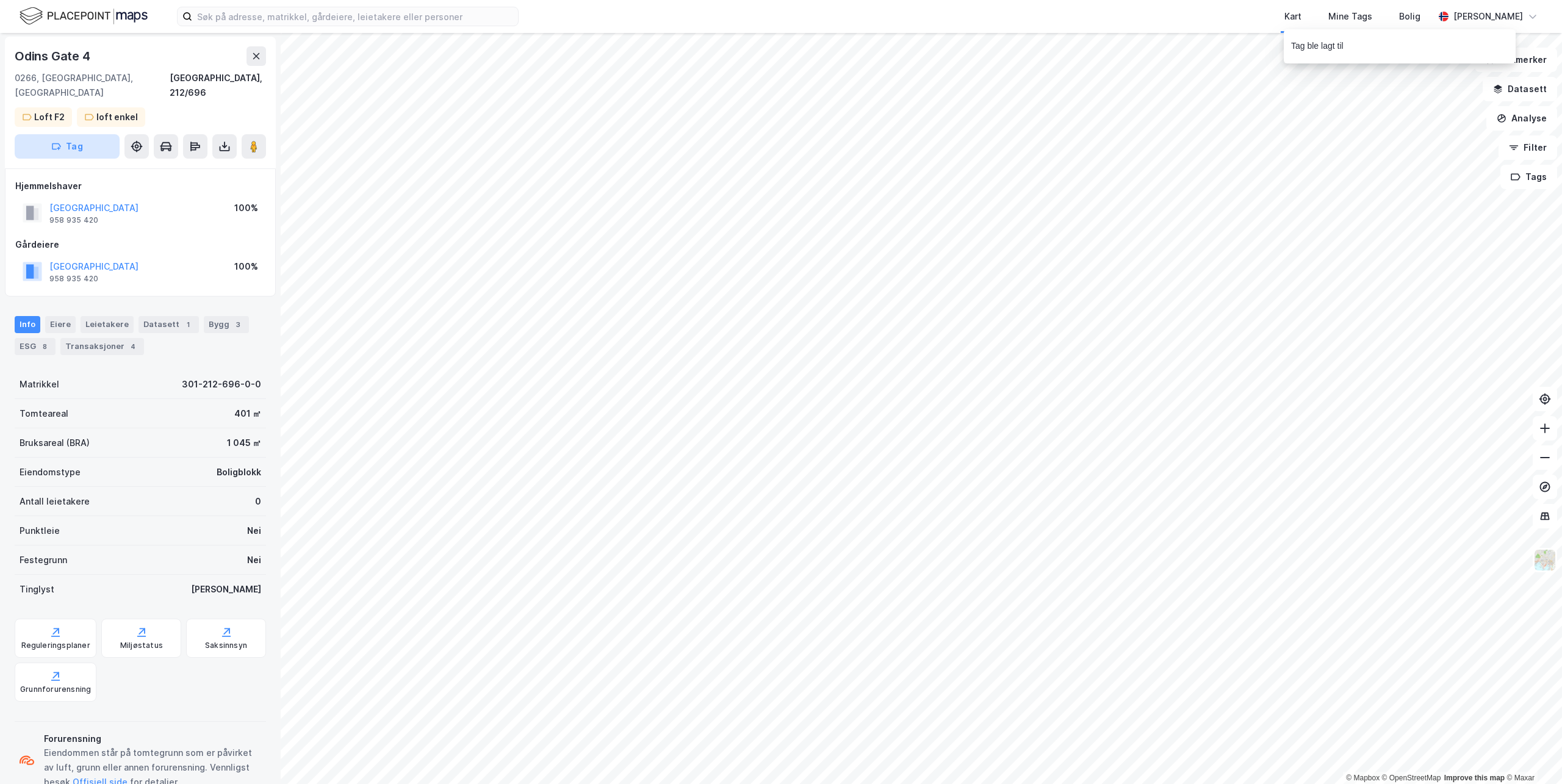
click at [94, 136] on button "Tag" at bounding box center [67, 147] width 105 height 25
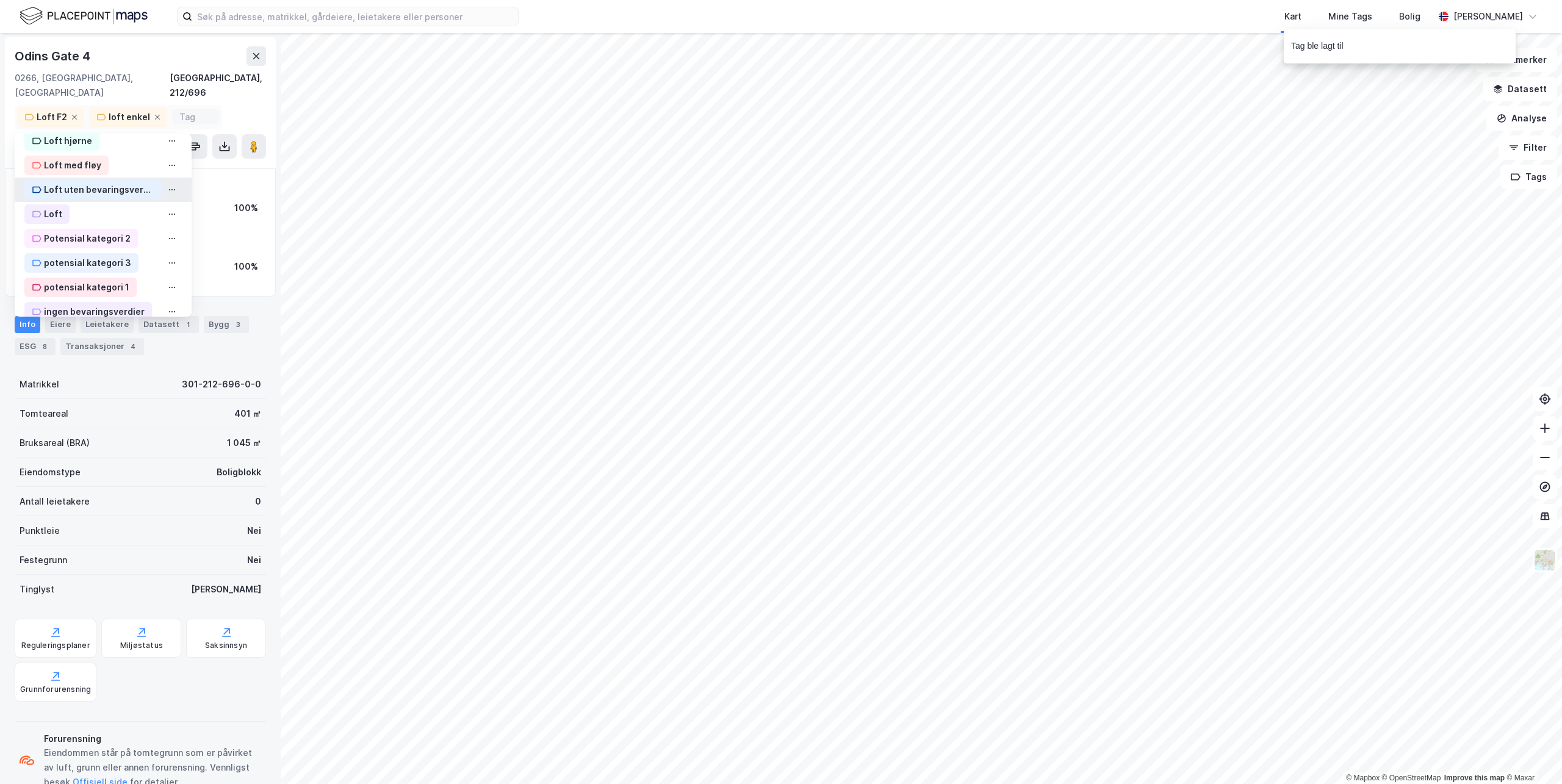
scroll to position [300, 0]
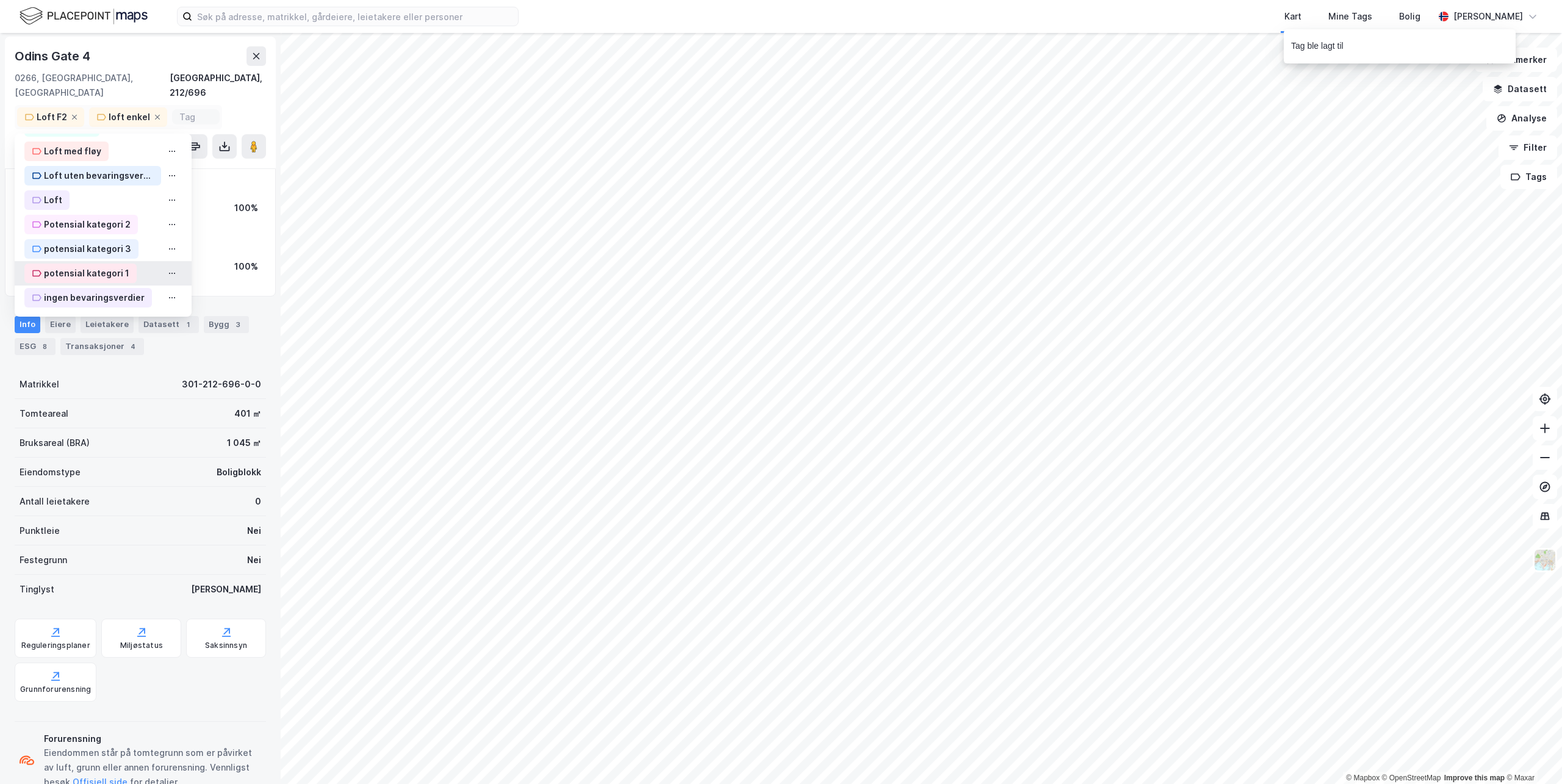
click at [77, 266] on div "potensial kategori 1" at bounding box center [87, 273] width 85 height 15
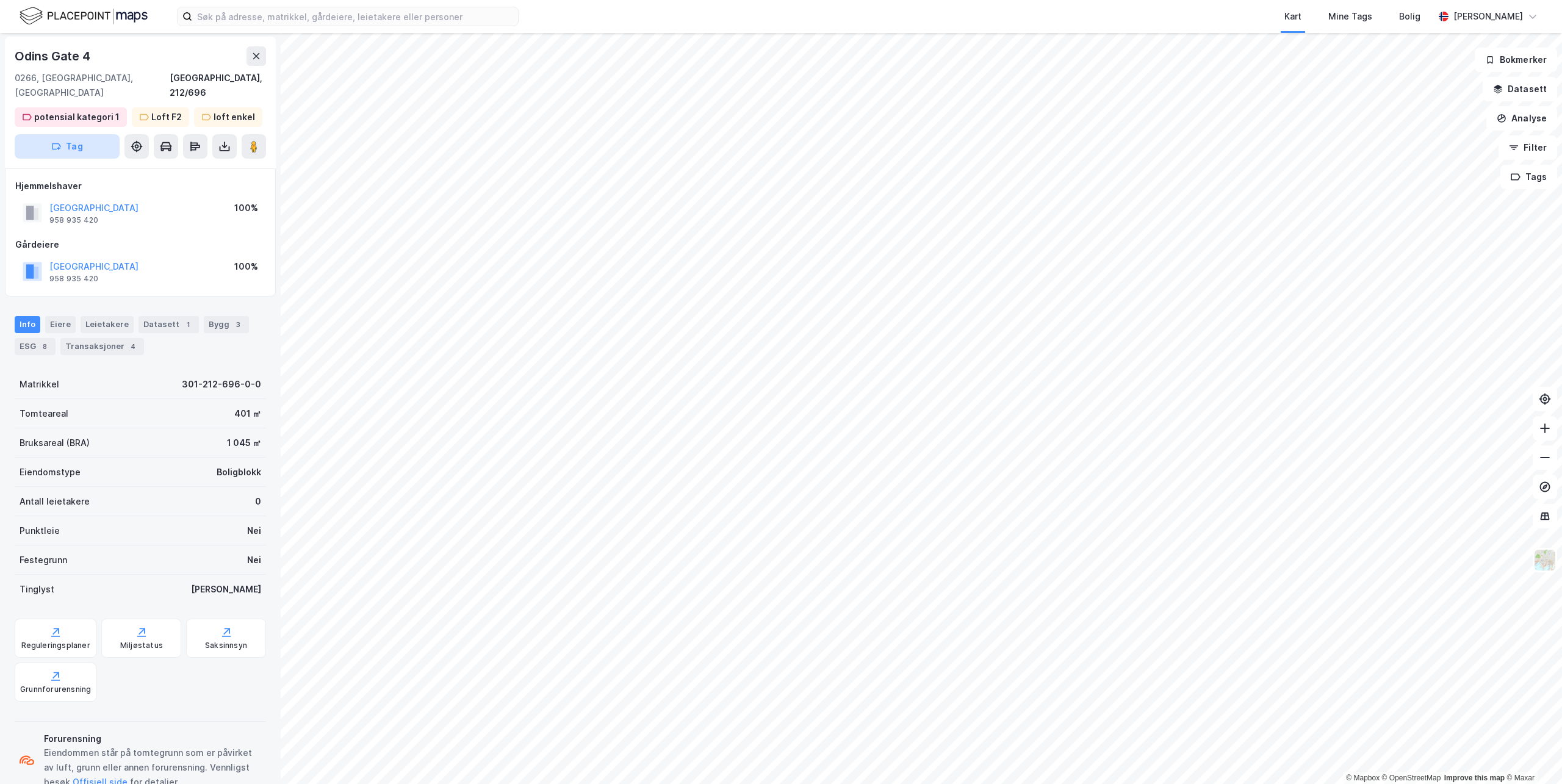
click at [89, 135] on button "Tag" at bounding box center [67, 147] width 105 height 25
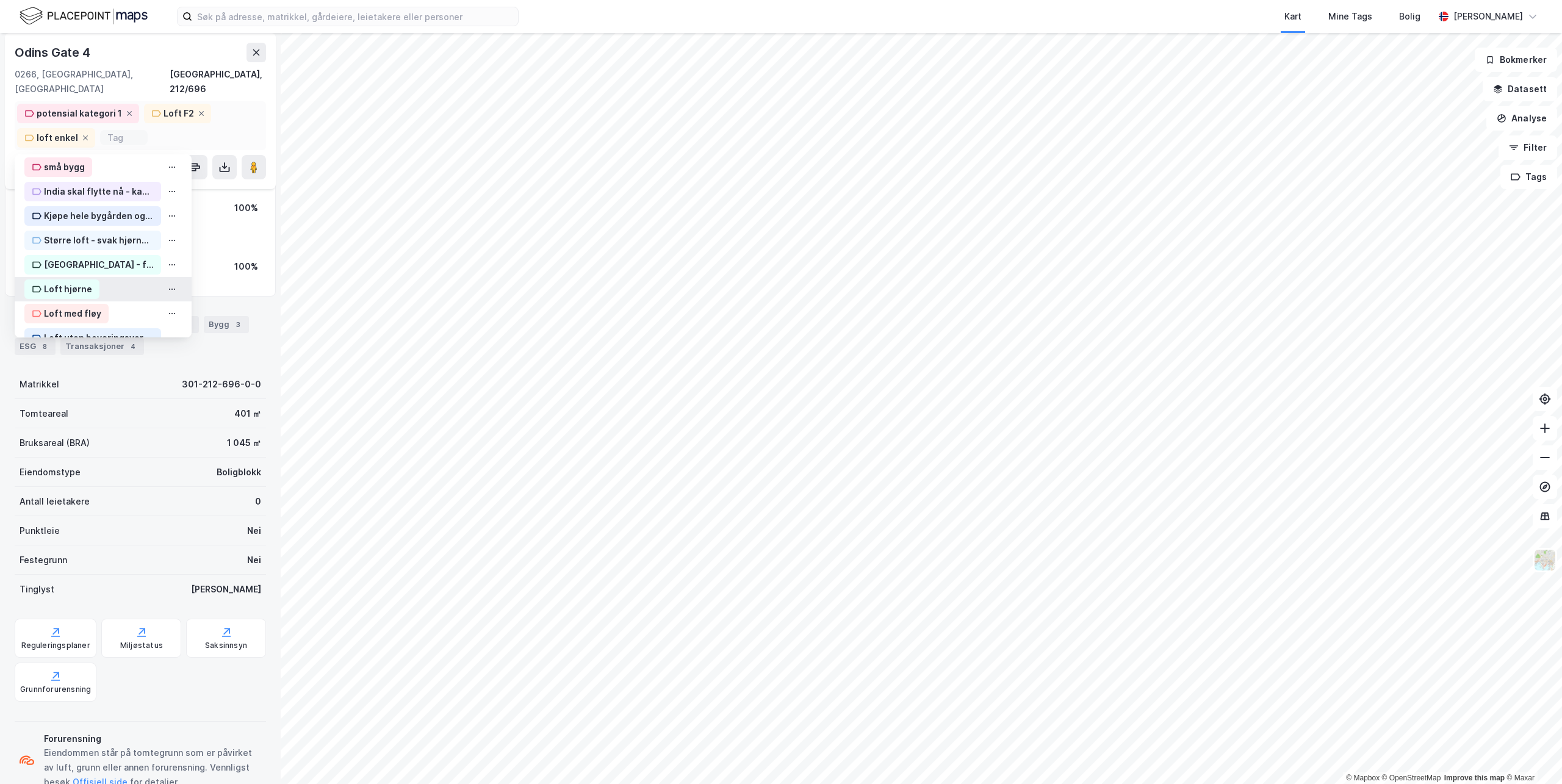
scroll to position [245, 0]
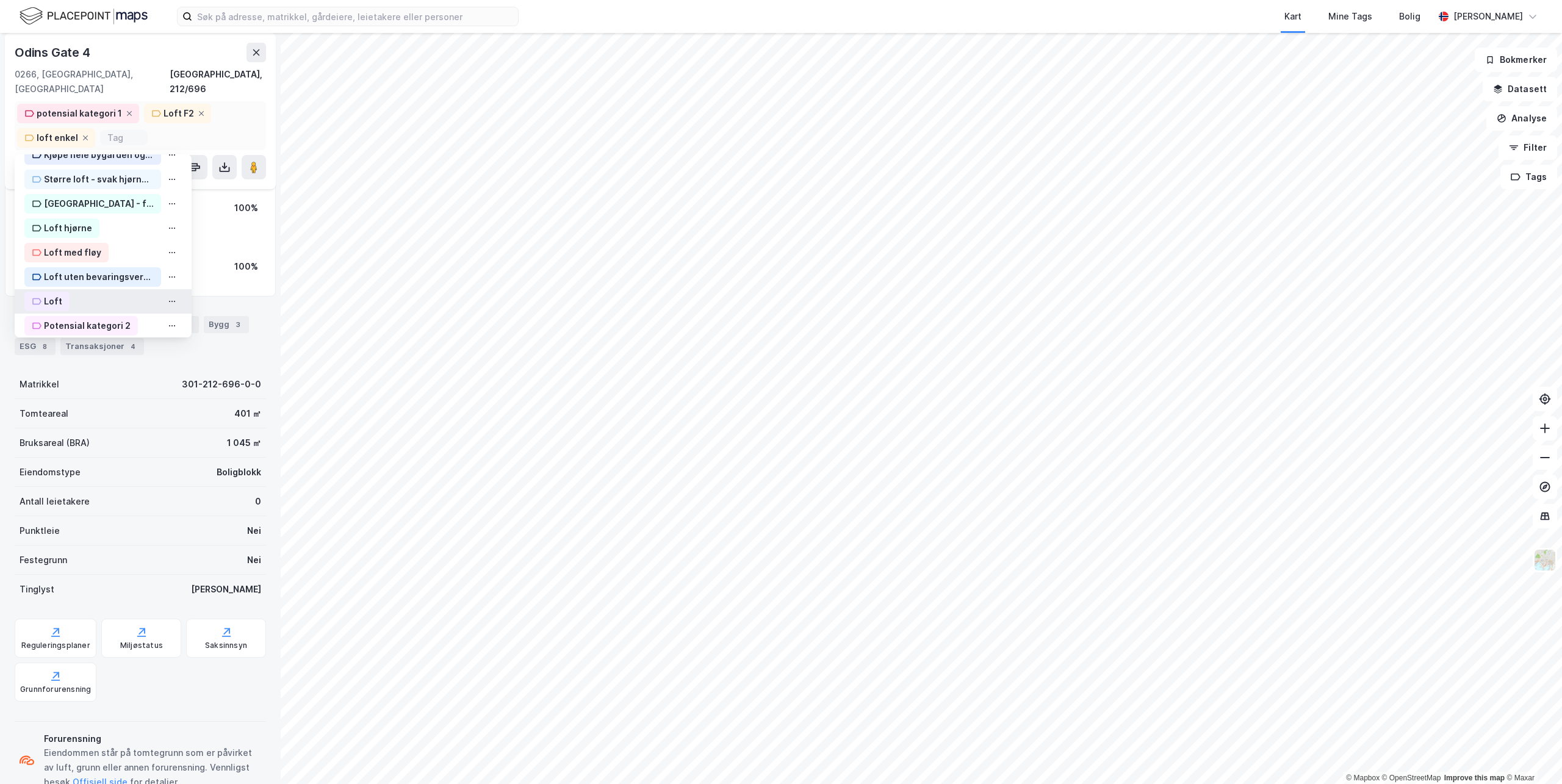
click at [54, 294] on div "Loft" at bounding box center [53, 301] width 19 height 15
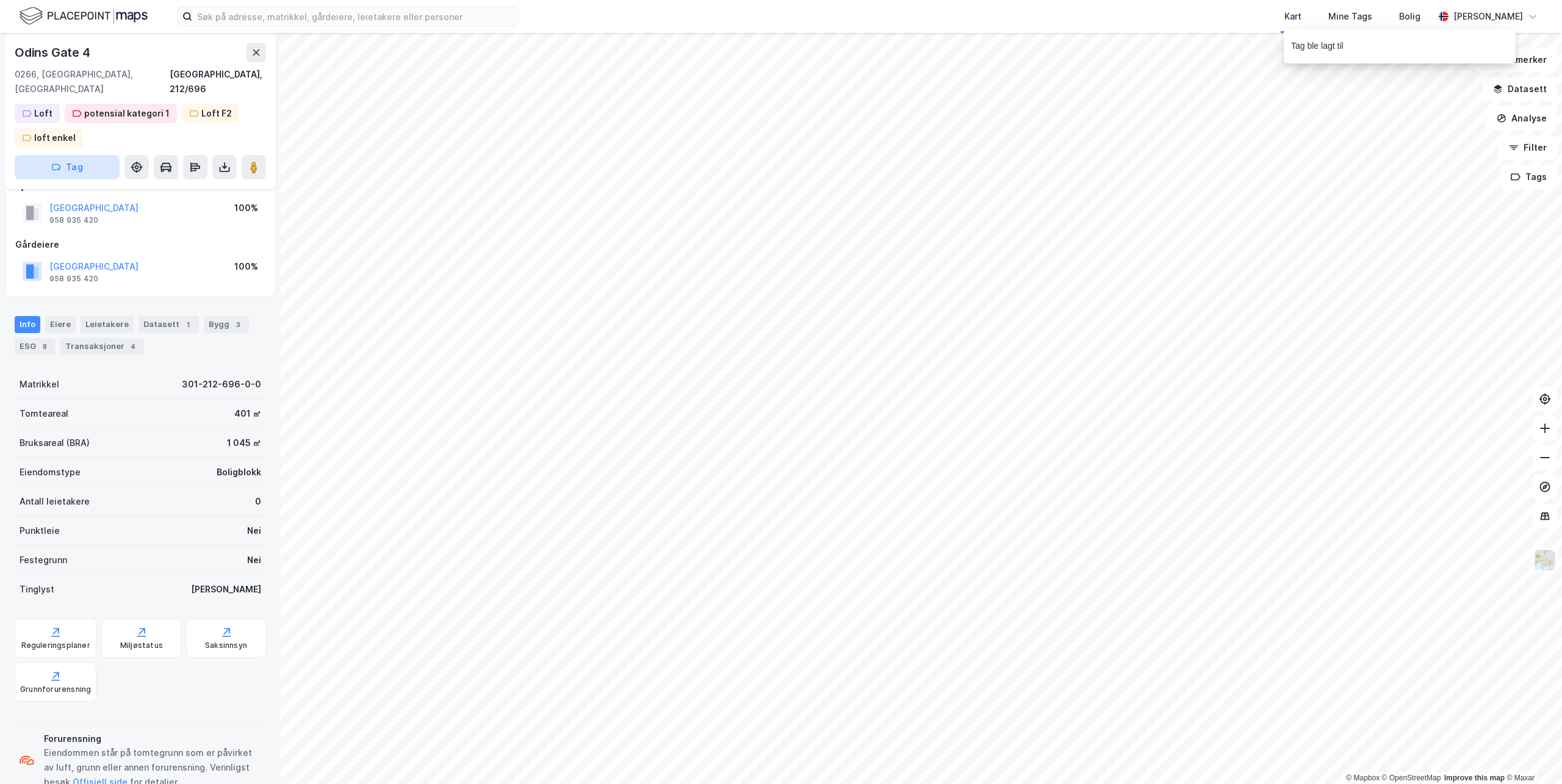
click at [82, 155] on button "Tag" at bounding box center [67, 167] width 105 height 25
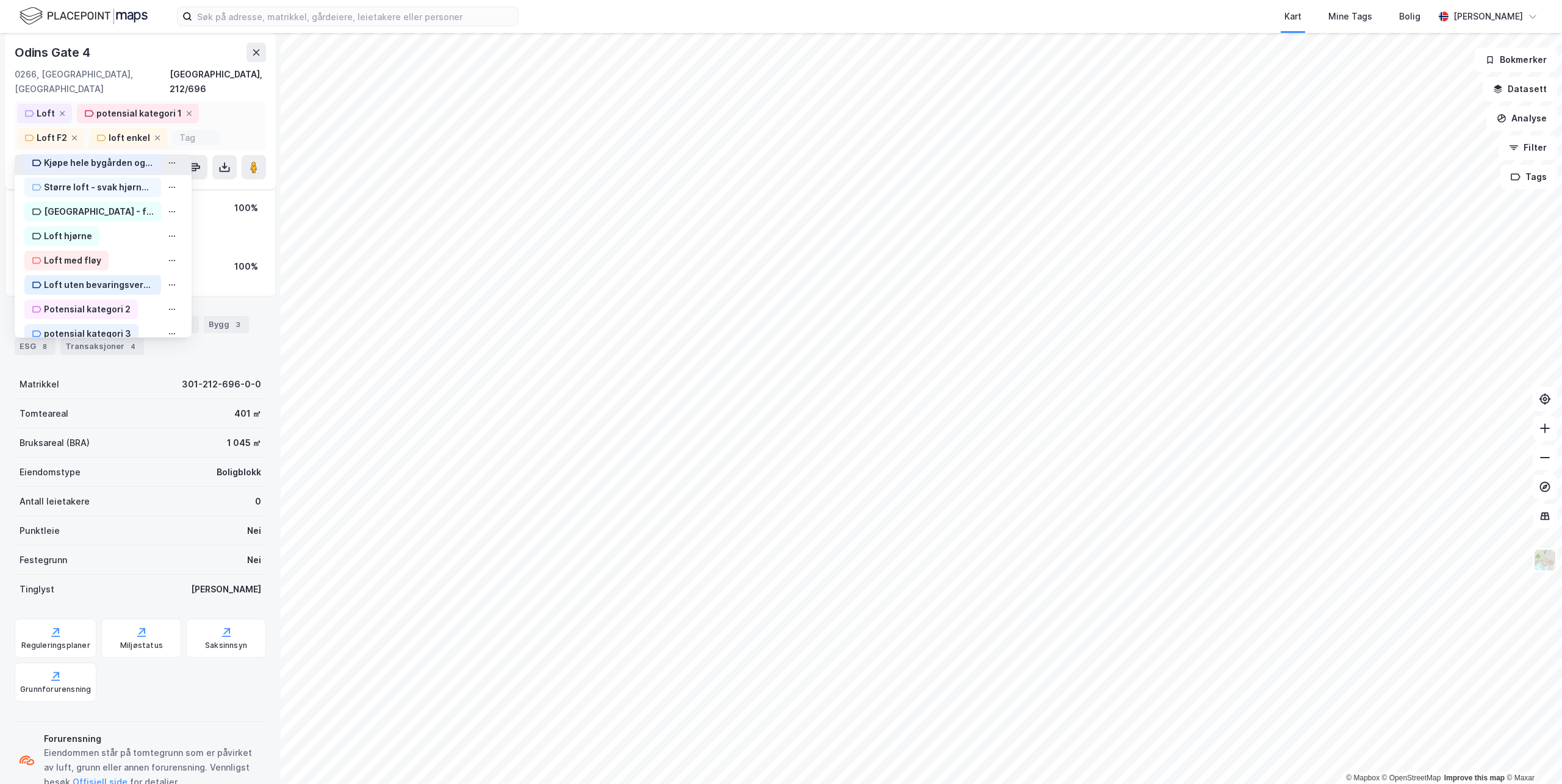
scroll to position [300, 0]
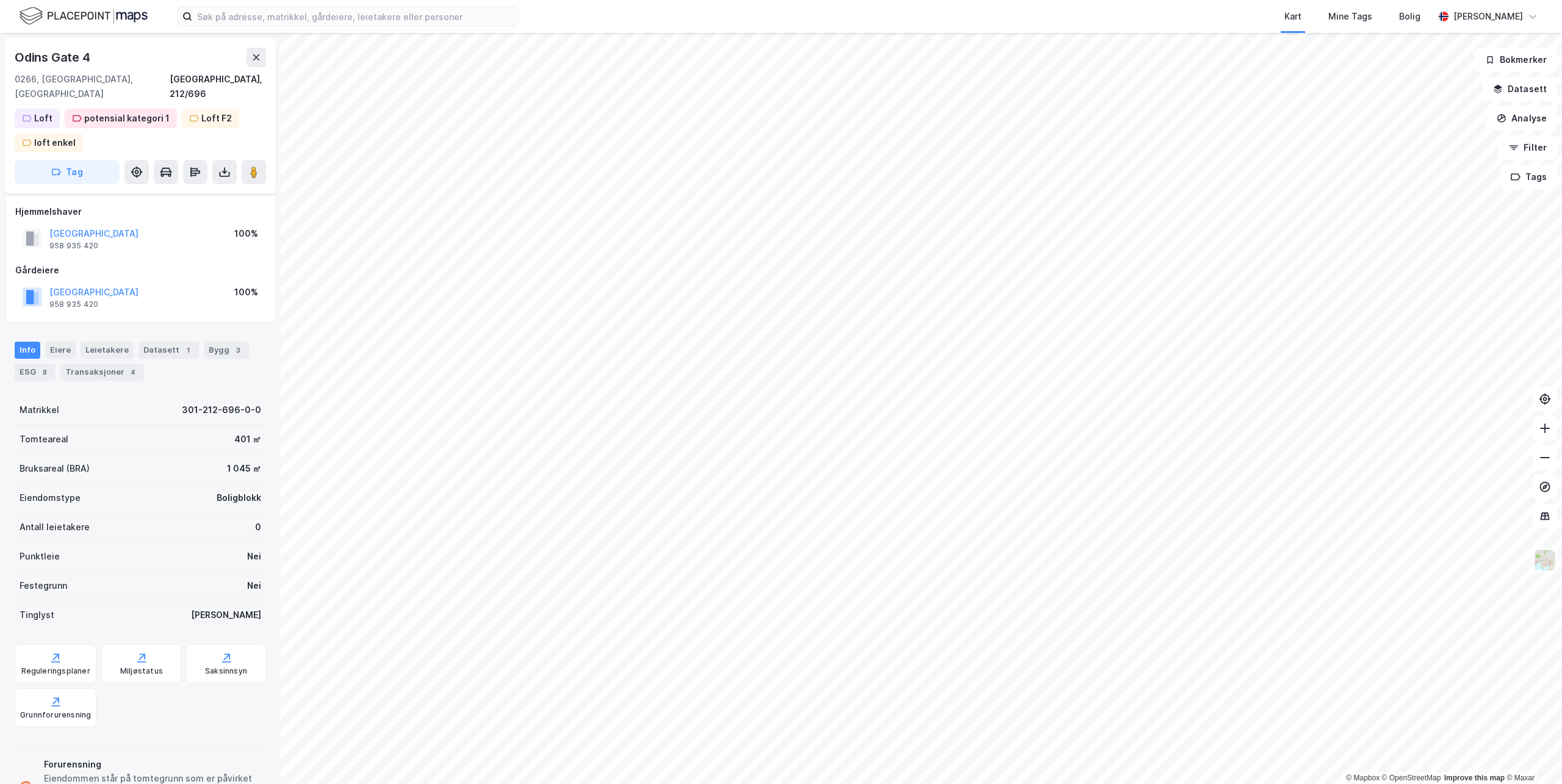
scroll to position [26, 0]
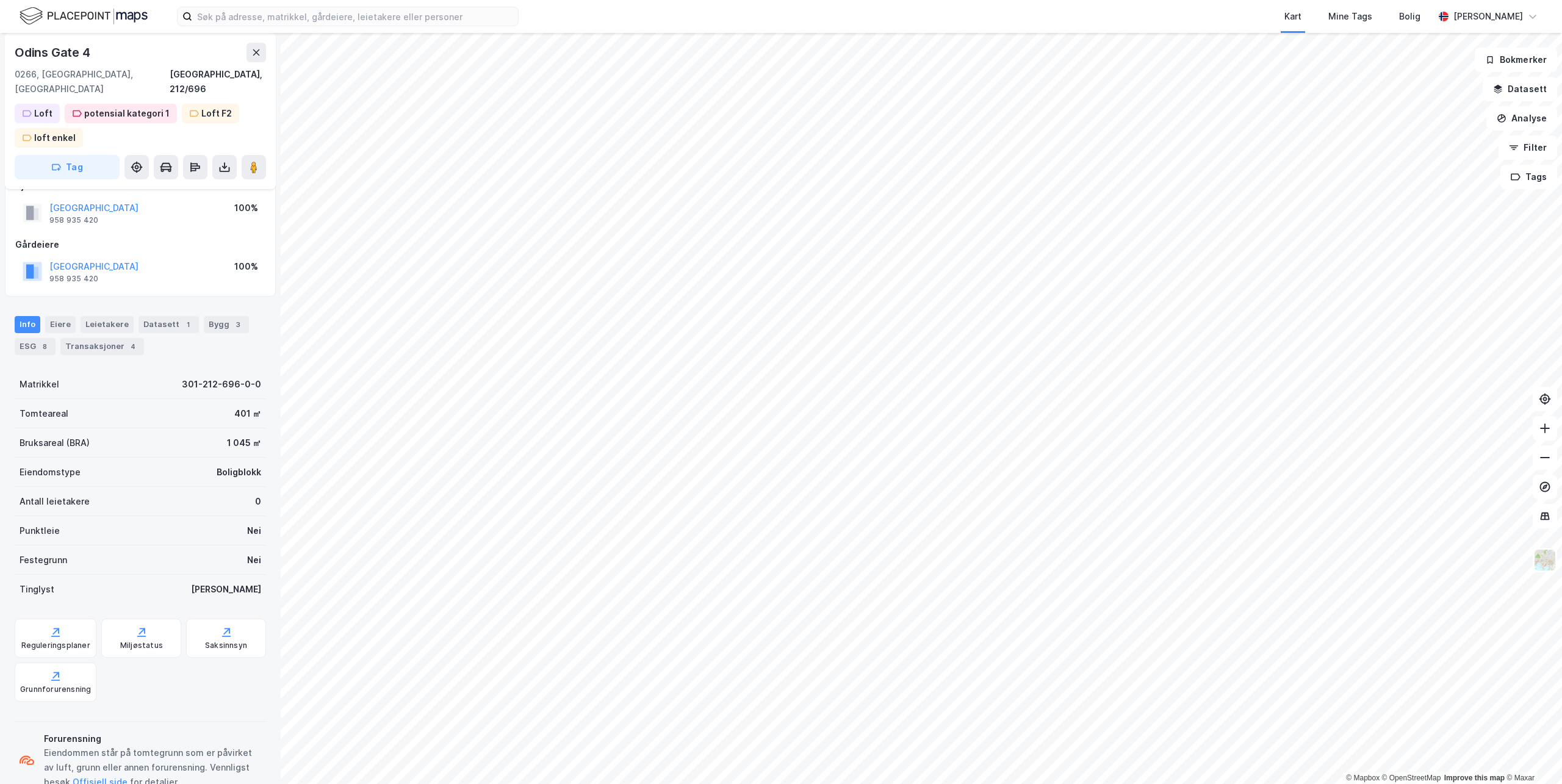
scroll to position [26, 0]
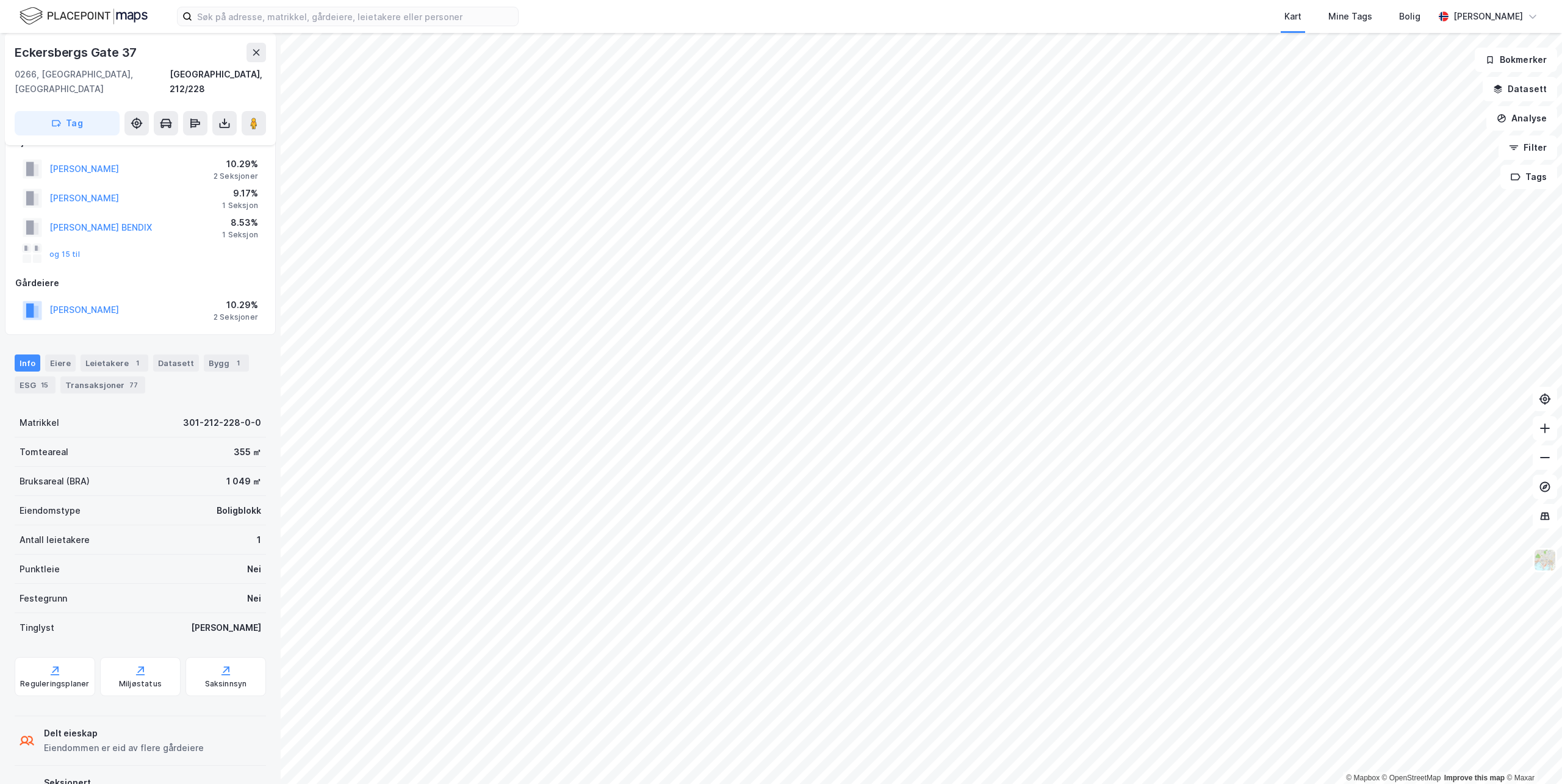
click at [16, 61] on div "Eckersbergs Gate 37" at bounding box center [77, 52] width 125 height 19
drag, startPoint x: 19, startPoint y: 54, endPoint x: 136, endPoint y: 48, distance: 117.2
click at [136, 48] on div "Eckersbergs Gate 37" at bounding box center [77, 52] width 125 height 19
click at [132, 53] on div "Eckersbergs Gate 37" at bounding box center [77, 52] width 125 height 19
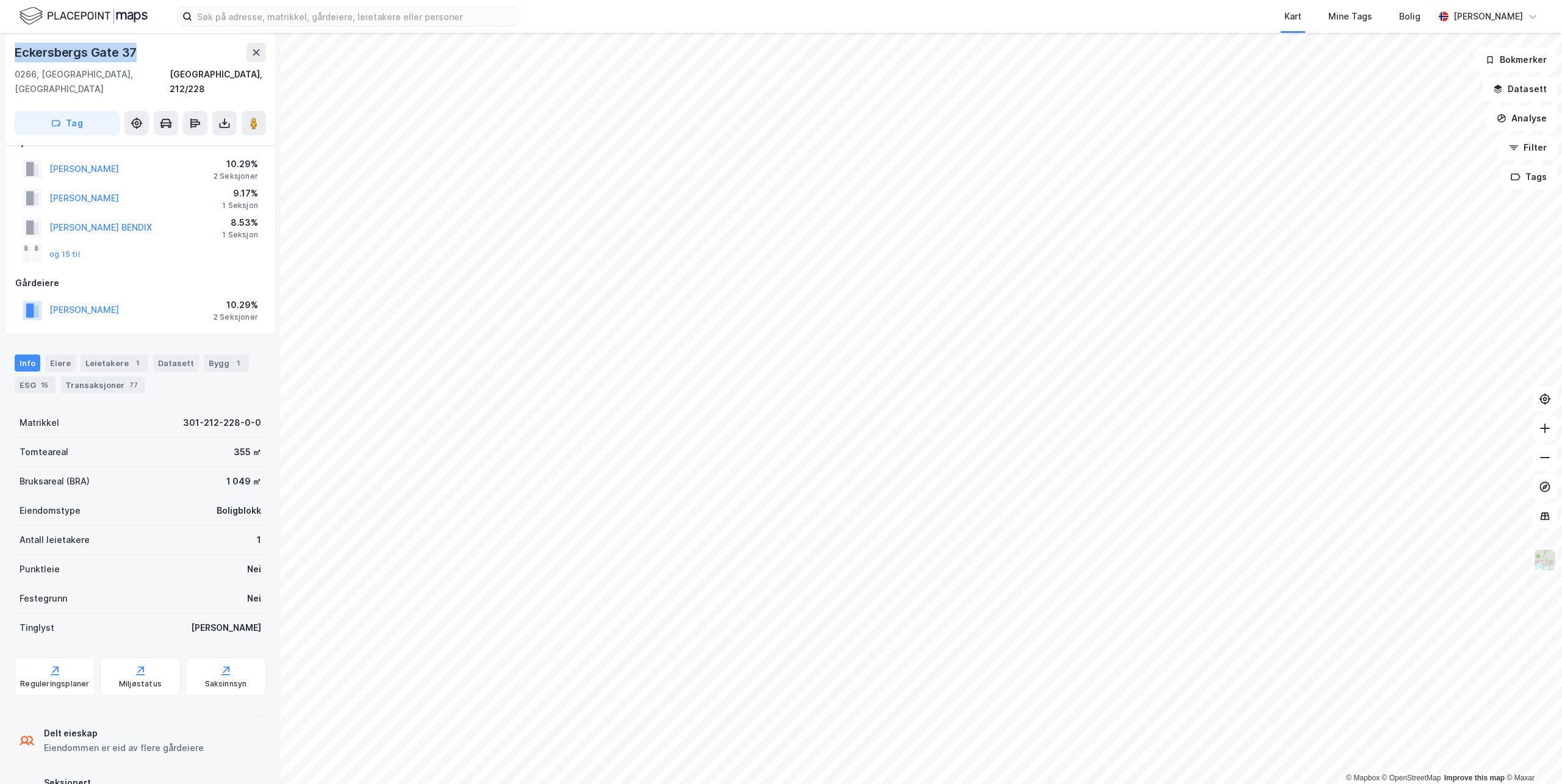
drag, startPoint x: 136, startPoint y: 52, endPoint x: 15, endPoint y: 58, distance: 121.1
click at [15, 58] on div "Eckersbergs Gate 37" at bounding box center [77, 52] width 125 height 19
copy div "Eckersbergs Gate 37"
click at [90, 111] on button "Tag" at bounding box center [67, 123] width 105 height 25
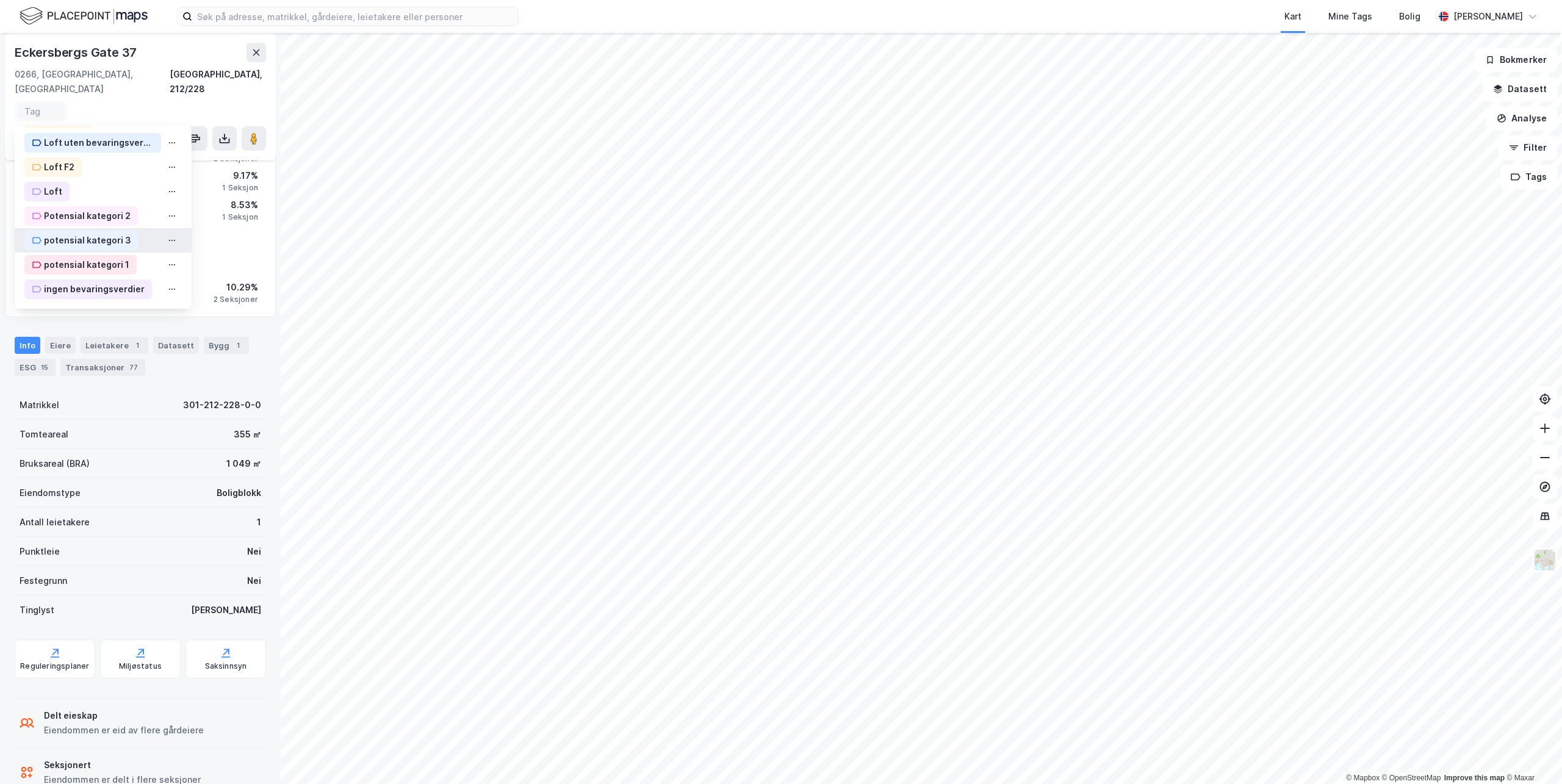
scroll to position [75, 0]
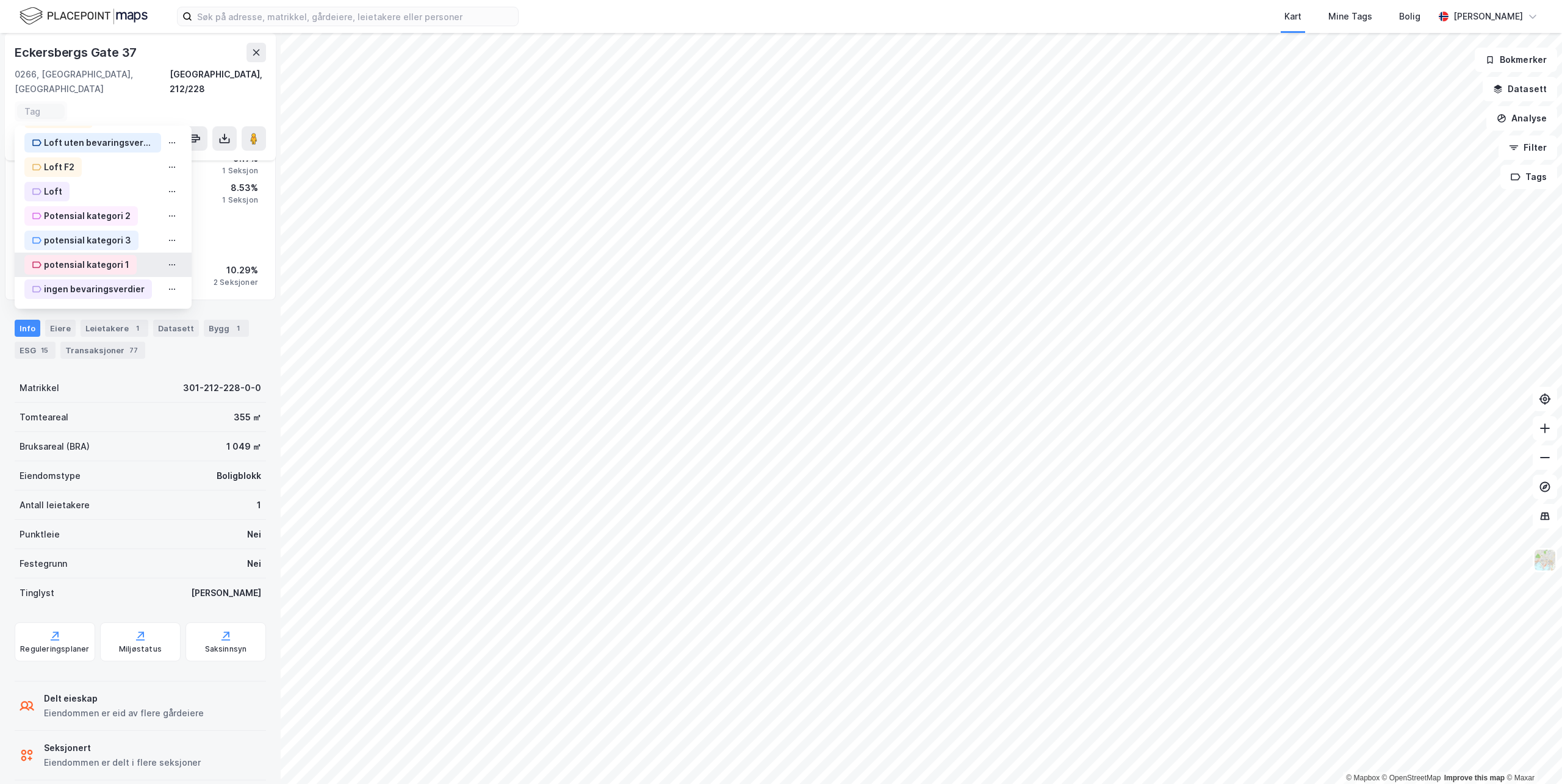
click at [77, 258] on div "potensial kategori 1" at bounding box center [87, 265] width 85 height 15
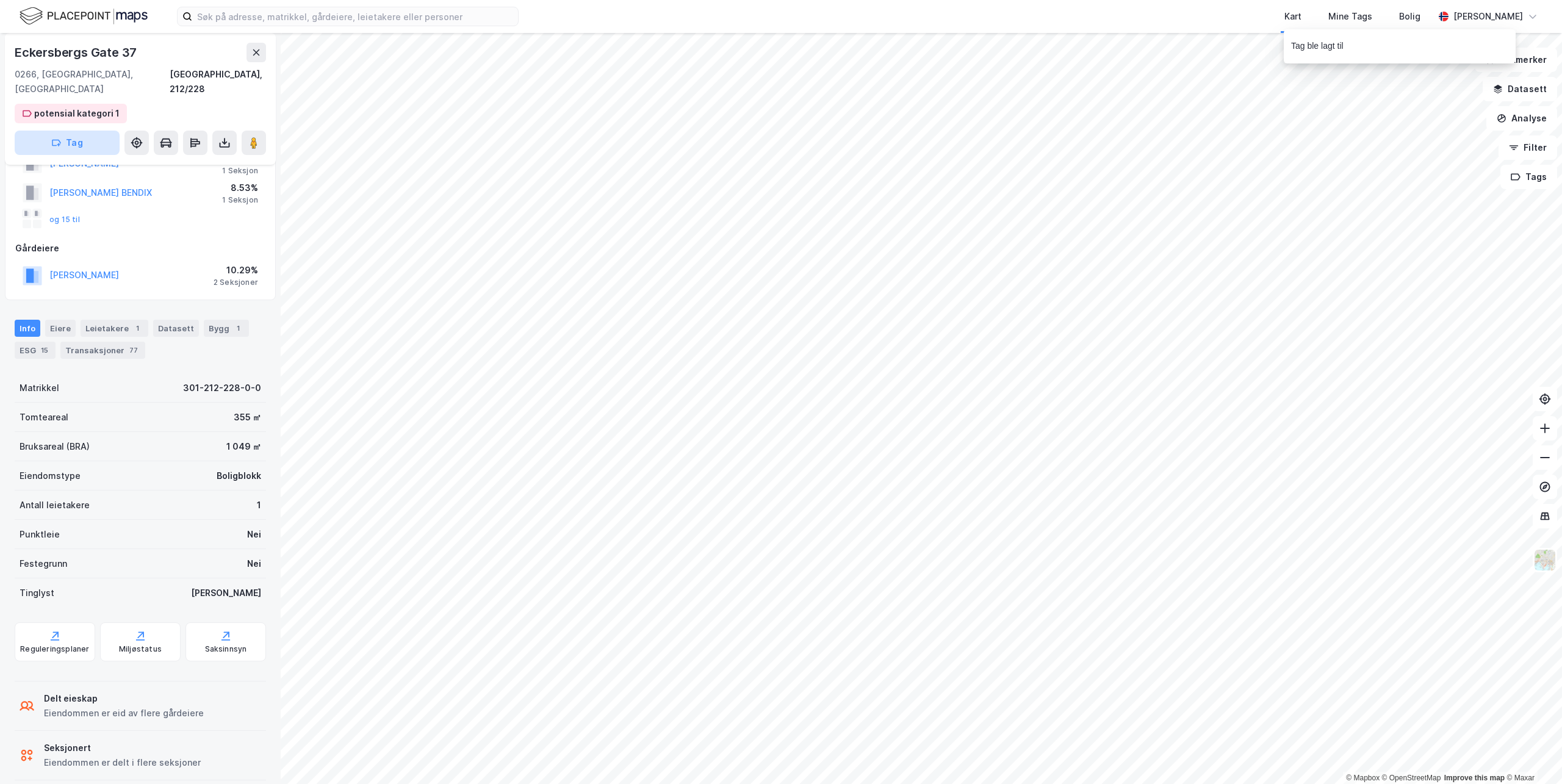
click at [75, 130] on button "Tag" at bounding box center [67, 143] width 105 height 25
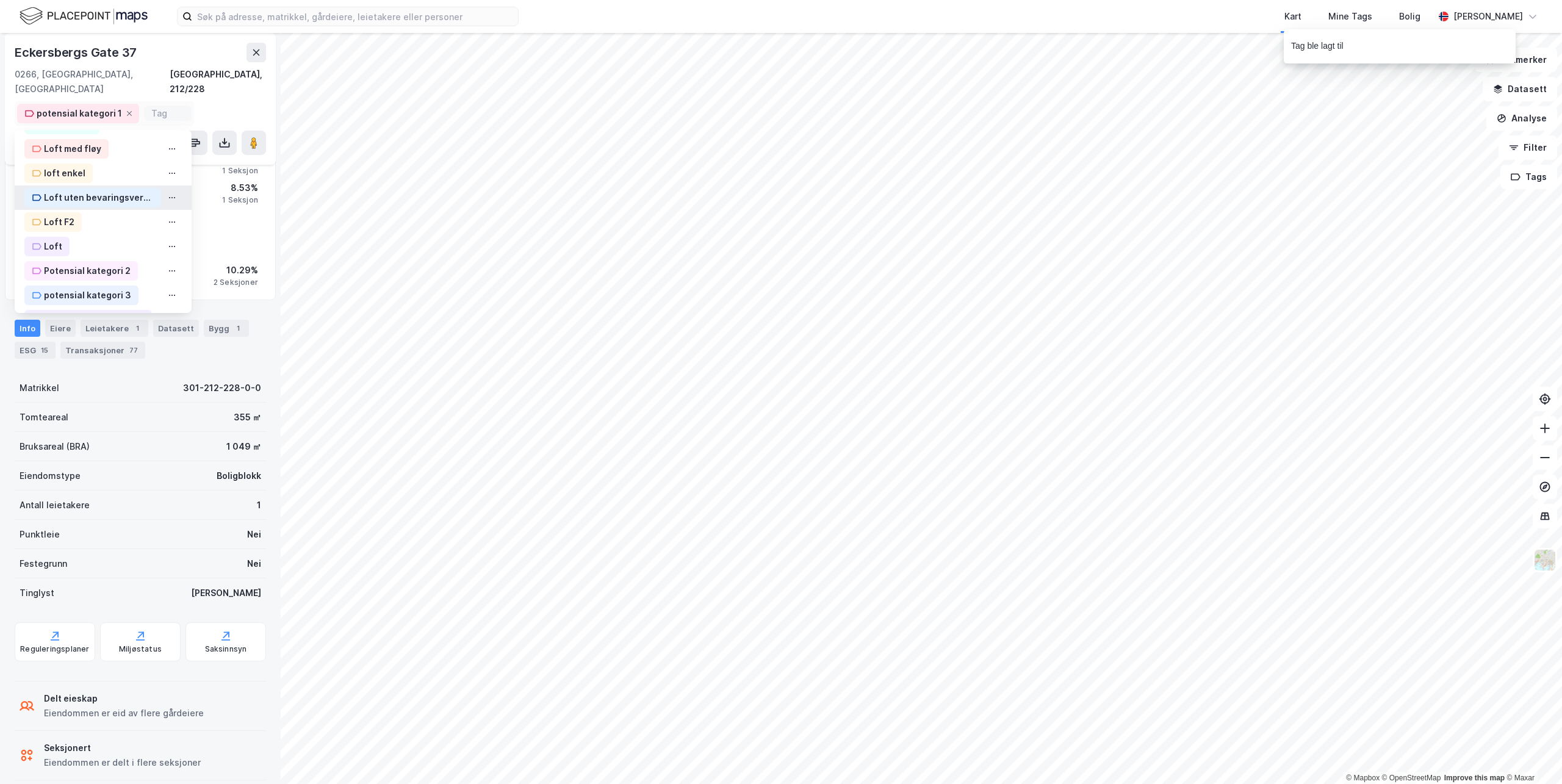
scroll to position [300, 0]
click at [66, 190] on div "Loft F2" at bounding box center [59, 197] width 30 height 15
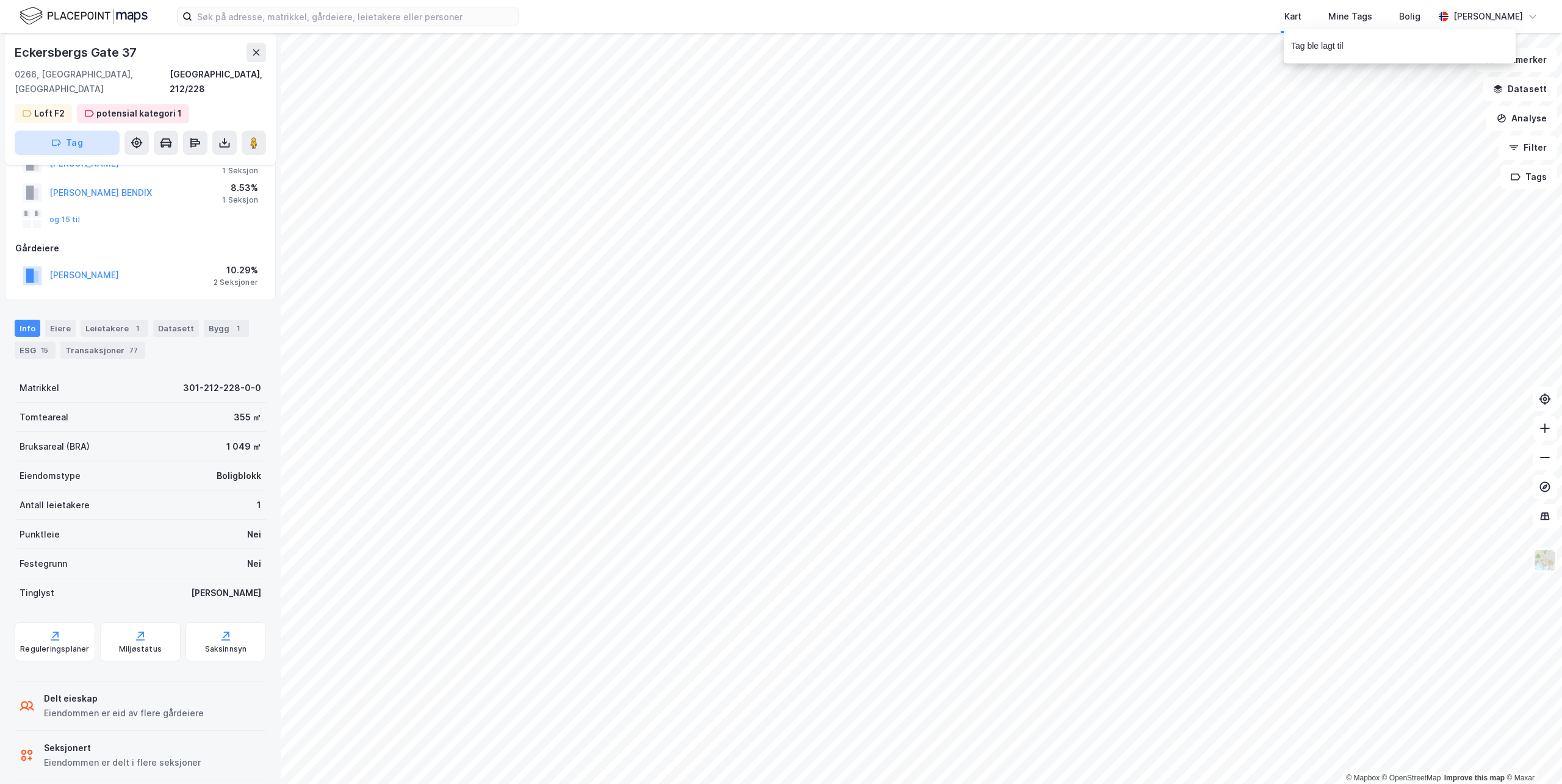
click at [60, 138] on icon "button" at bounding box center [56, 143] width 10 height 10
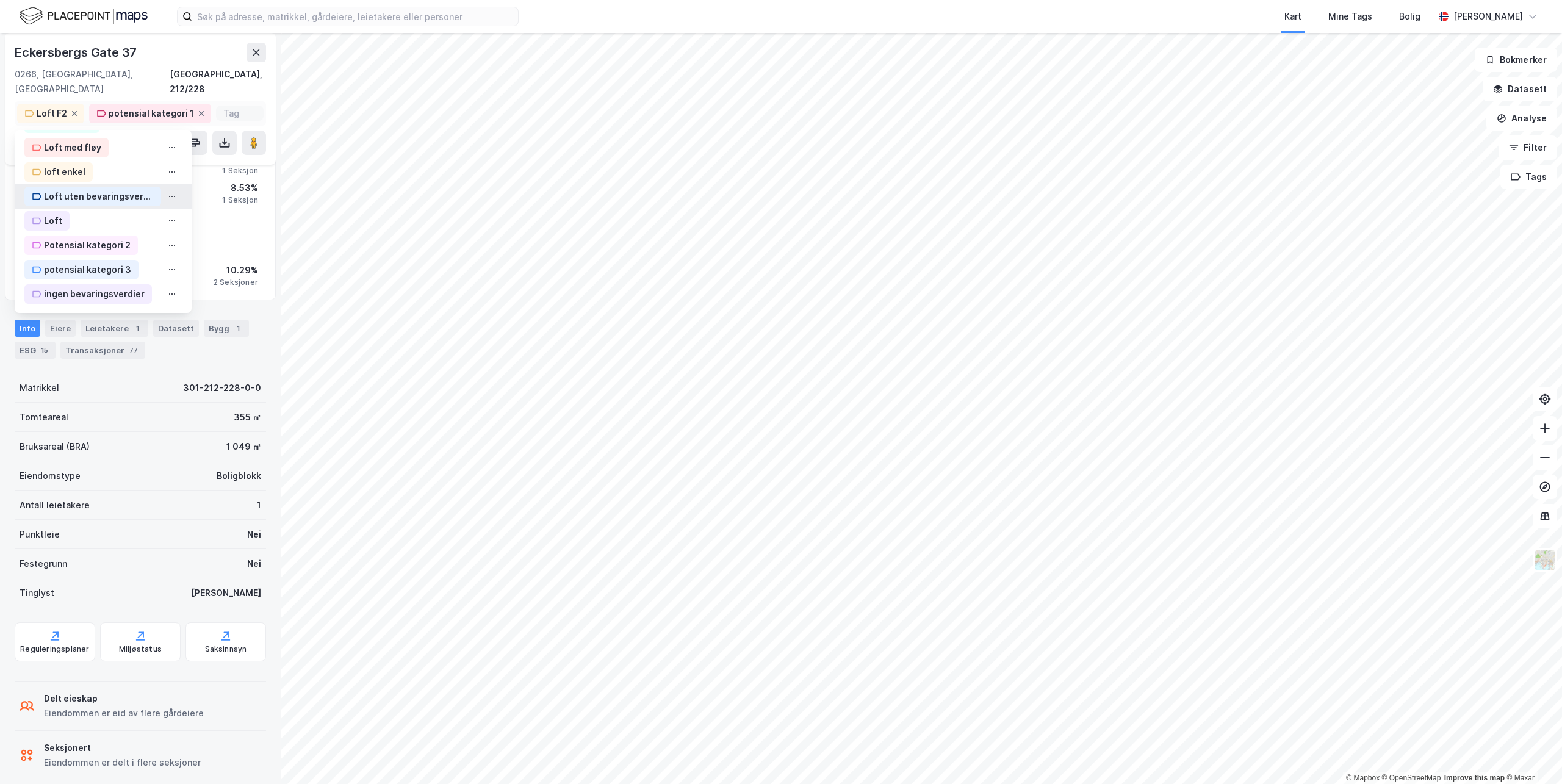
click at [81, 190] on div "Loft uten bevaringsverdier" at bounding box center [99, 197] width 110 height 15
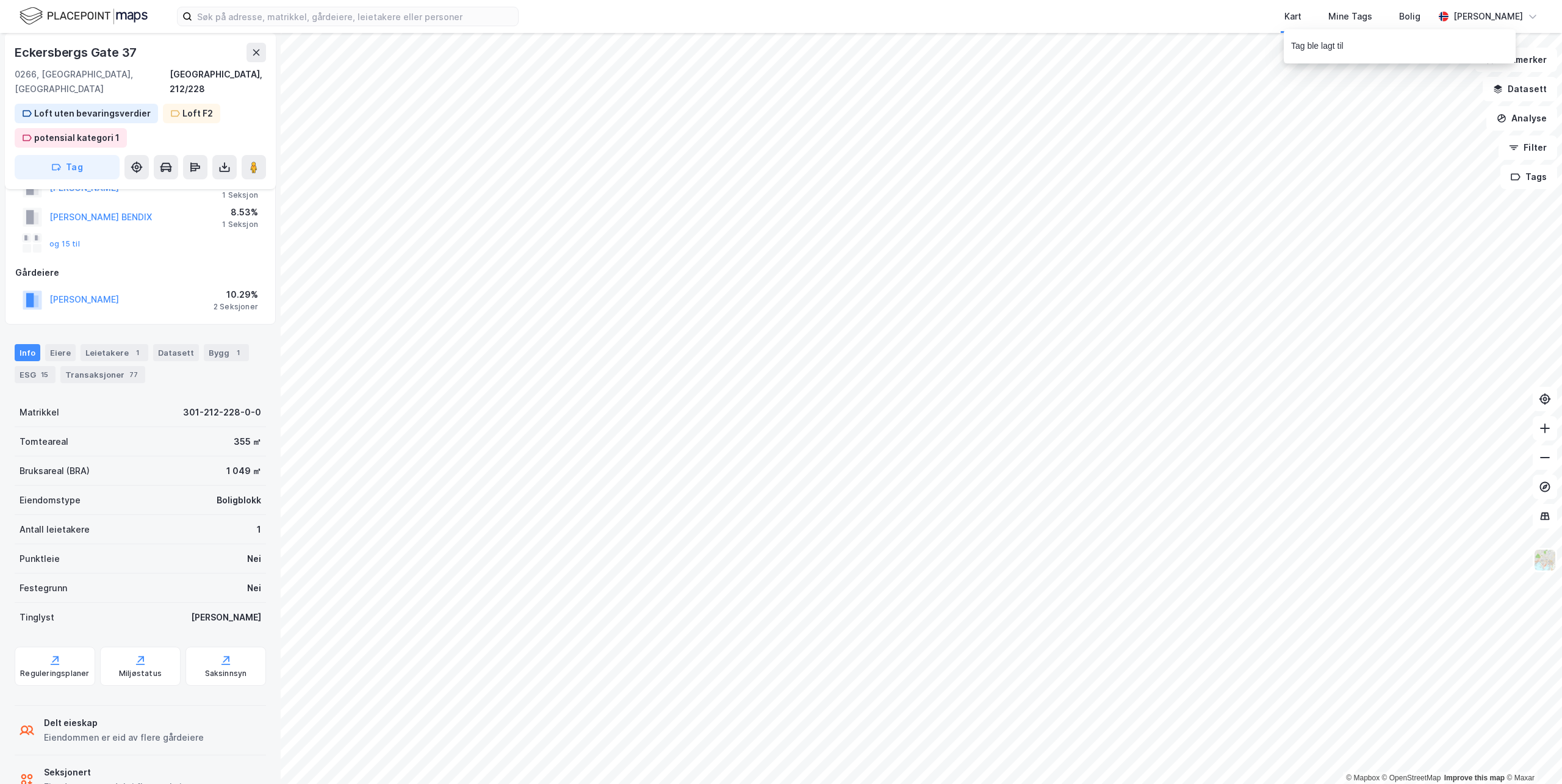
scroll to position [105, 0]
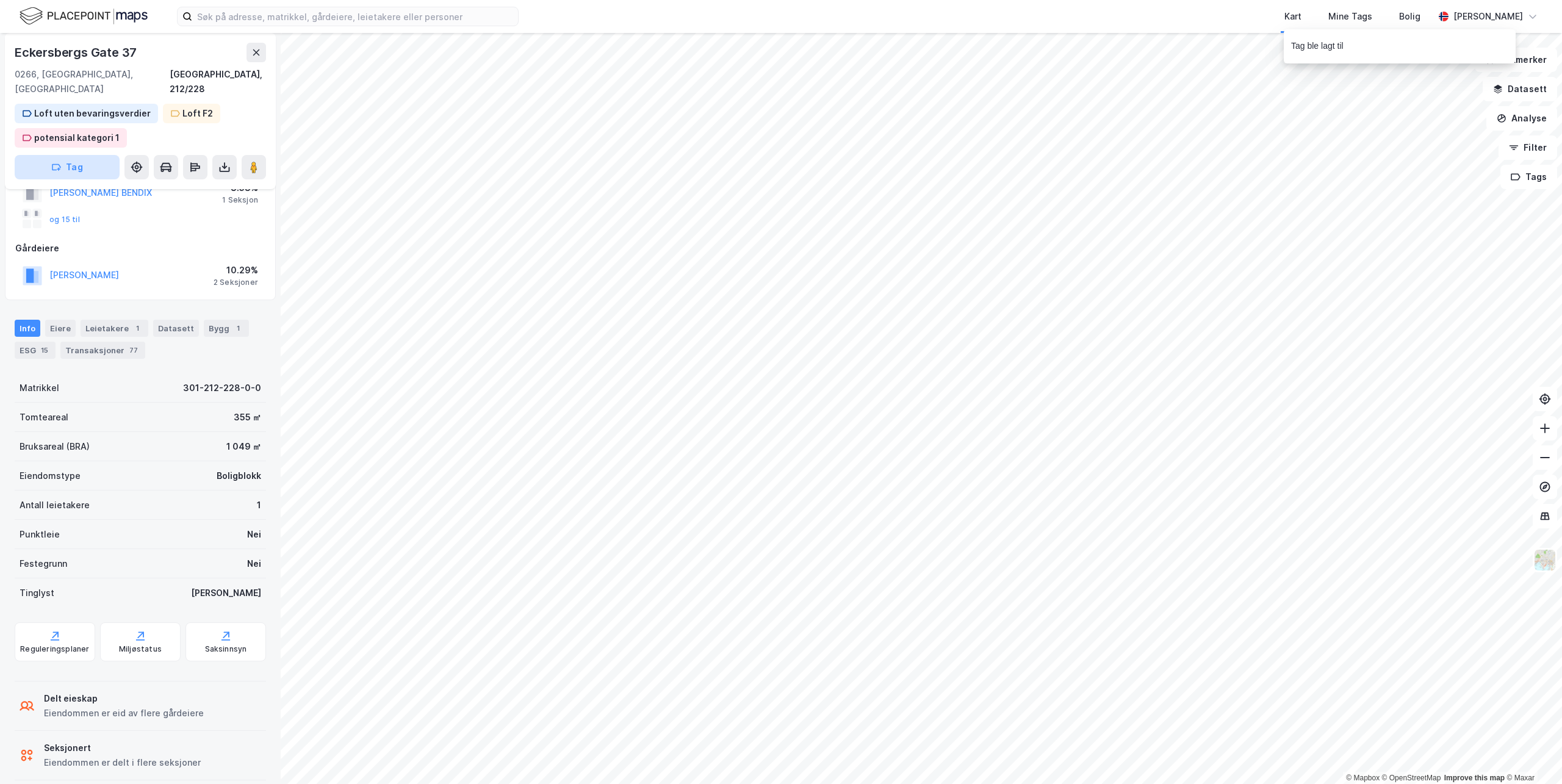
click at [57, 162] on icon "button" at bounding box center [56, 167] width 10 height 10
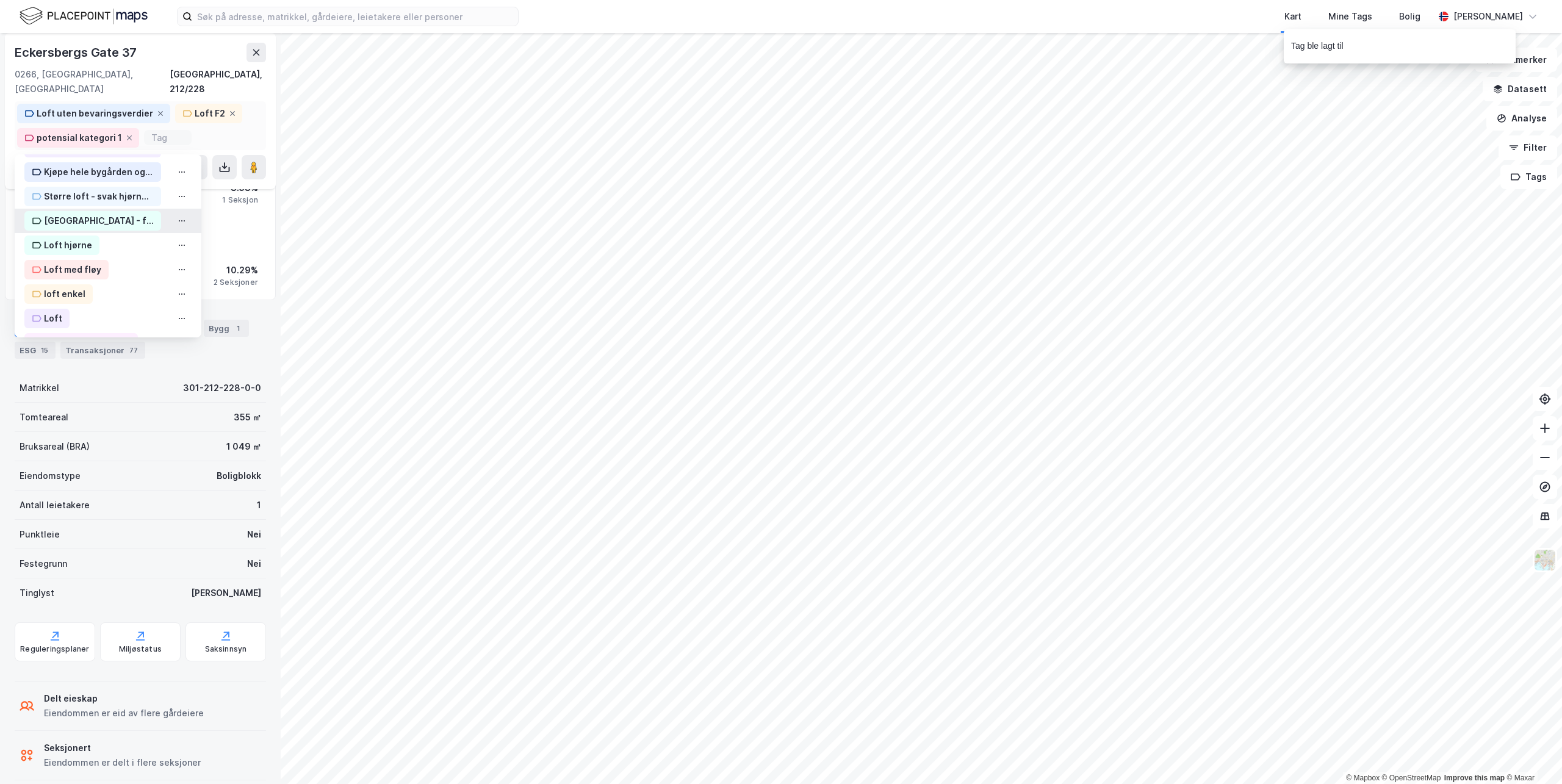
scroll to position [245, 0]
click at [54, 294] on div "Loft" at bounding box center [53, 301] width 19 height 15
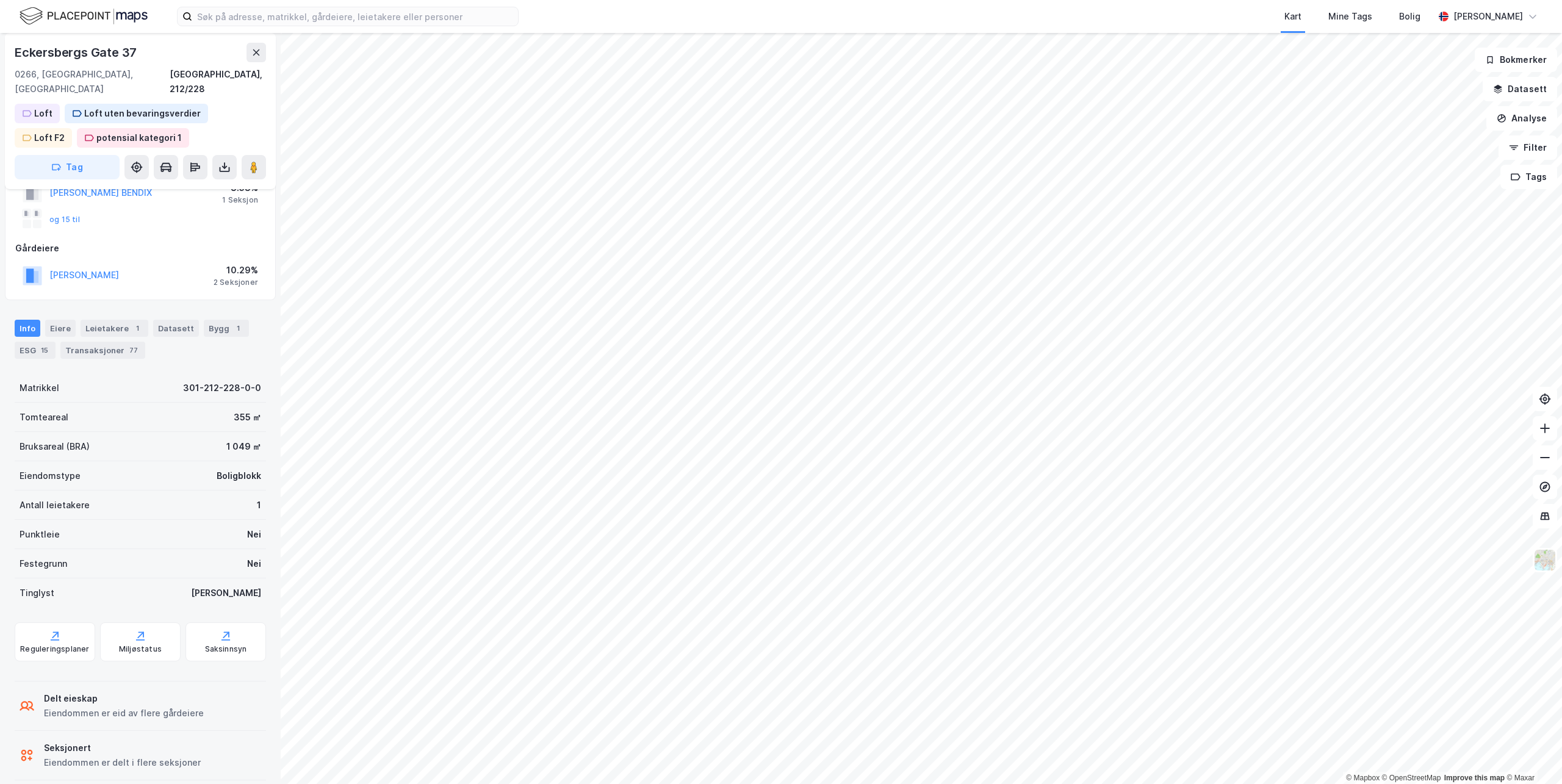
scroll to position [0, 0]
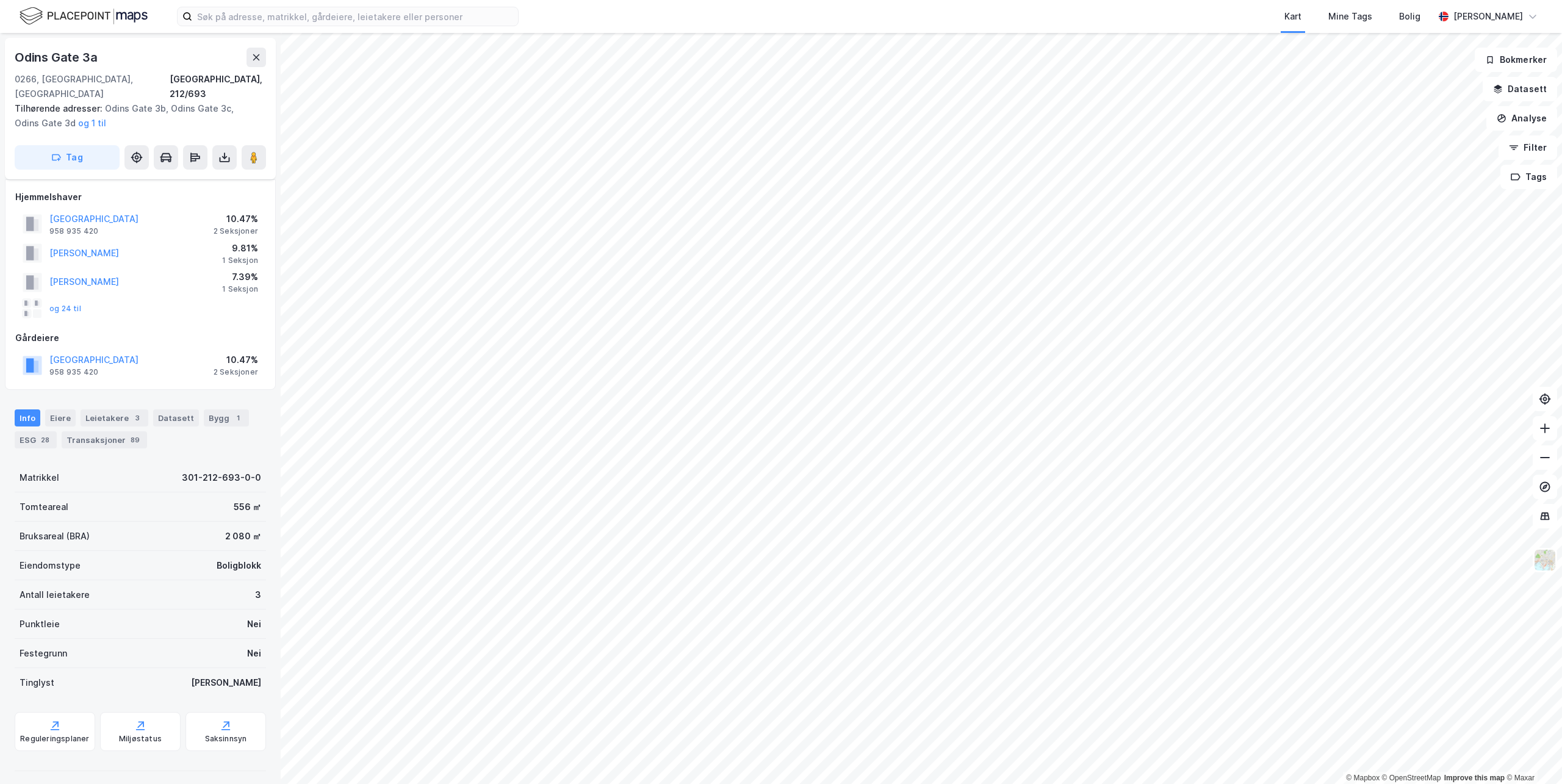
scroll to position [89, 0]
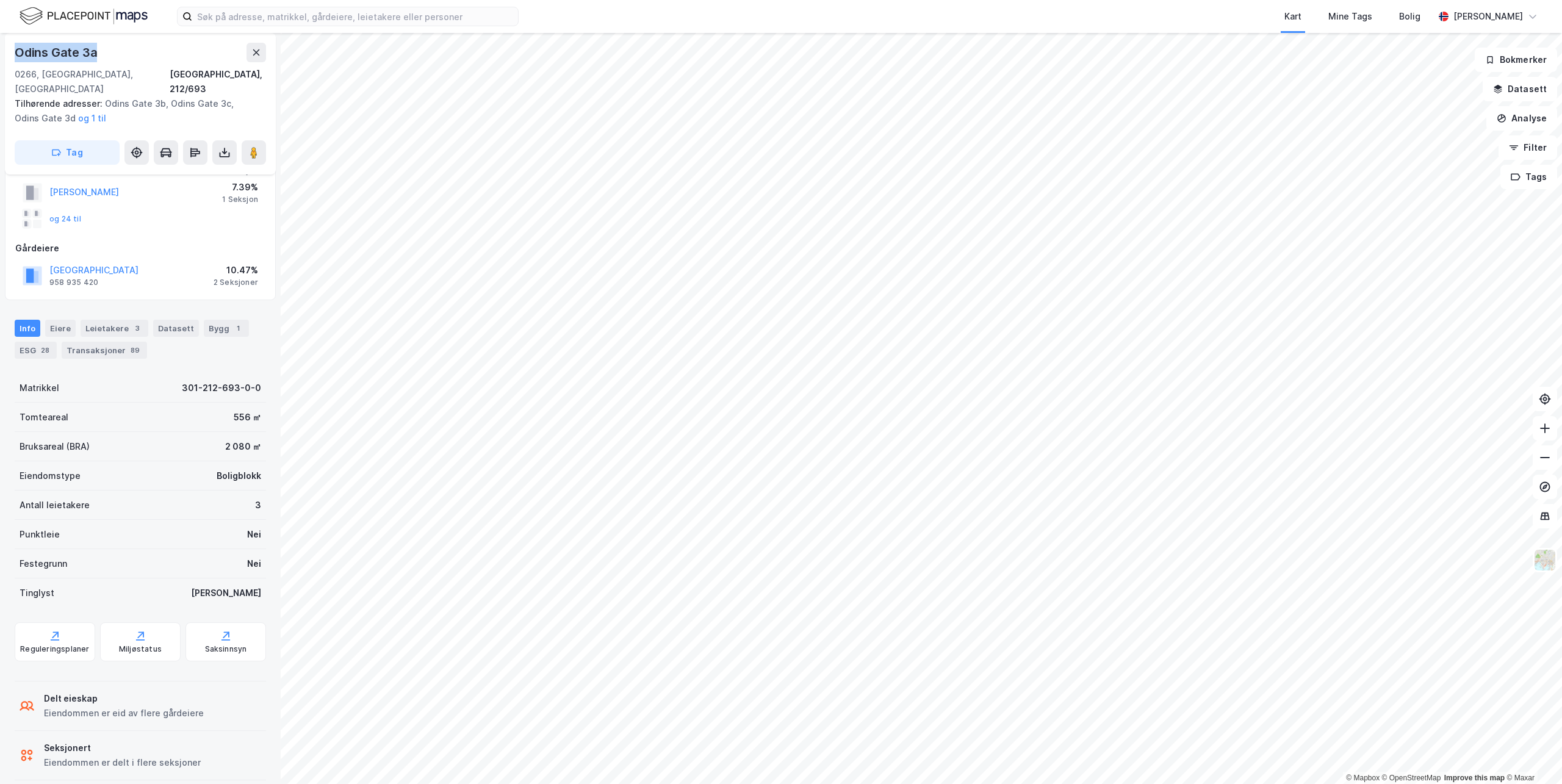
drag, startPoint x: 98, startPoint y: 56, endPoint x: 19, endPoint y: 54, distance: 79.0
click at [19, 54] on div "Odins Gate 3a" at bounding box center [58, 52] width 85 height 19
copy div "Odins Gate 3a"
click at [89, 140] on button "Tag" at bounding box center [67, 152] width 105 height 25
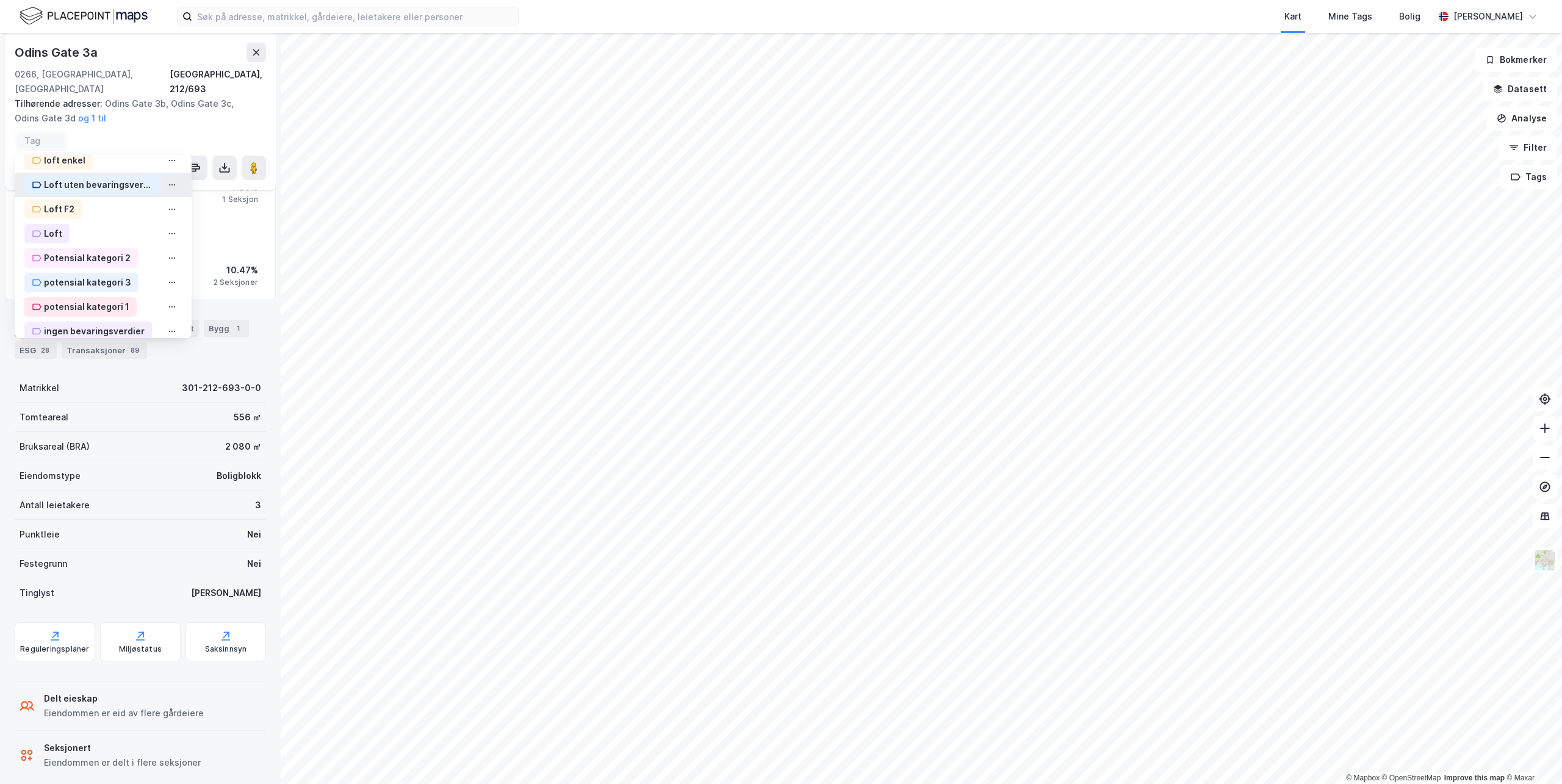
scroll to position [285, 0]
click at [65, 190] on div "Loft F2" at bounding box center [59, 197] width 30 height 15
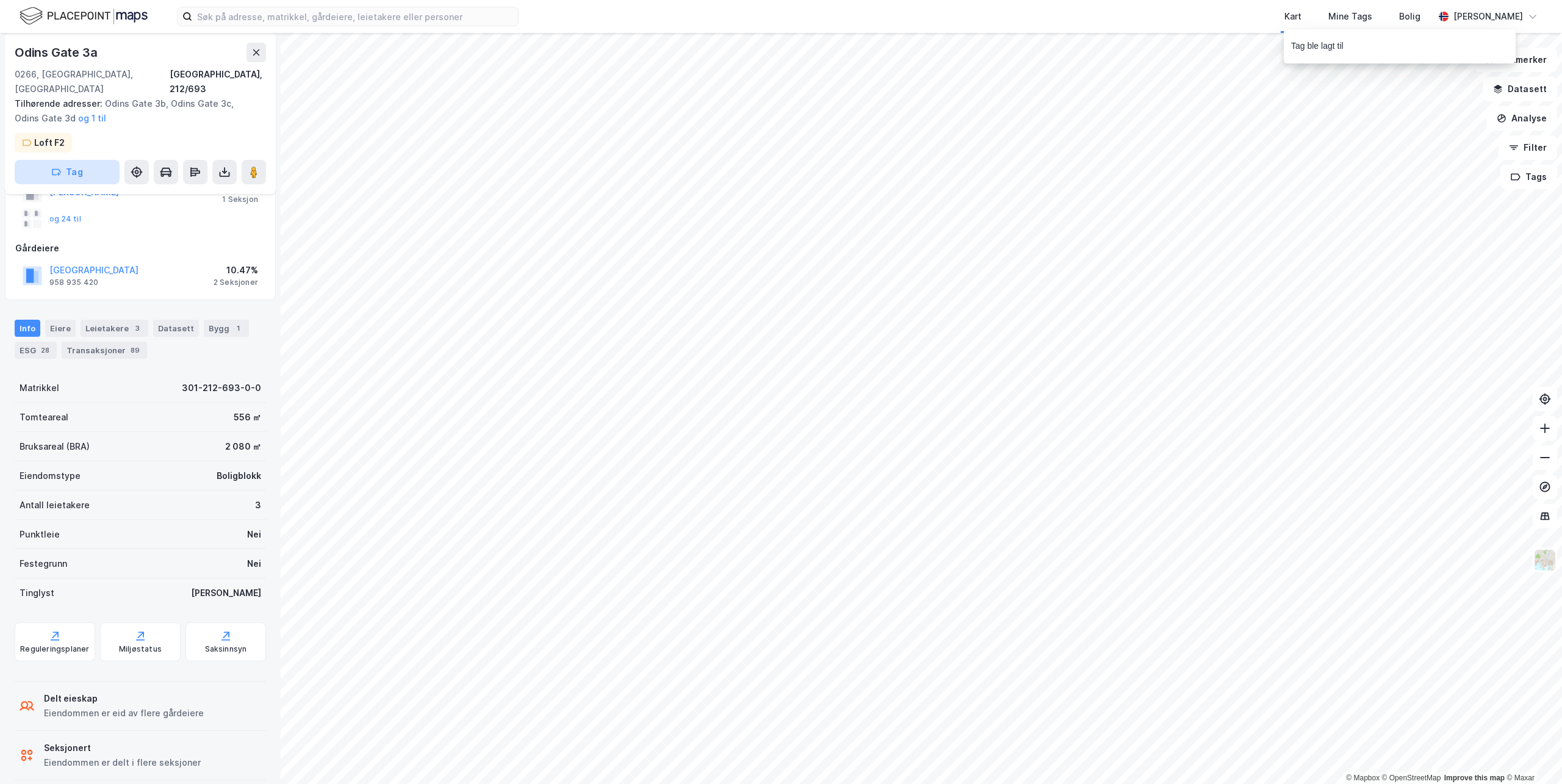
click at [64, 159] on button "Tag" at bounding box center [67, 172] width 105 height 25
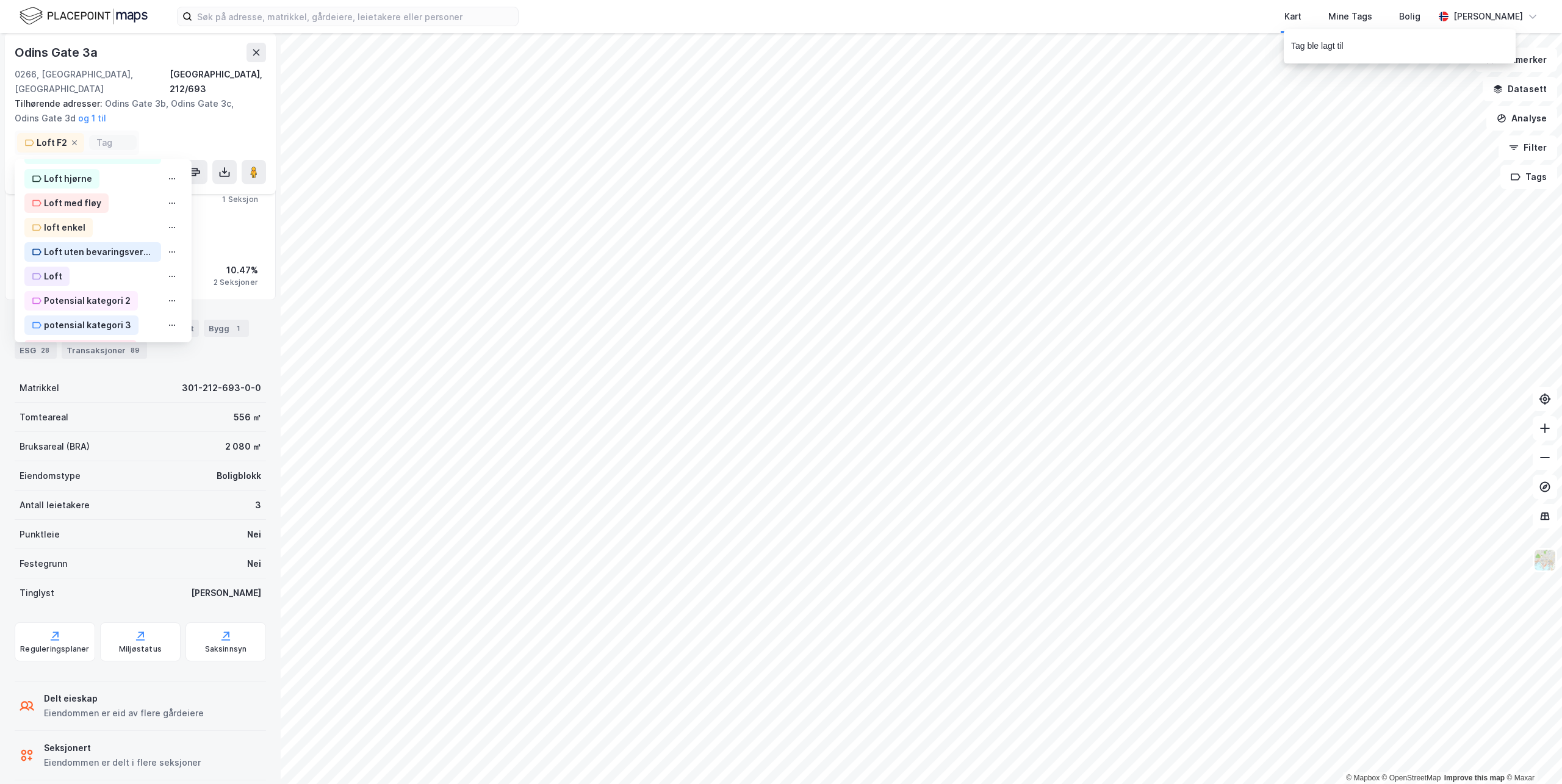
scroll to position [300, 0]
click at [56, 219] on div "Loft" at bounding box center [53, 226] width 19 height 15
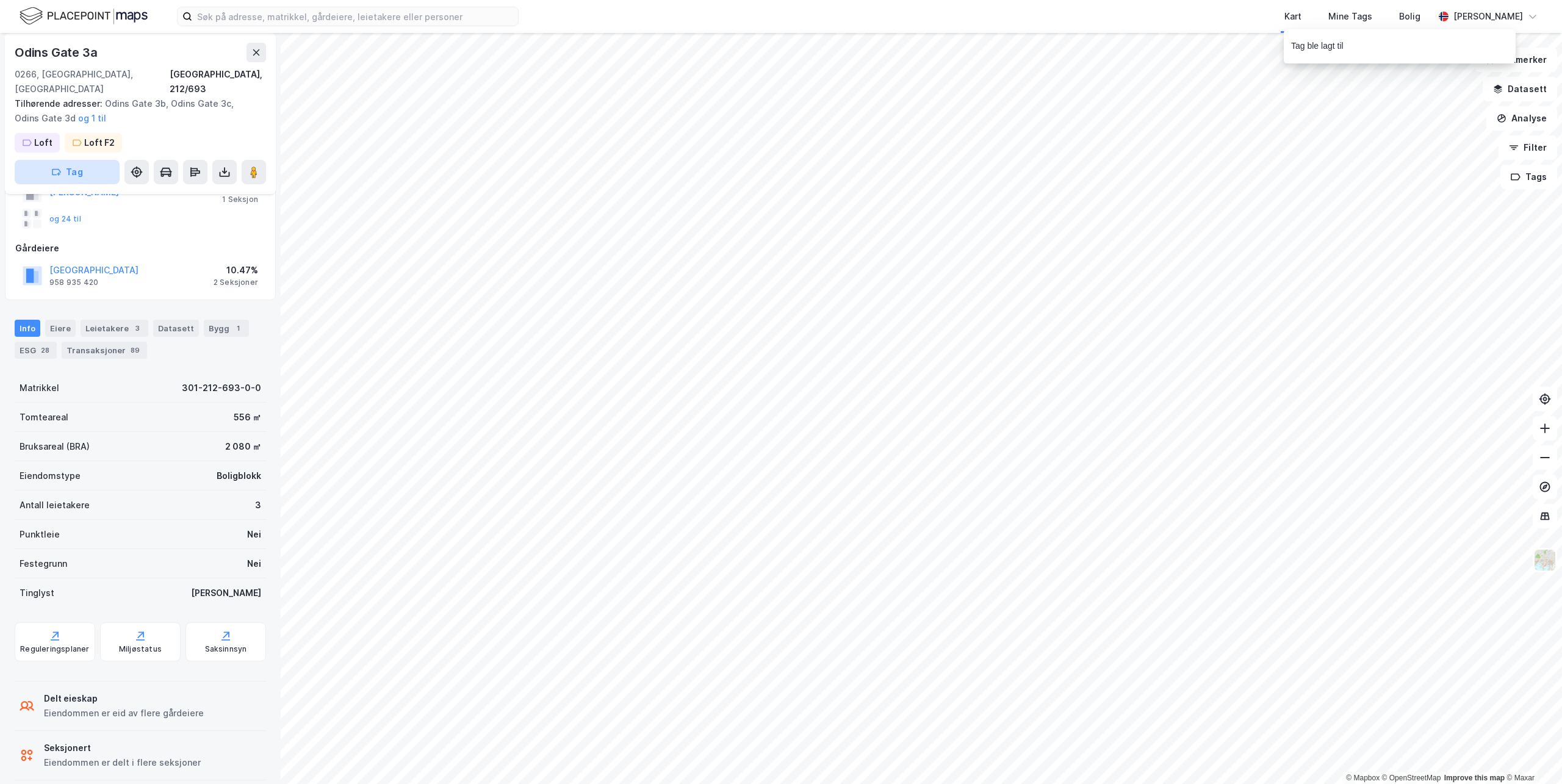
click at [74, 163] on button "Tag" at bounding box center [67, 172] width 105 height 25
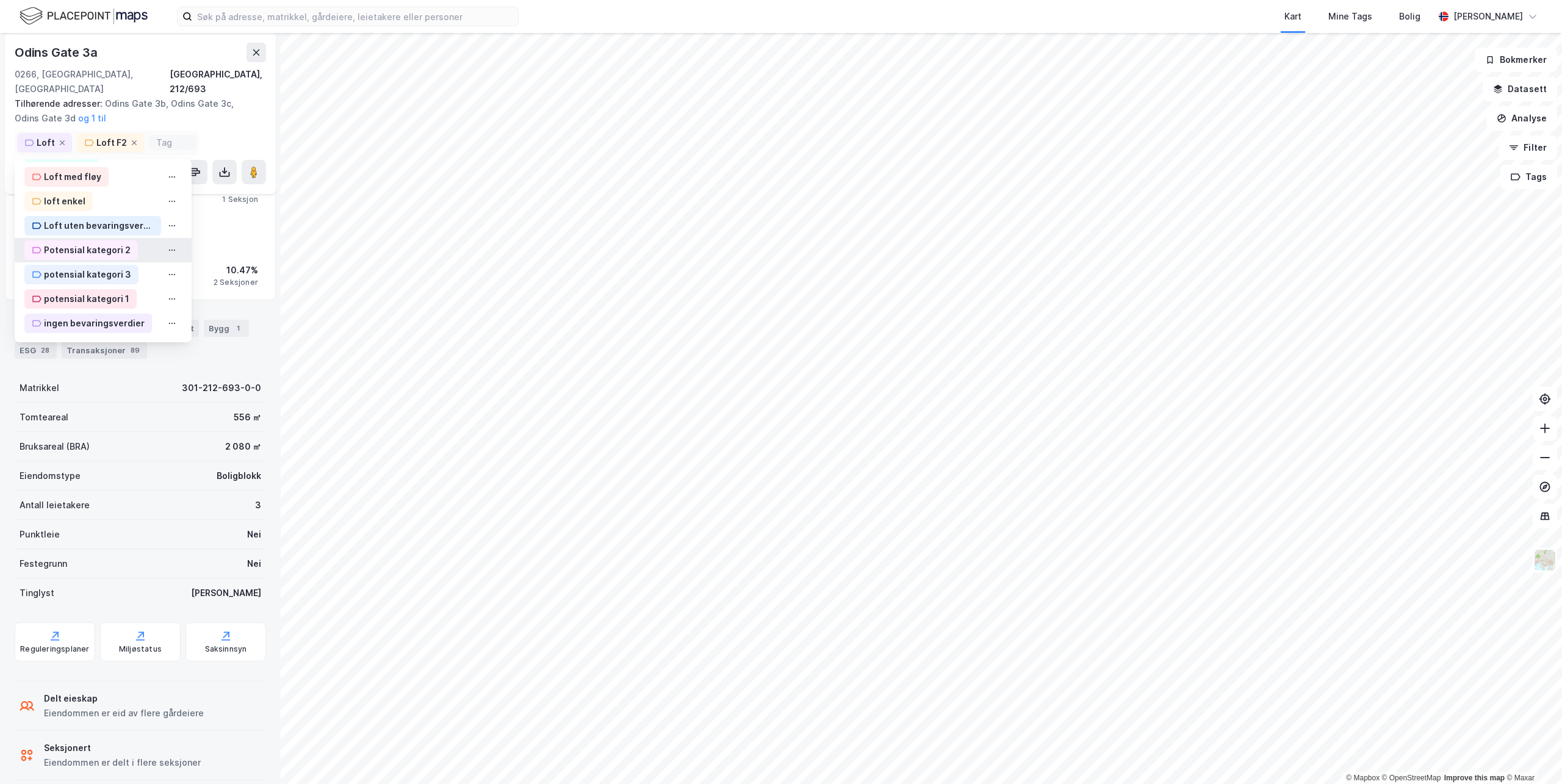
click at [74, 243] on div "Potensial kategori 2" at bounding box center [88, 250] width 87 height 15
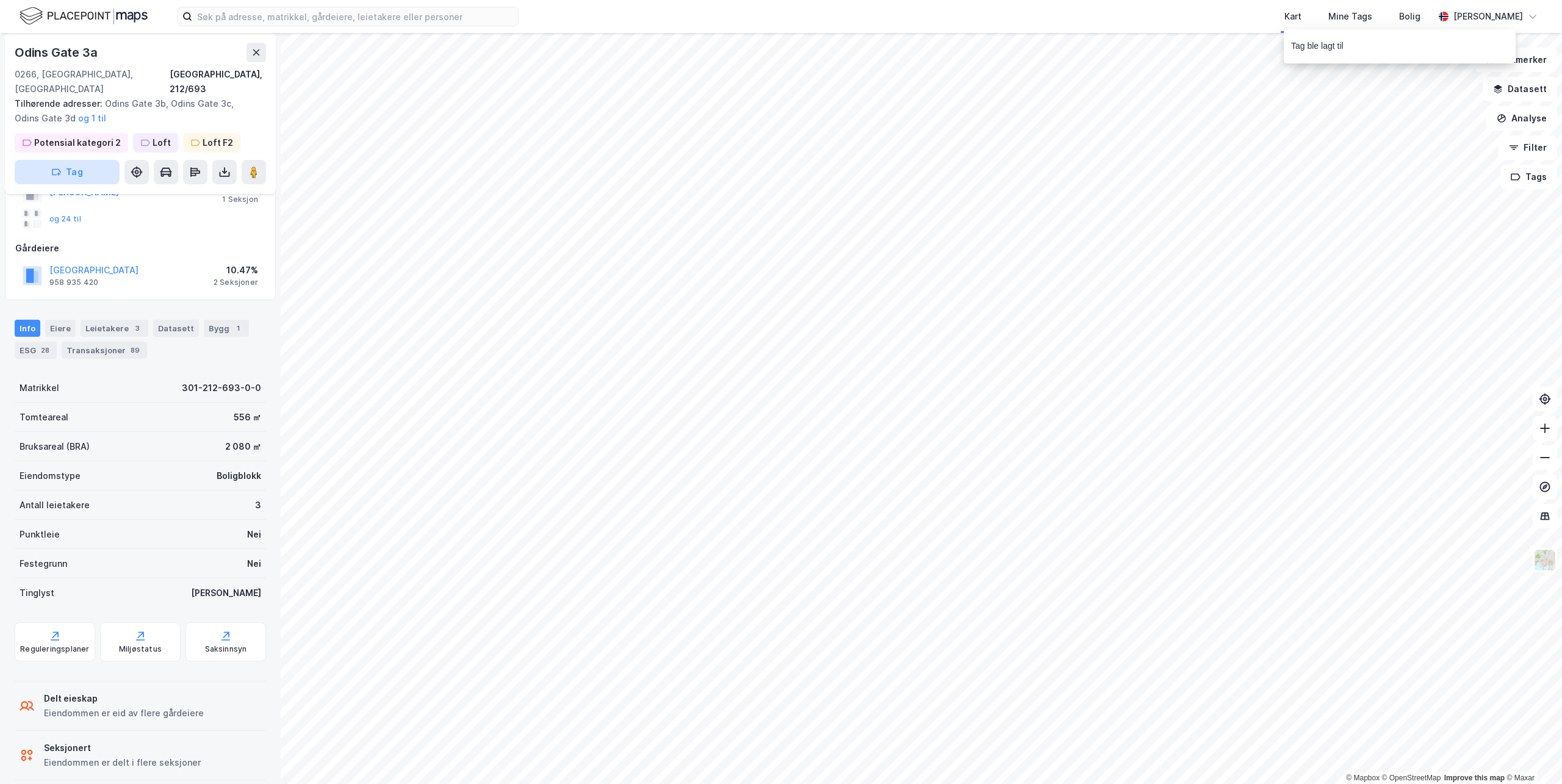
click at [75, 162] on button "Tag" at bounding box center [67, 172] width 105 height 25
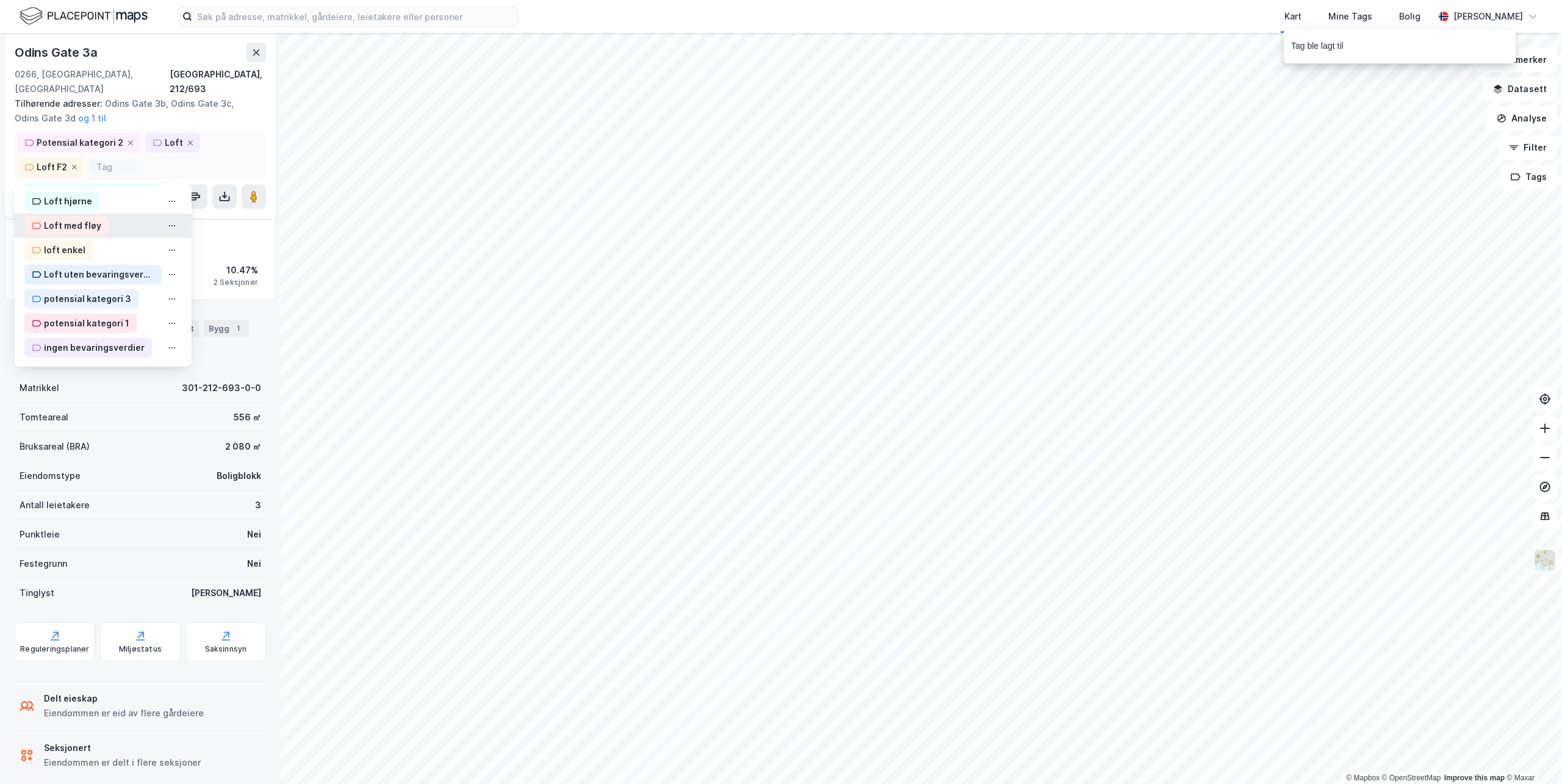
click at [78, 219] on div "Loft med fløy" at bounding box center [73, 226] width 58 height 15
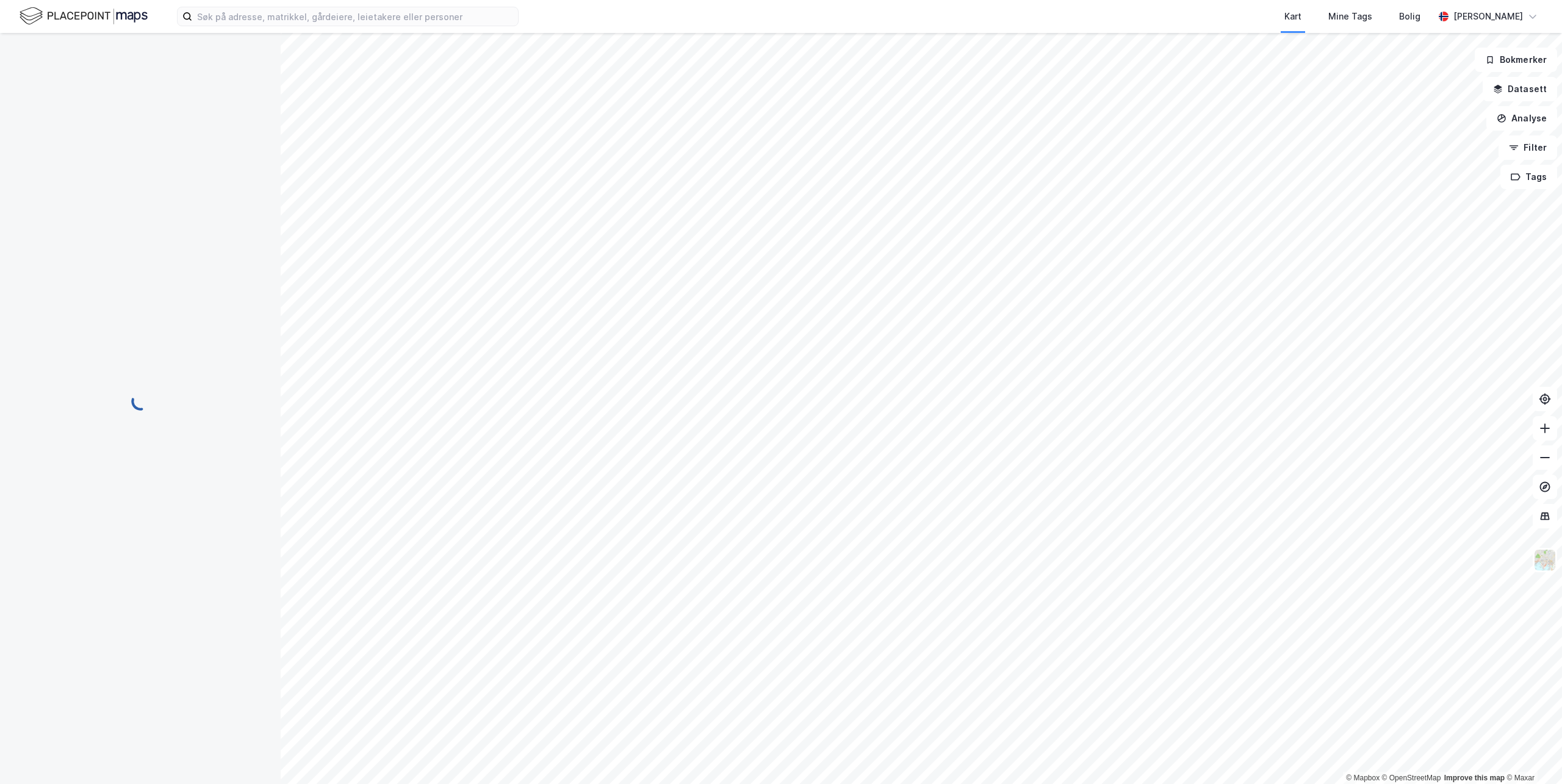
scroll to position [0, 0]
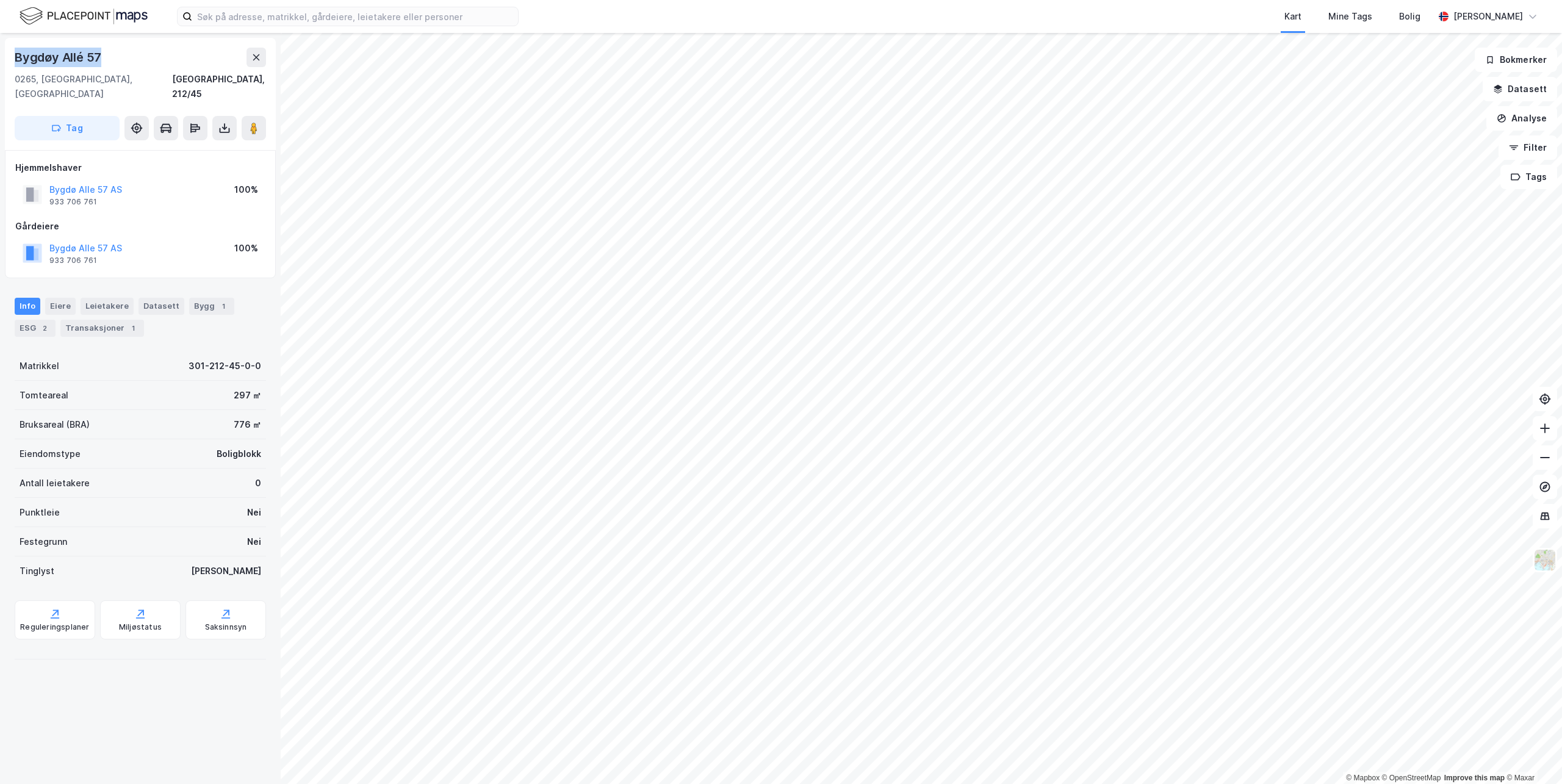
drag, startPoint x: 108, startPoint y: 54, endPoint x: 17, endPoint y: 56, distance: 91.0
click at [17, 56] on div "Bygdøy Allé 57" at bounding box center [141, 58] width 252 height 19
copy div "Bygdøy Allé 57"
click at [82, 116] on button "Tag" at bounding box center [67, 128] width 105 height 25
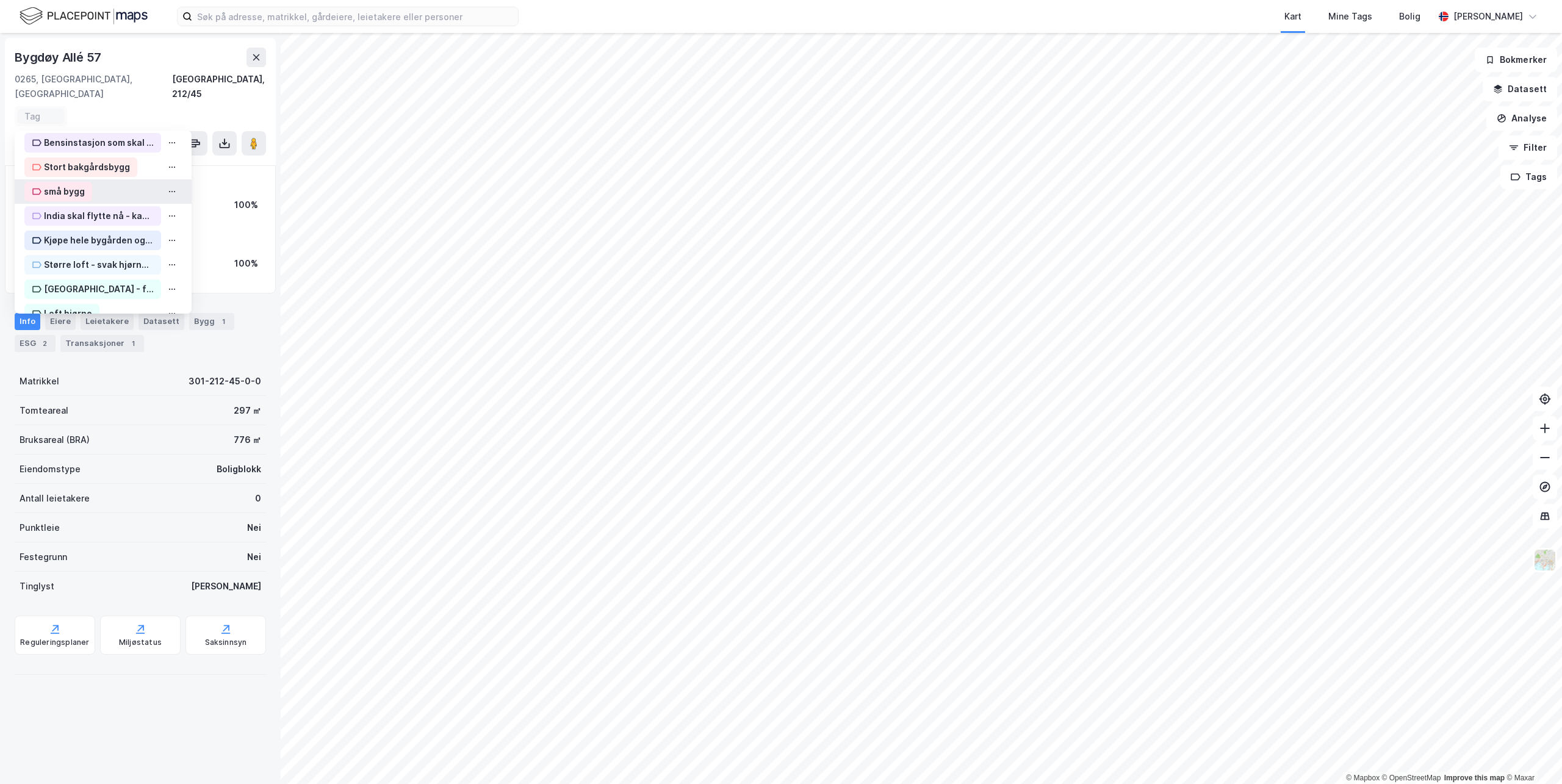
scroll to position [122, 0]
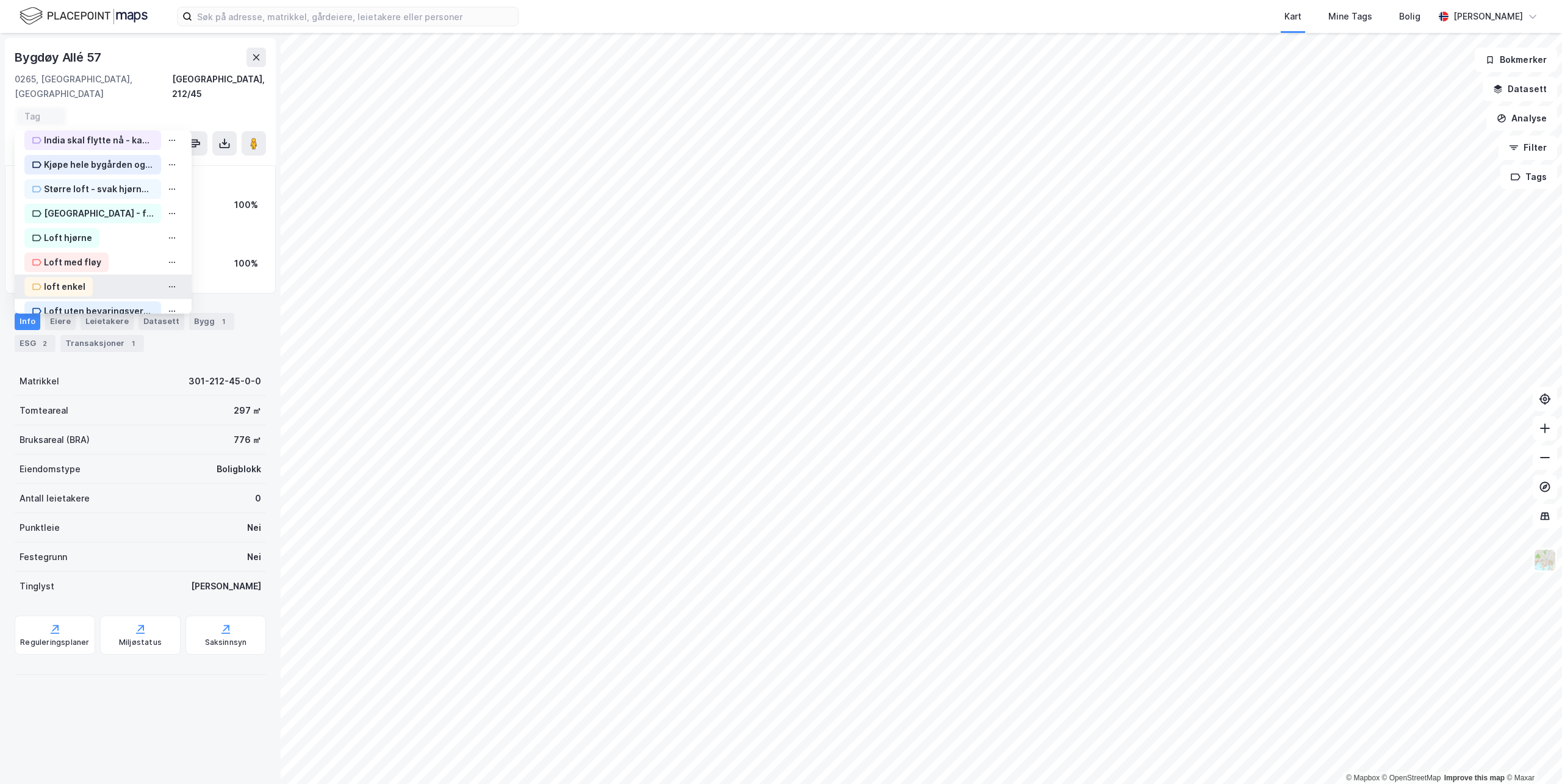
click at [58, 279] on div "loft enkel" at bounding box center [65, 286] width 42 height 15
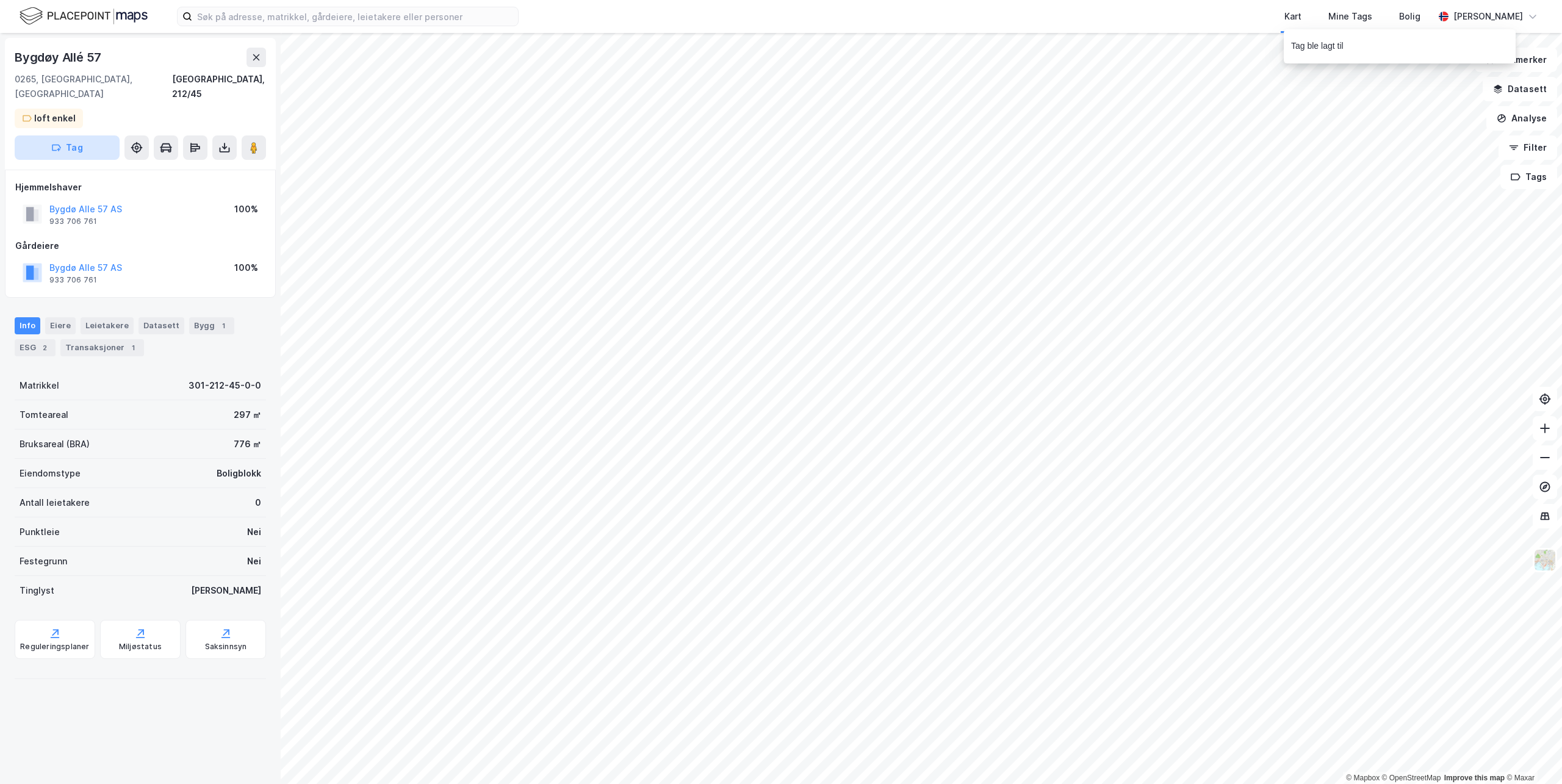
click at [71, 136] on button "Tag" at bounding box center [67, 148] width 105 height 25
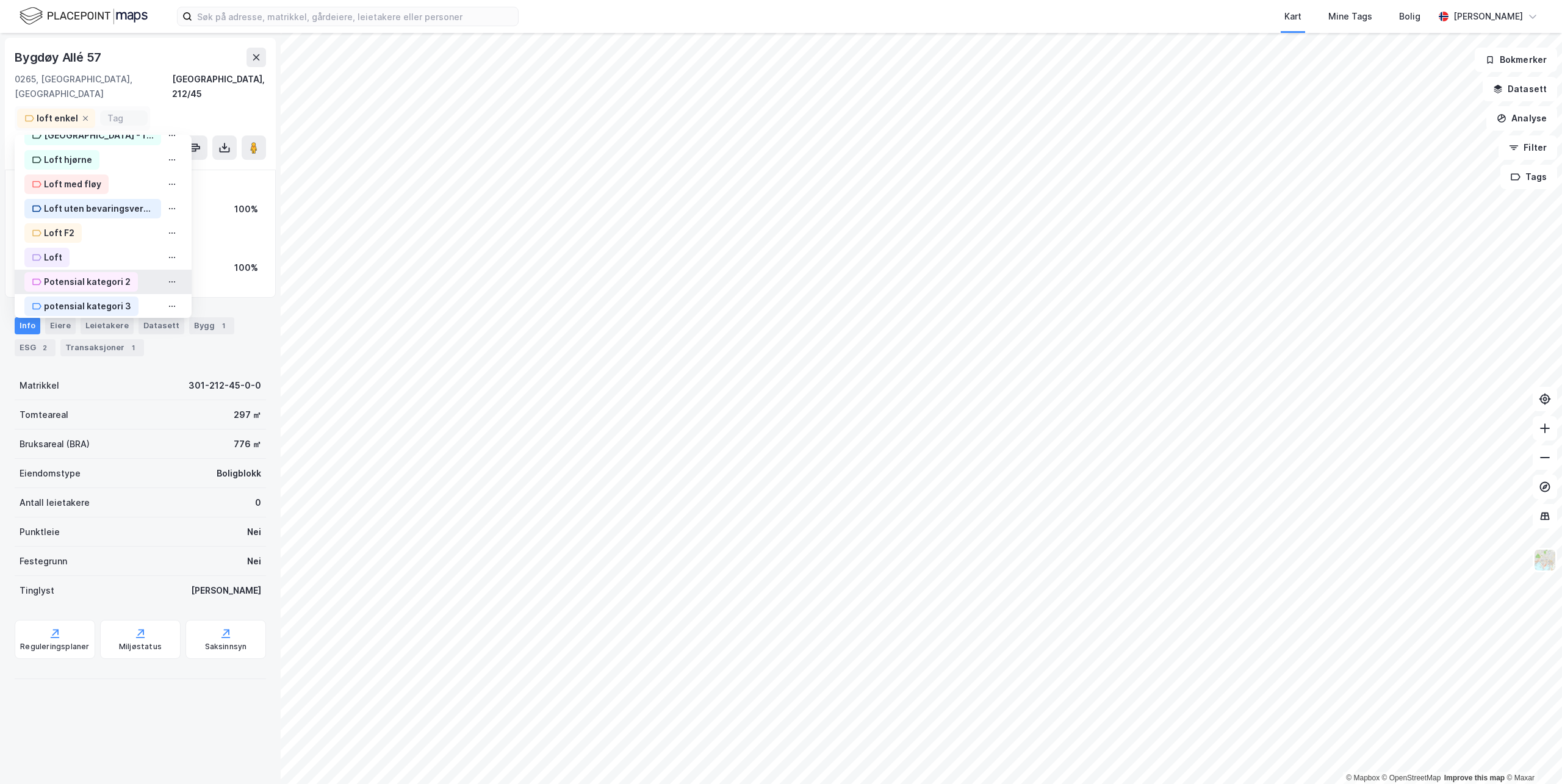
scroll to position [300, 0]
click at [62, 268] on div "potensial kategori 1" at bounding box center [87, 275] width 85 height 15
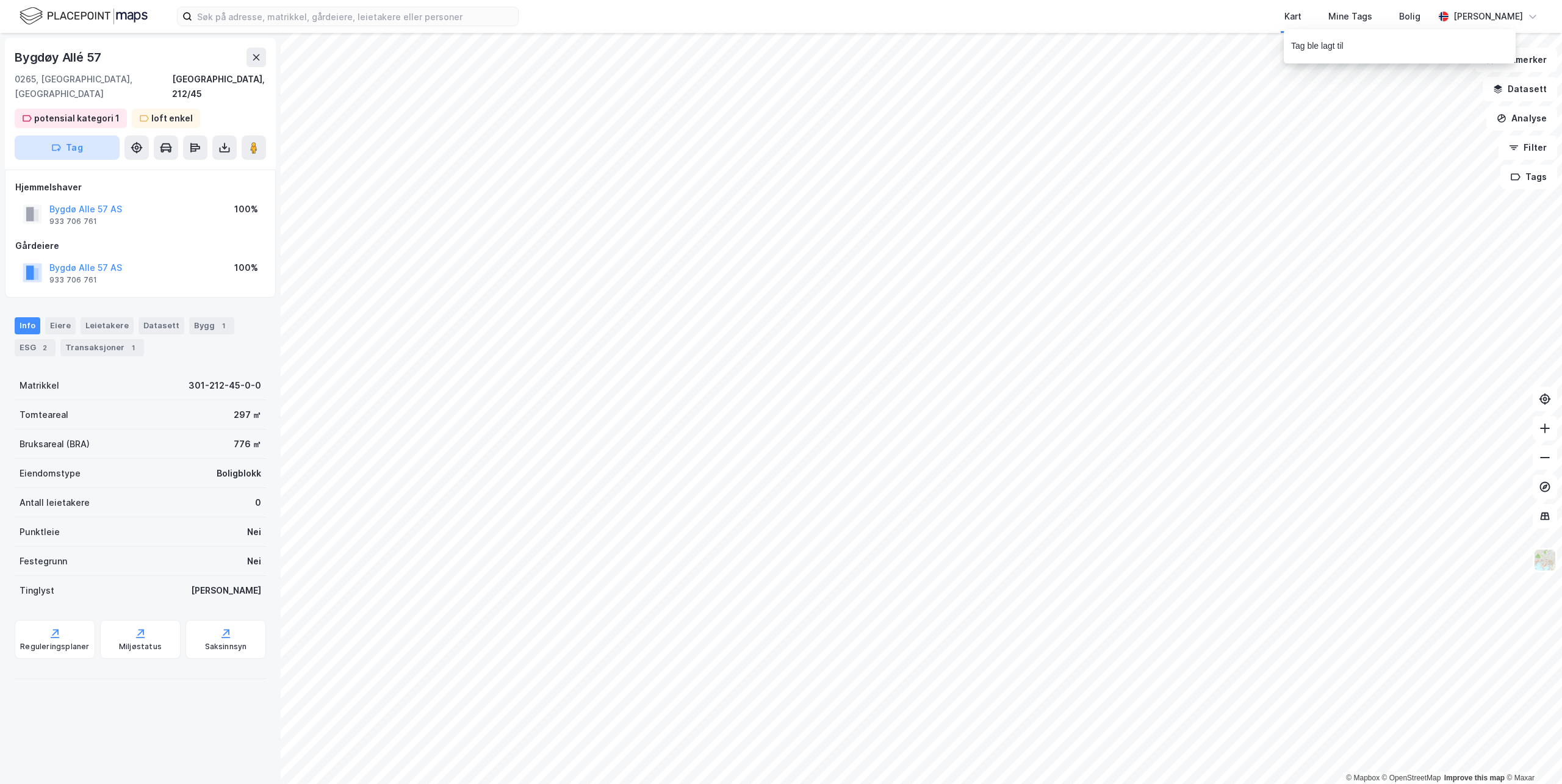
click at [77, 136] on button "Tag" at bounding box center [67, 148] width 105 height 25
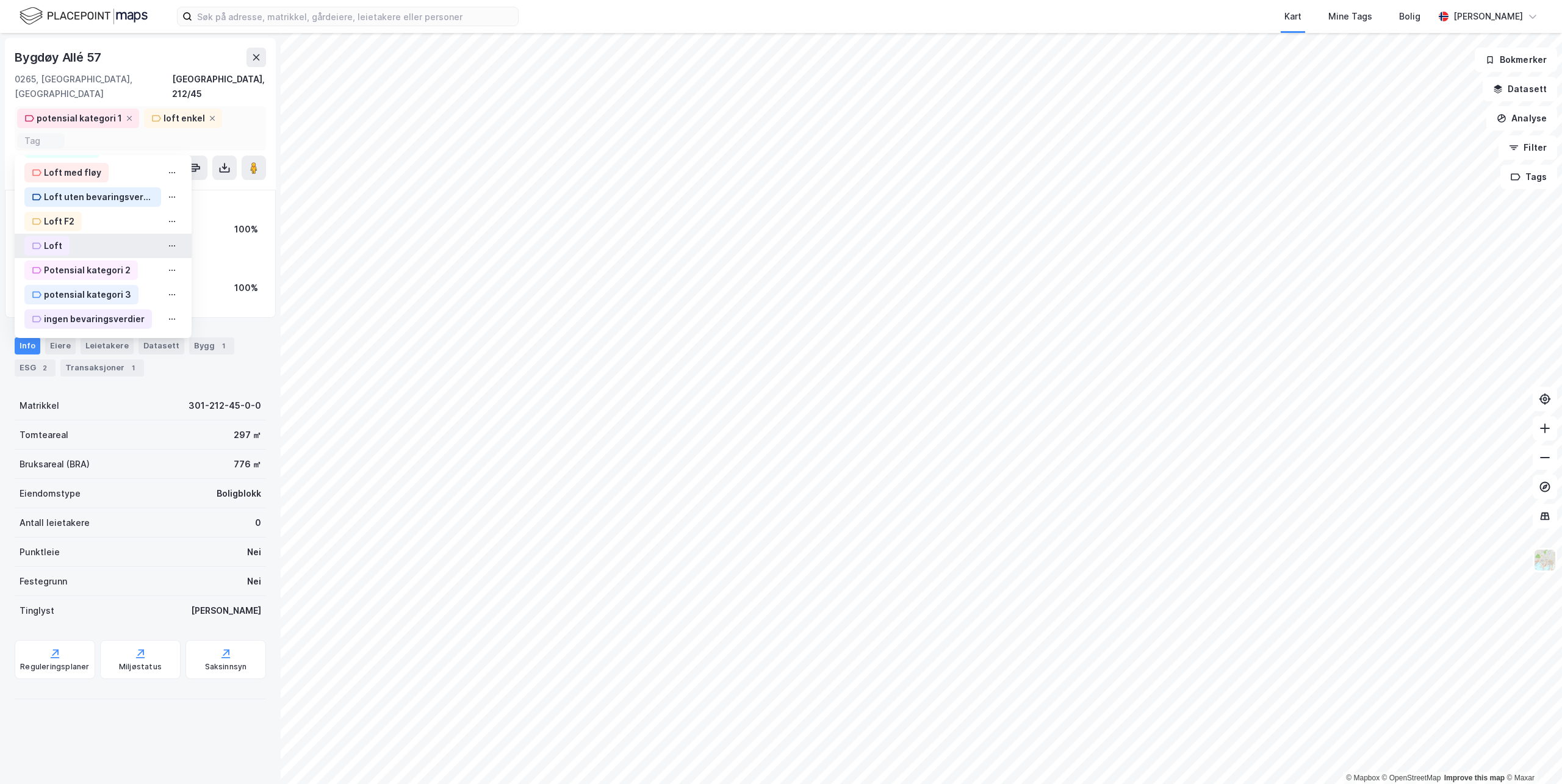
click at [54, 238] on div "Loft" at bounding box center [53, 245] width 19 height 15
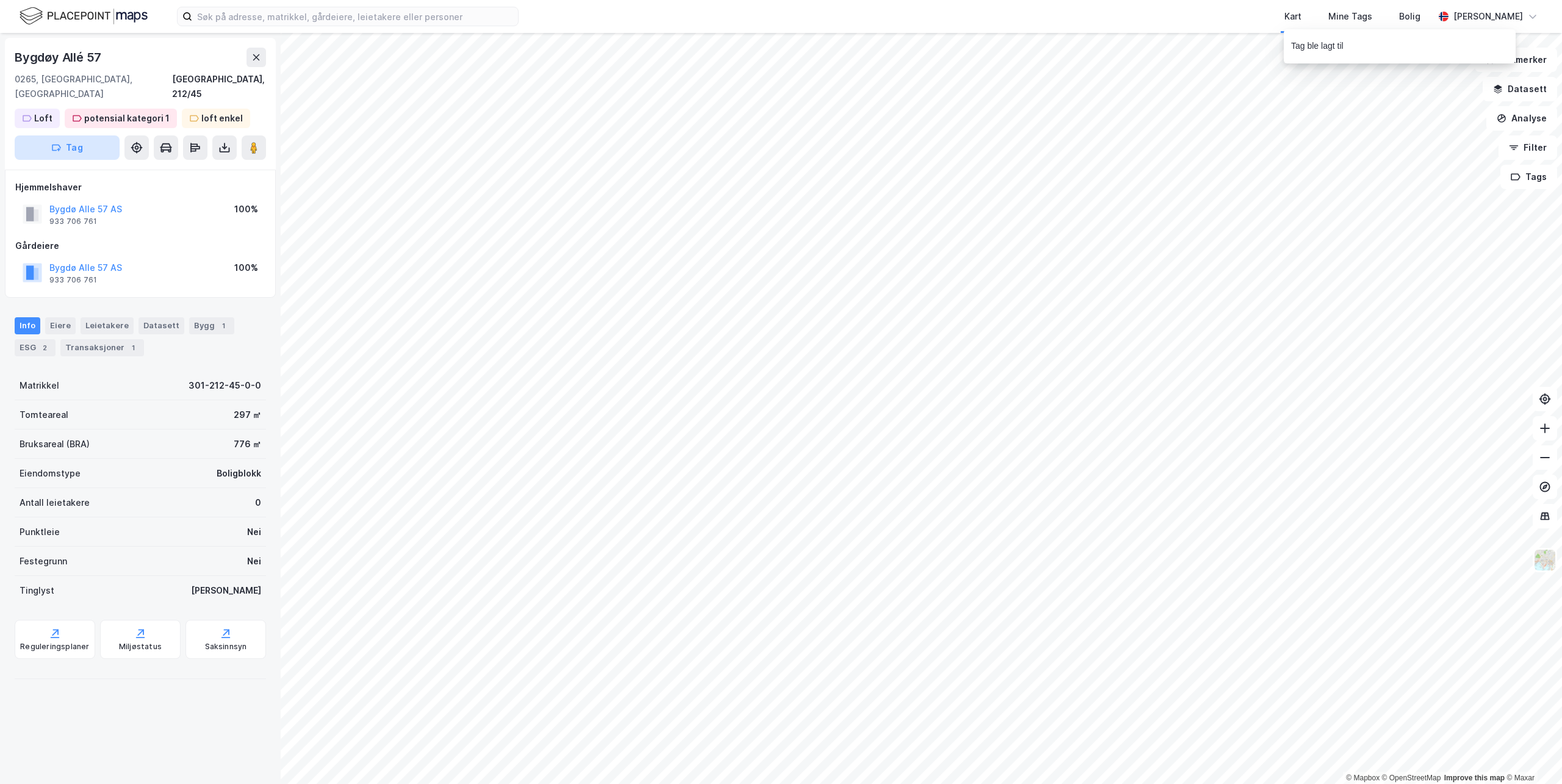
click at [66, 136] on button "Tag" at bounding box center [67, 148] width 105 height 25
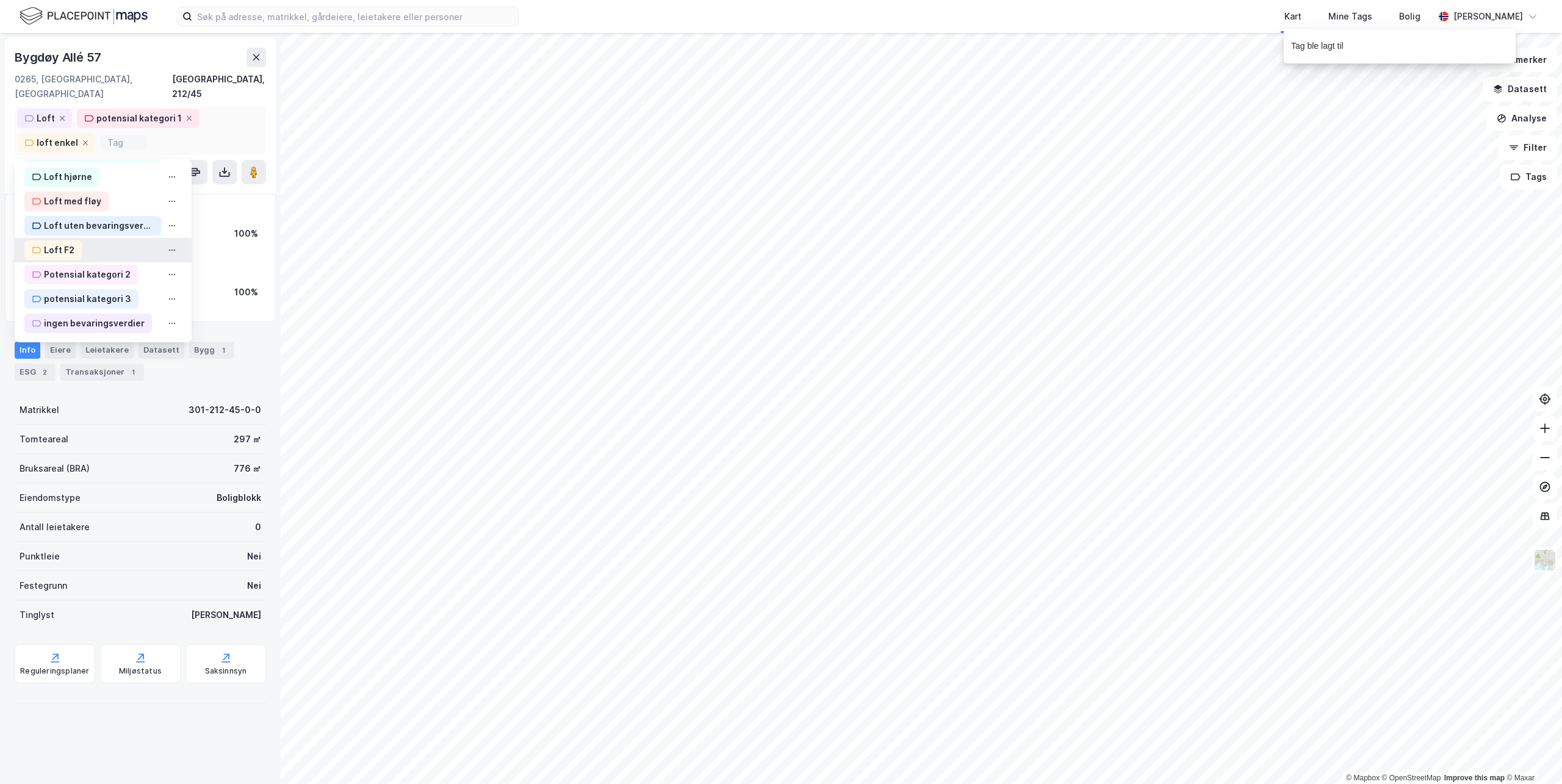
click at [70, 243] on div "Loft F2" at bounding box center [59, 250] width 30 height 15
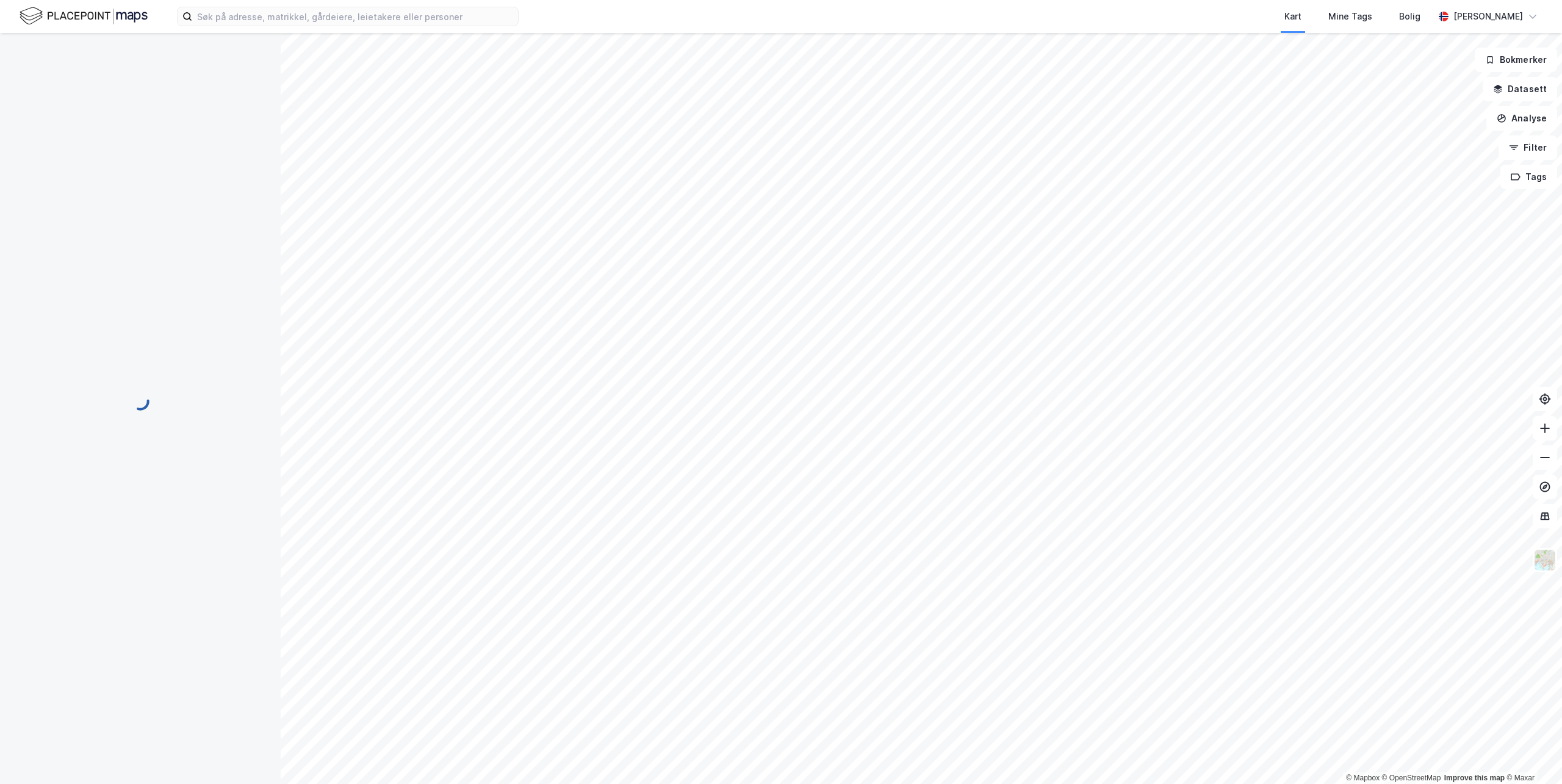
scroll to position [17, 0]
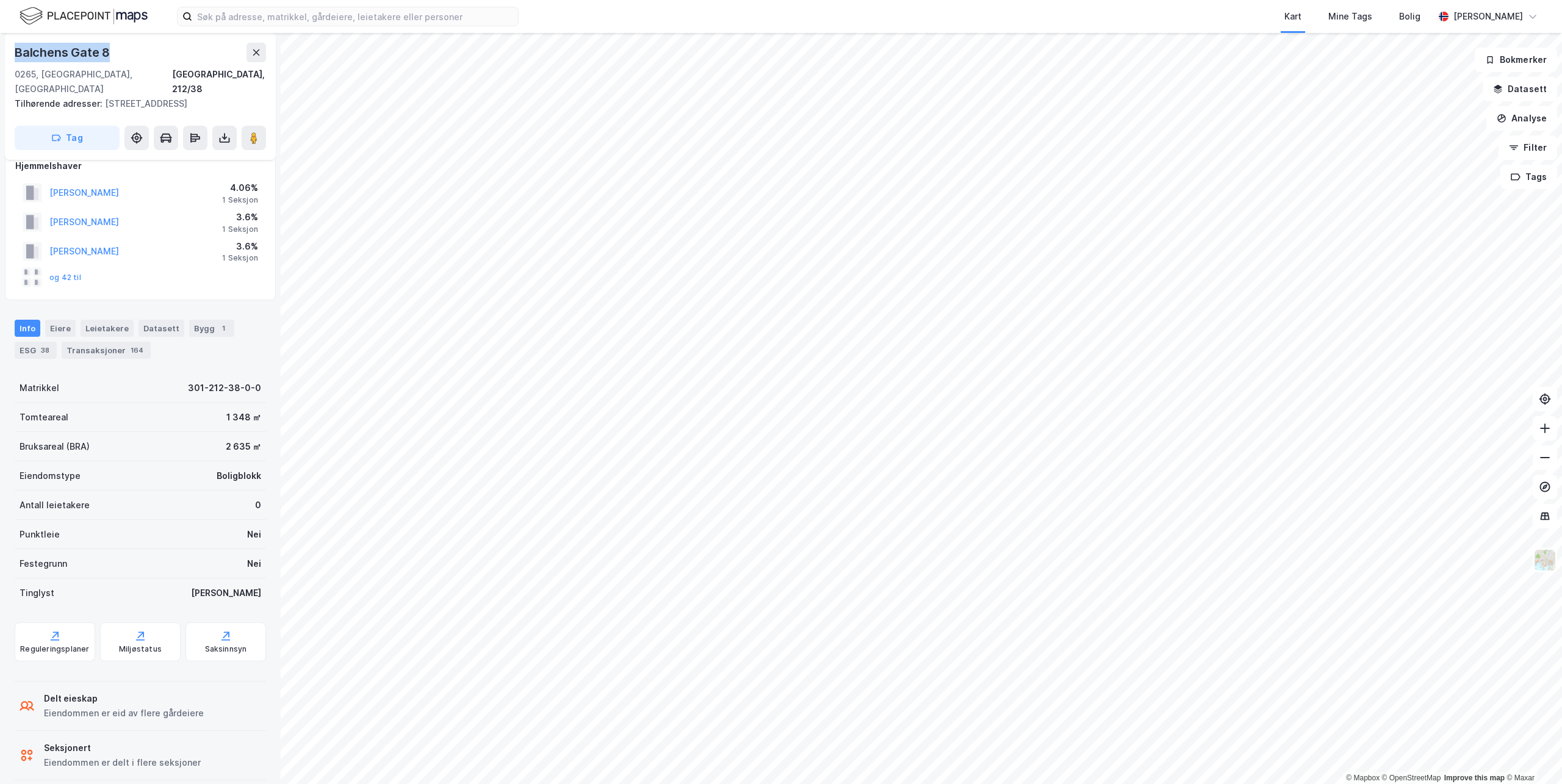
drag, startPoint x: 113, startPoint y: 58, endPoint x: 19, endPoint y: 60, distance: 94.0
click at [19, 60] on div "Balchens Gate 8" at bounding box center [141, 52] width 252 height 19
copy div "Balchens Gate 8"
click at [85, 128] on button "Tag" at bounding box center [67, 138] width 105 height 25
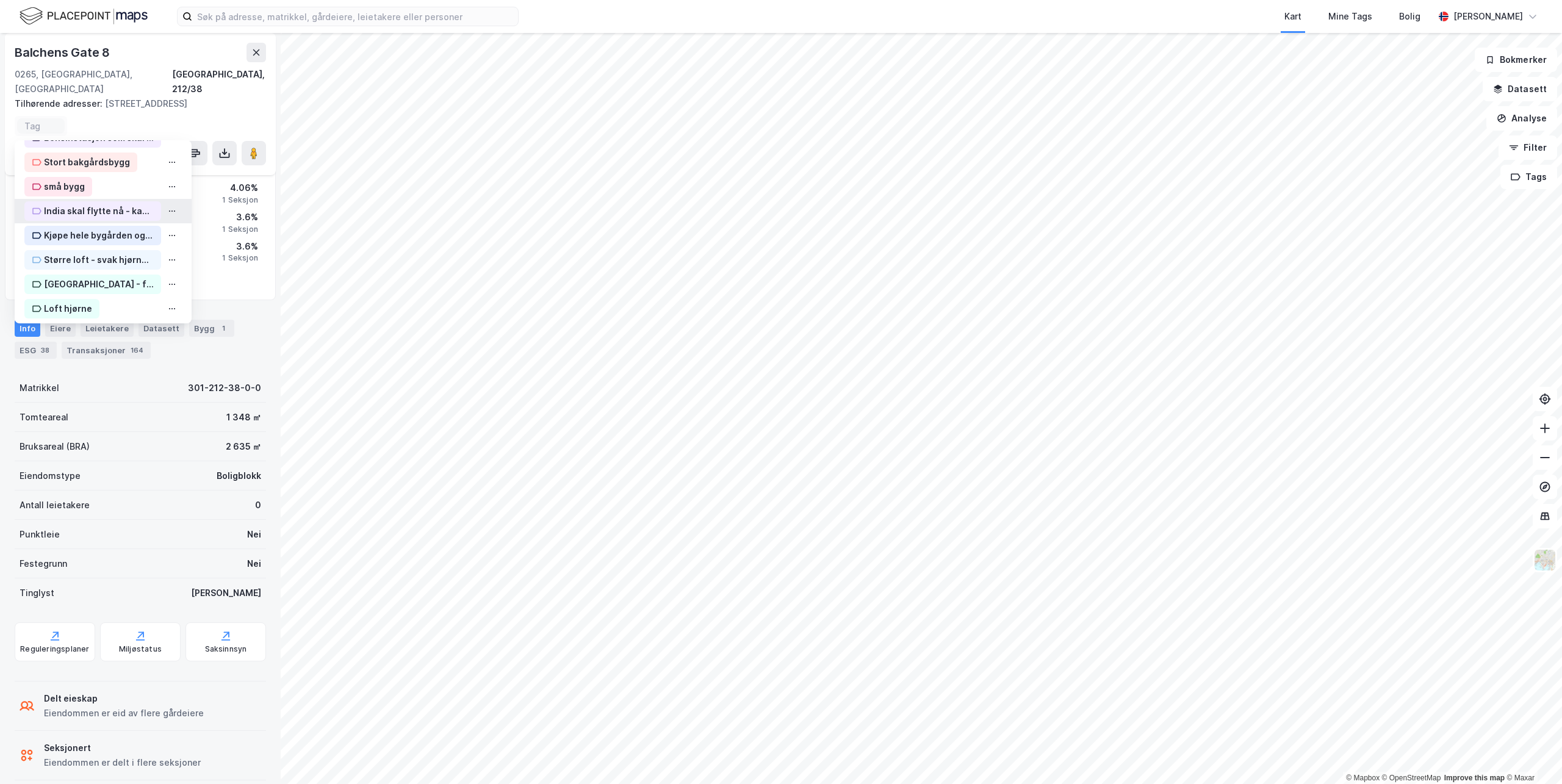
scroll to position [122, 0]
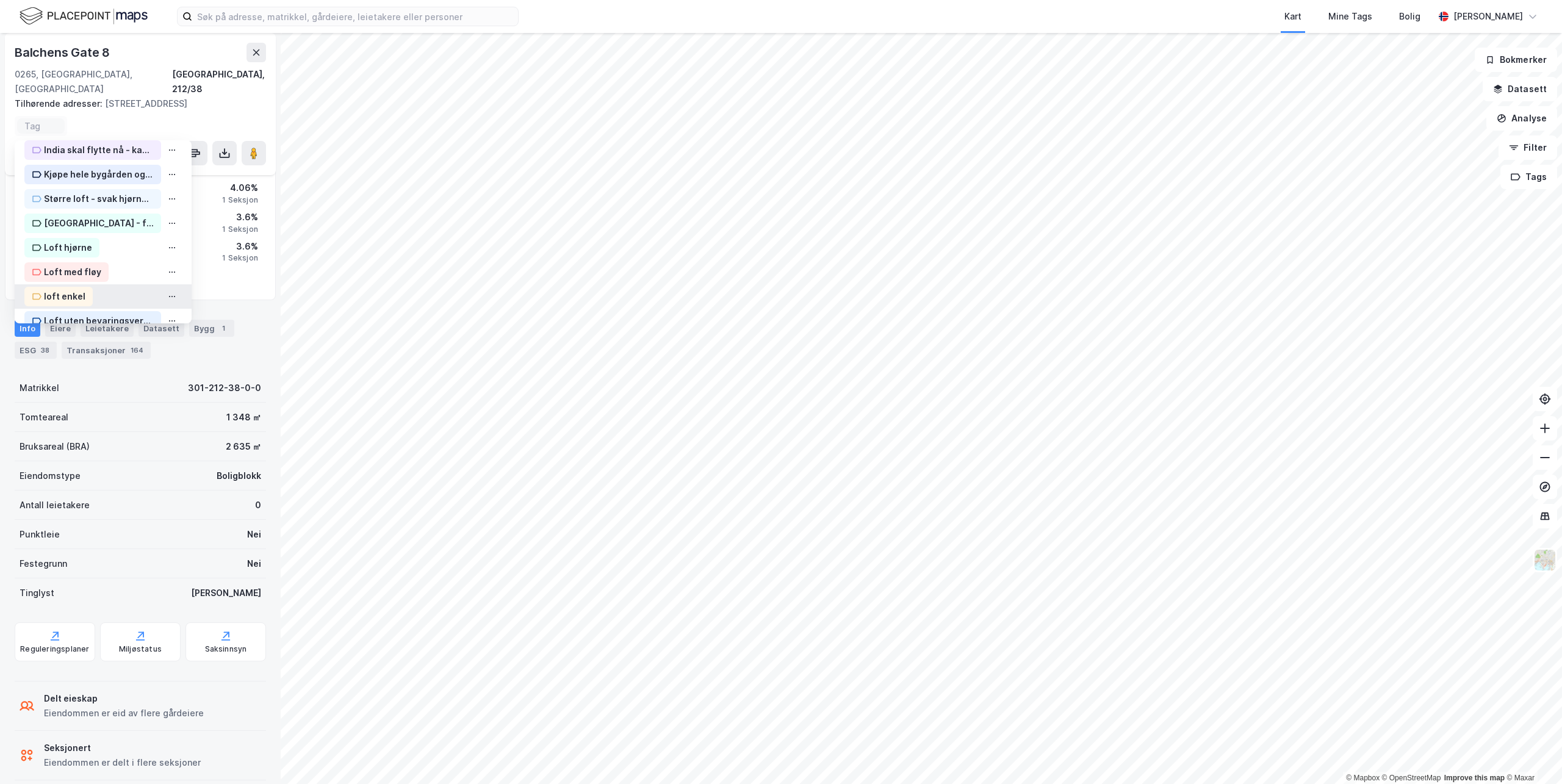
click at [50, 289] on div "loft enkel" at bounding box center [65, 296] width 42 height 15
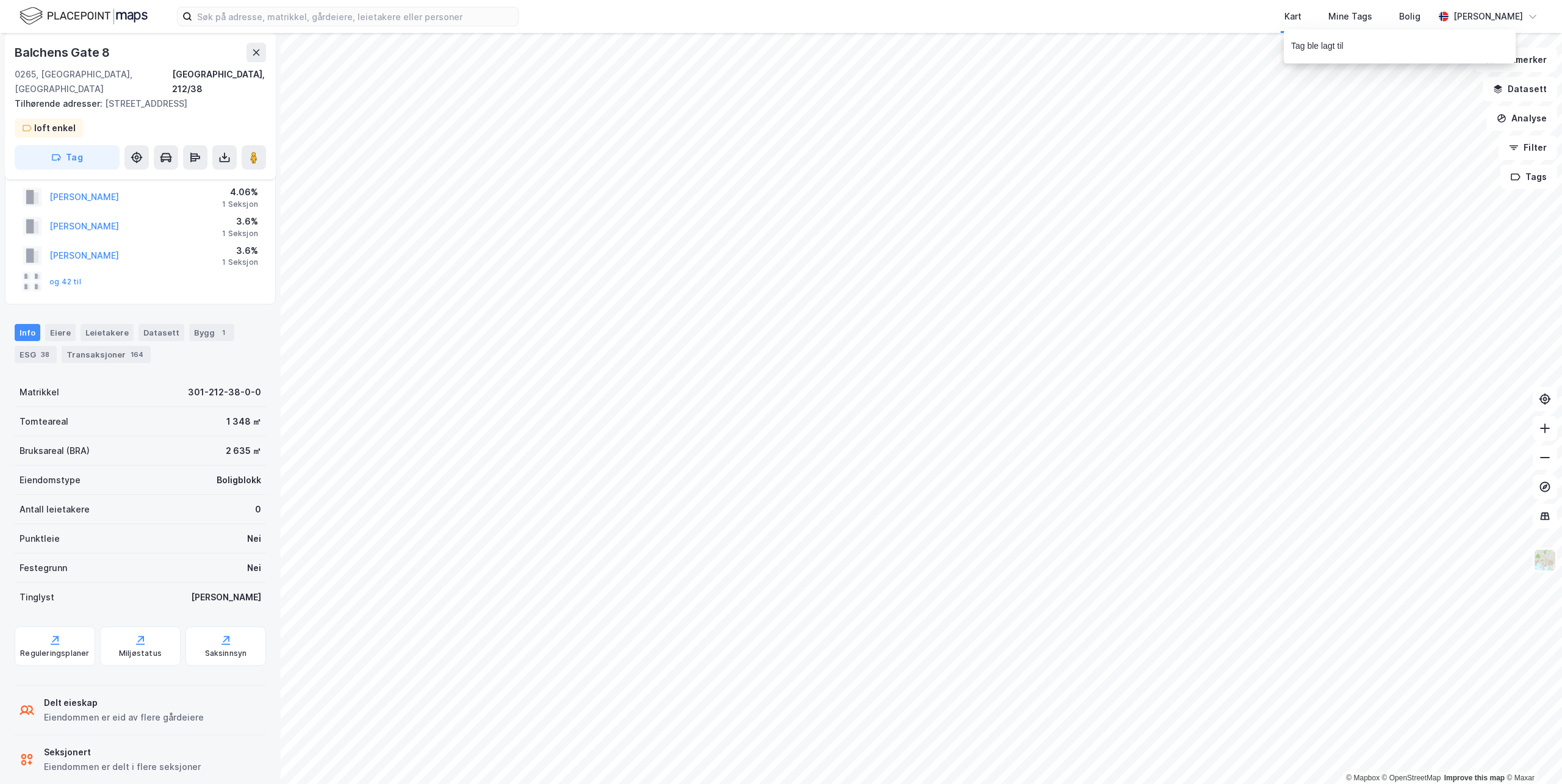
scroll to position [36, 0]
click at [80, 145] on button "Tag" at bounding box center [67, 158] width 105 height 25
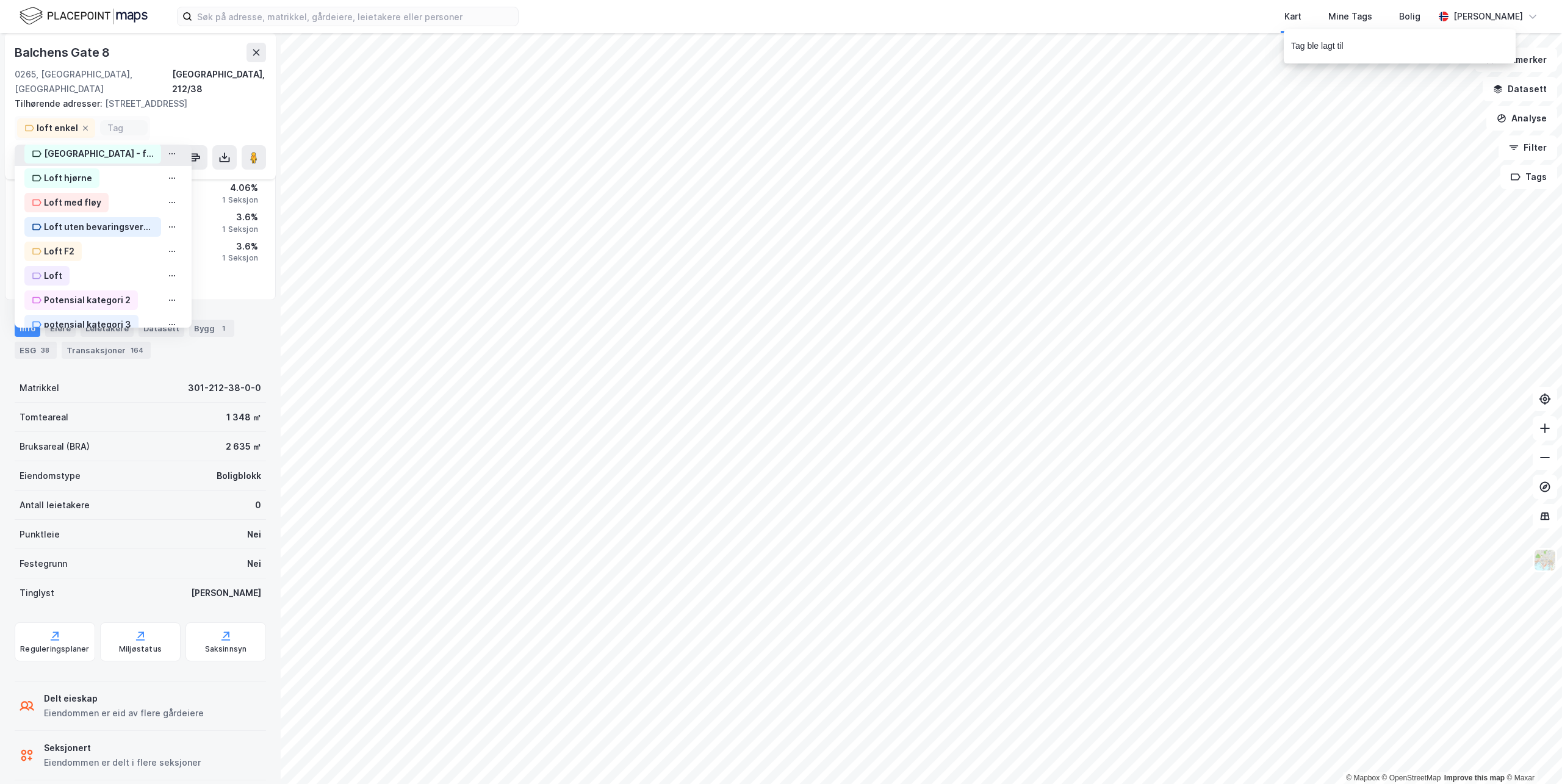
scroll to position [300, 0]
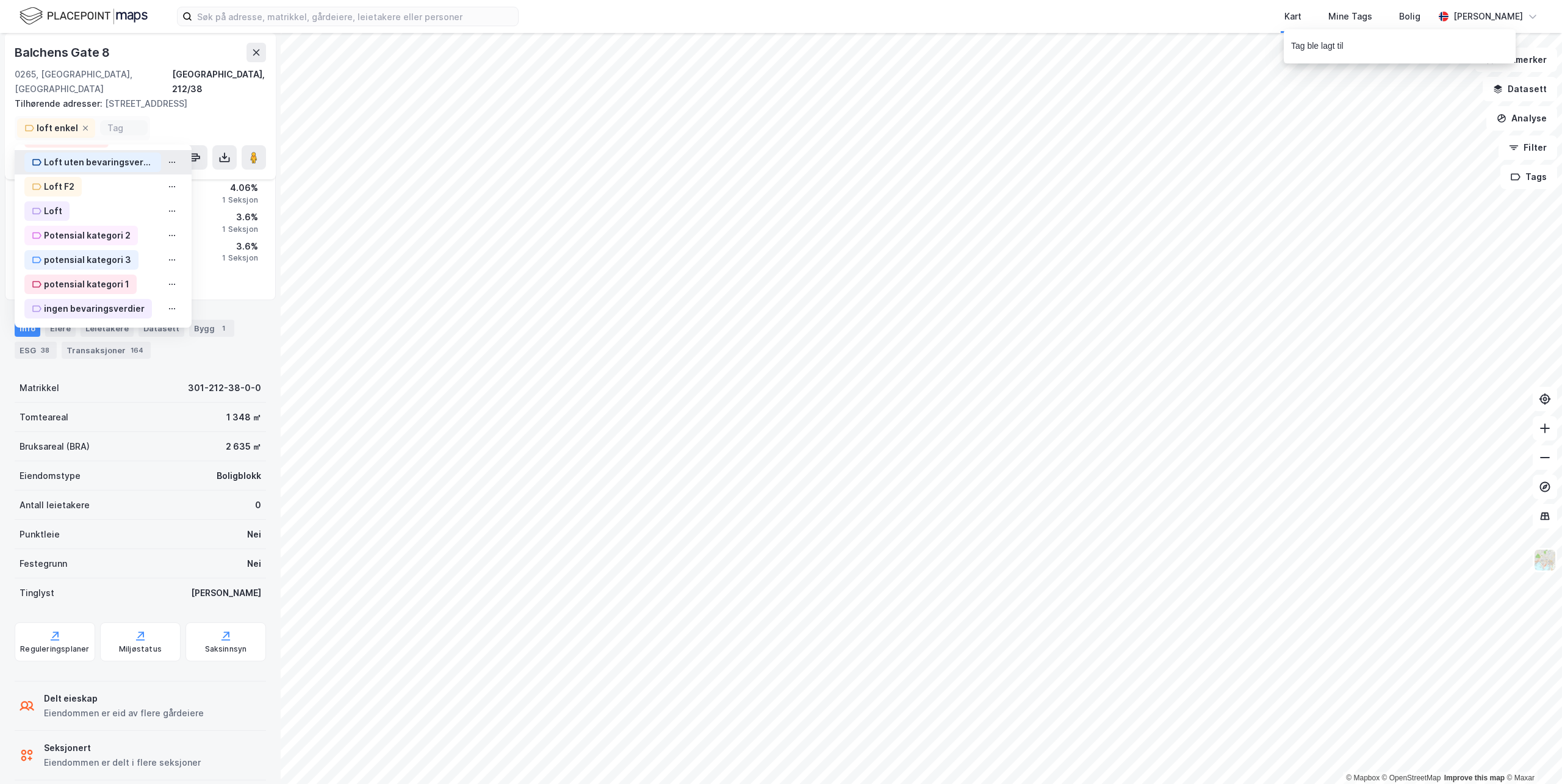
click at [104, 155] on div "Loft uten bevaringsverdier" at bounding box center [99, 162] width 110 height 15
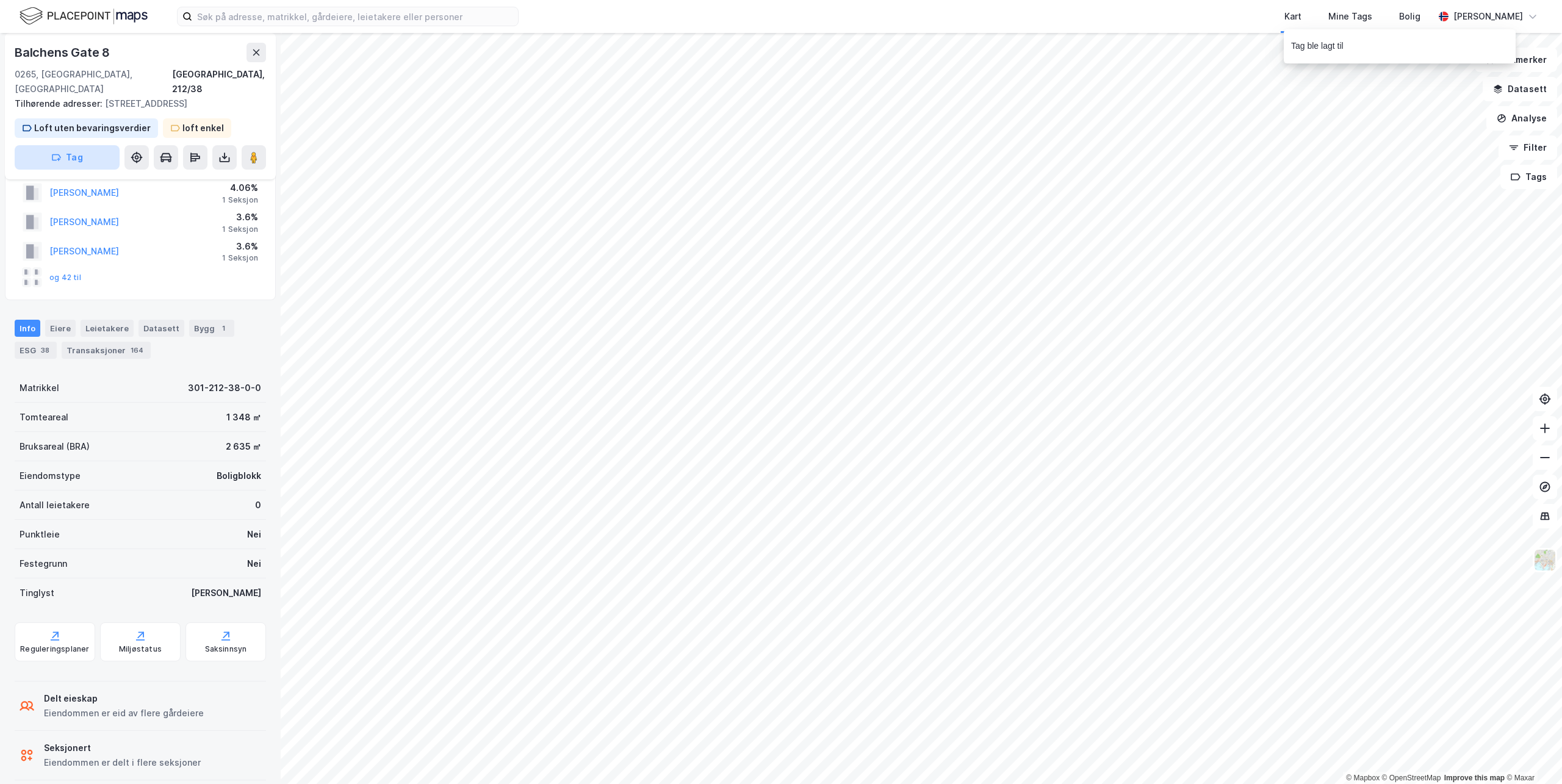
click at [83, 145] on button "Tag" at bounding box center [67, 158] width 105 height 25
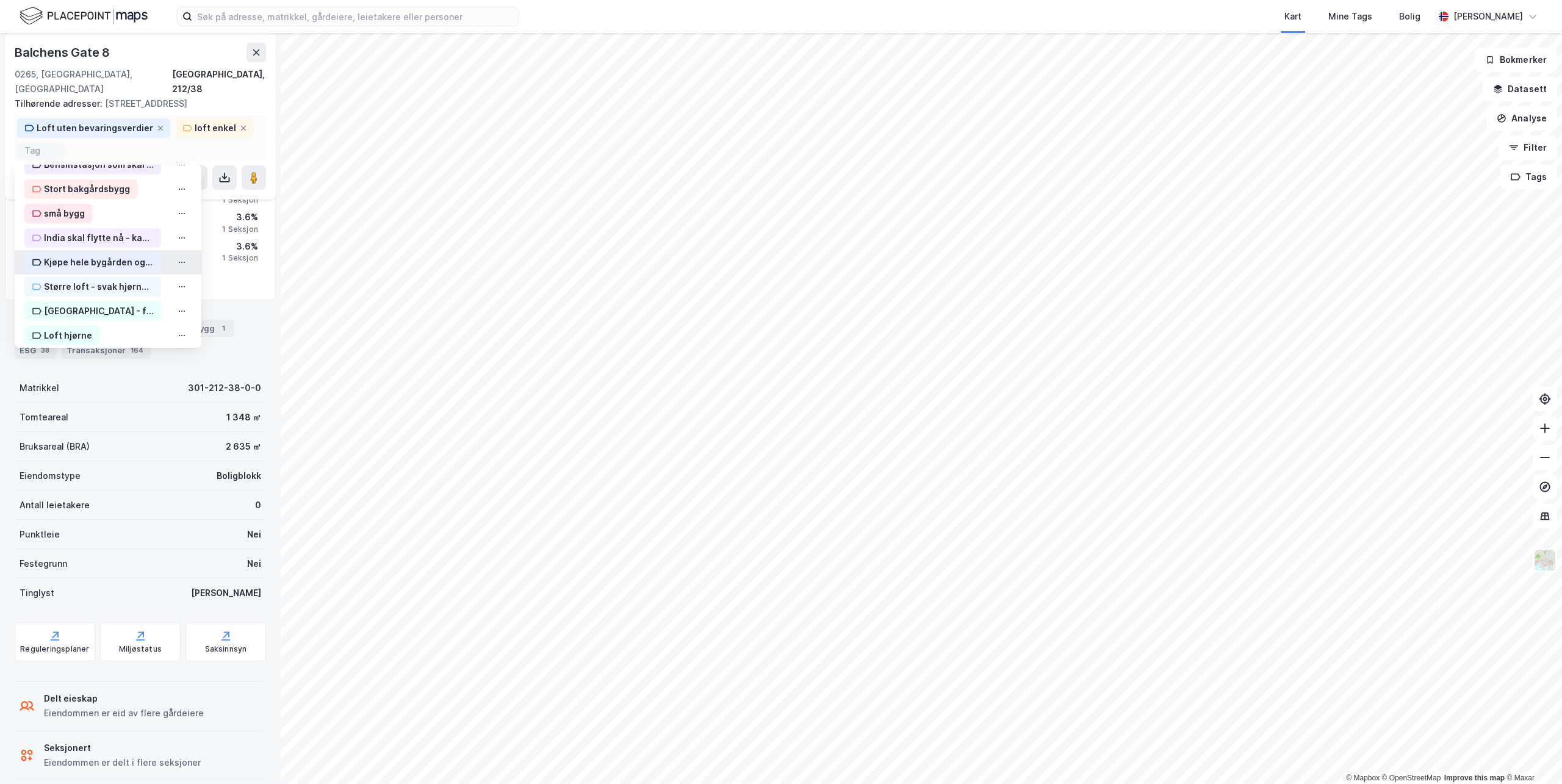
scroll to position [245, 0]
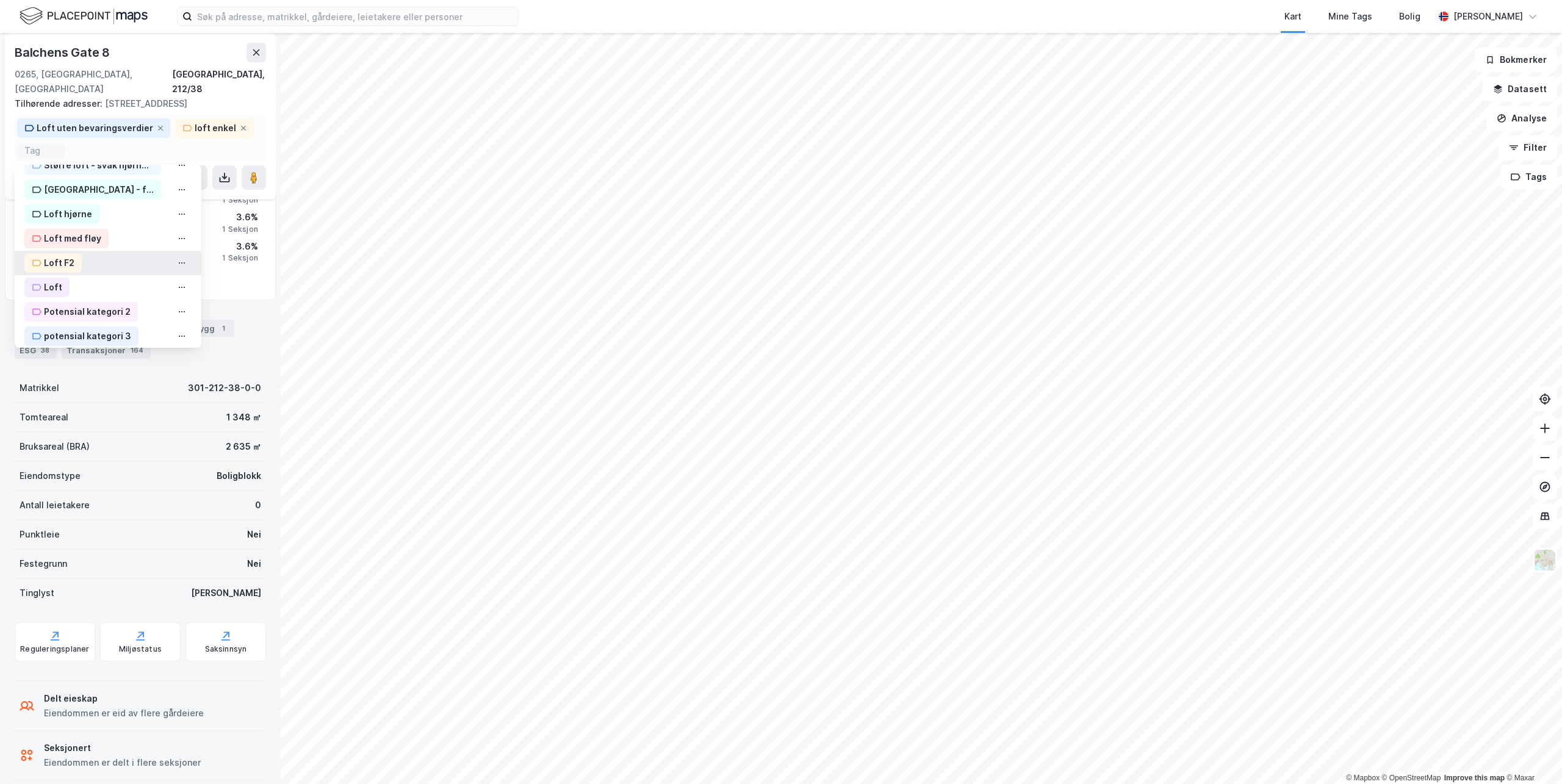
click at [68, 256] on div "Loft F2" at bounding box center [59, 263] width 30 height 15
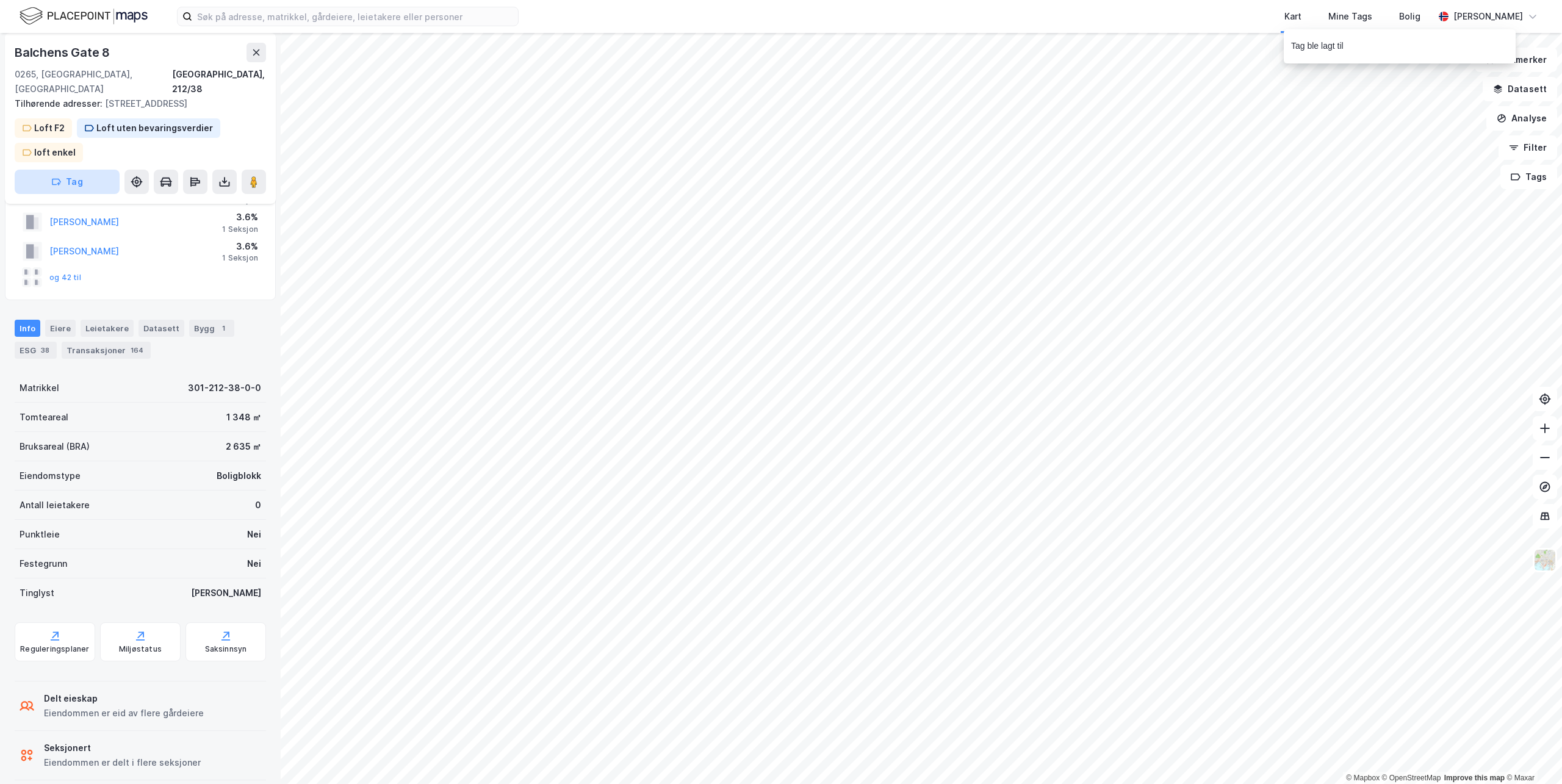
click at [62, 169] on button "Tag" at bounding box center [67, 182] width 105 height 25
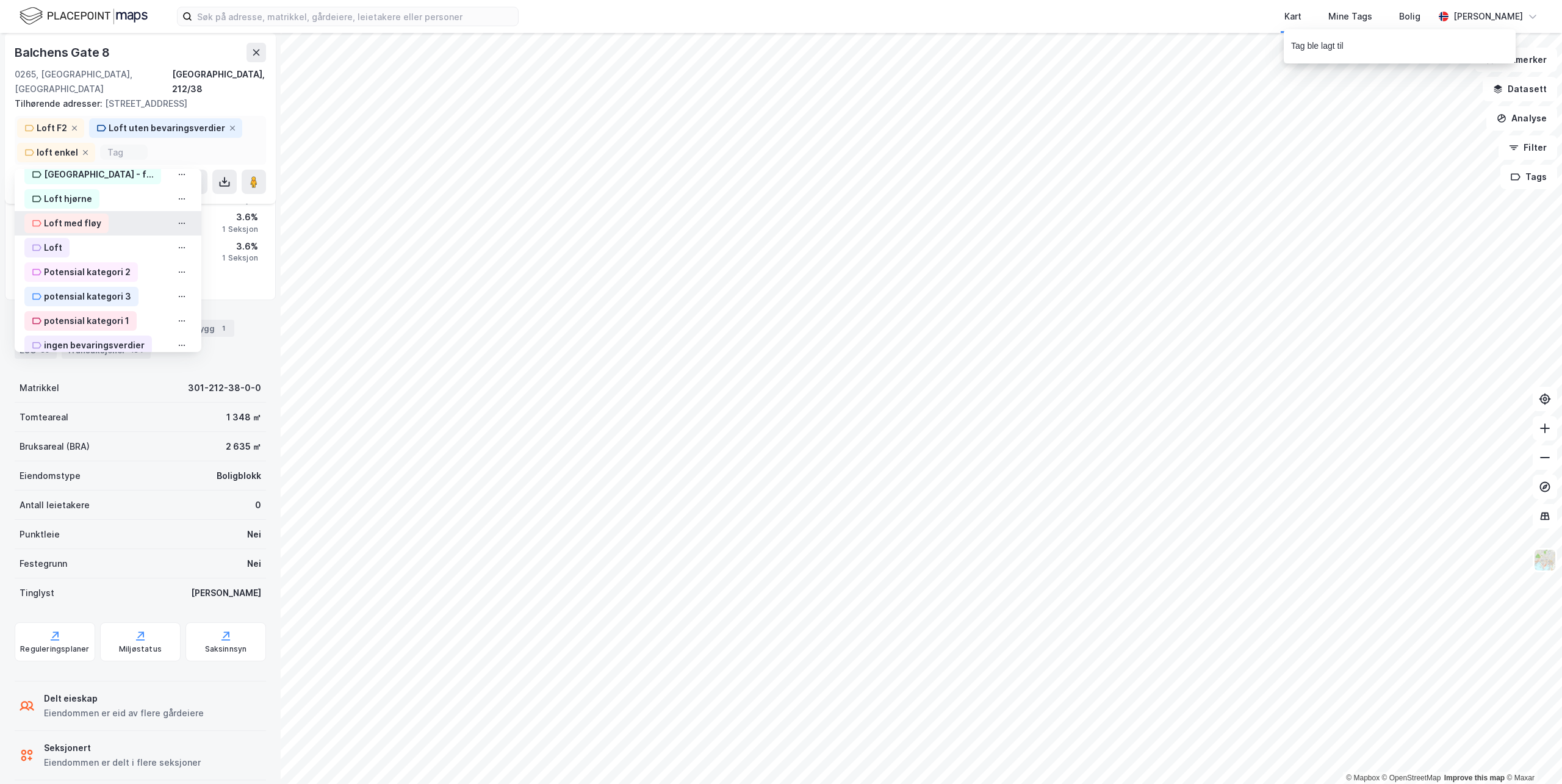
scroll to position [300, 0]
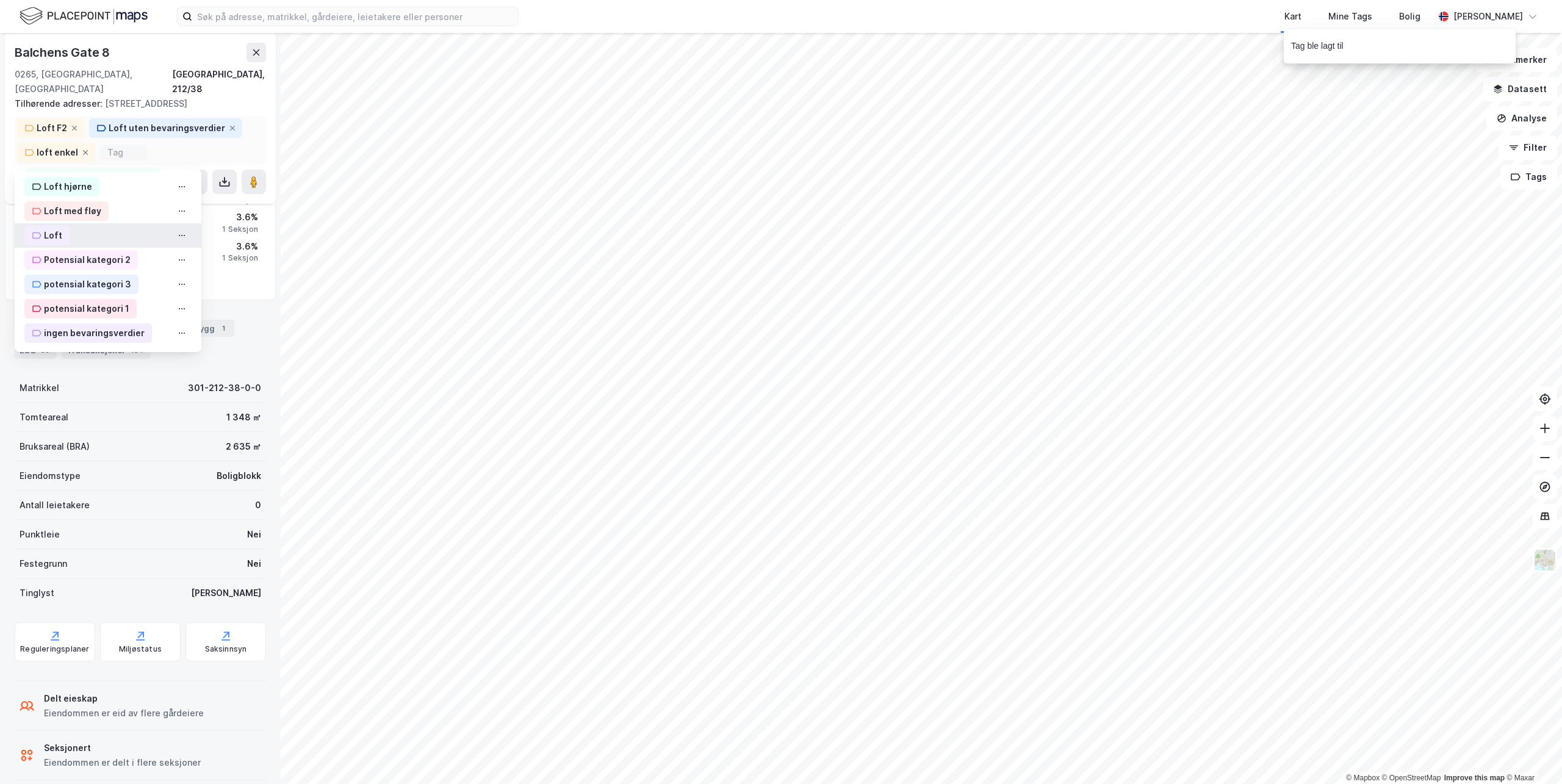
click at [52, 226] on div "Loft" at bounding box center [47, 236] width 45 height 19
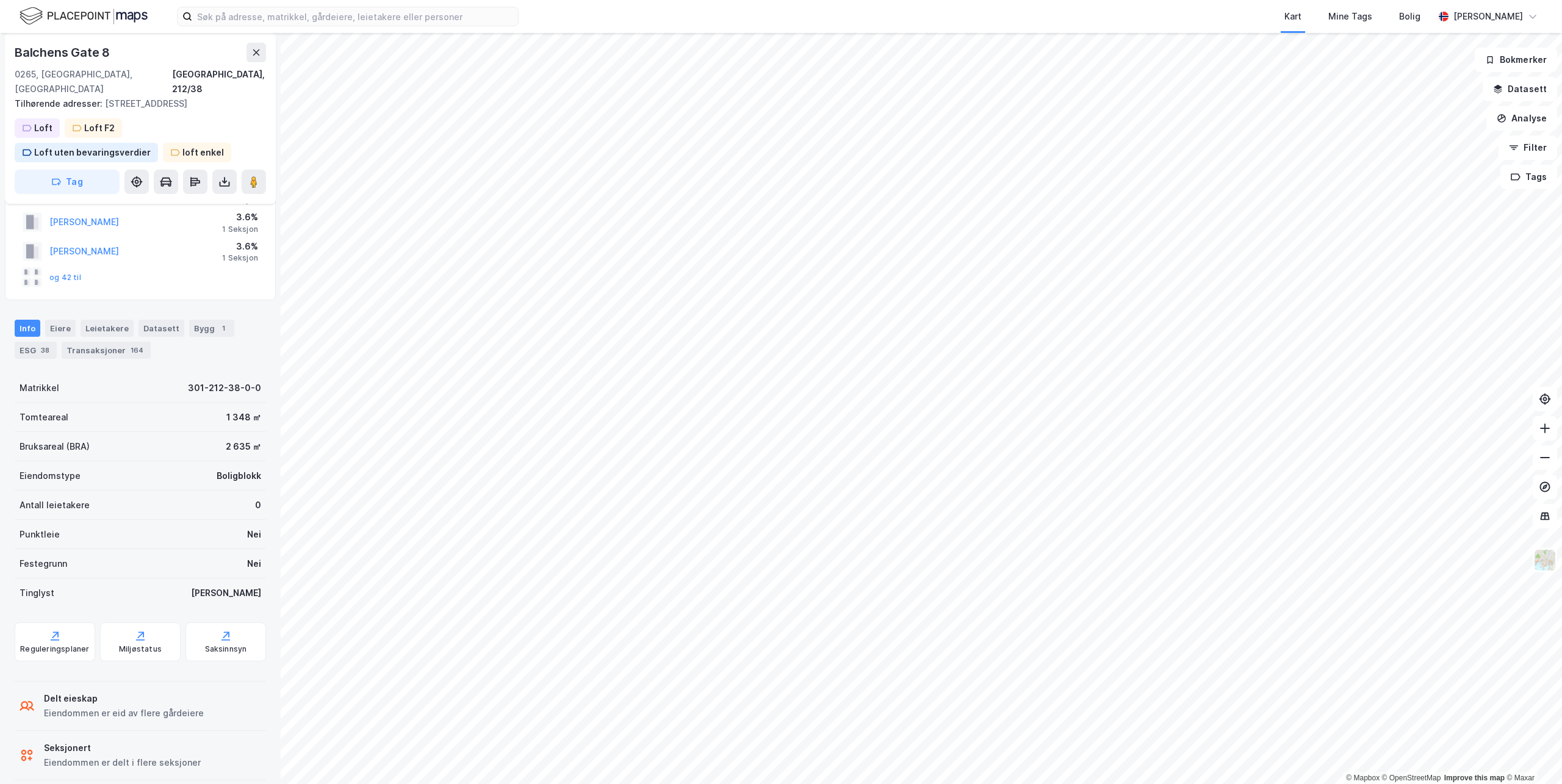
scroll to position [0, 0]
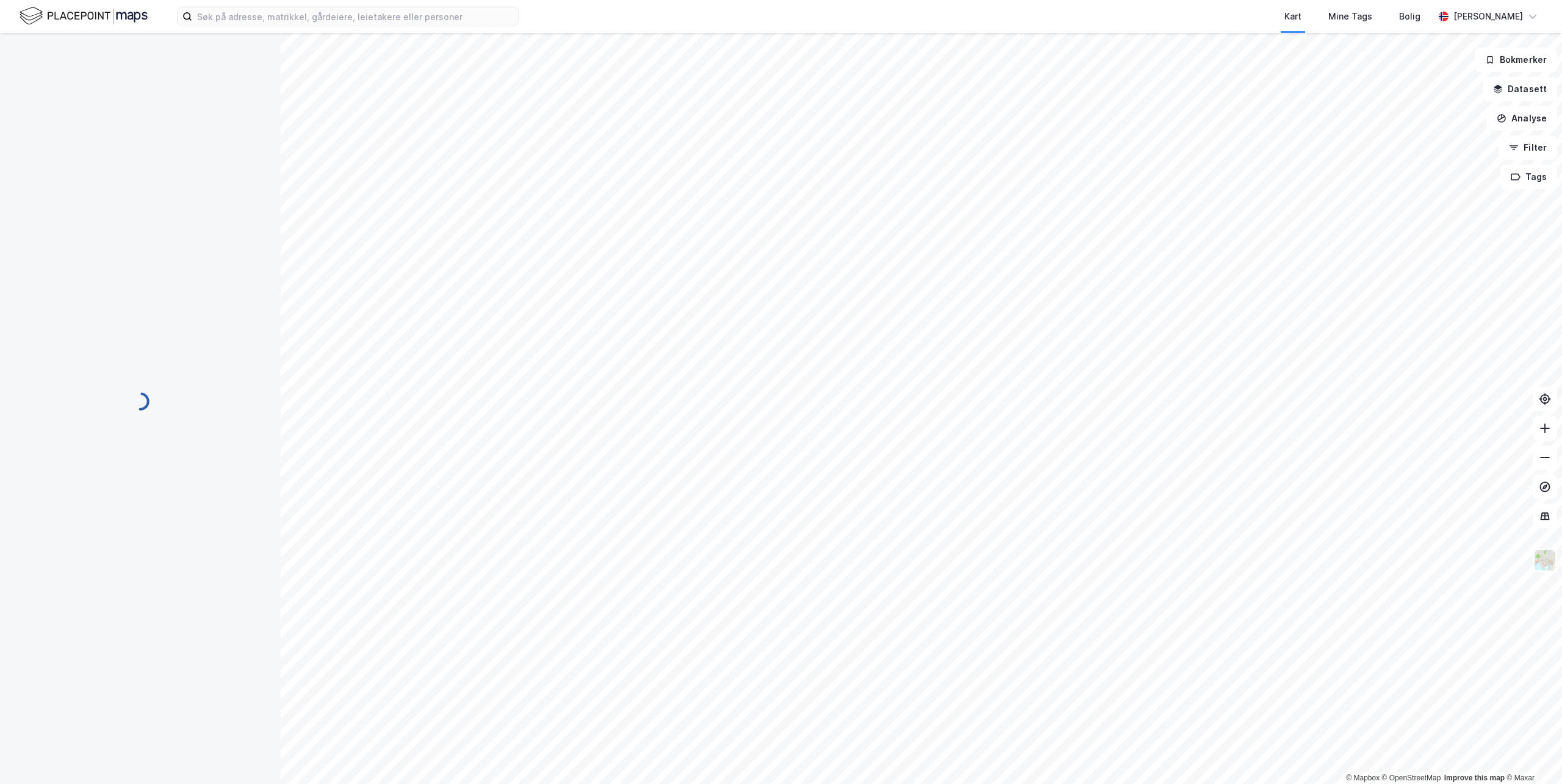
scroll to position [60, 0]
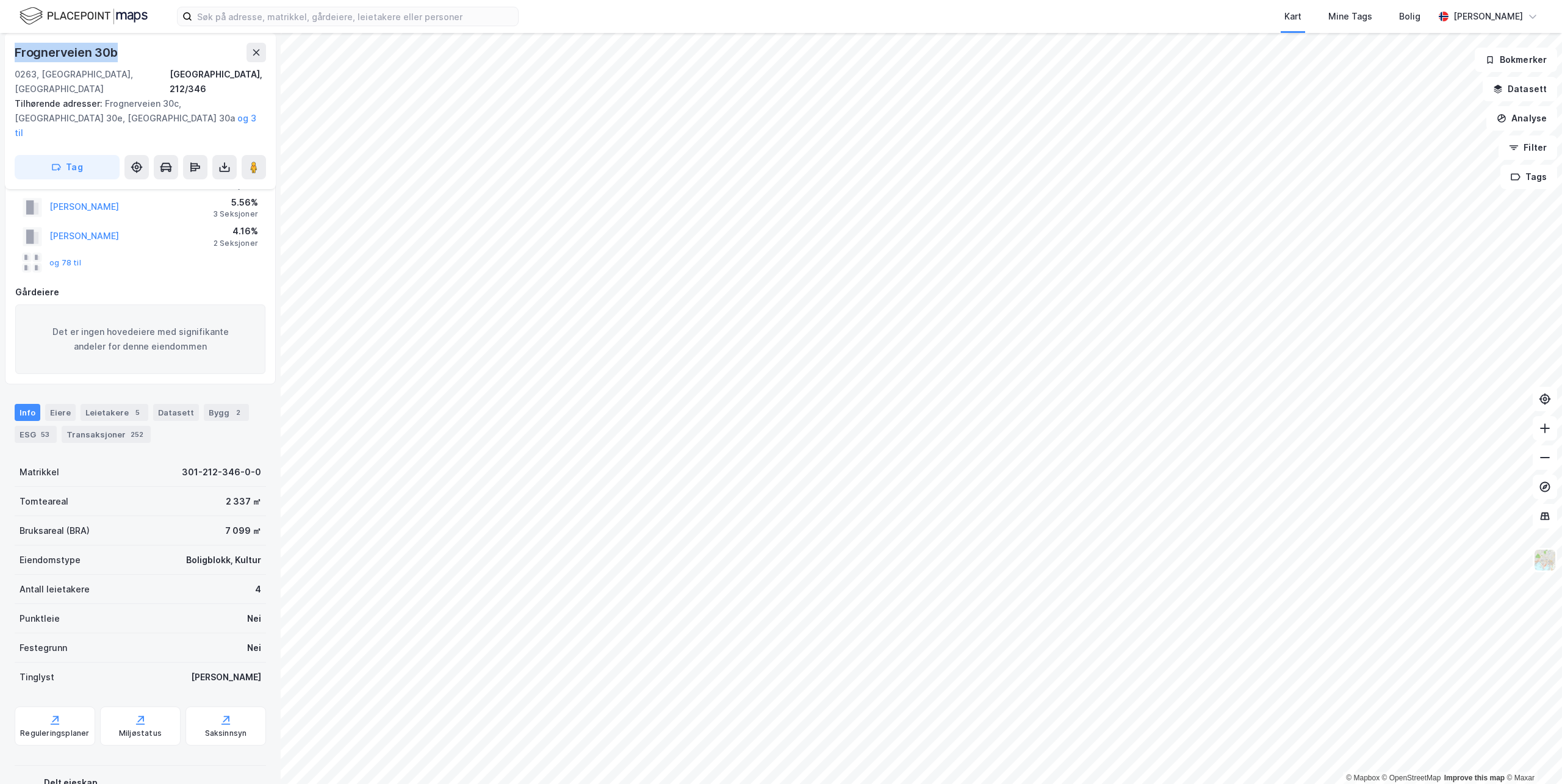
drag, startPoint x: 117, startPoint y: 50, endPoint x: 9, endPoint y: 47, distance: 108.0
click at [9, 47] on div "Frognerveien 30b 0263, Oslo, Oslo Oslo, 212/346 Tilhørende adresser: Frognervei…" at bounding box center [141, 111] width 271 height 156
copy div "Frognerveien 30b"
click at [287, 85] on div "© Mapbox © OpenStreetMap Improve this map © Maxar Frognerveien 30b 0263, Oslo, …" at bounding box center [781, 408] width 1562 height 751
click at [117, 50] on div "Frognerveien 30b" at bounding box center [67, 52] width 105 height 19
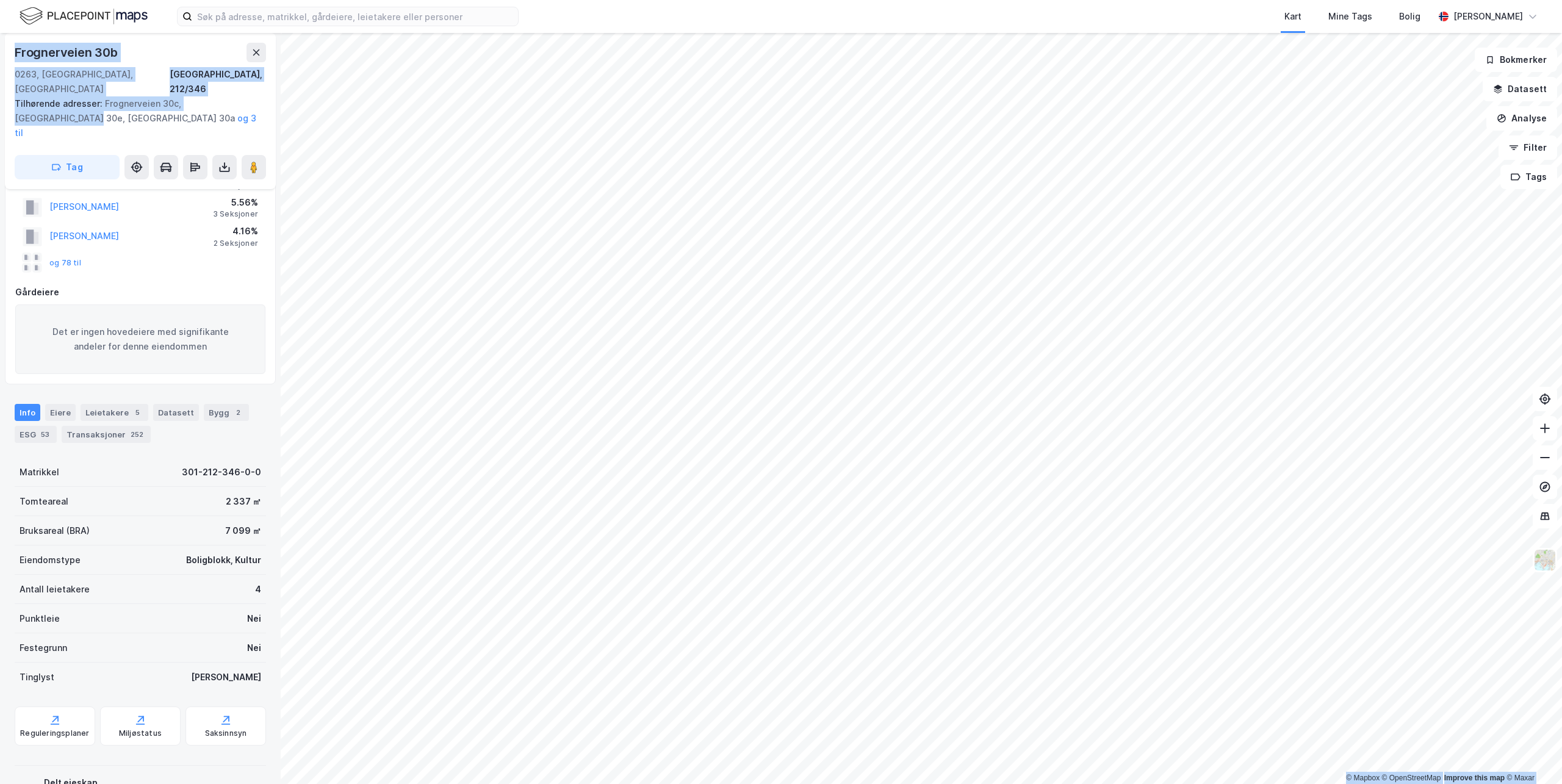
click at [117, 50] on div "Frognerveien 30b" at bounding box center [67, 52] width 105 height 19
drag, startPoint x: 117, startPoint y: 50, endPoint x: 109, endPoint y: 53, distance: 8.5
click at [109, 53] on div "Frognerveien 30b" at bounding box center [67, 52] width 105 height 19
click at [85, 75] on div "0263, Oslo, Oslo Oslo, 212/346" at bounding box center [141, 82] width 252 height 29
drag, startPoint x: 116, startPoint y: 52, endPoint x: 12, endPoint y: 47, distance: 104.1
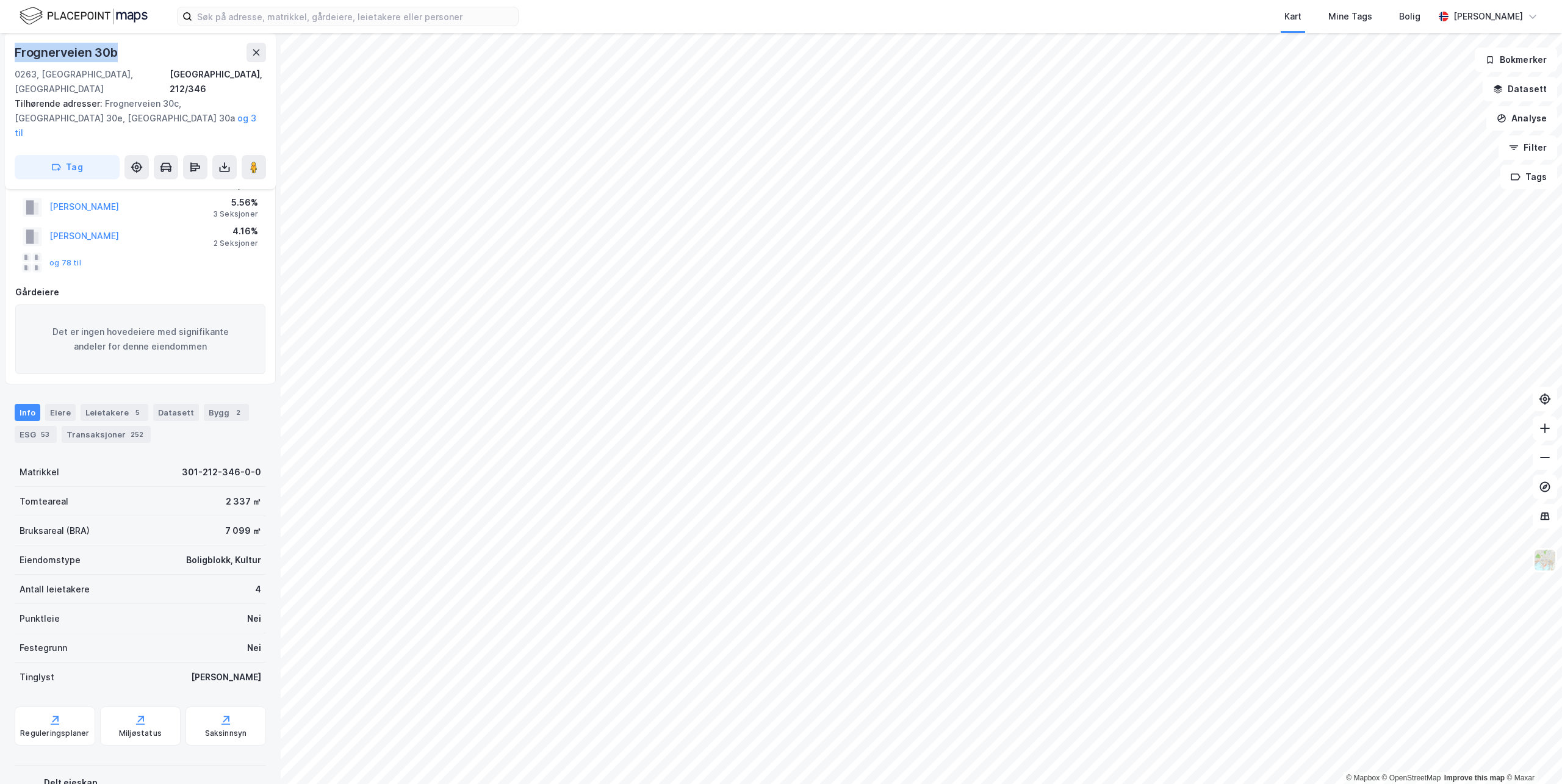
click at [12, 47] on div "Frognerveien 30b 0263, Oslo, Oslo Oslo, 212/346 Tilhørende adresser: Frognervei…" at bounding box center [141, 111] width 271 height 156
copy div "Frognerveien 30b"
click at [90, 155] on button "Tag" at bounding box center [67, 167] width 105 height 25
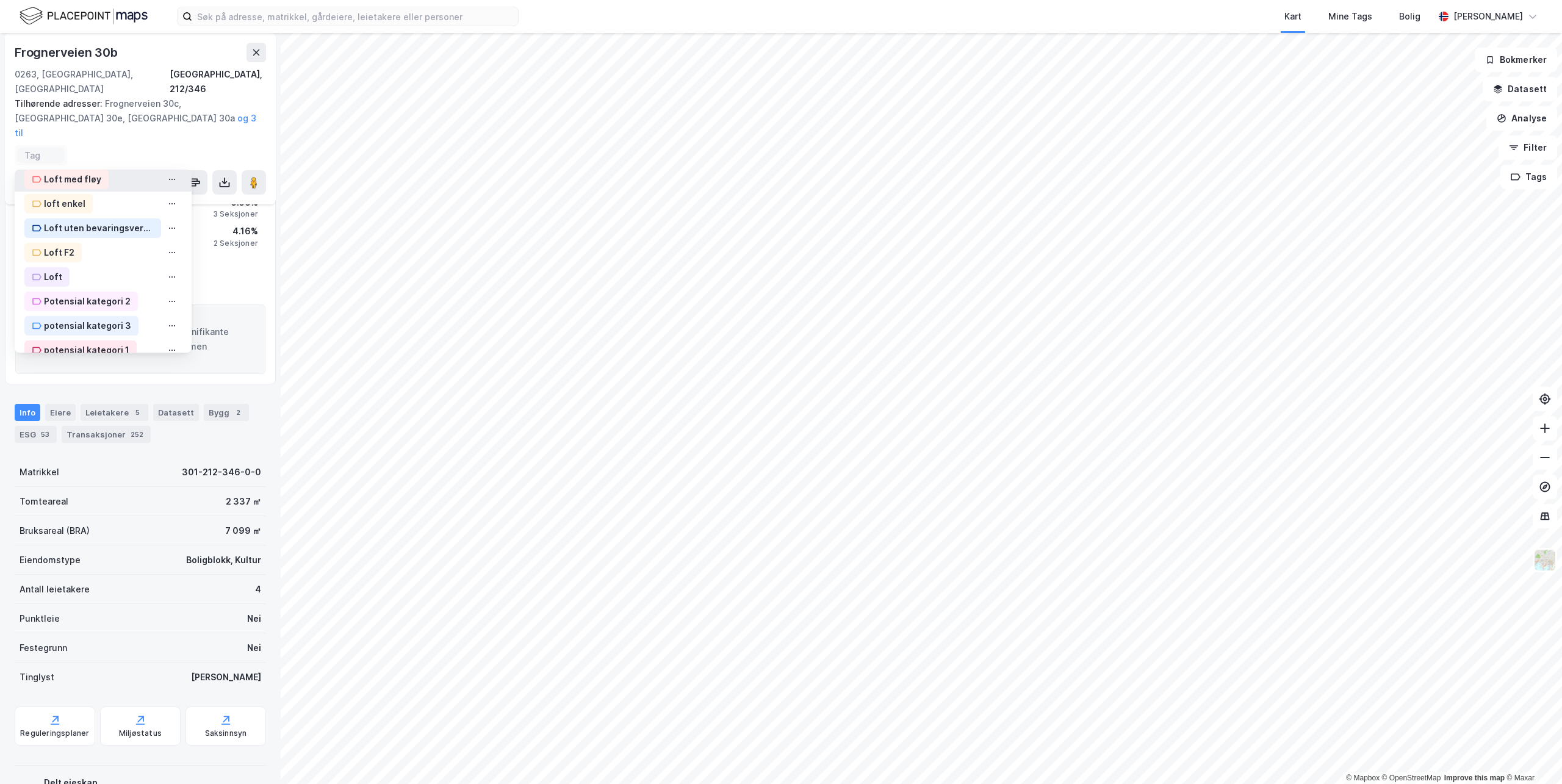
scroll to position [285, 0]
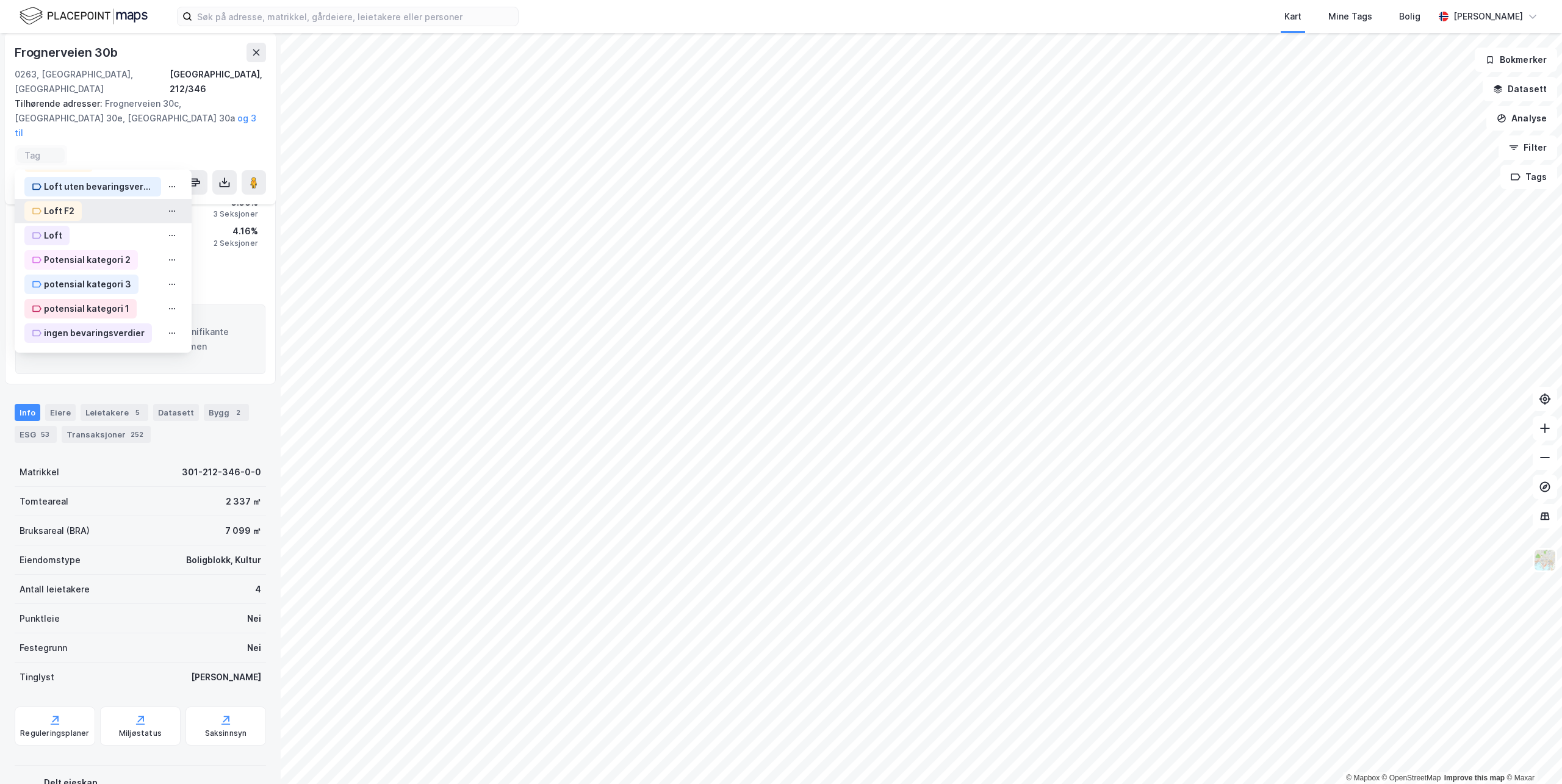
click at [58, 204] on div "Loft F2" at bounding box center [59, 211] width 30 height 15
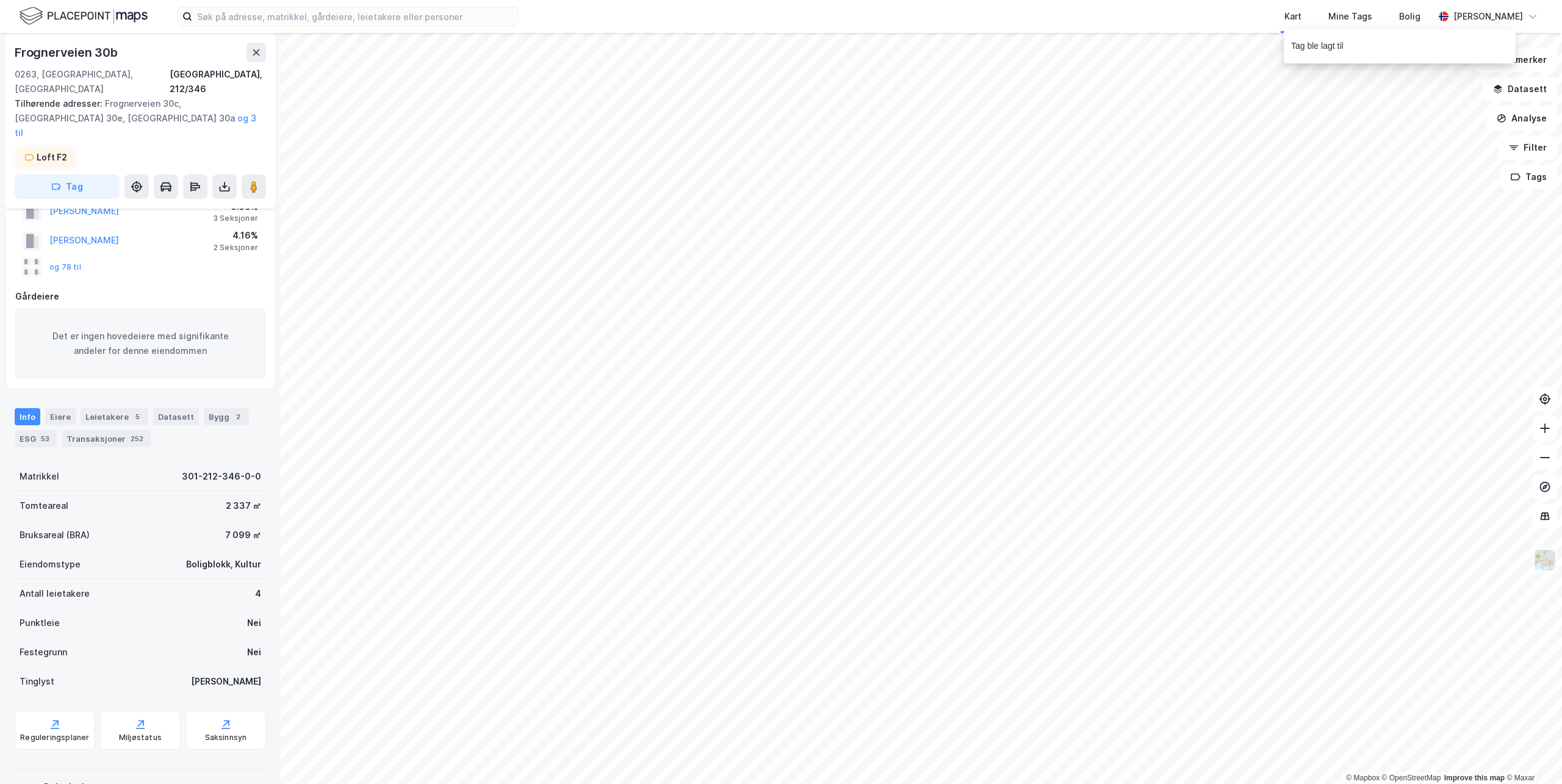
scroll to position [80, 0]
click at [60, 182] on icon "button" at bounding box center [56, 186] width 10 height 10
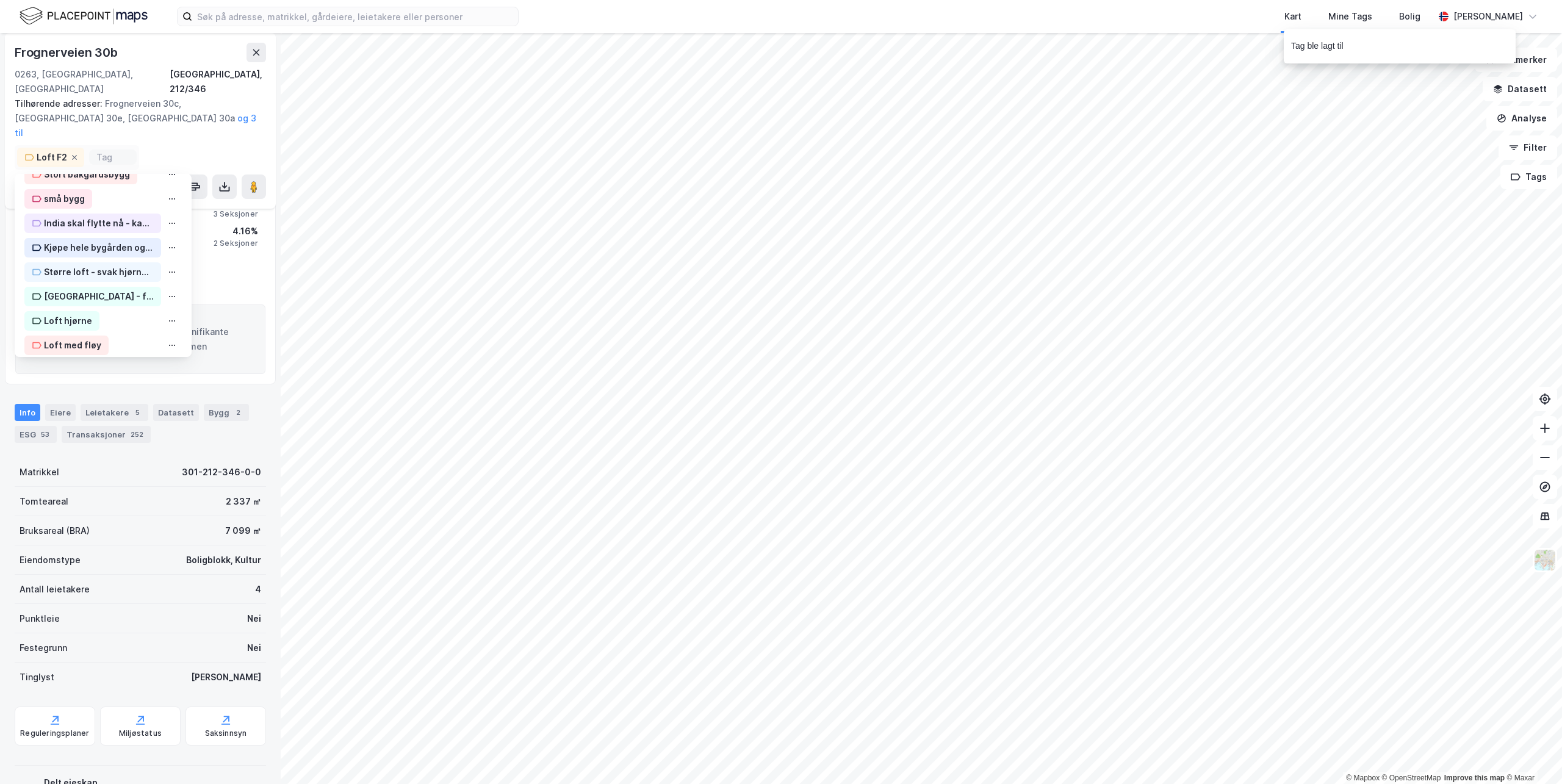
scroll to position [183, 0]
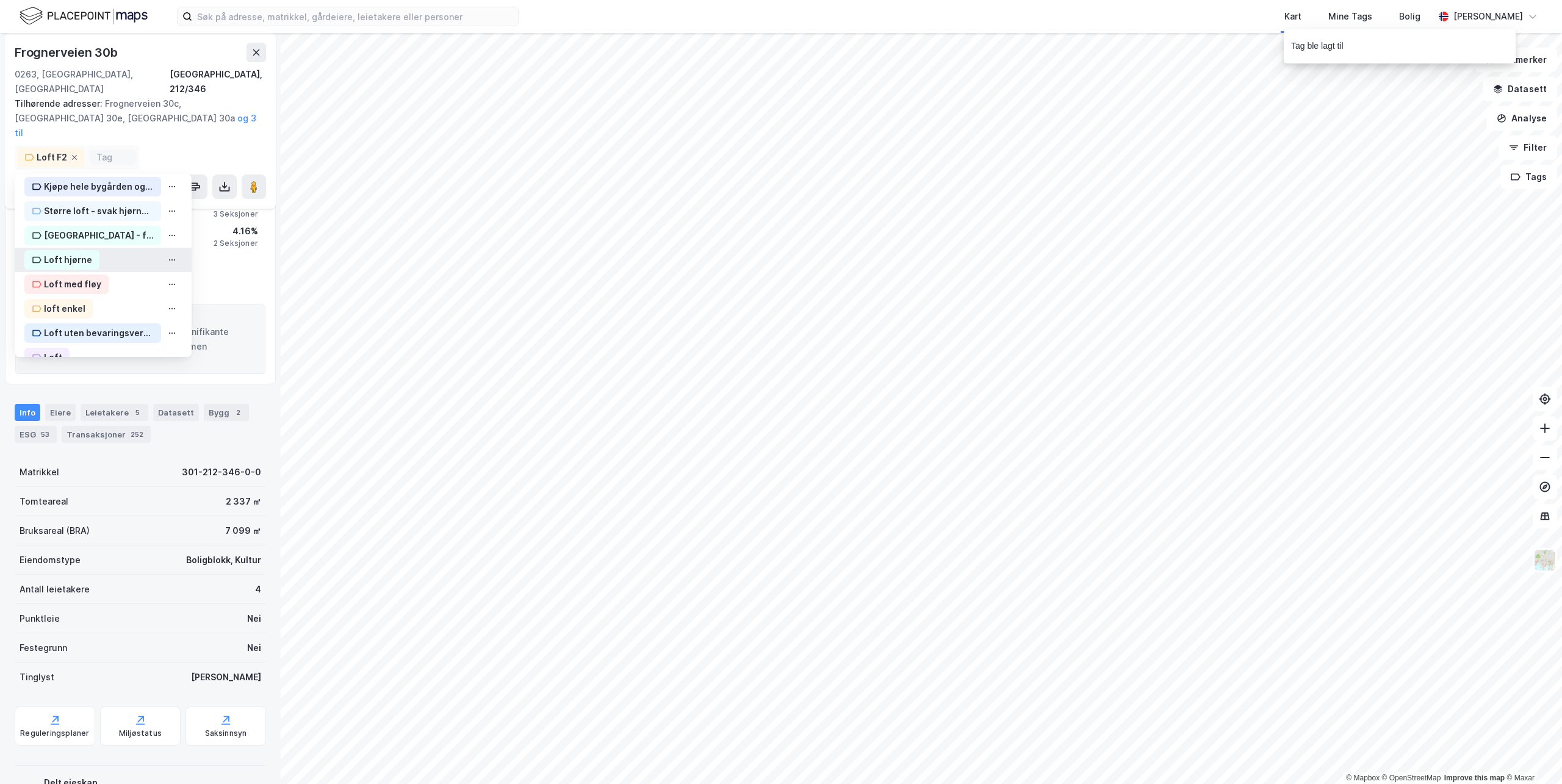
click at [68, 252] on div "Loft hjørne" at bounding box center [68, 260] width 48 height 15
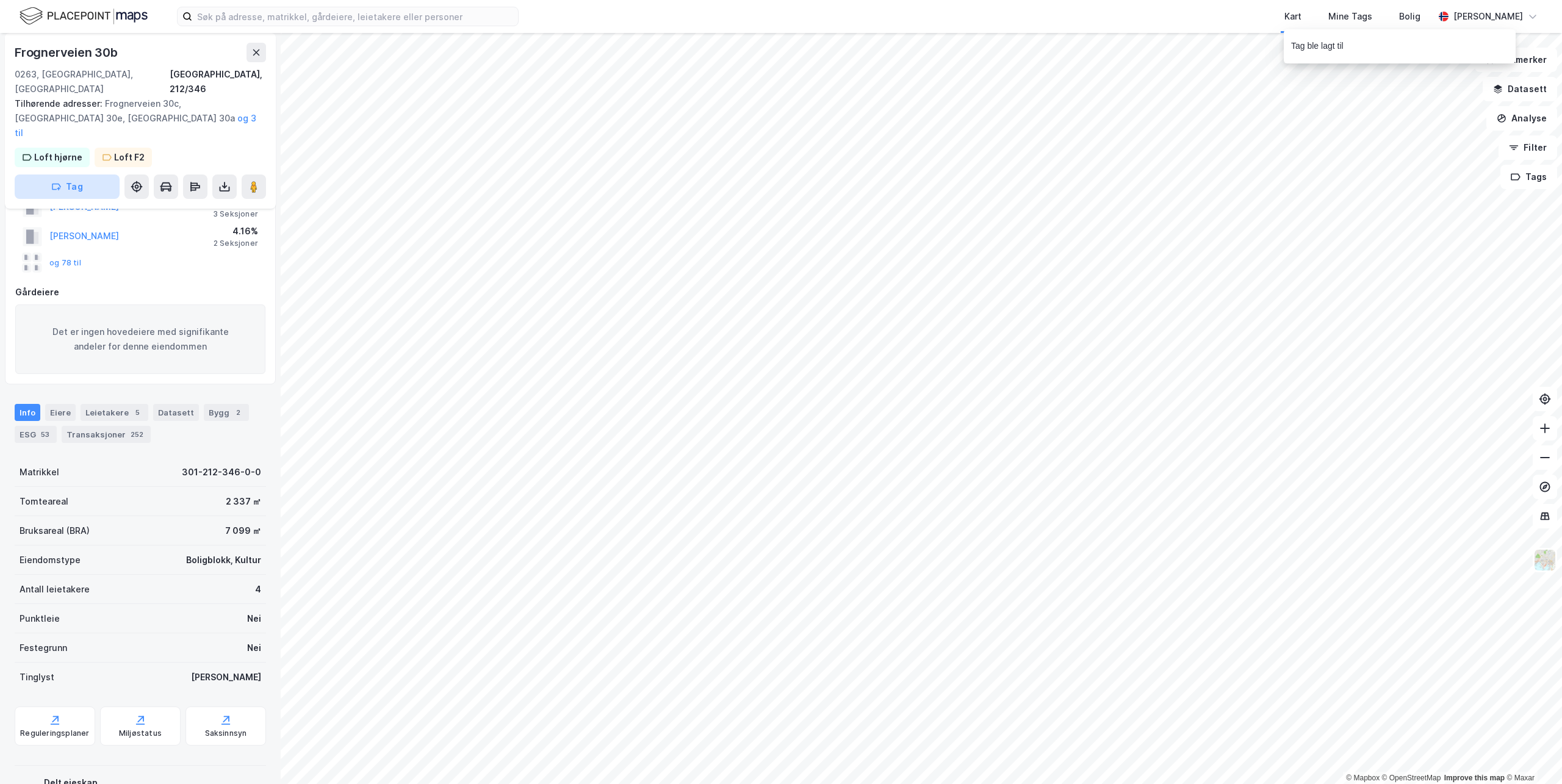
click at [67, 175] on button "Tag" at bounding box center [67, 187] width 105 height 25
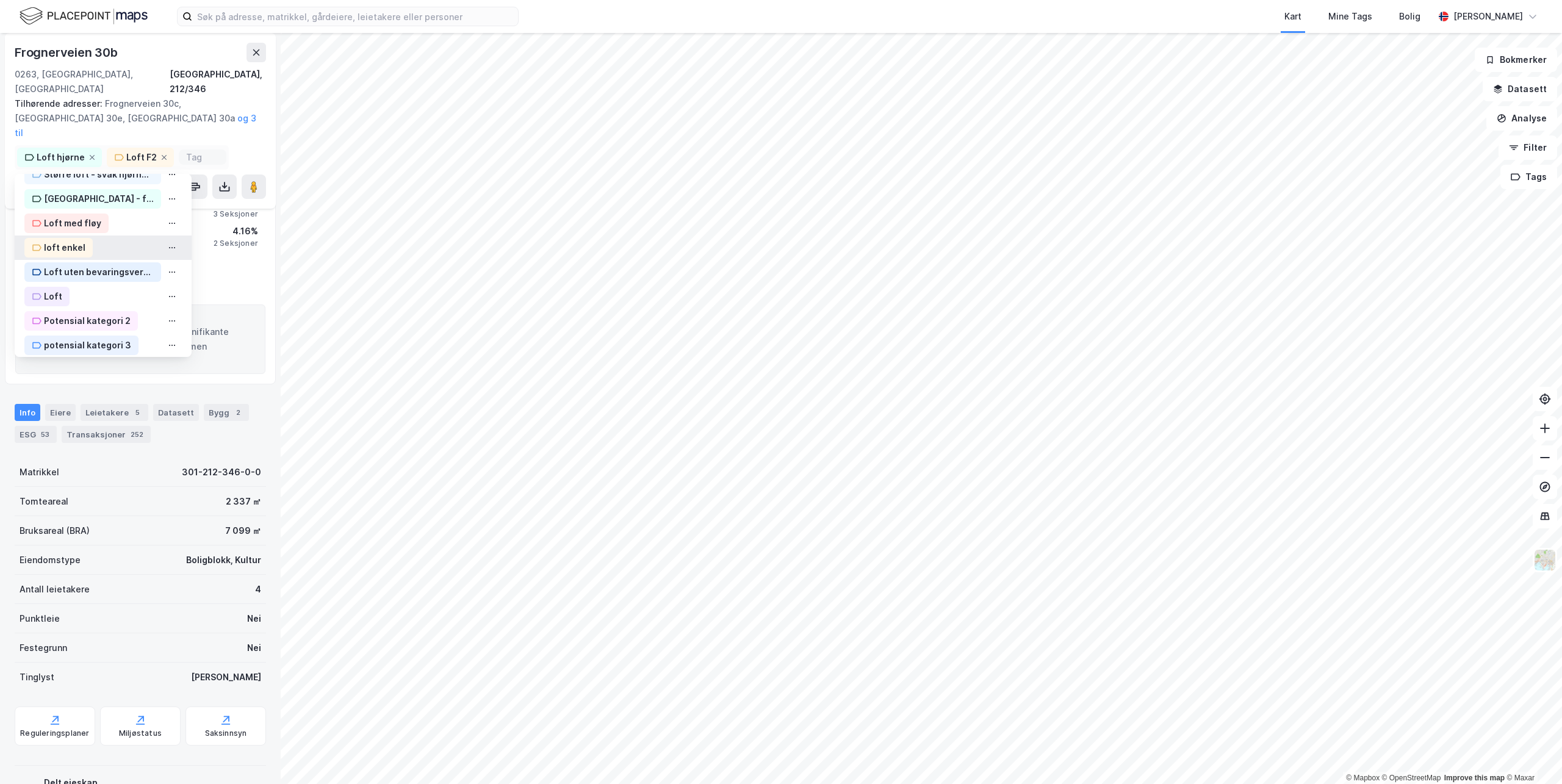
scroll to position [300, 0]
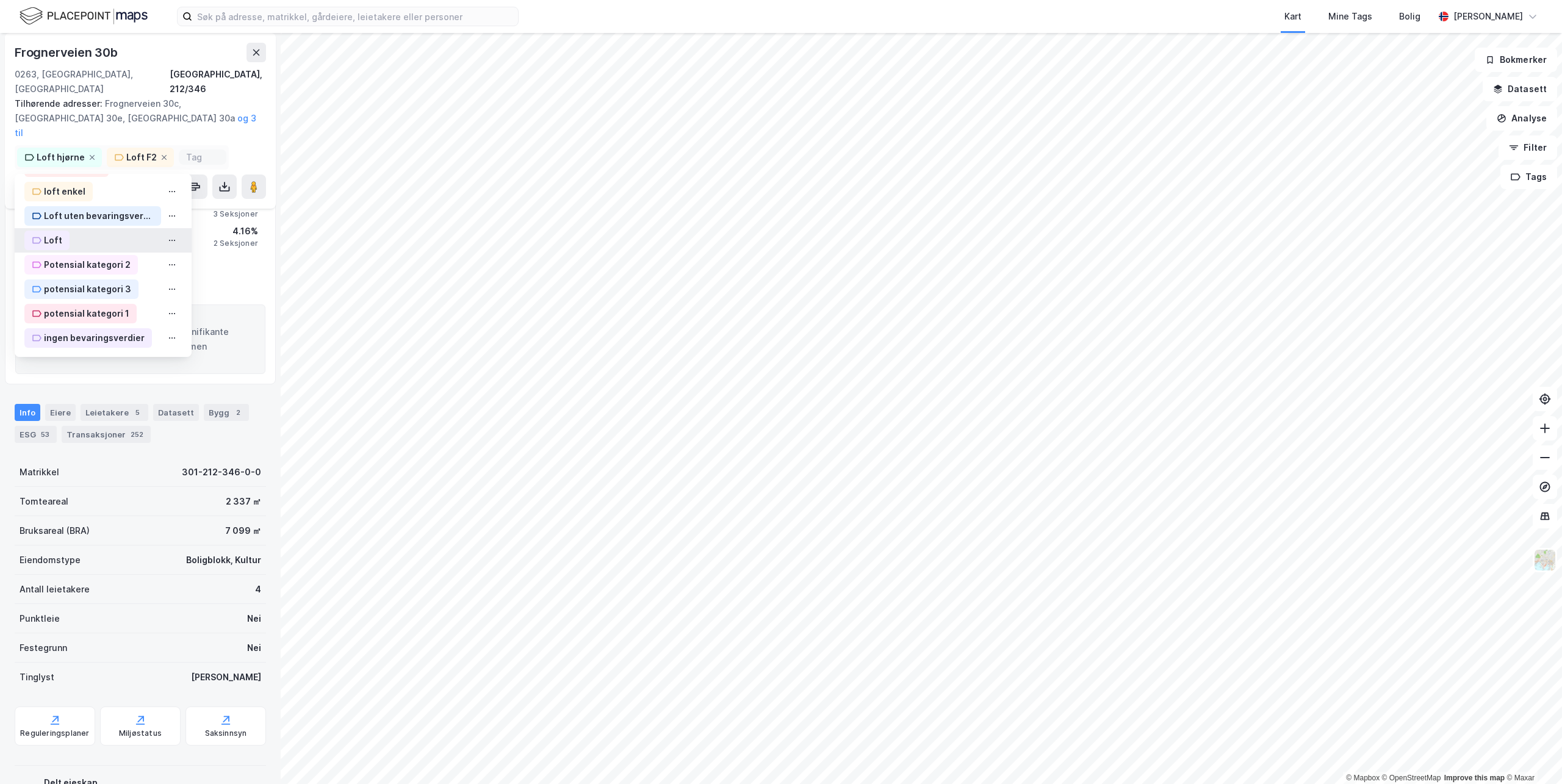
click at [54, 233] on div "Loft" at bounding box center [53, 240] width 19 height 15
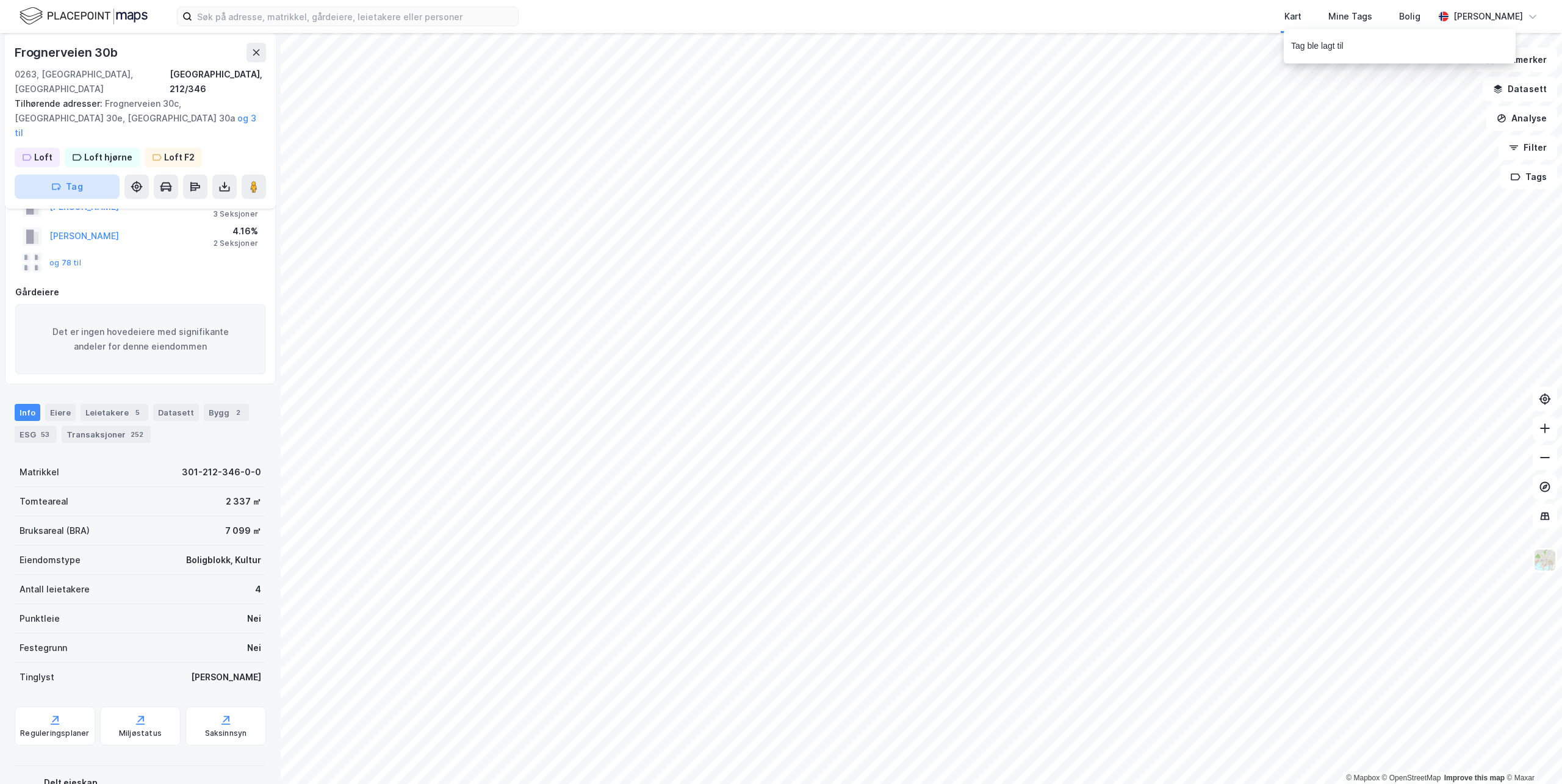
click at [64, 175] on button "Tag" at bounding box center [67, 187] width 105 height 25
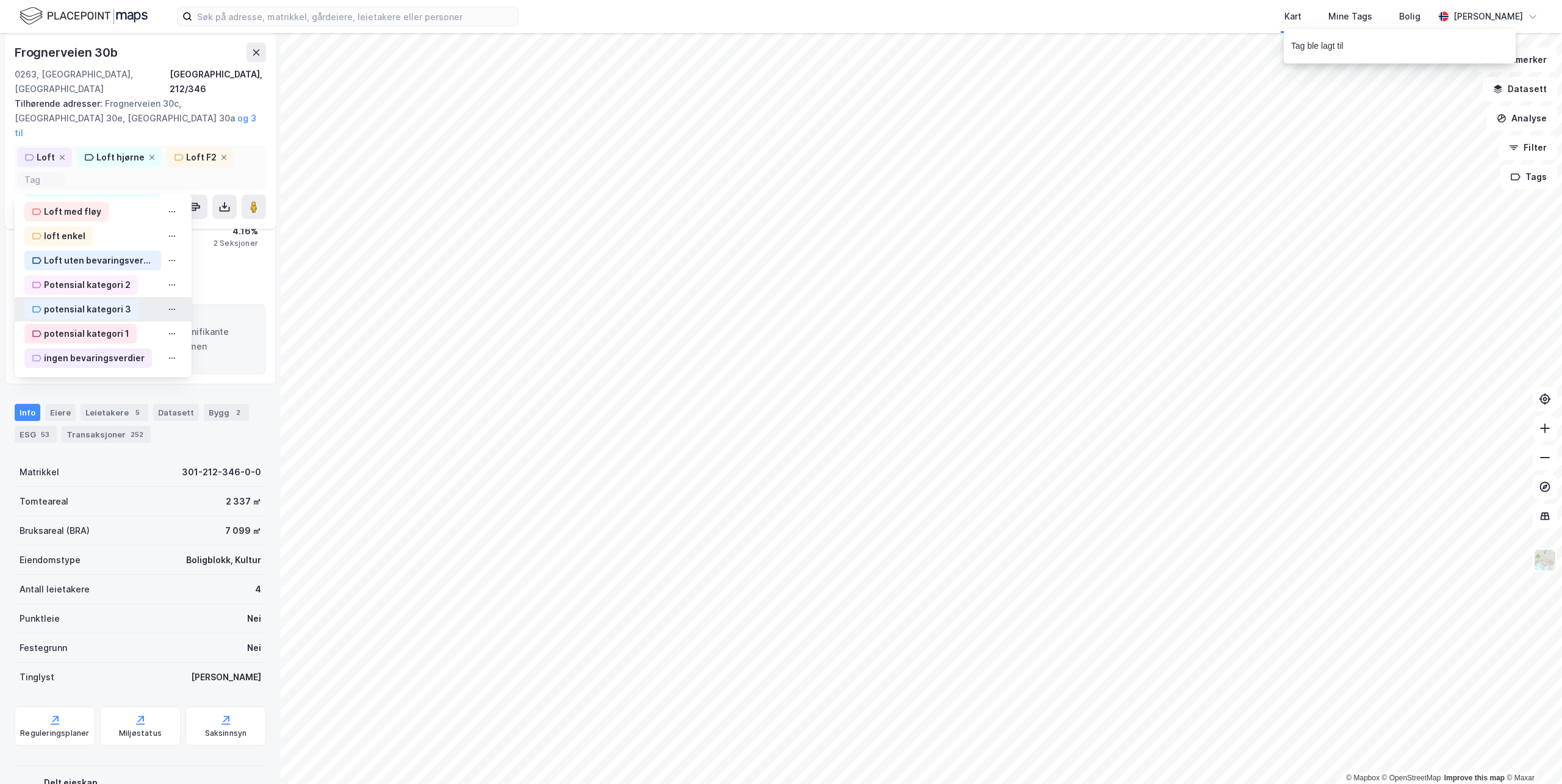
click at [67, 302] on div "potensial kategori 3" at bounding box center [88, 309] width 87 height 15
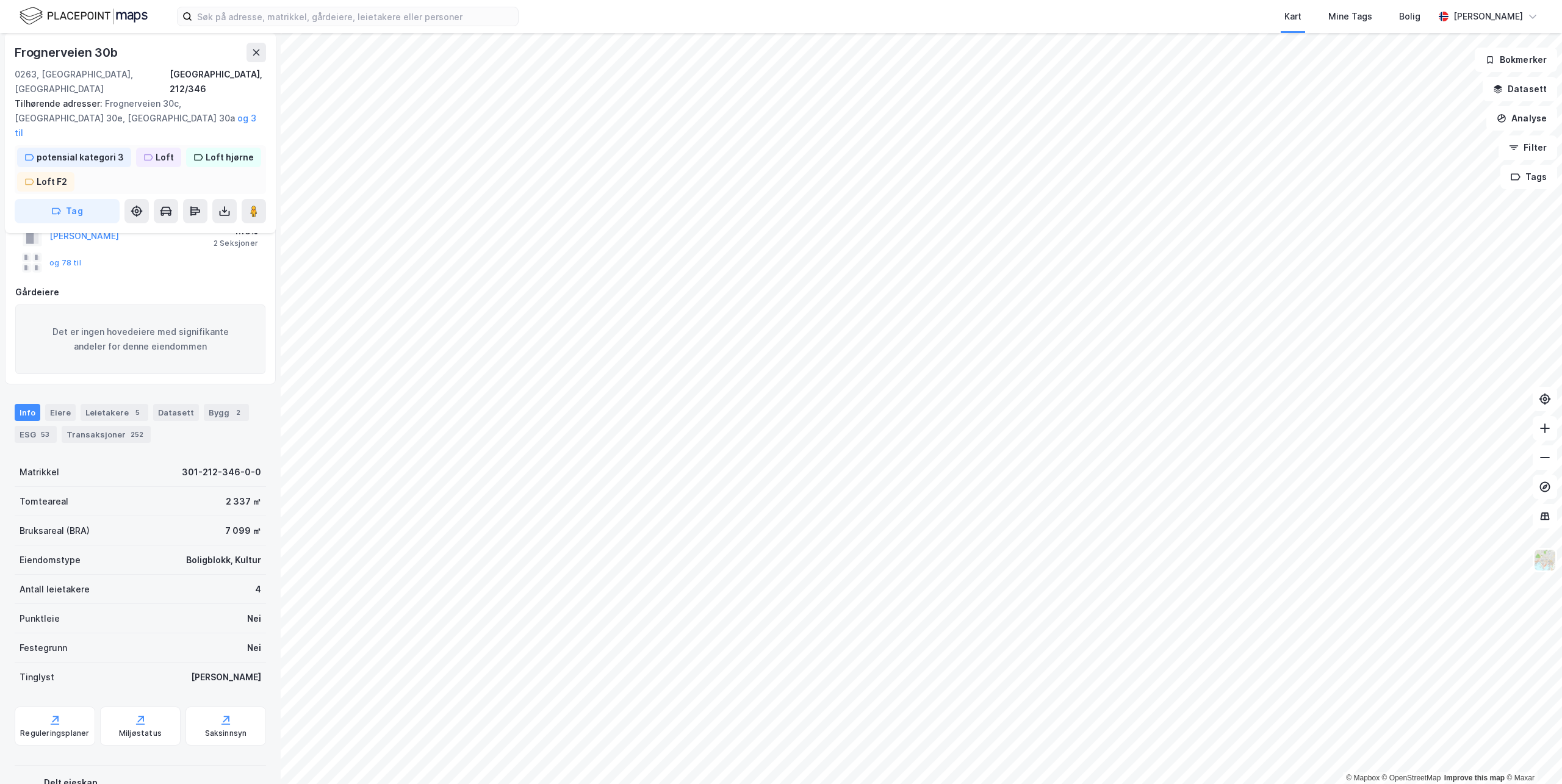
click at [111, 150] on div "potensial kategori 3" at bounding box center [80, 157] width 87 height 15
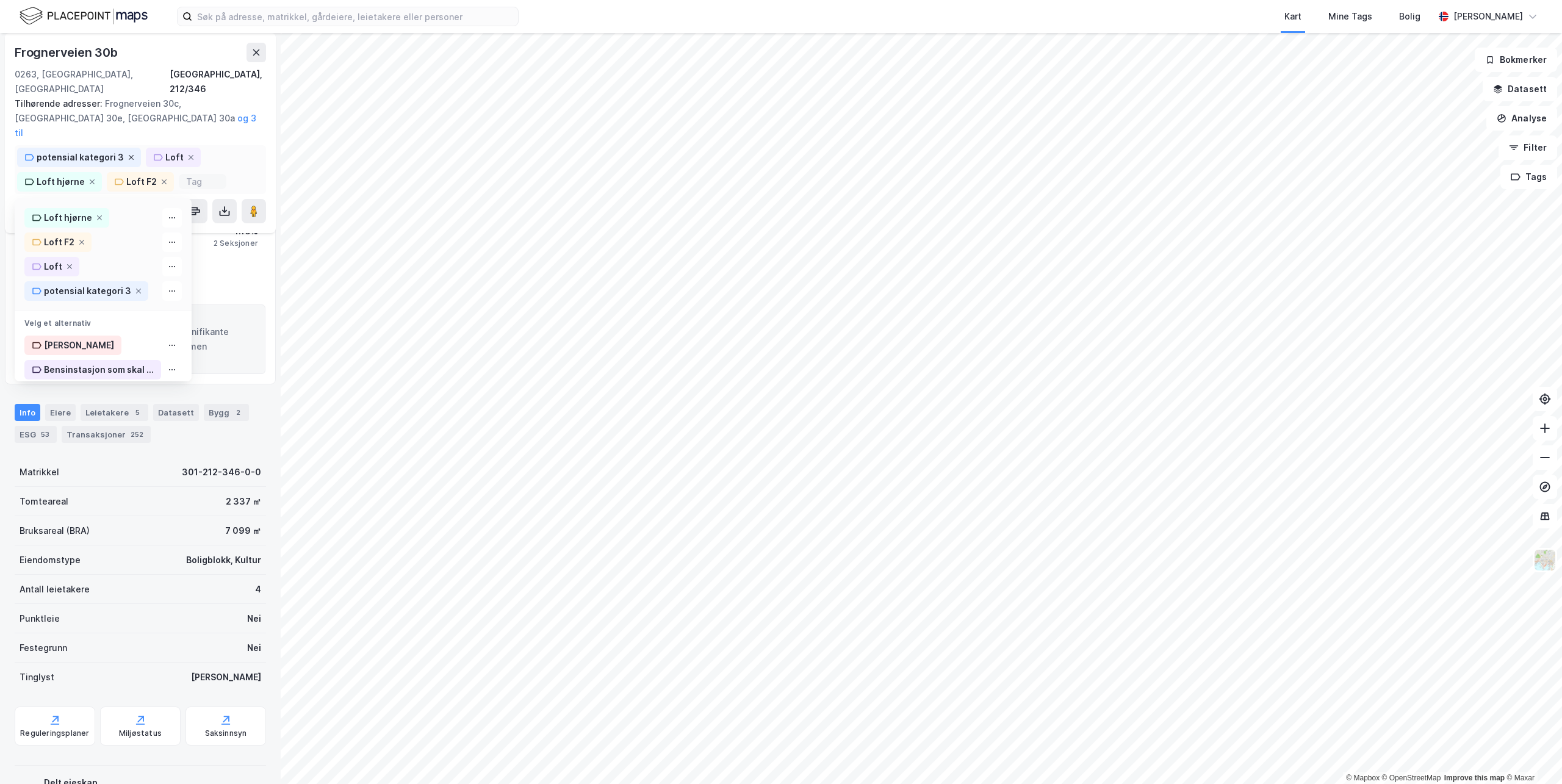
click at [128, 154] on icon at bounding box center [131, 158] width 7 height 7
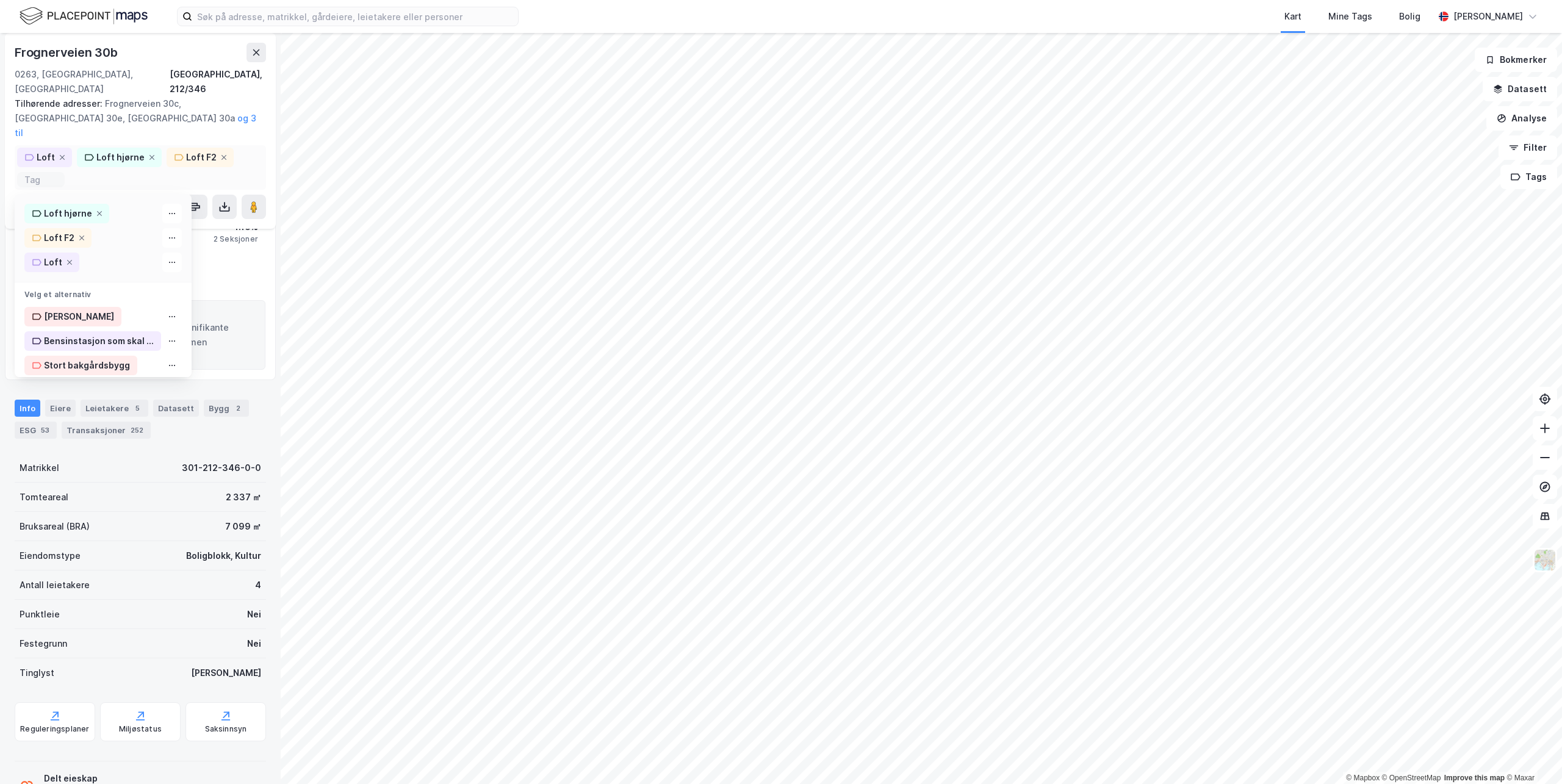
scroll to position [100, 0]
click at [55, 175] on input at bounding box center [41, 180] width 33 height 11
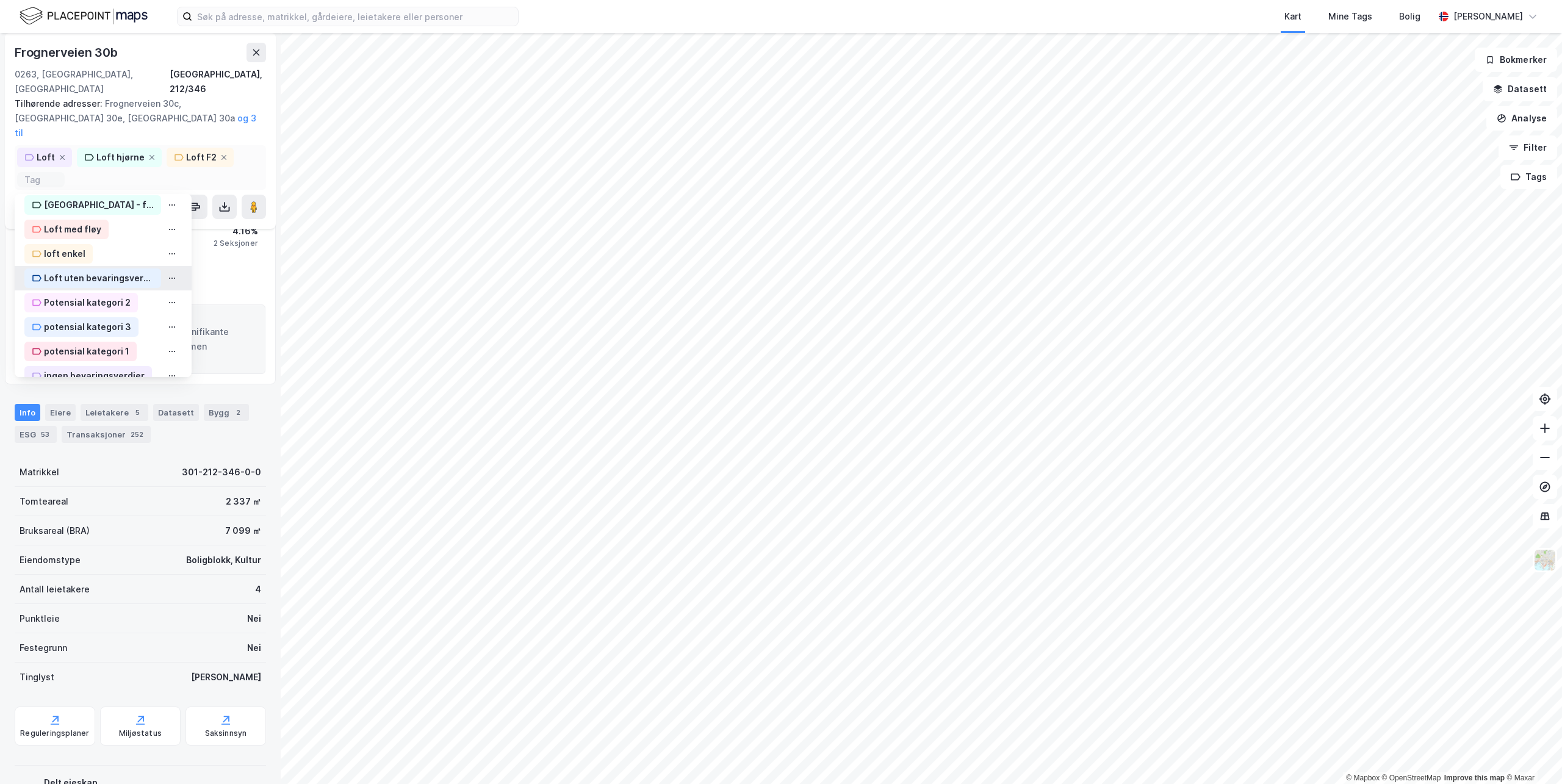
scroll to position [300, 0]
click at [100, 277] on div "Potensial kategori 2" at bounding box center [88, 284] width 87 height 15
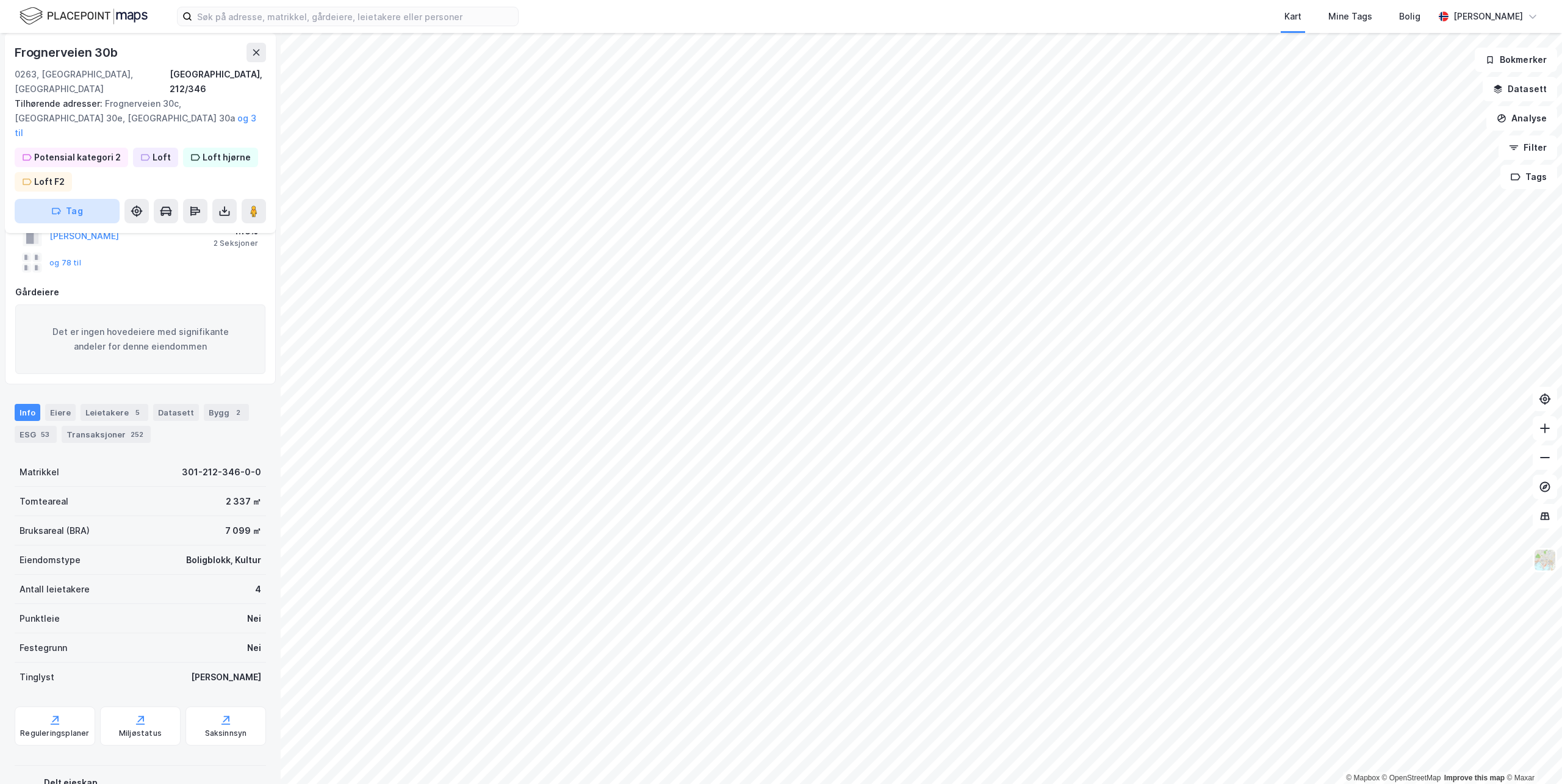
click at [66, 199] on button "Tag" at bounding box center [67, 212] width 105 height 25
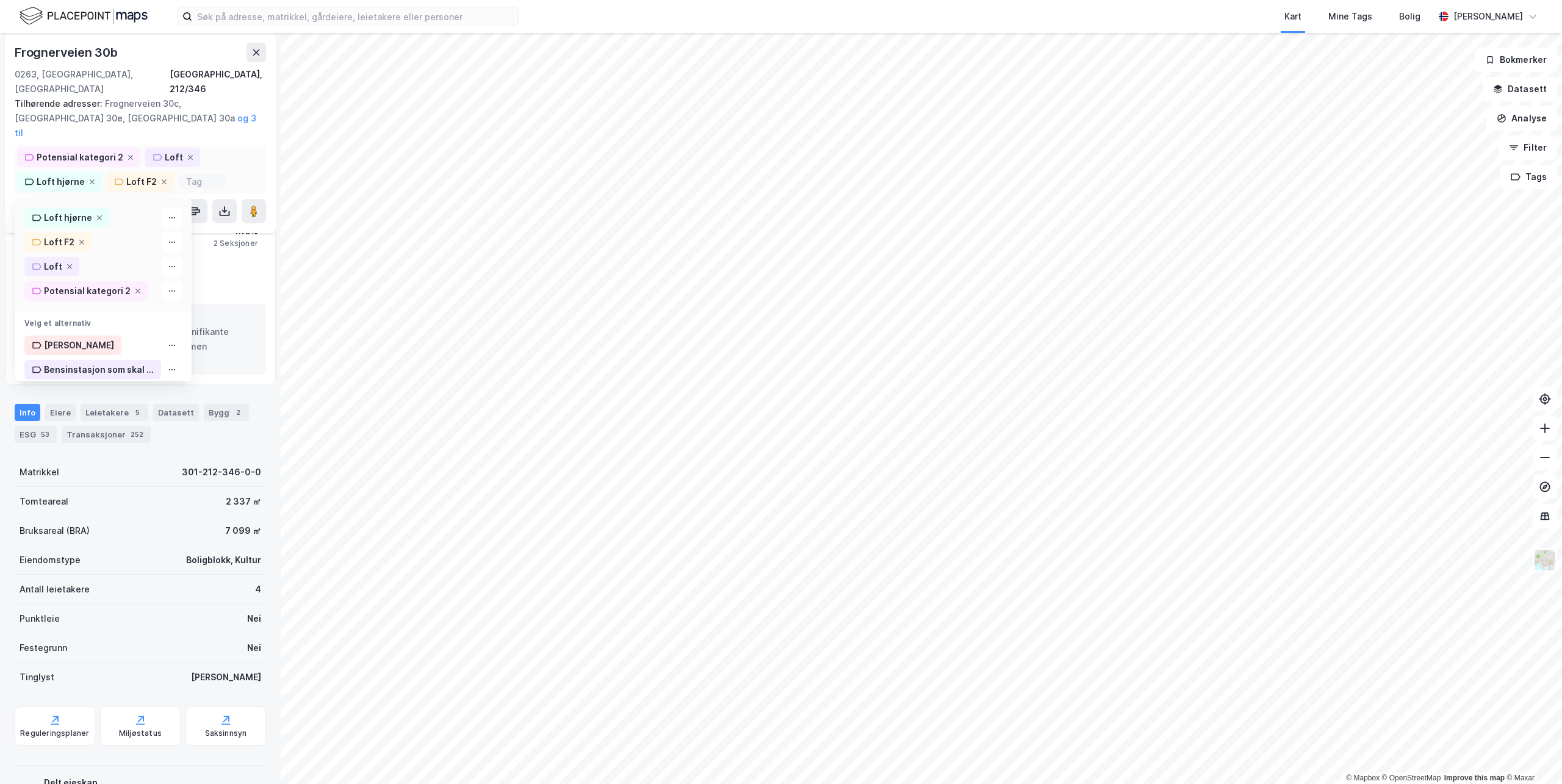
type input "l"
type input "stort"
click at [82, 362] on div "stort" at bounding box center [90, 369] width 21 height 15
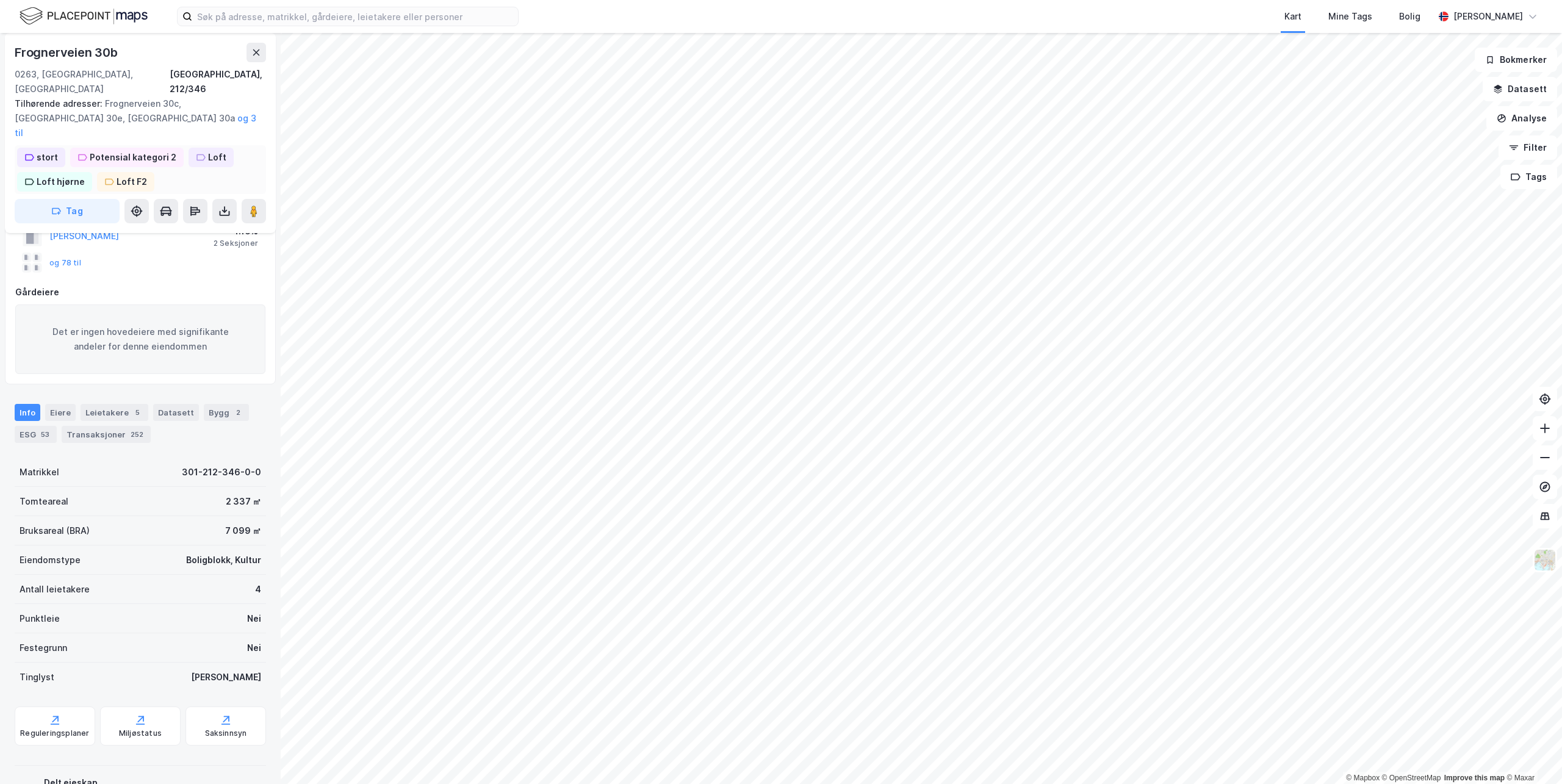
click at [122, 175] on div "Loft F2" at bounding box center [132, 182] width 30 height 15
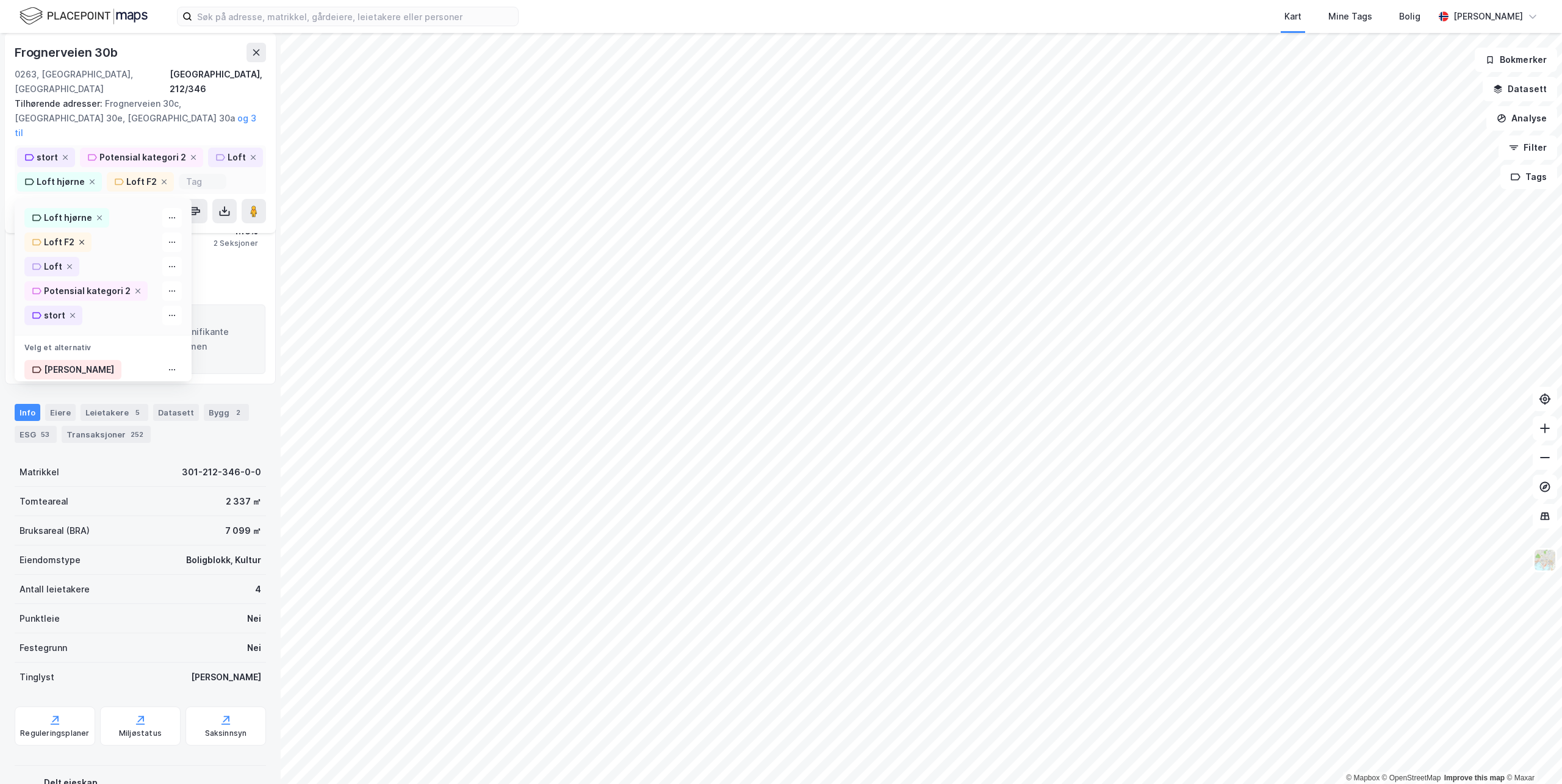
click at [80, 238] on icon at bounding box center [82, 242] width 7 height 7
click at [115, 176] on input at bounding box center [130, 182] width 33 height 11
type input "Loft F4"
click at [84, 338] on div "Loft F4" at bounding box center [95, 345] width 31 height 15
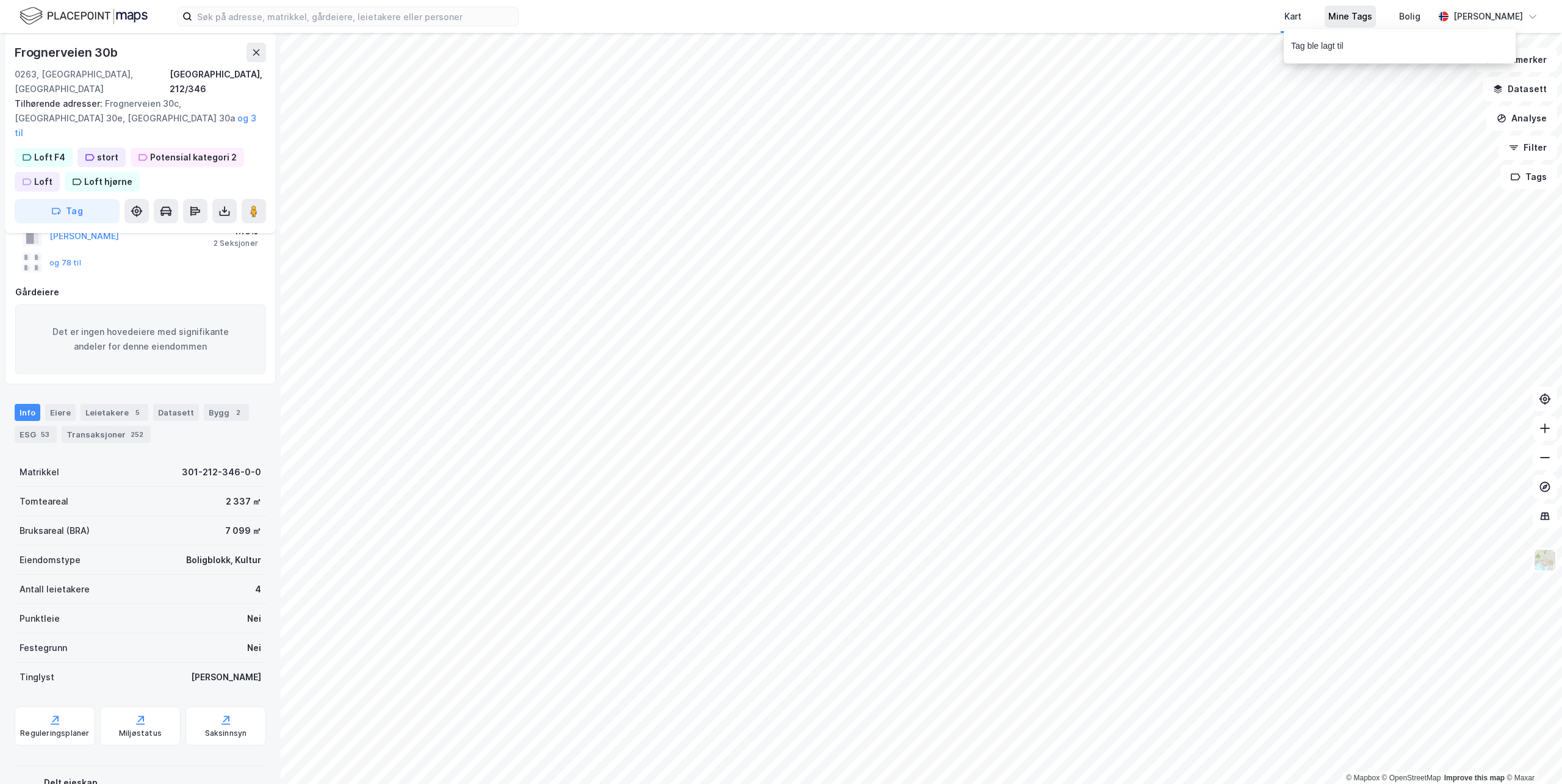
click at [1354, 20] on div "Mine Tags" at bounding box center [1350, 16] width 44 height 15
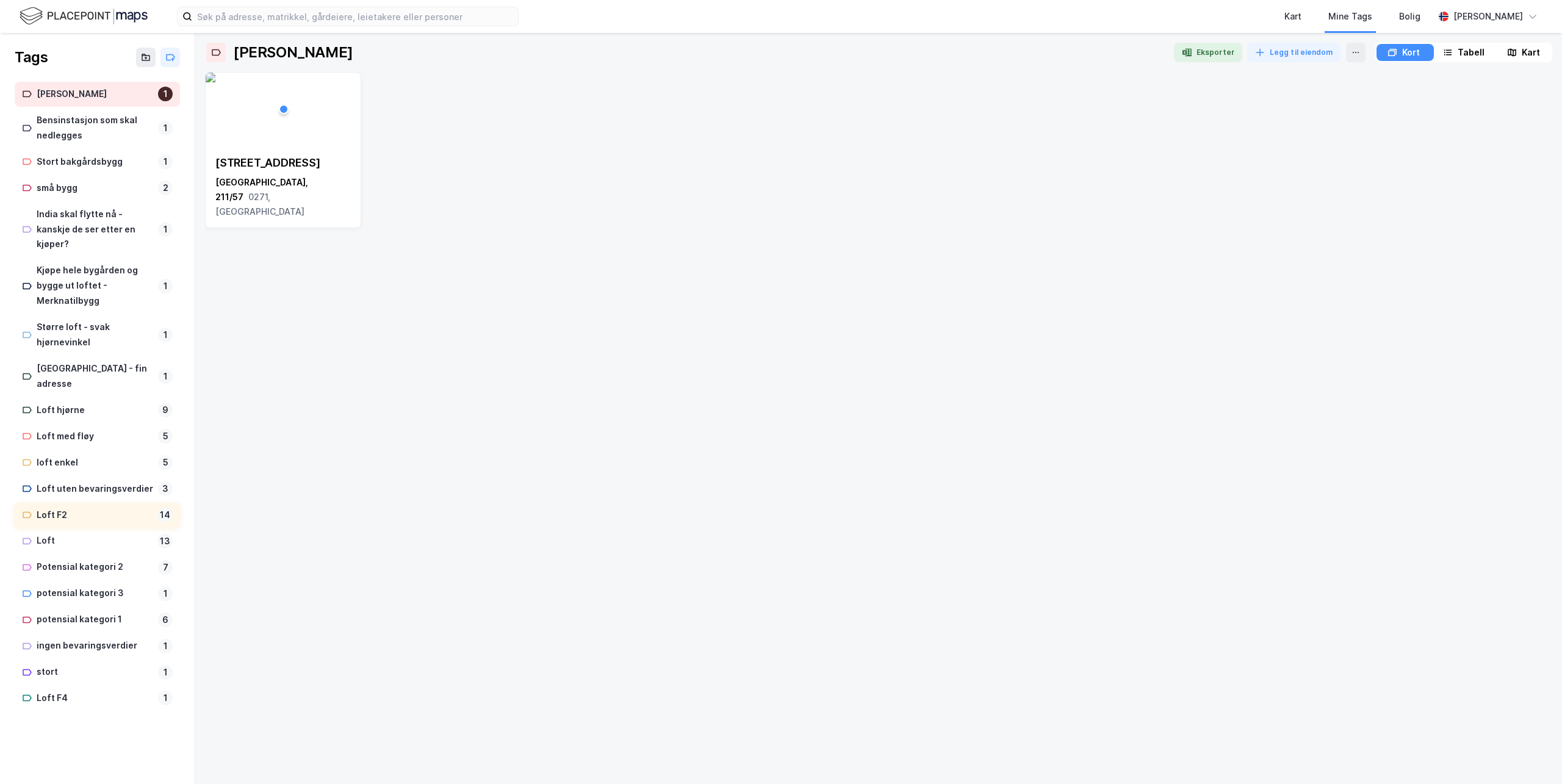
click at [46, 508] on div "Loft F2" at bounding box center [94, 515] width 116 height 15
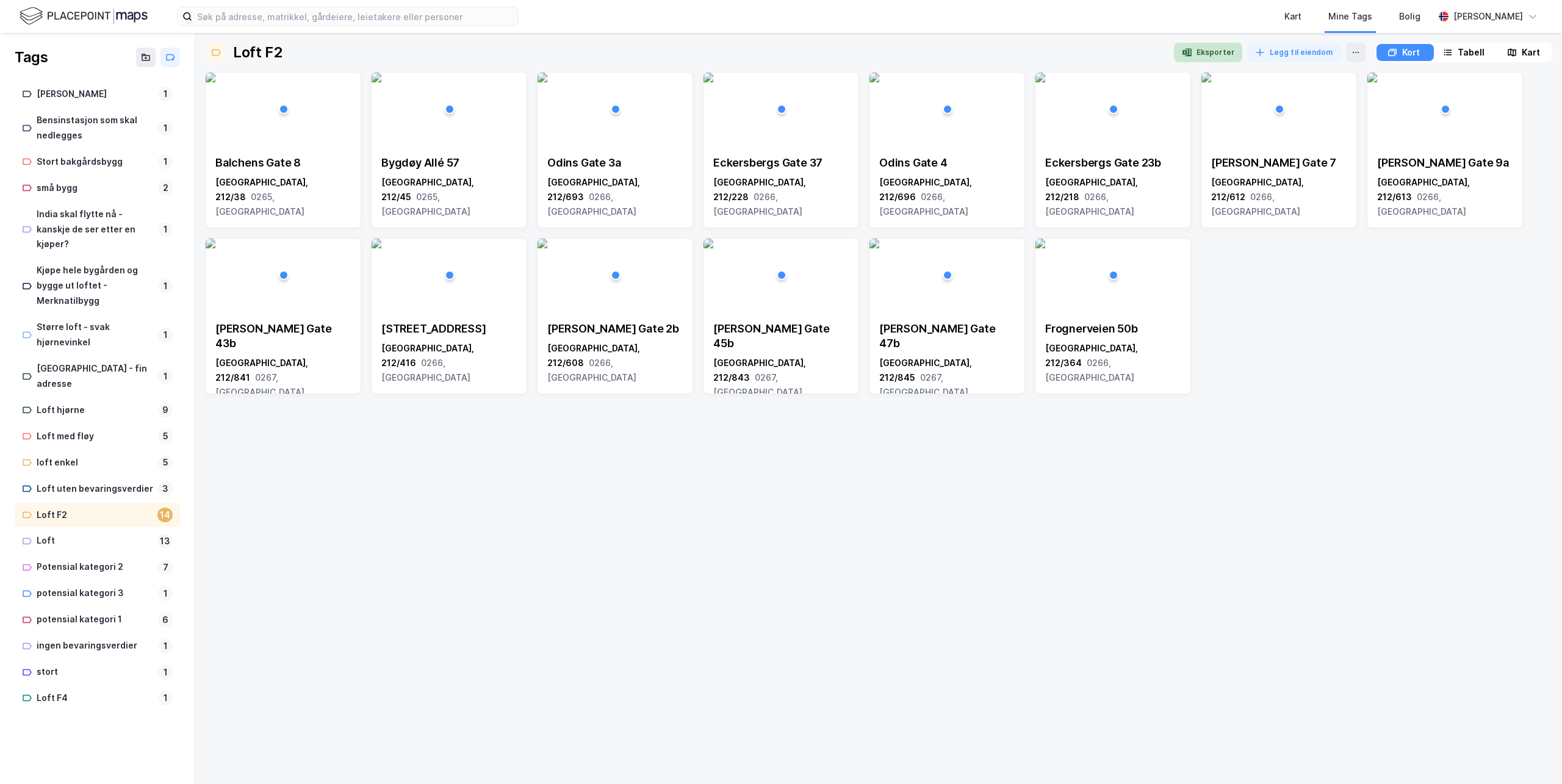
click at [1205, 50] on button "Eksporter" at bounding box center [1208, 52] width 68 height 19
click at [1045, 248] on img at bounding box center [1040, 243] width 10 height 10
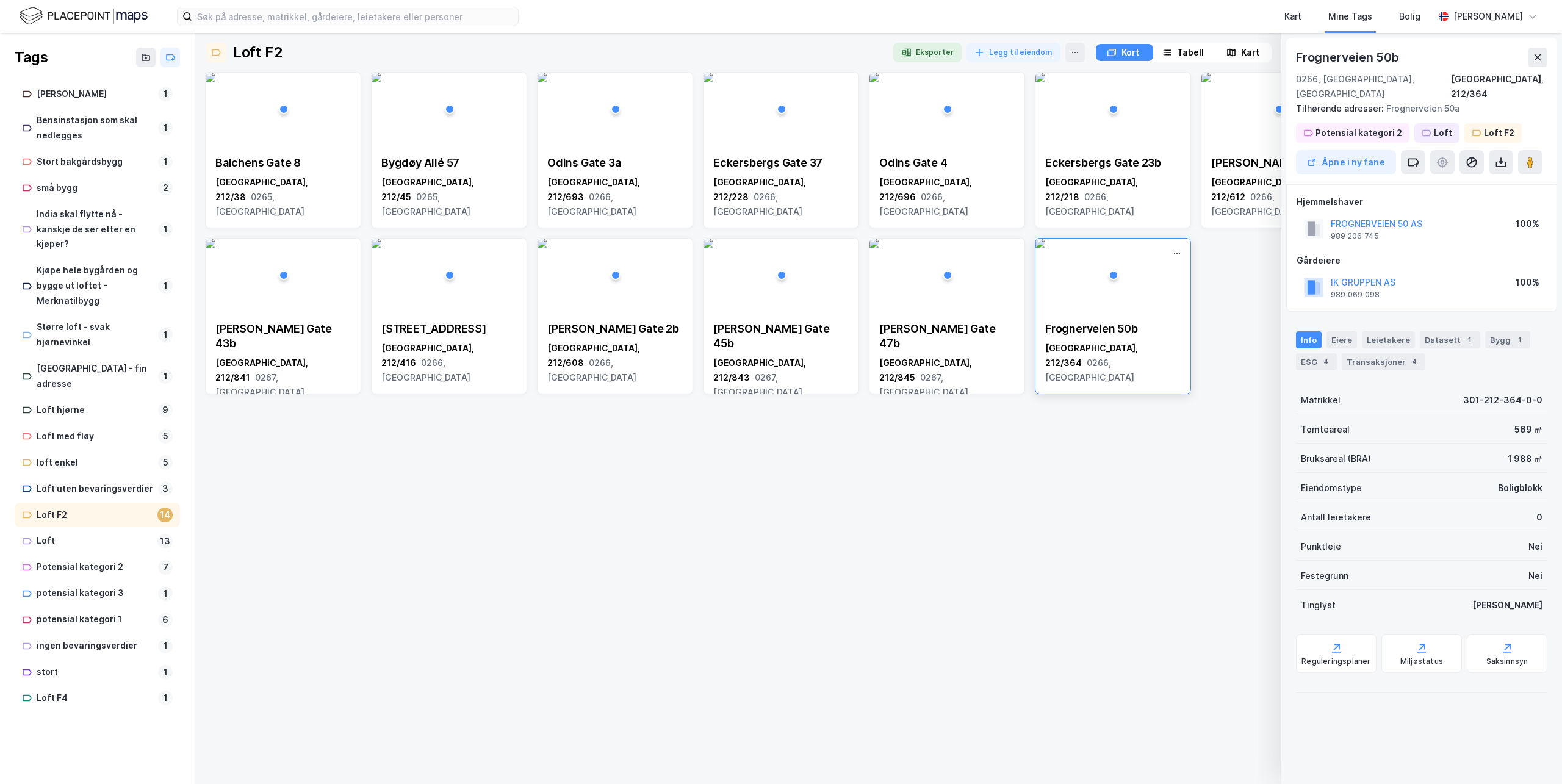
click at [1121, 313] on div "Frognerveien 50b Oslo, 212/364 0266, Oslo" at bounding box center [1113, 353] width 155 height 83
click at [1121, 313] on div "Frognerveien 50b Oslo, 212/364 0266, Oslo" at bounding box center [1113, 316] width 156 height 156
click at [1357, 150] on button "Åpne i ny fane" at bounding box center [1346, 162] width 100 height 25
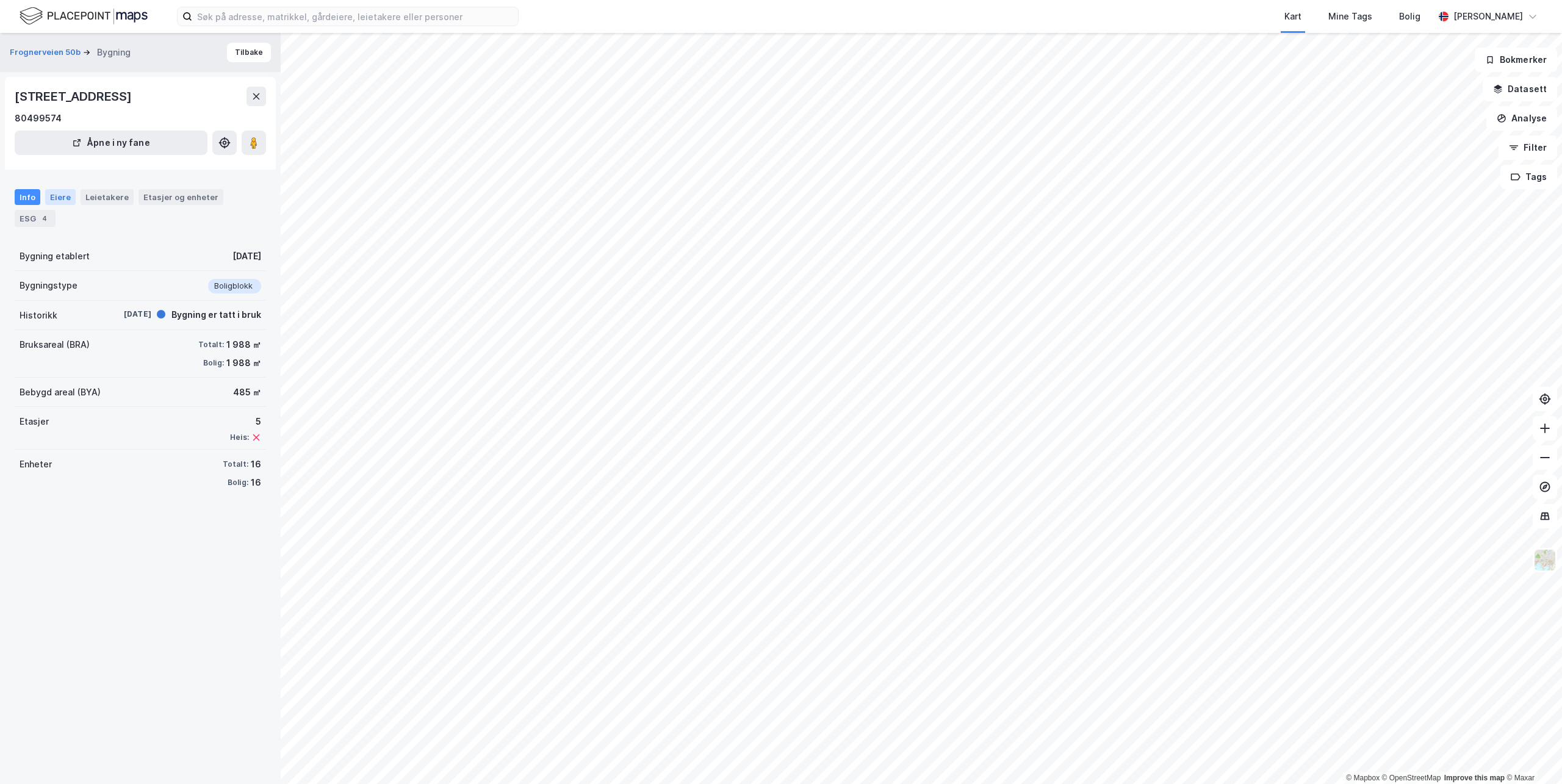
click at [66, 194] on div "Eiere" at bounding box center [60, 198] width 30 height 16
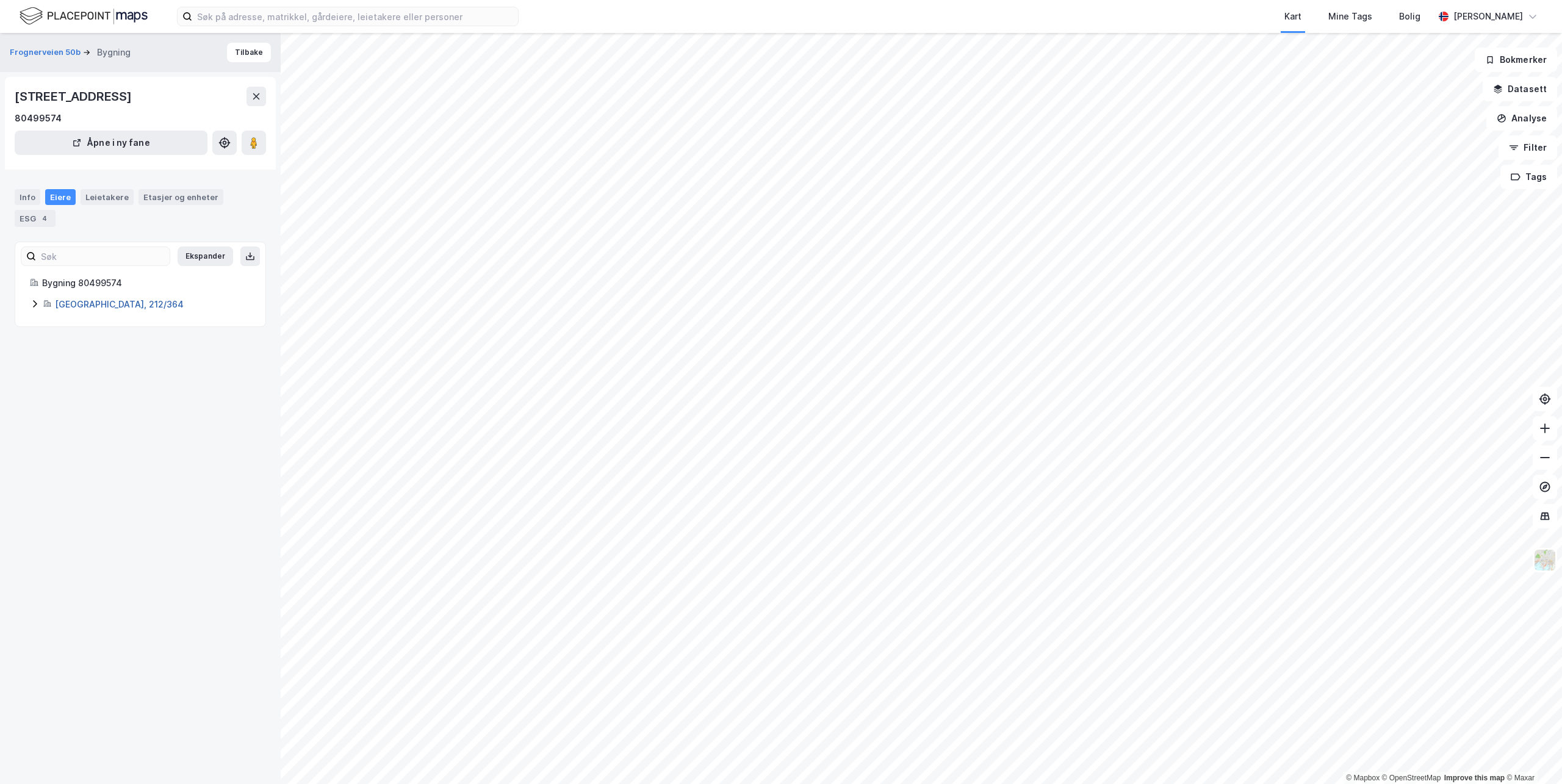
click at [82, 305] on link "[GEOGRAPHIC_DATA], 212/364" at bounding box center [119, 304] width 128 height 11
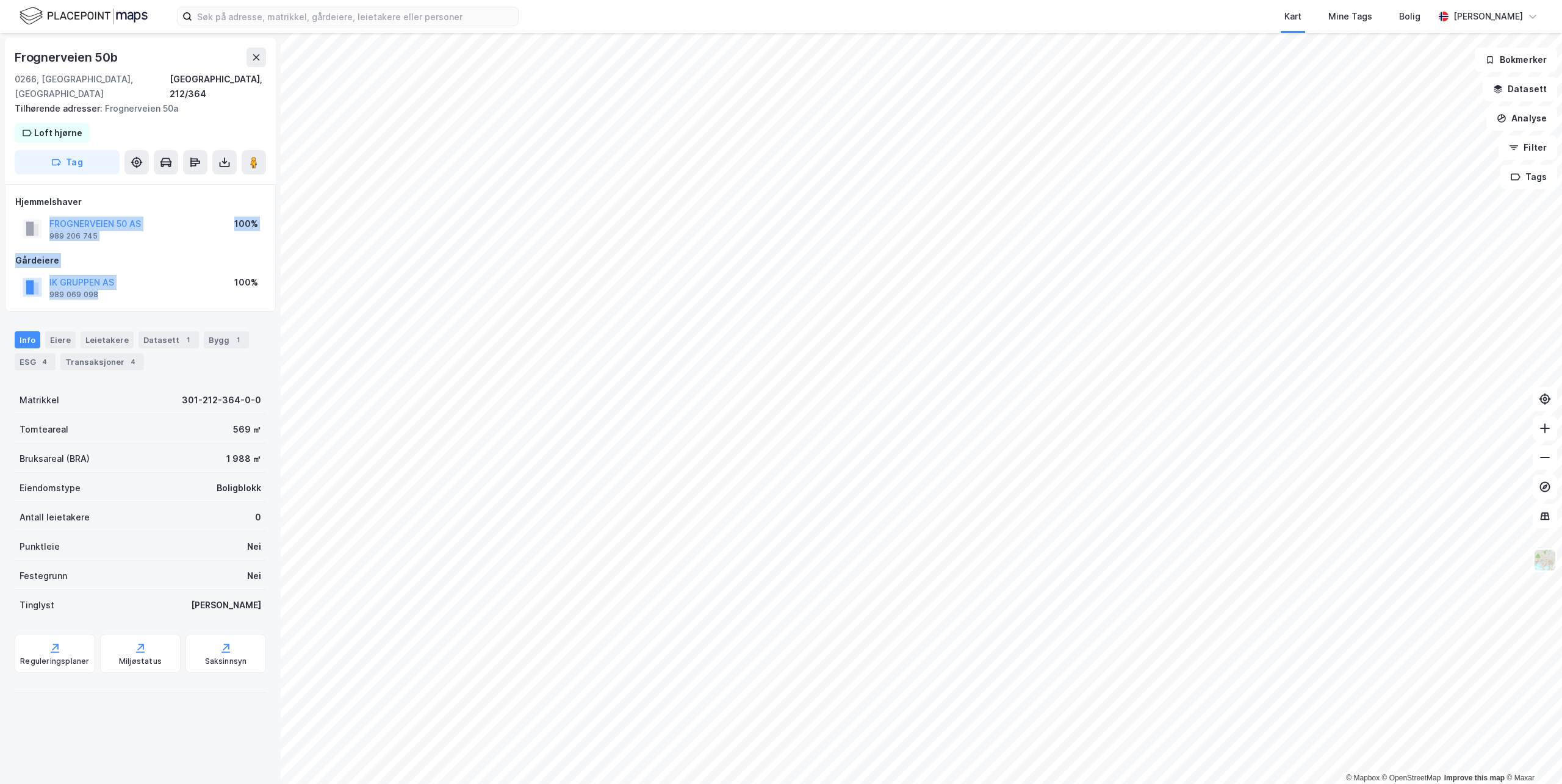
drag, startPoint x: 105, startPoint y: 284, endPoint x: 40, endPoint y: 221, distance: 90.5
click at [40, 221] on div "Hjemmelshaver FROGNERVEIEN 50 AS 989 206 745 100% Gårdeiere IK GRUPPEN AS 989 0…" at bounding box center [141, 248] width 271 height 128
drag, startPoint x: 40, startPoint y: 221, endPoint x: 70, endPoint y: 268, distance: 55.8
click at [0, 0] on button "IK GRUPPEN AS" at bounding box center [0, 0] width 0 height 0
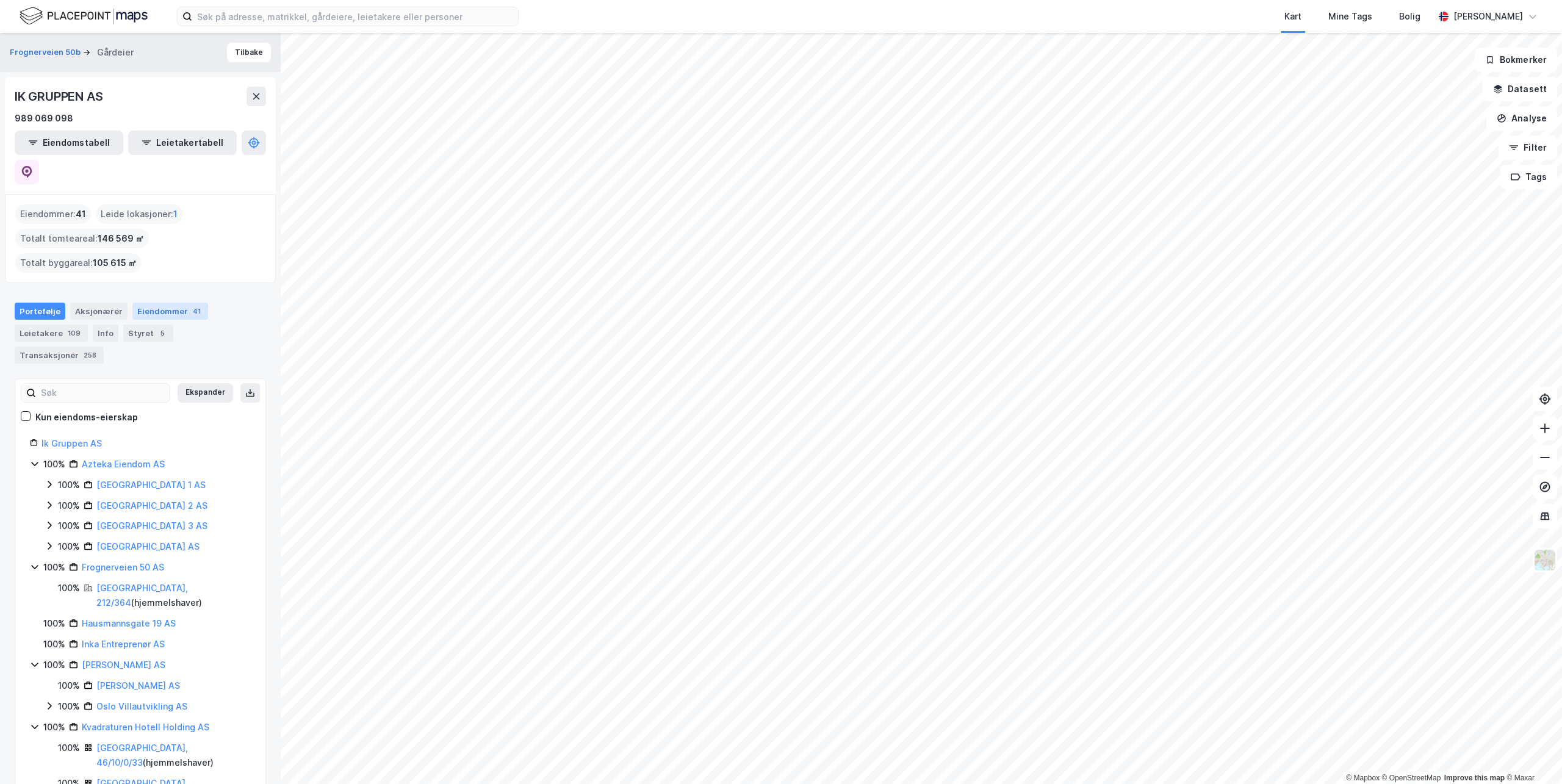
click at [146, 303] on div "Eiendommer 41" at bounding box center [169, 311] width 75 height 17
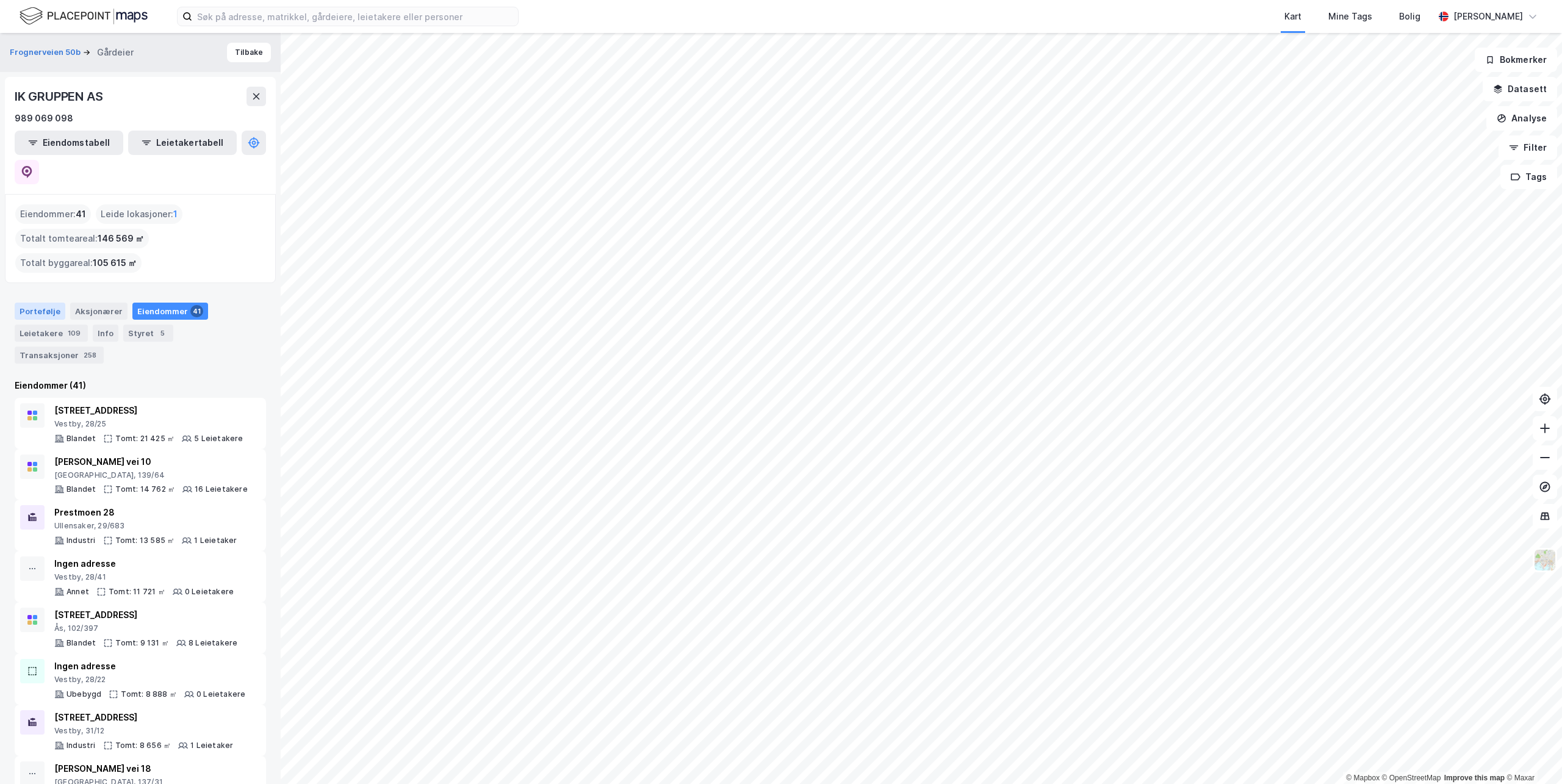
click at [56, 303] on div "Portefølje" at bounding box center [40, 311] width 51 height 17
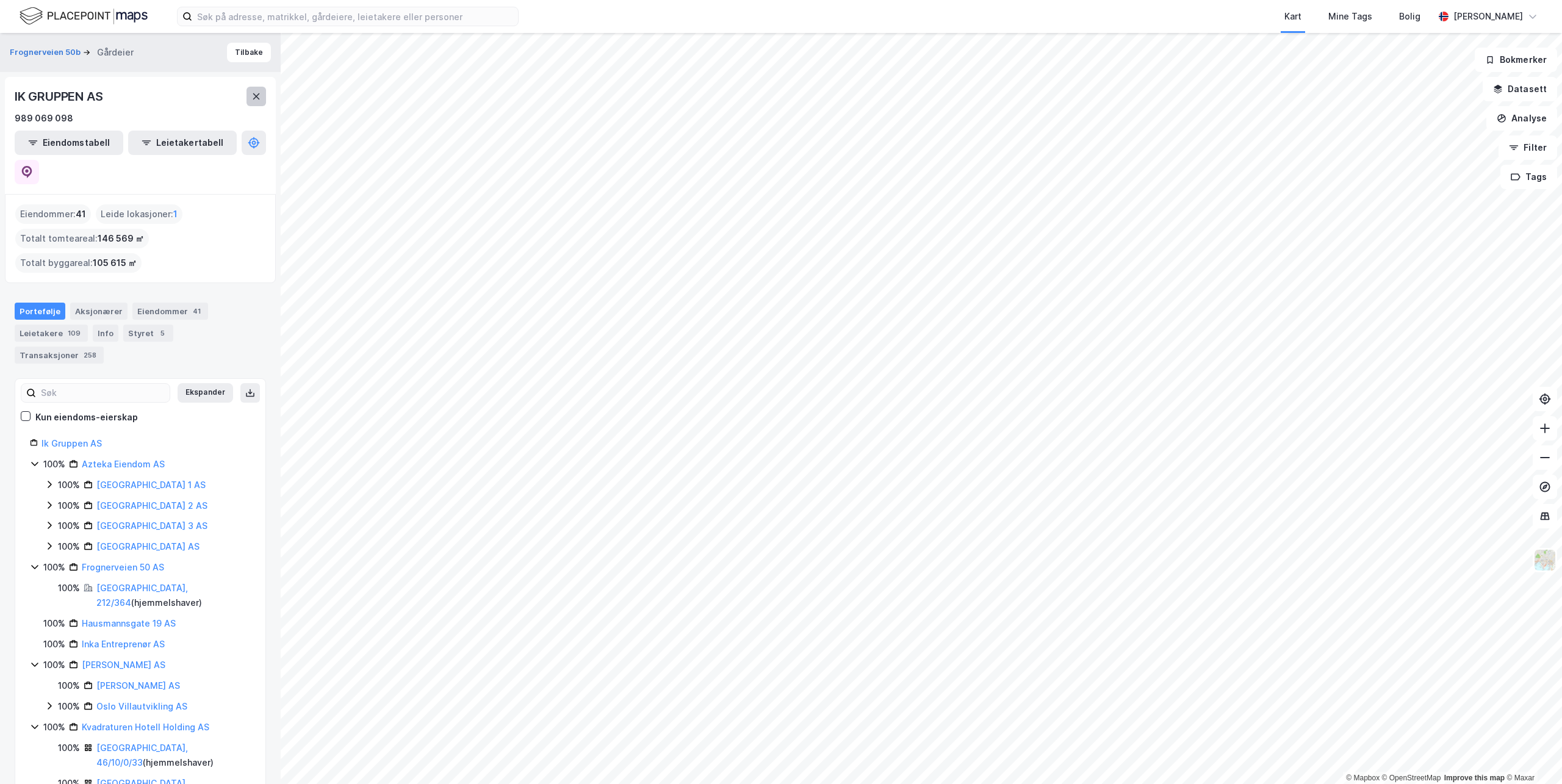
click at [254, 105] on button at bounding box center [256, 97] width 19 height 19
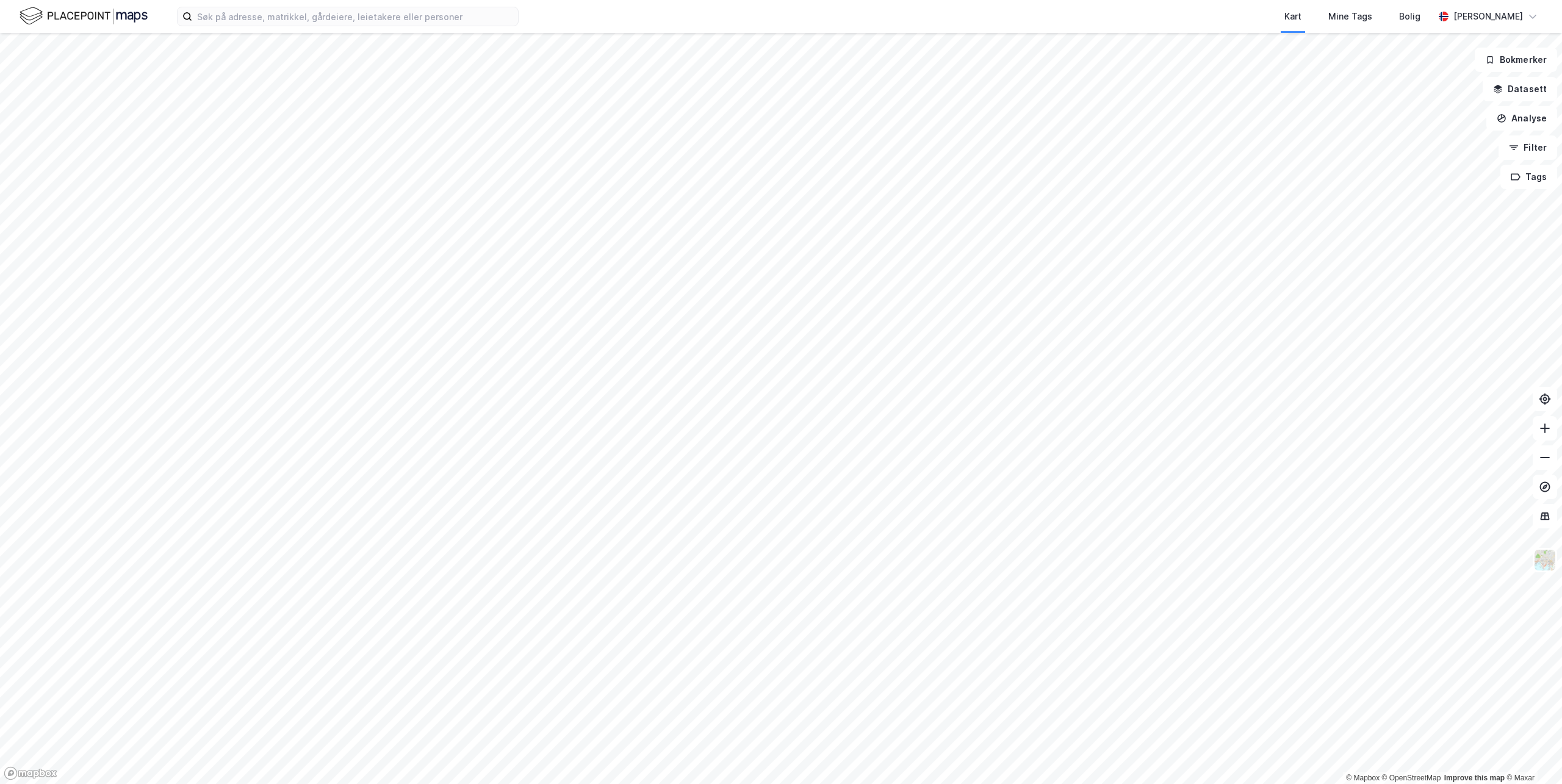
click at [133, 17] on img at bounding box center [83, 16] width 128 height 21
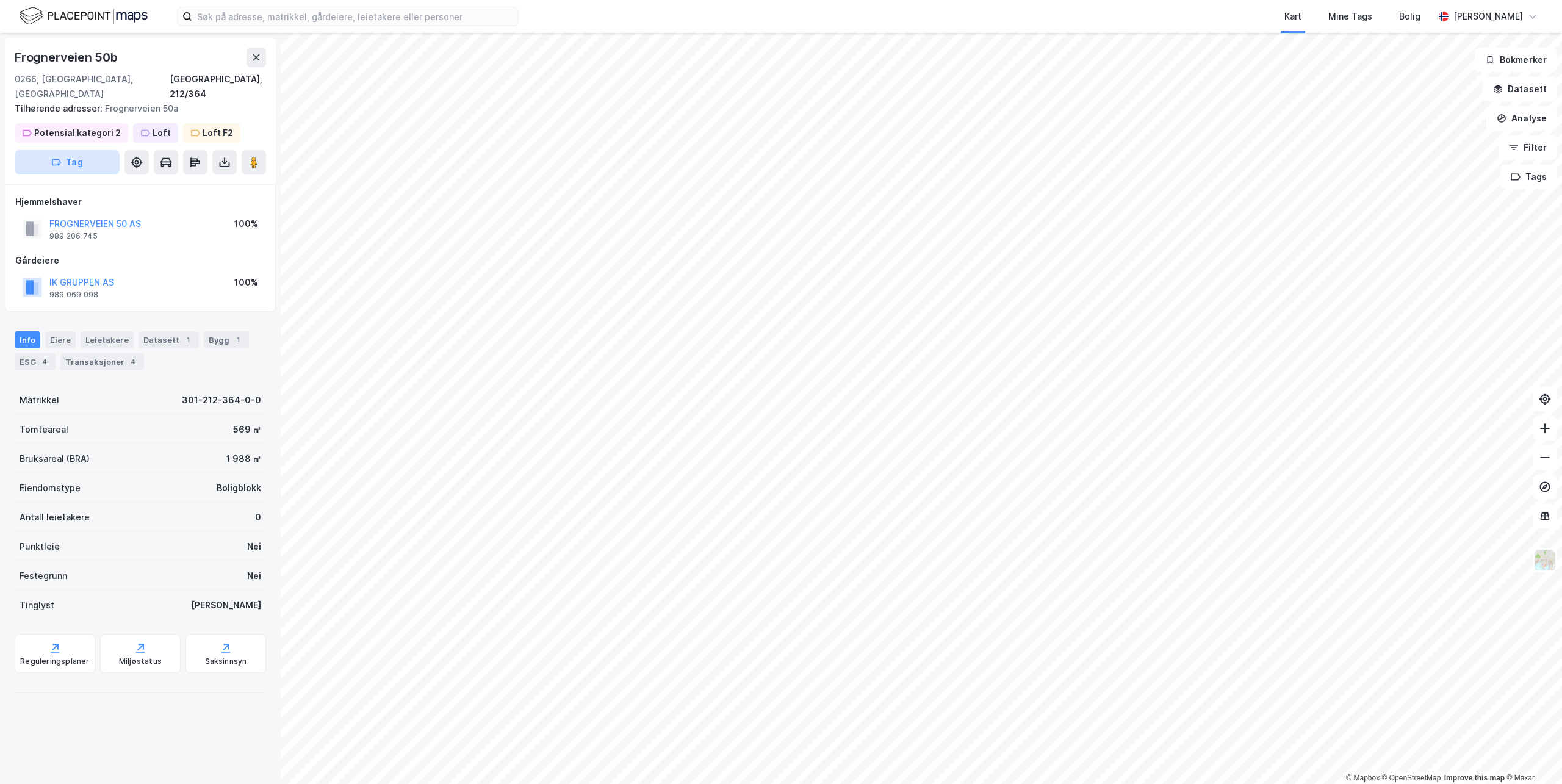
click at [69, 151] on button "Tag" at bounding box center [67, 162] width 105 height 25
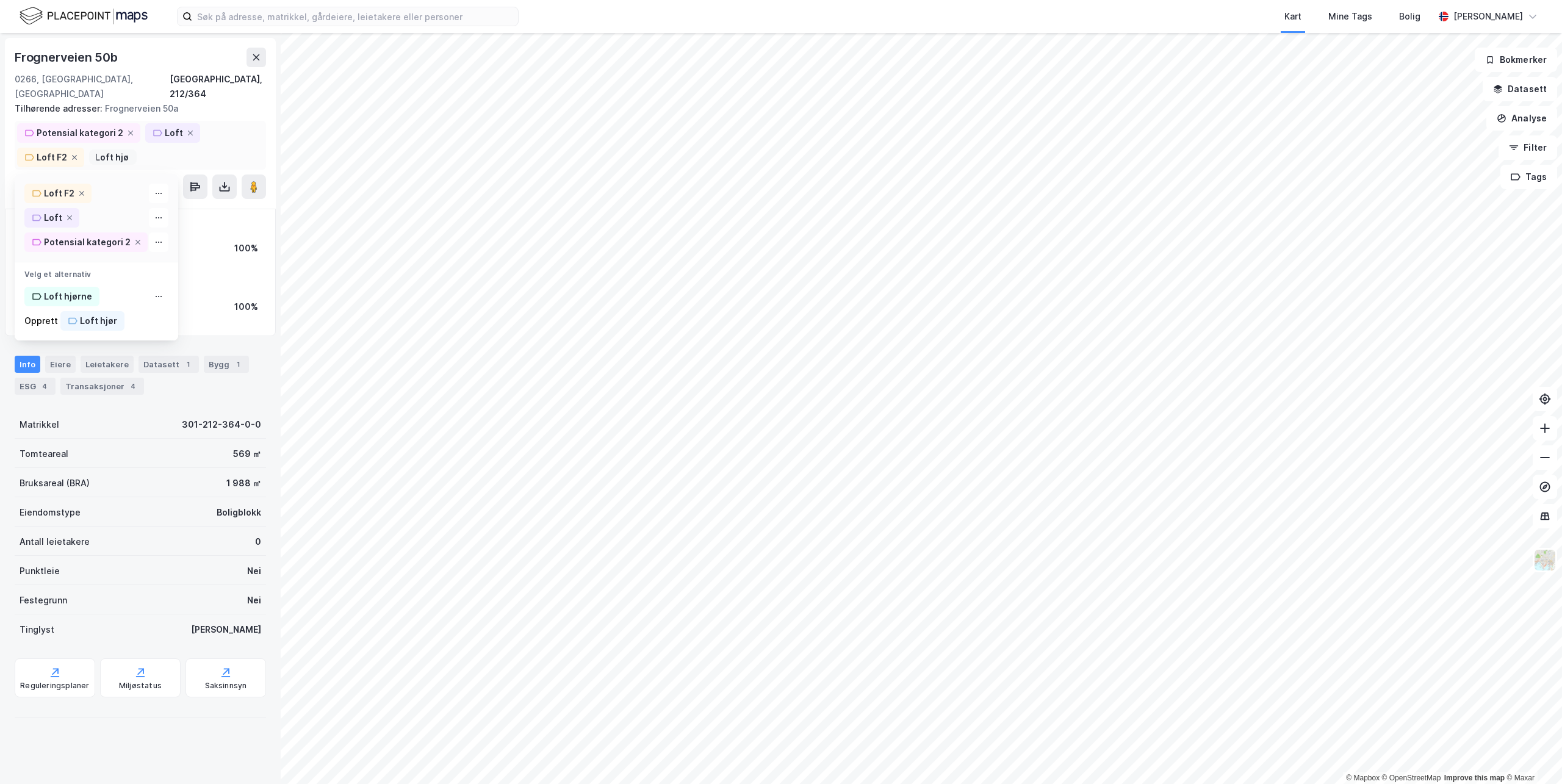
scroll to position [0, 12]
type input "Loft hjørne"
click at [71, 289] on div "Loft hjørne" at bounding box center [68, 296] width 48 height 15
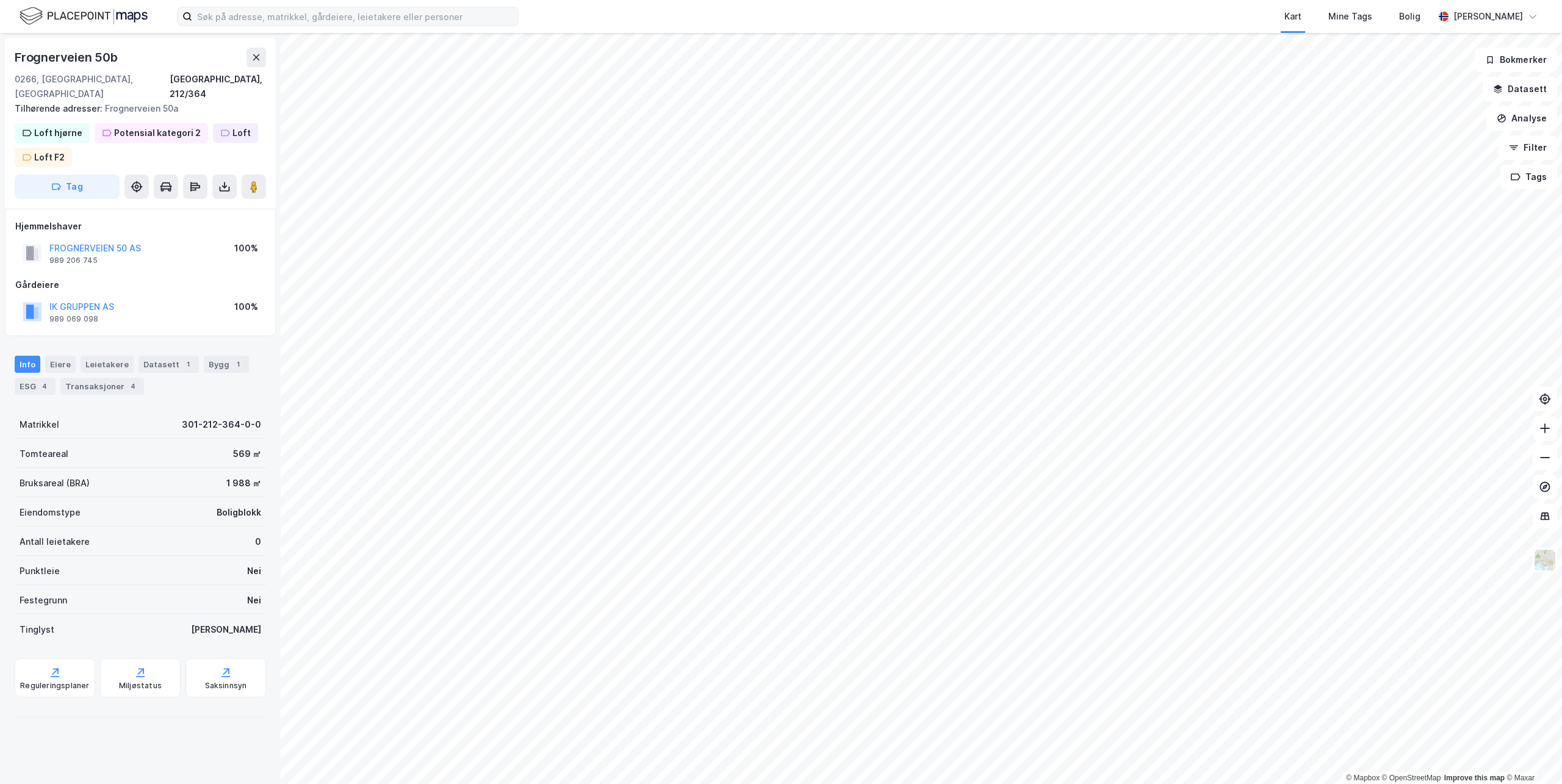
drag, startPoint x: 255, startPoint y: 28, endPoint x: 258, endPoint y: 18, distance: 10.4
click at [255, 28] on div "Kart Mine Tags Bolig Millie Thrygg" at bounding box center [781, 16] width 1562 height 33
click at [258, 17] on input at bounding box center [355, 16] width 326 height 19
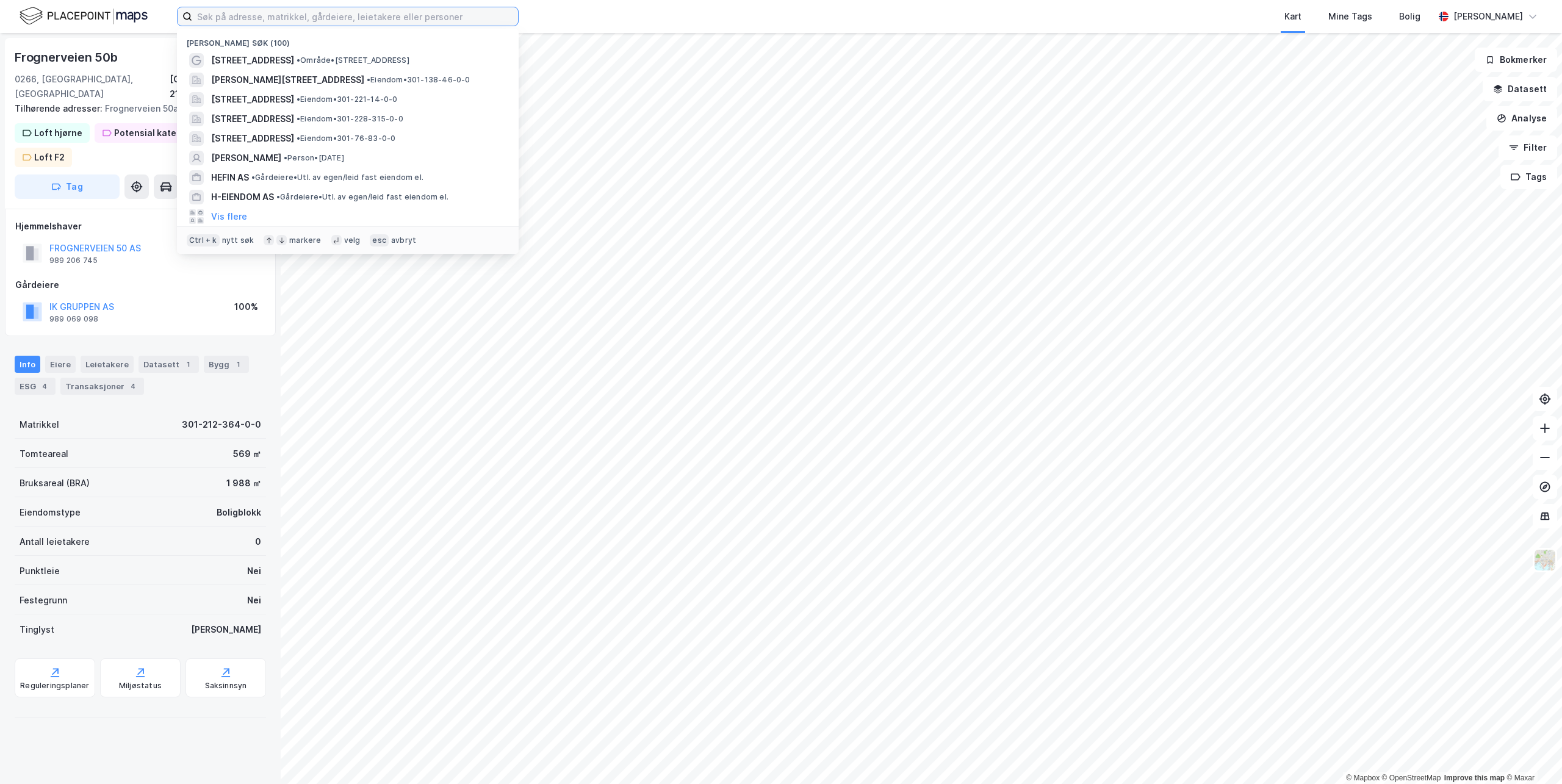
paste input "Magnus Bergs gate 7"
type input "Magnus Bergs gate 7"
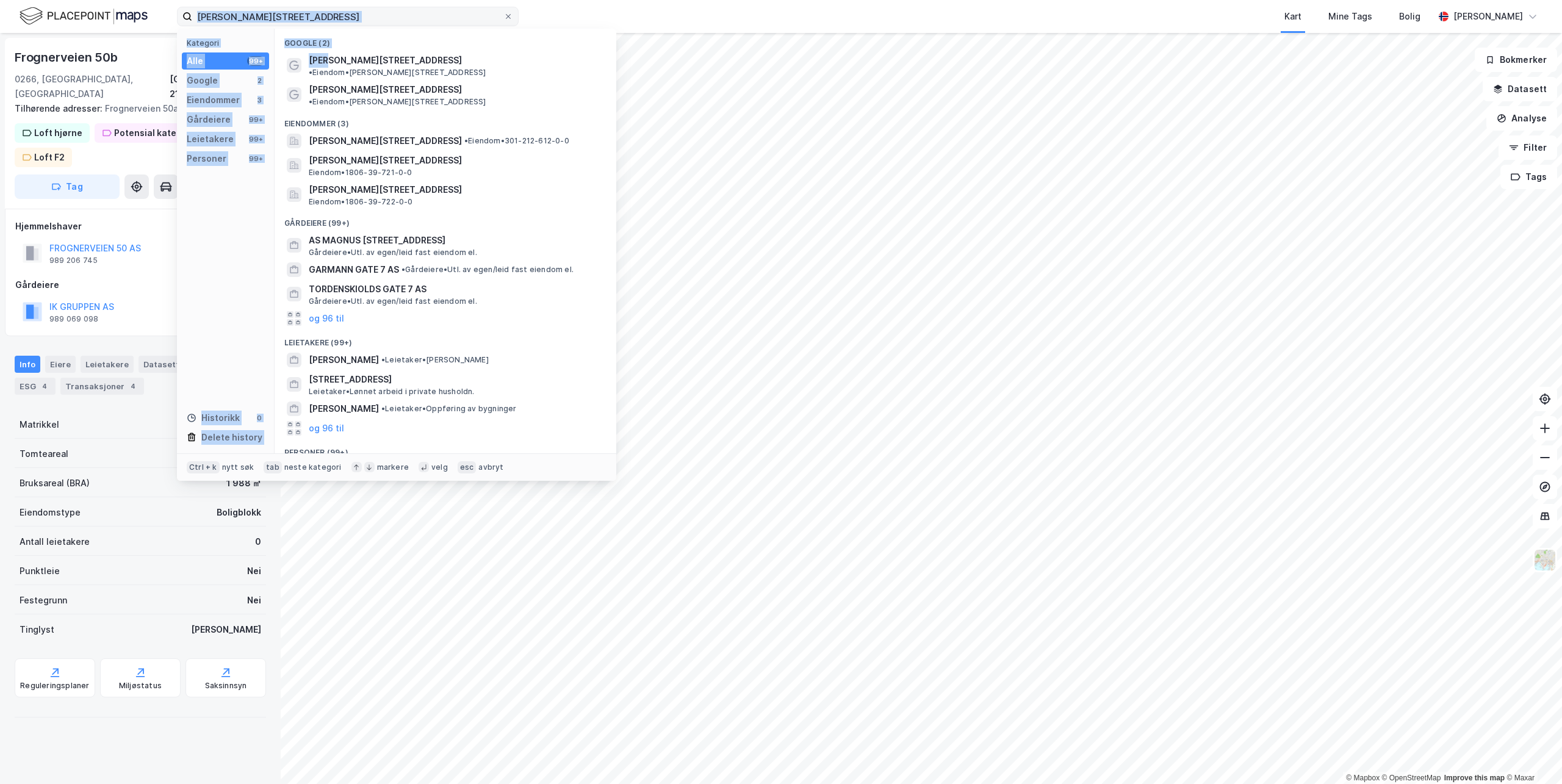
drag, startPoint x: 332, startPoint y: 58, endPoint x: 311, endPoint y: 19, distance: 44.3
click at [335, 16] on div "Magnus Bergs gate 7 Kategori Alle 99+ Google 2 Eiendommer 3 Gårdeiere 99+ Leiet…" at bounding box center [348, 17] width 342 height 19
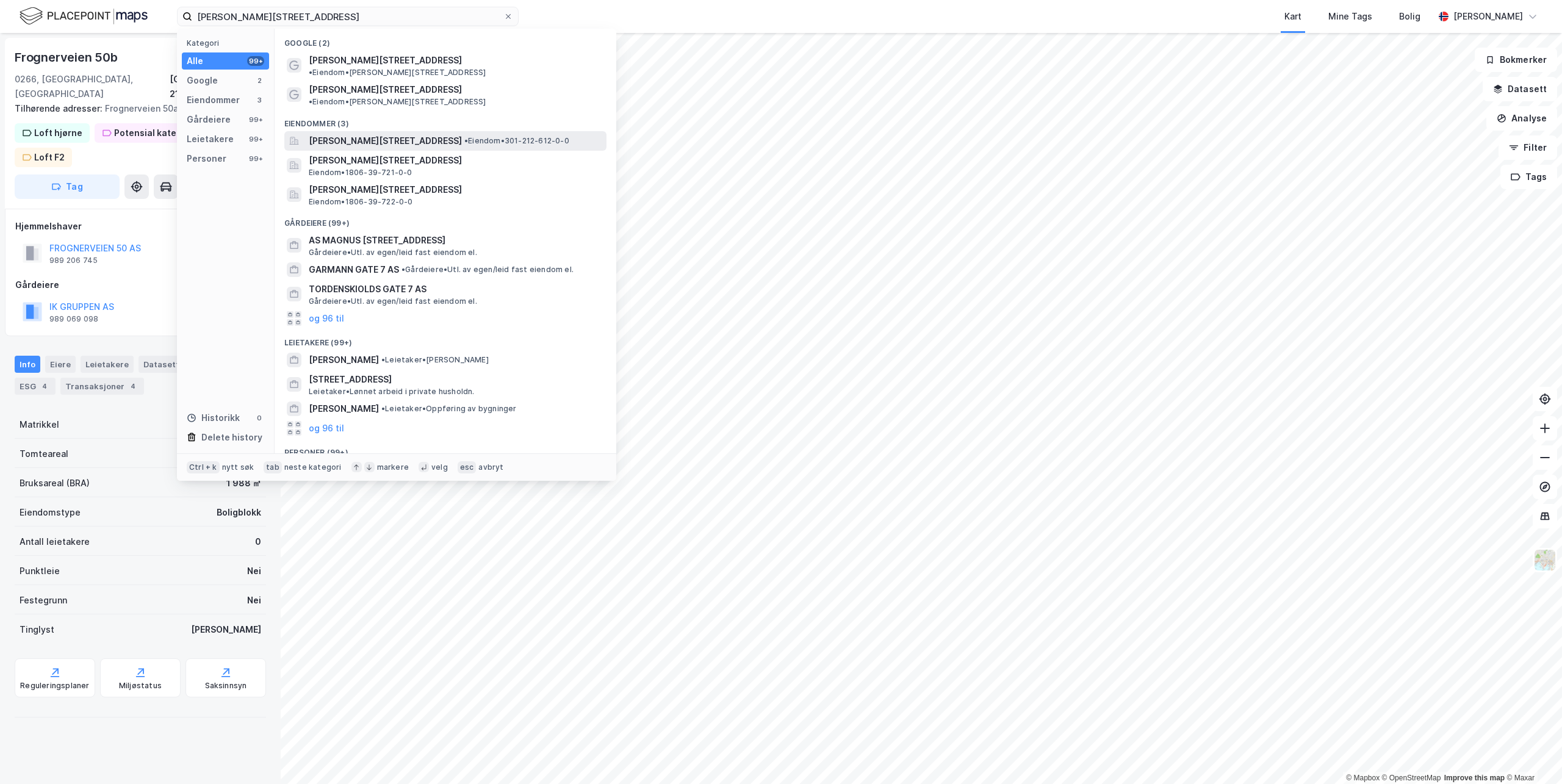
click at [313, 134] on span "Magnus Bergs gate 7, 0266, OSLO, OSLO" at bounding box center [385, 141] width 153 height 15
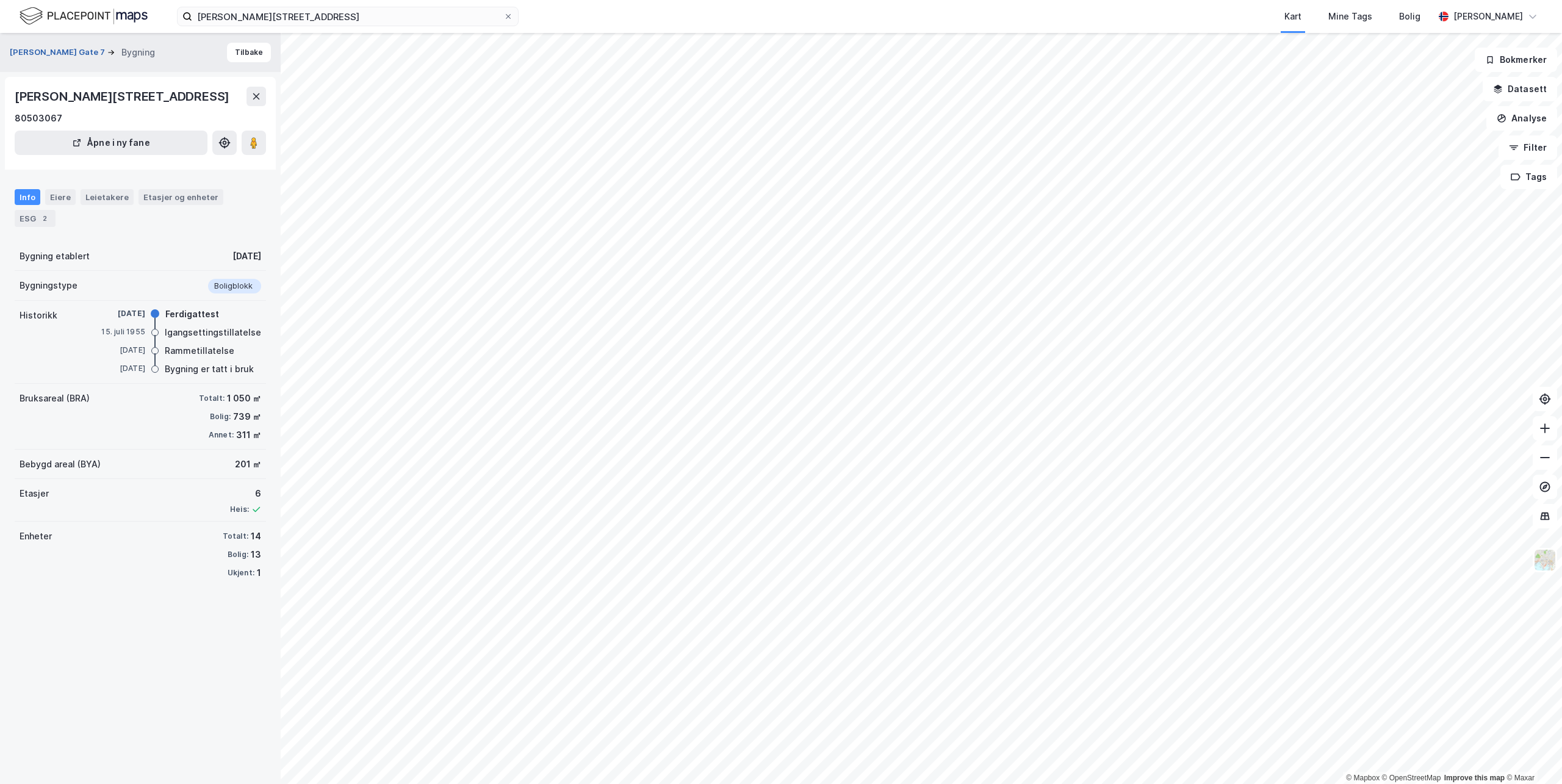
click at [55, 47] on button "Magnus Bergs Gate 7" at bounding box center [58, 52] width 97 height 12
